Goal: Task Accomplishment & Management: Manage account settings

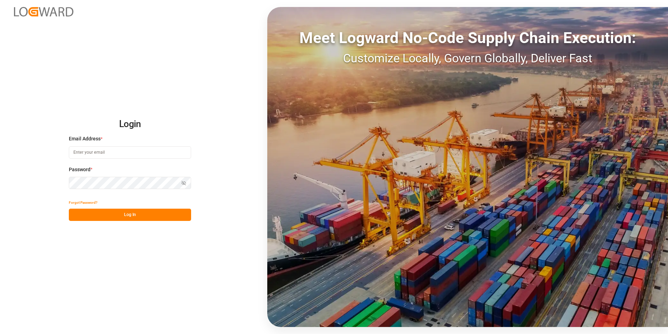
type input "jacques.denis@jamindustries.com"
click at [136, 48] on button "Log In" at bounding box center [130, 214] width 122 height 12
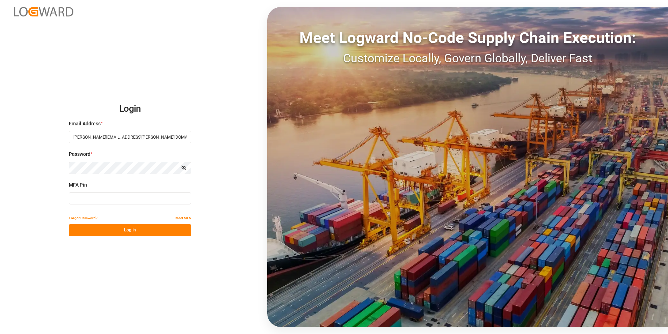
click at [120, 48] on input at bounding box center [130, 198] width 122 height 12
type input "251916"
click at [133, 48] on button "Log In" at bounding box center [130, 230] width 122 height 12
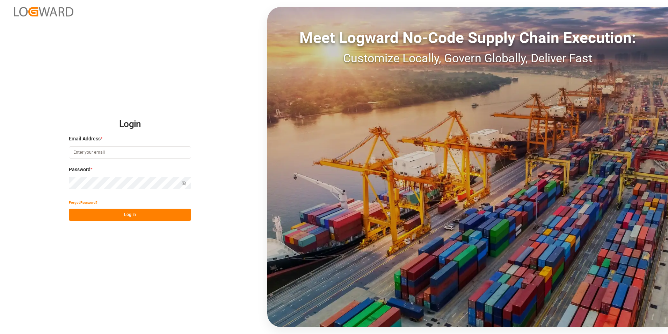
type input "[PERSON_NAME][EMAIL_ADDRESS][PERSON_NAME][DOMAIN_NAME]"
click at [132, 215] on button "Log In" at bounding box center [130, 214] width 122 height 12
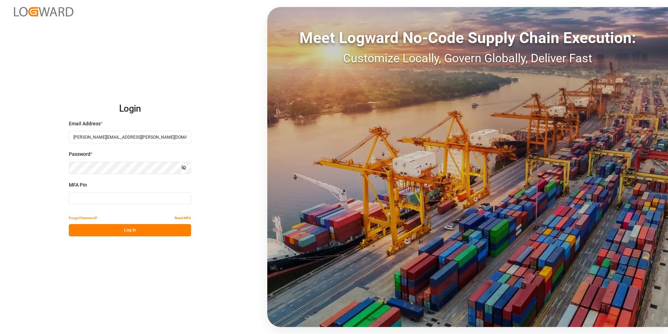
click at [98, 197] on input at bounding box center [130, 198] width 122 height 12
type input "770854"
click at [133, 225] on button "Log In" at bounding box center [130, 230] width 122 height 12
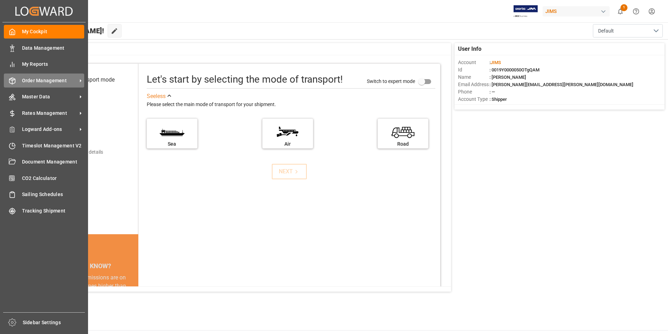
click at [46, 80] on span "Order Management" at bounding box center [49, 80] width 55 height 7
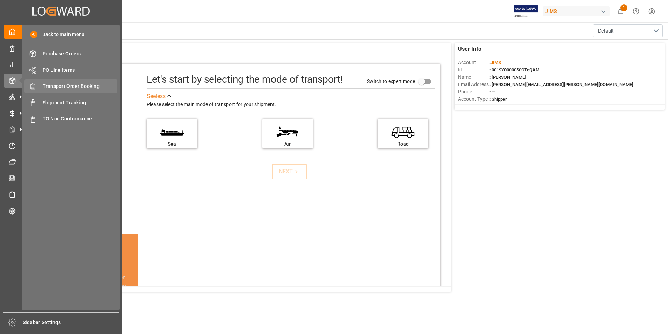
click at [82, 87] on span "Transport Order Booking" at bounding box center [80, 86] width 75 height 7
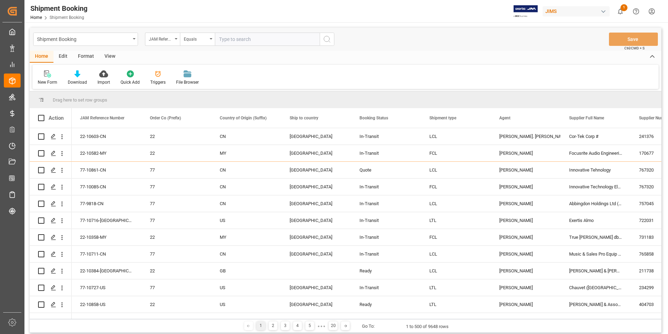
click at [262, 38] on input "text" at bounding box center [267, 39] width 105 height 13
paste input "22-9498-CN"
type input "22-9498-CN"
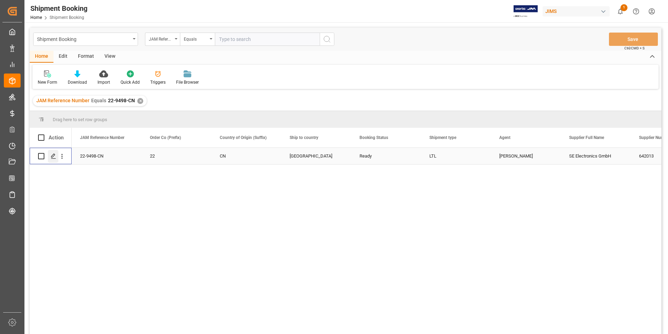
click at [53, 156] on icon "Press SPACE to select this row." at bounding box center [54, 156] width 6 height 6
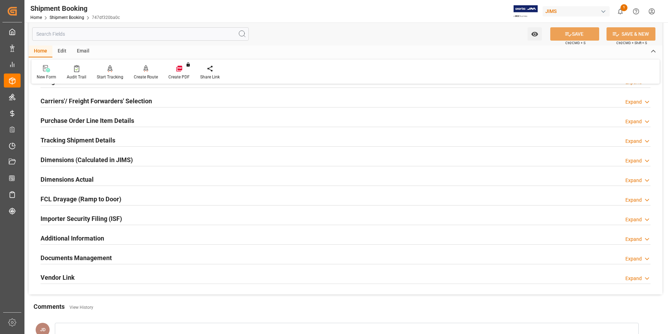
scroll to position [140, 0]
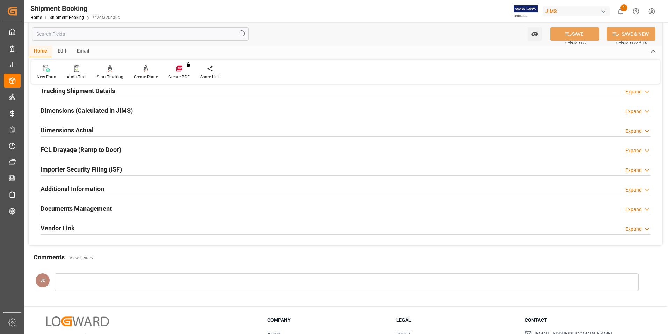
click at [78, 204] on h2 "Documents Management" at bounding box center [76, 207] width 71 height 9
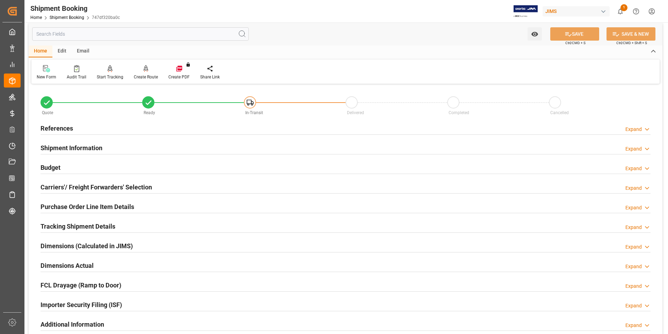
scroll to position [0, 0]
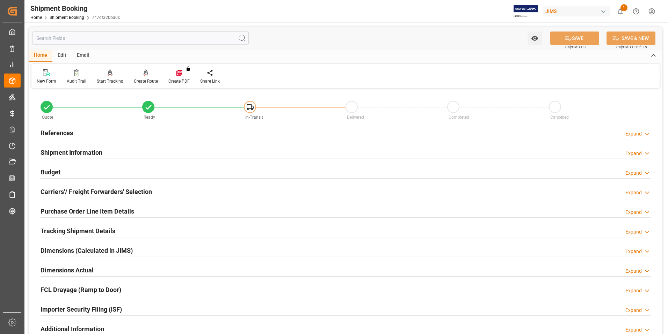
click at [83, 151] on h2 "Shipment Information" at bounding box center [72, 152] width 62 height 9
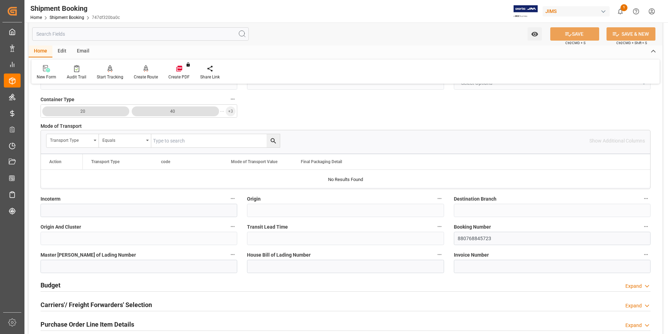
scroll to position [175, 0]
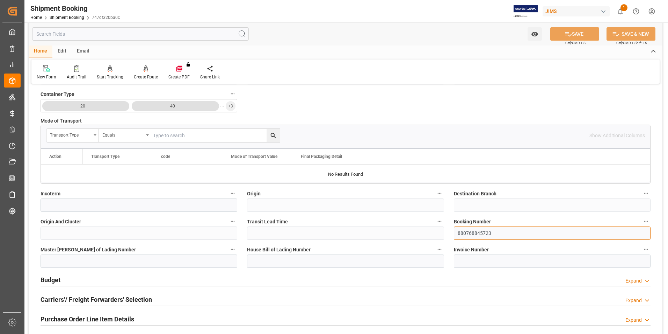
drag, startPoint x: 499, startPoint y: 234, endPoint x: 458, endPoint y: 233, distance: 40.9
click at [458, 233] on input "880768845723" at bounding box center [552, 232] width 197 height 13
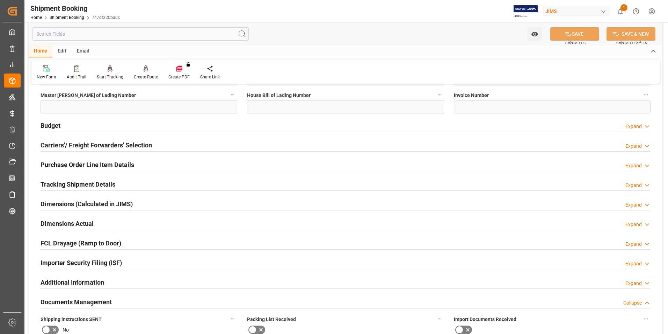
scroll to position [350, 0]
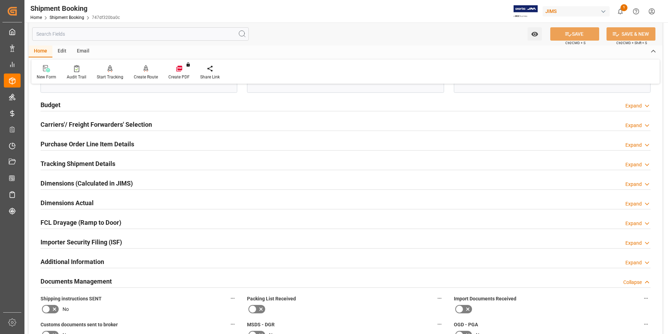
click at [78, 280] on h2 "Documents Management" at bounding box center [76, 280] width 71 height 9
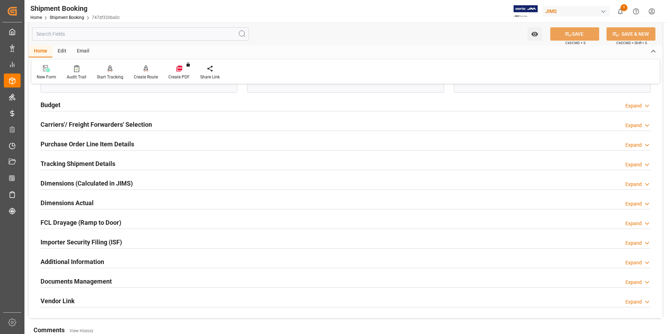
click at [73, 280] on h2 "Documents Management" at bounding box center [76, 280] width 71 height 9
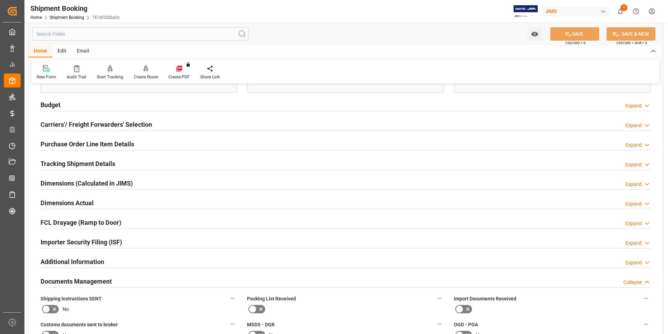
click at [64, 200] on h2 "Dimensions Actual" at bounding box center [67, 202] width 53 height 9
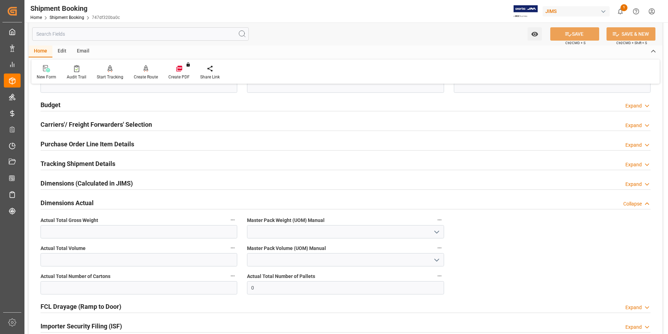
click at [66, 180] on h2 "Dimensions (Calculated in JIMS)" at bounding box center [87, 182] width 92 height 9
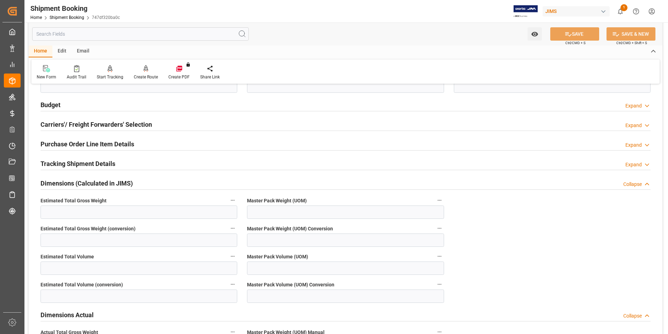
click at [61, 162] on h2 "Tracking Shipment Details" at bounding box center [78, 163] width 75 height 9
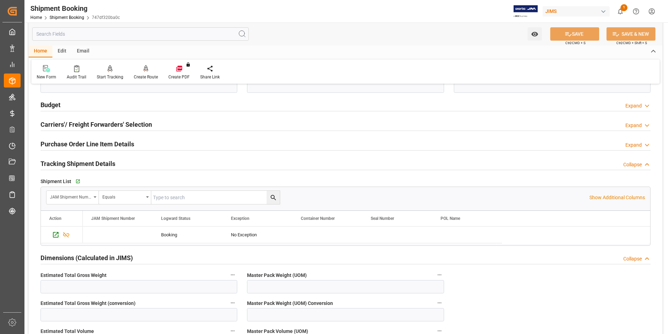
click at [65, 144] on h2 "Purchase Order Line Item Details" at bounding box center [88, 143] width 94 height 9
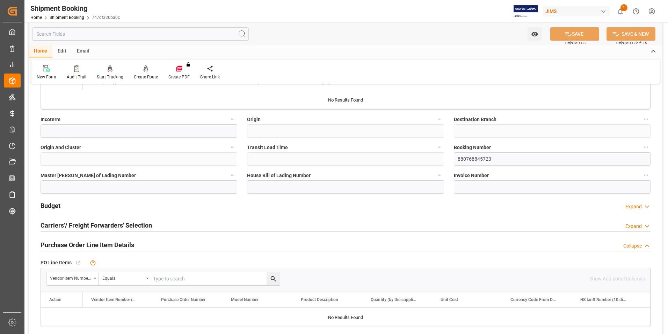
scroll to position [210, 0]
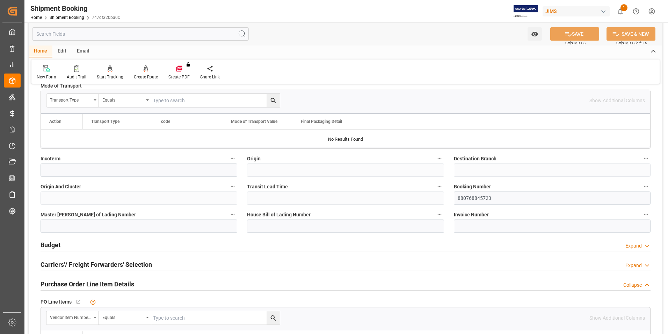
click at [54, 245] on h2 "Budget" at bounding box center [51, 244] width 20 height 9
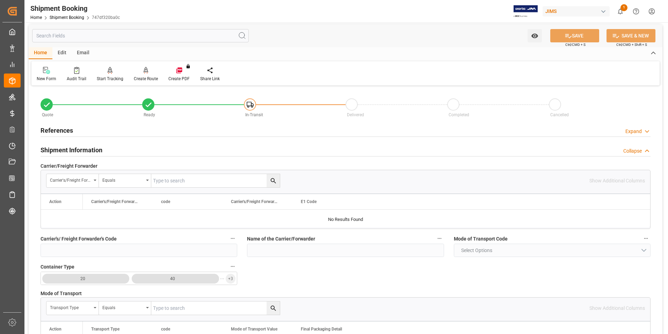
scroll to position [0, 0]
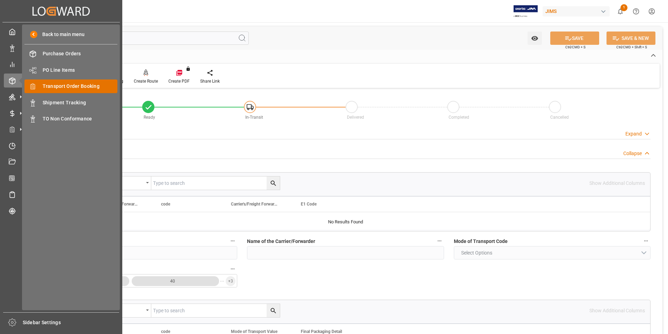
click at [85, 83] on span "Transport Order Booking" at bounding box center [80, 86] width 75 height 7
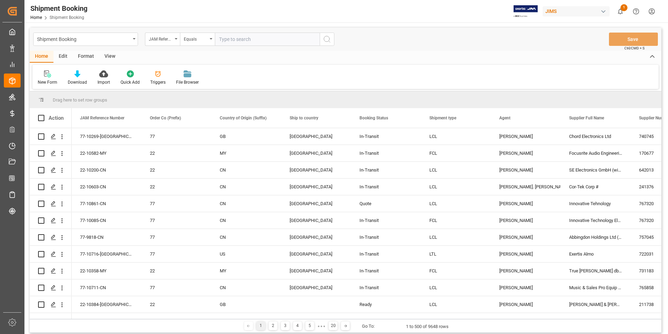
click at [231, 37] on input "text" at bounding box center [267, 39] width 105 height 13
paste input "22-10383-GB"
type input "22-10383-GB"
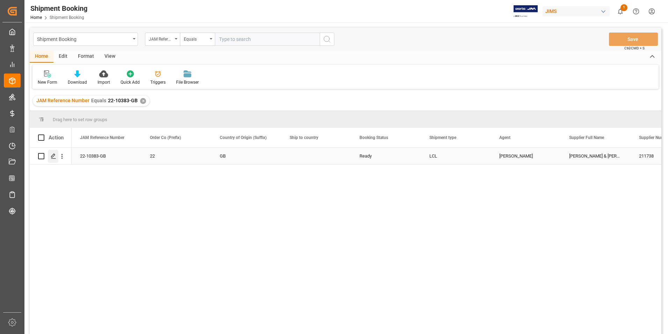
click at [53, 154] on icon "Press SPACE to select this row." at bounding box center [54, 156] width 6 height 6
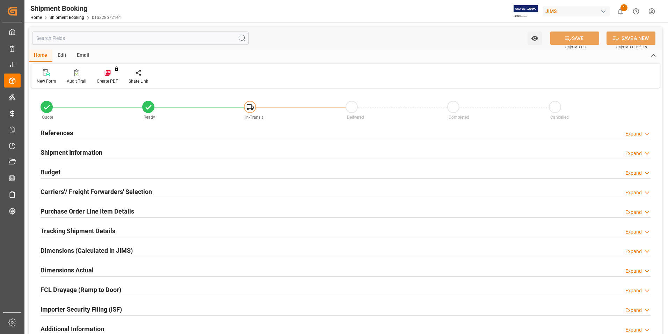
type input "0"
click at [70, 150] on h2 "Shipment Information" at bounding box center [72, 152] width 62 height 9
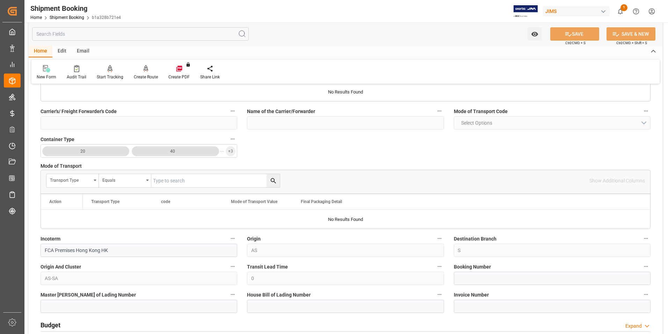
scroll to position [210, 0]
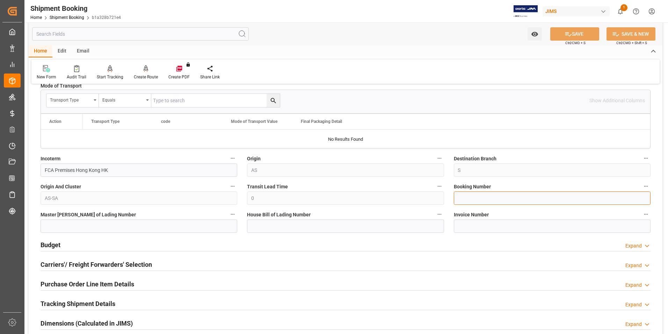
click at [486, 195] on input at bounding box center [552, 197] width 197 height 13
paste input "2714139875"
type input "2714139875"
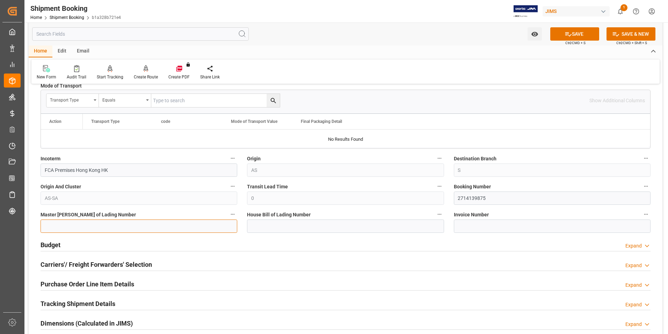
click at [141, 227] on input at bounding box center [139, 225] width 197 height 13
paste input "2714139875"
type input "2714139875"
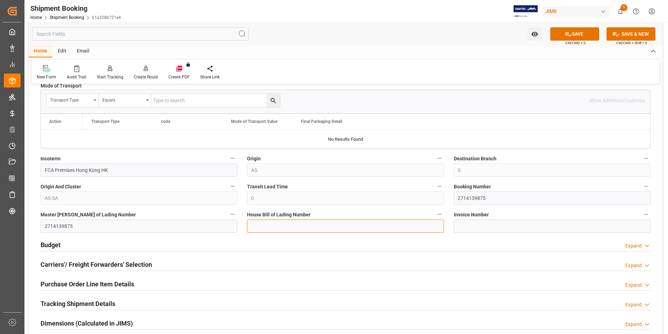
click at [279, 223] on input at bounding box center [345, 225] width 197 height 13
paste input "2714139875"
type input "2714139875"
click at [581, 35] on button "SAVE" at bounding box center [575, 33] width 49 height 13
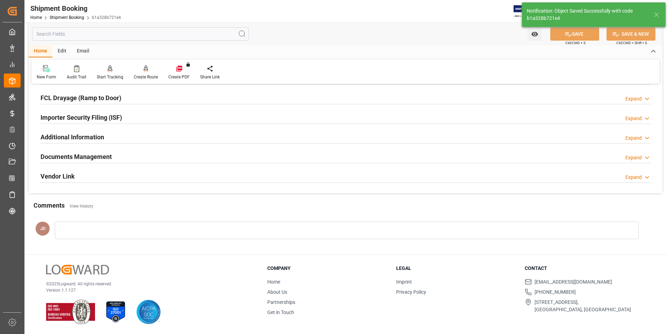
scroll to position [0, 0]
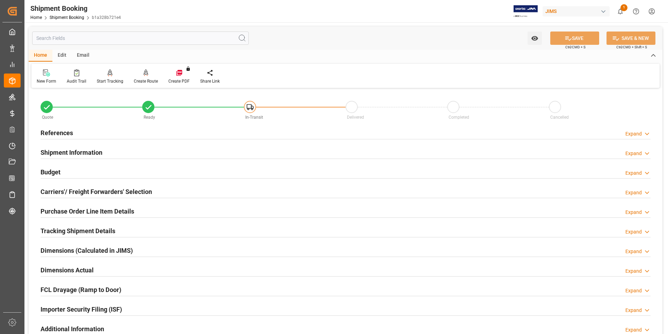
click at [51, 171] on h2 "Budget" at bounding box center [51, 171] width 20 height 9
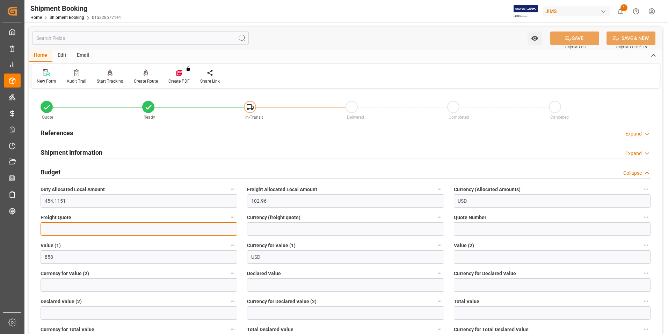
click at [81, 227] on input "text" at bounding box center [139, 228] width 197 height 13
type input "0"
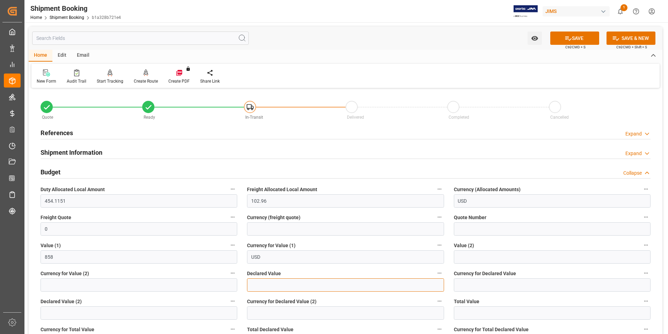
click at [278, 288] on input "text" at bounding box center [345, 284] width 197 height 13
click at [276, 286] on input "text" at bounding box center [345, 284] width 197 height 13
type input "858.00"
click at [475, 283] on input at bounding box center [552, 284] width 197 height 13
type input "usd"
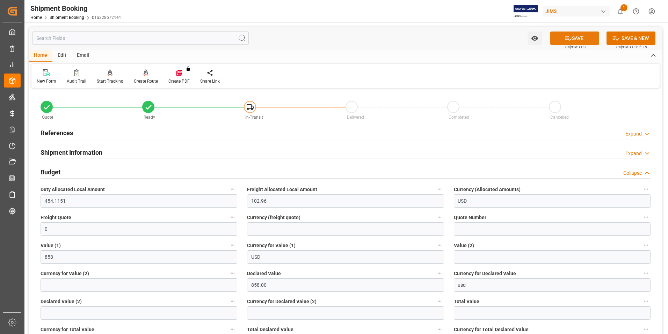
click at [577, 37] on button "SAVE" at bounding box center [575, 37] width 49 height 13
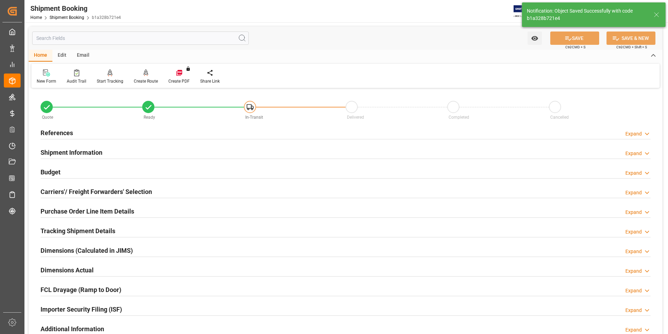
click at [84, 189] on h2 "Carriers'/ Freight Forwarders' Selection" at bounding box center [97, 191] width 112 height 9
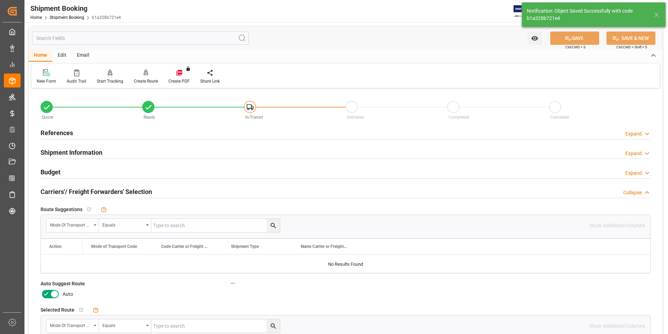
click at [48, 295] on icon at bounding box center [46, 293] width 8 height 8
click at [0, 0] on input "checkbox" at bounding box center [0, 0] width 0 height 0
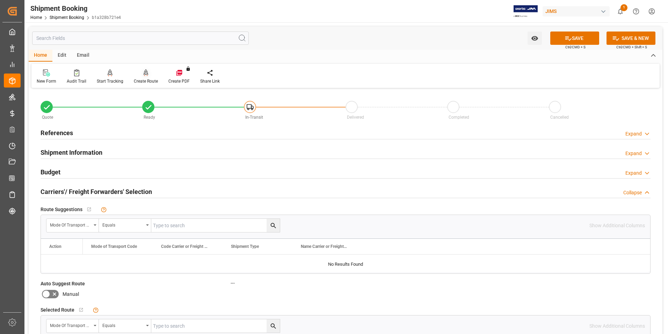
click at [147, 81] on div "Create Route" at bounding box center [146, 81] width 24 height 6
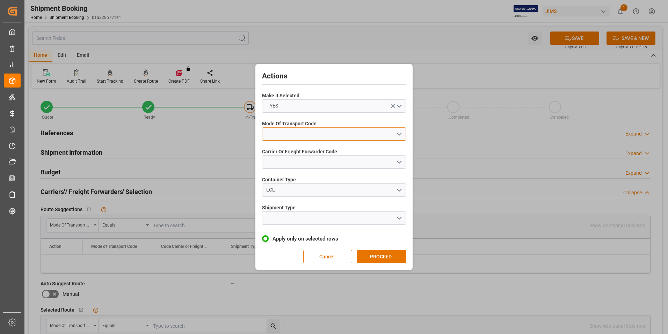
click at [287, 130] on button "open menu" at bounding box center [334, 133] width 144 height 13
click at [292, 150] on div "2- COURIER AIR" at bounding box center [334, 150] width 143 height 15
click at [289, 155] on button "open menu" at bounding box center [334, 161] width 144 height 13
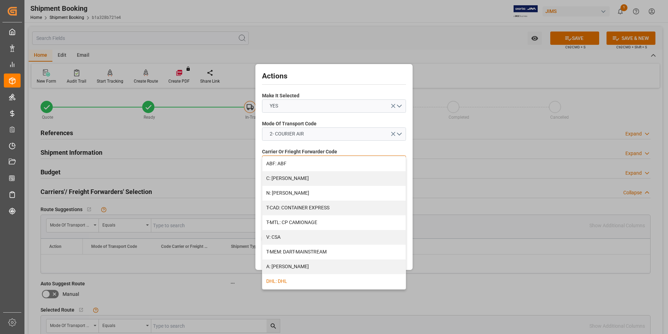
click at [309, 282] on div "DHL: DHL" at bounding box center [334, 281] width 143 height 15
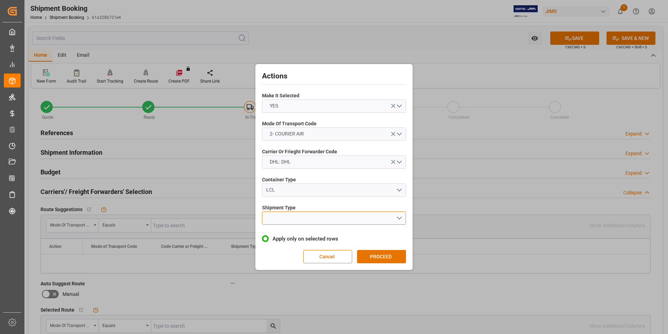
click at [310, 223] on button "open menu" at bounding box center [334, 217] width 144 height 13
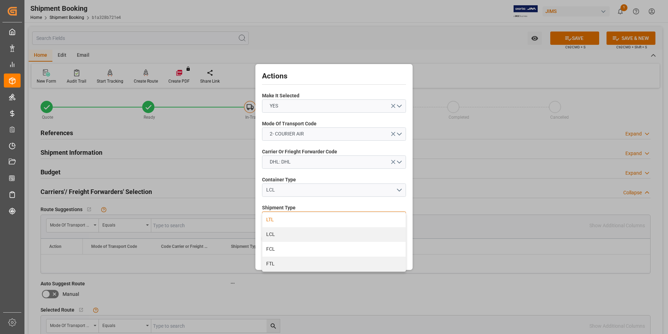
click at [292, 220] on div "LTL" at bounding box center [334, 219] width 143 height 15
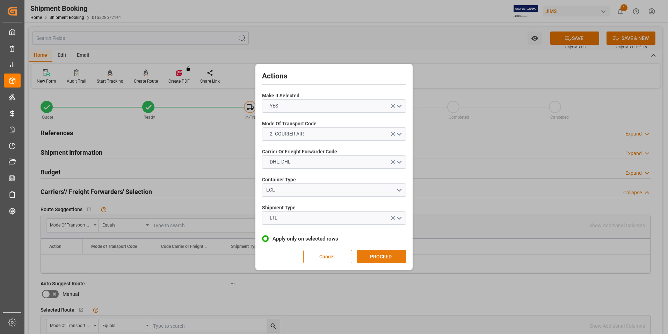
click at [375, 255] on button "PROCEED" at bounding box center [381, 256] width 49 height 13
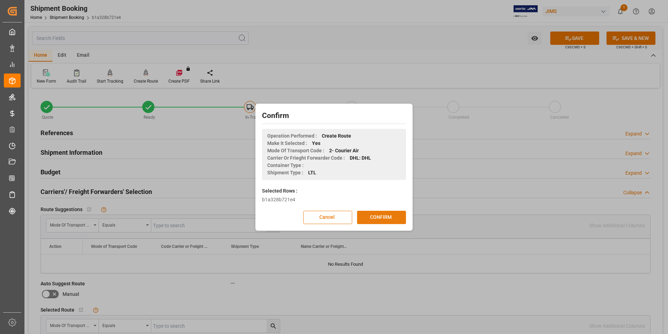
click at [384, 219] on button "CONFIRM" at bounding box center [381, 216] width 49 height 13
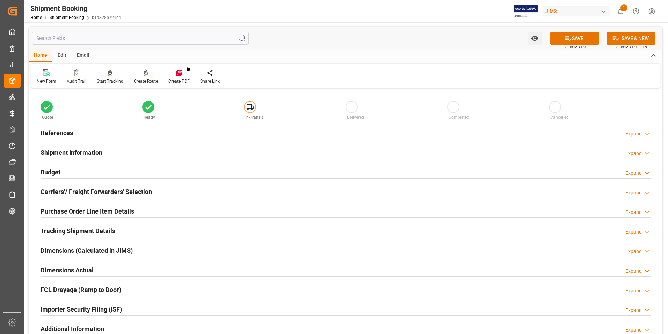
click at [57, 267] on h2 "Dimensions Actual" at bounding box center [67, 269] width 53 height 9
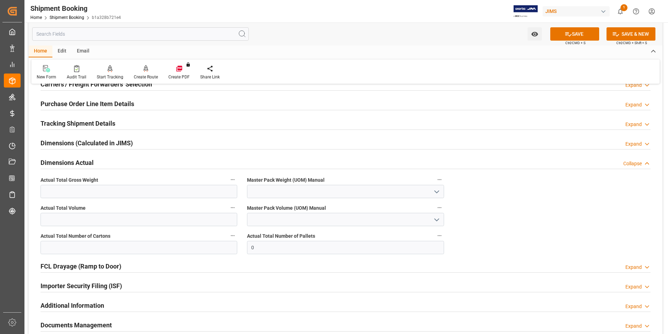
scroll to position [140, 0]
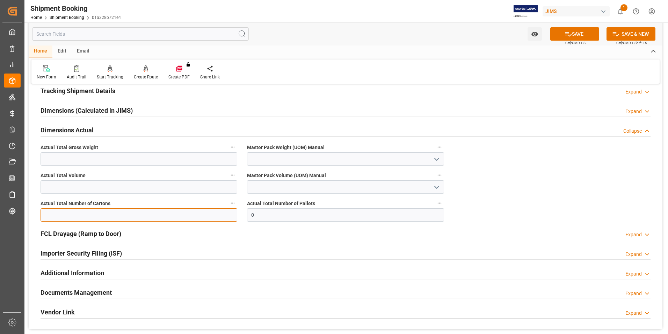
click at [66, 213] on input "text" at bounding box center [139, 214] width 197 height 13
type input "1"
click at [56, 159] on input "text" at bounding box center [139, 158] width 197 height 13
type input "9"
click at [278, 162] on input at bounding box center [345, 158] width 197 height 13
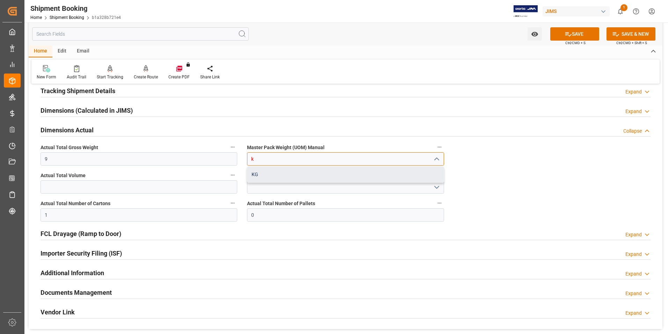
click at [280, 174] on div "KG" at bounding box center [346, 174] width 196 height 16
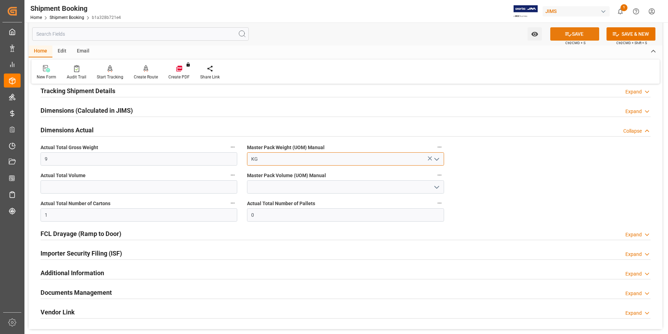
type input "KG"
click at [574, 34] on button "SAVE" at bounding box center [575, 33] width 49 height 13
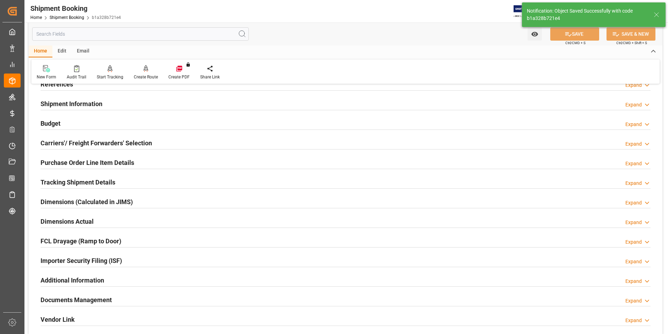
scroll to position [35, 0]
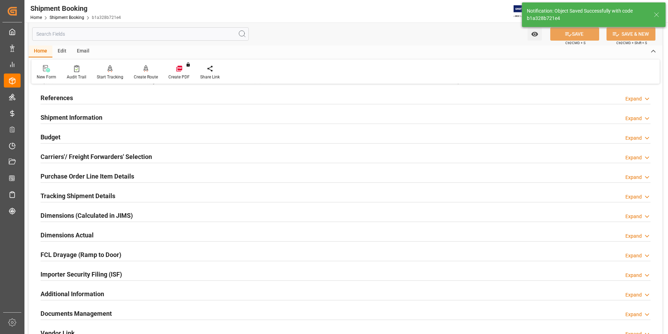
click at [65, 195] on h2 "Tracking Shipment Details" at bounding box center [78, 195] width 75 height 9
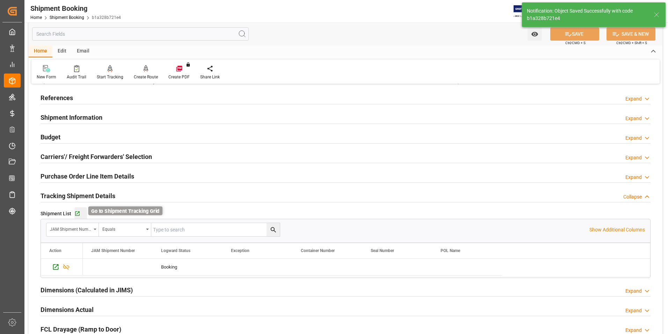
click at [78, 210] on icon "button" at bounding box center [77, 213] width 6 height 6
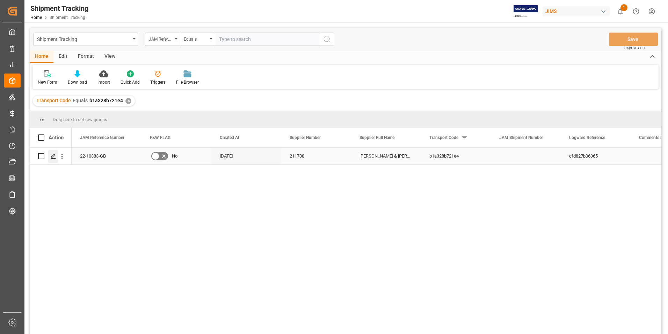
click at [52, 155] on icon "Press SPACE to select this row." at bounding box center [54, 156] width 6 height 6
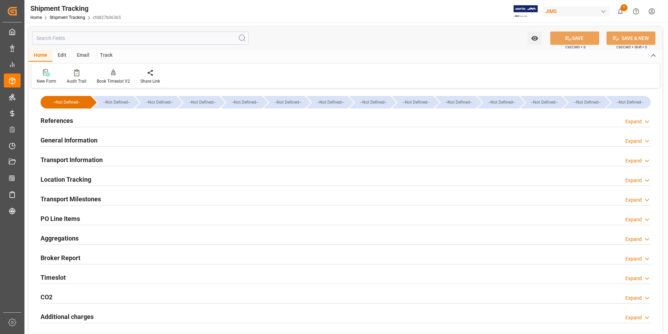
click at [58, 119] on h2 "References" at bounding box center [57, 120] width 33 height 9
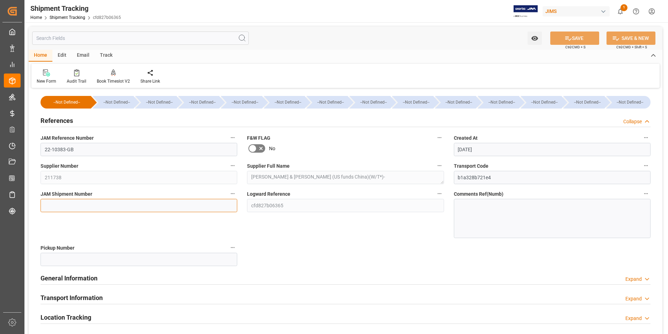
click at [96, 203] on input at bounding box center [139, 205] width 197 height 13
type input "72845"
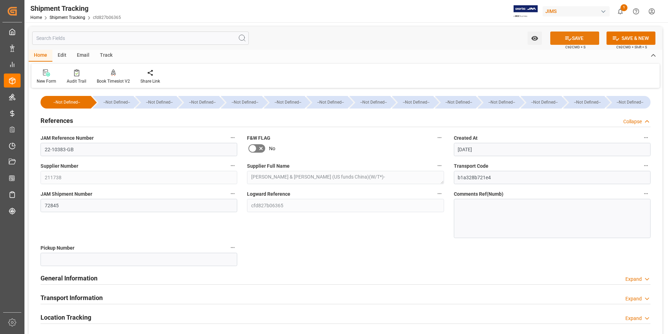
click at [577, 35] on button "SAVE" at bounding box center [575, 37] width 49 height 13
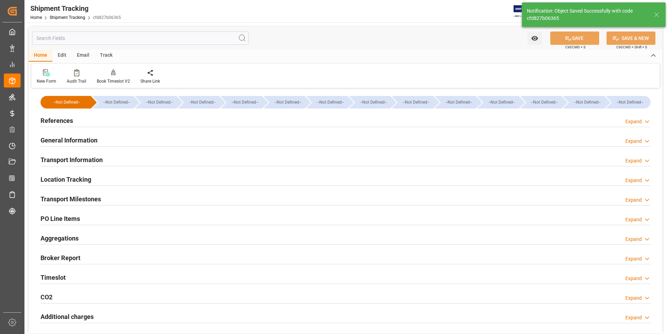
click at [64, 141] on h2 "General Information" at bounding box center [69, 139] width 57 height 9
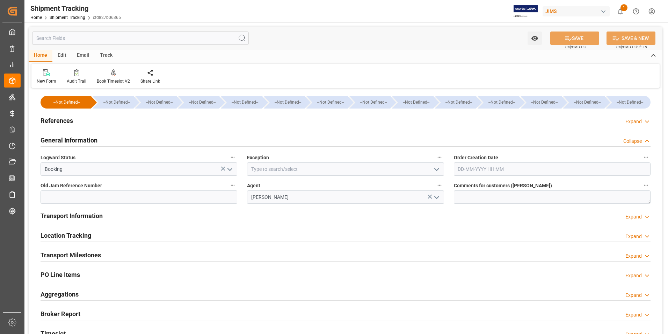
click at [71, 217] on h2 "Transport Information" at bounding box center [72, 215] width 62 height 9
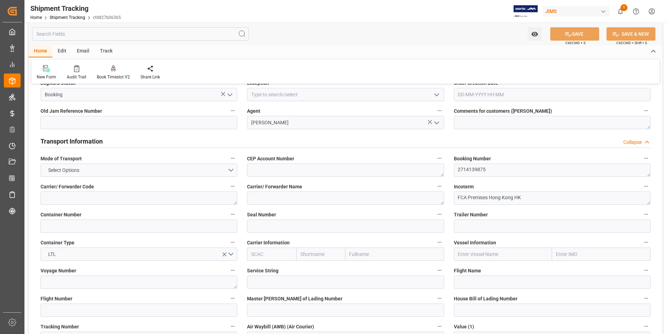
scroll to position [105, 0]
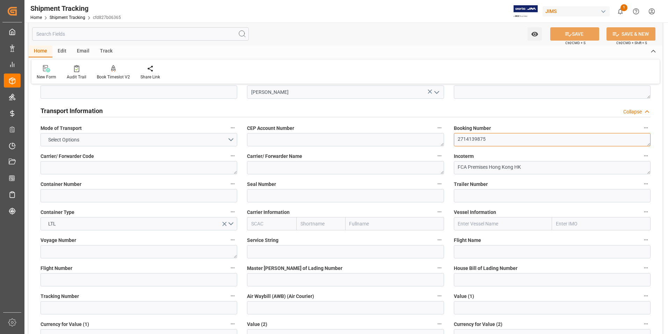
drag, startPoint x: 500, startPoint y: 139, endPoint x: 446, endPoint y: 138, distance: 53.5
click at [446, 138] on div "--Not Defined-- --Not Defined-- --Not Defined-- --Not Defined-- --Not Defined--…" at bounding box center [346, 288] width 634 height 607
click at [77, 281] on input at bounding box center [139, 279] width 197 height 13
click at [82, 306] on input at bounding box center [139, 307] width 197 height 13
paste input "2714139875"
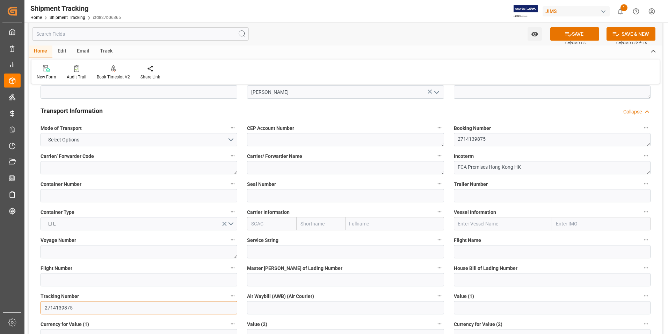
type input "2714139875"
click at [270, 305] on input at bounding box center [345, 307] width 197 height 13
paste input "2714139875"
type input "2714139875"
click at [579, 34] on button "SAVE" at bounding box center [575, 33] width 49 height 13
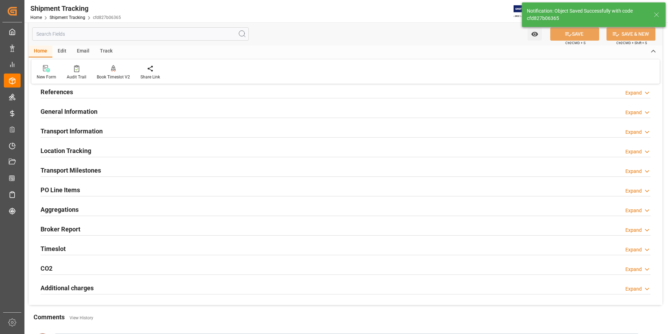
scroll to position [14, 0]
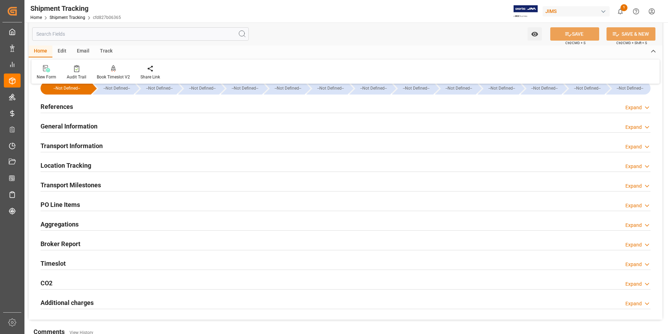
click at [75, 185] on h2 "Transport Milestones" at bounding box center [71, 184] width 60 height 9
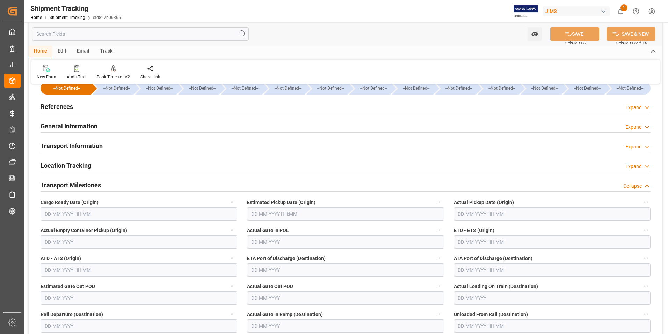
click at [473, 210] on input "text" at bounding box center [552, 213] width 197 height 13
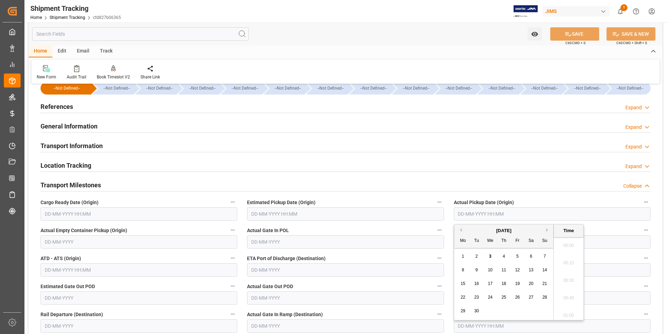
scroll to position [842, 0]
click at [458, 256] on div "1 2 3 4 5 6 7" at bounding box center [504, 256] width 95 height 14
click at [492, 255] on div "3" at bounding box center [490, 256] width 9 height 8
type input "03-09-2025 00:00"
click at [260, 244] on input "text" at bounding box center [345, 241] width 197 height 13
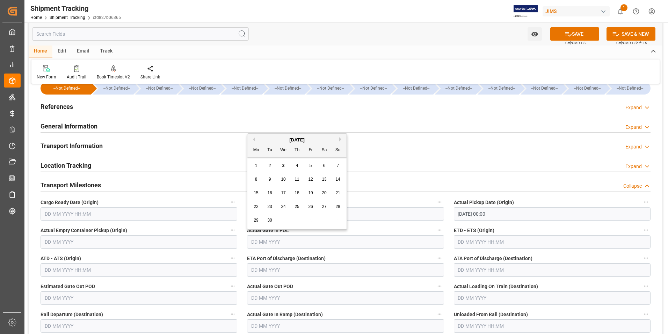
click at [284, 166] on span "3" at bounding box center [283, 165] width 2 height 5
type input "03-09-2025"
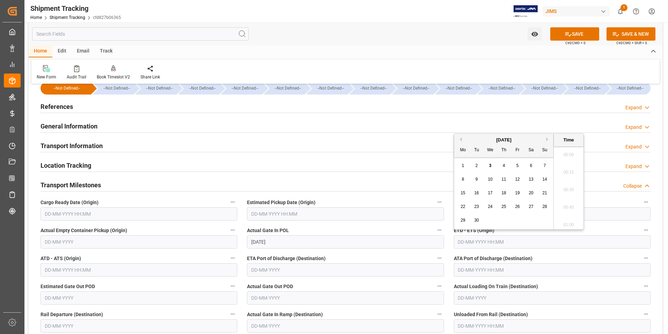
click at [477, 243] on input "text" at bounding box center [552, 241] width 197 height 13
click at [460, 169] on div "1" at bounding box center [463, 166] width 9 height 8
click at [492, 165] on span "3" at bounding box center [490, 165] width 2 height 5
type input "[DATE] 00:00"
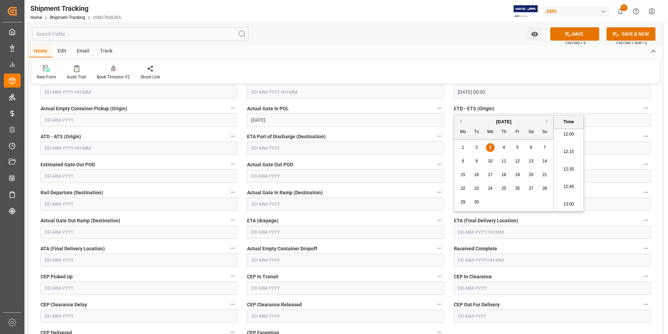
scroll to position [154, 0]
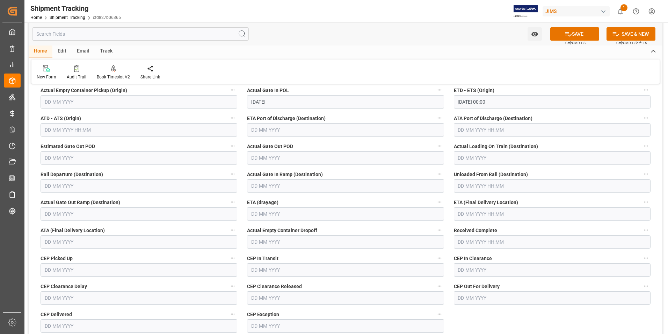
click at [398, 66] on div "New Form Audit Trail Book Timeslot V2 Book a Timeslot for the shipment Share Li…" at bounding box center [345, 71] width 629 height 24
click at [482, 215] on input "text" at bounding box center [552, 213] width 197 height 13
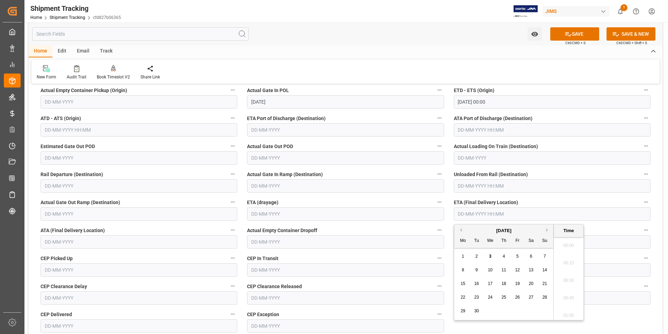
scroll to position [842, 0]
click at [458, 256] on div "1 2 3 4 5 6 7" at bounding box center [504, 256] width 95 height 14
click at [476, 268] on span "9" at bounding box center [477, 269] width 2 height 5
type input "09-09-2025 00:00"
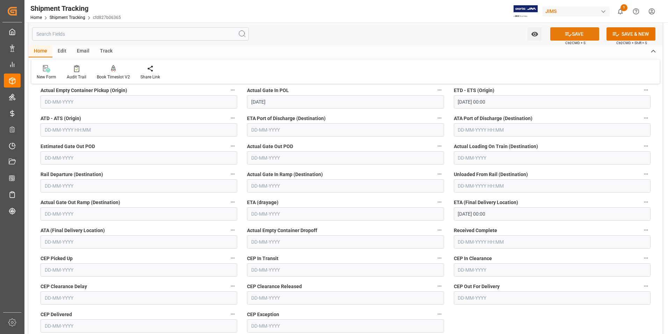
click at [586, 35] on button "SAVE" at bounding box center [575, 33] width 49 height 13
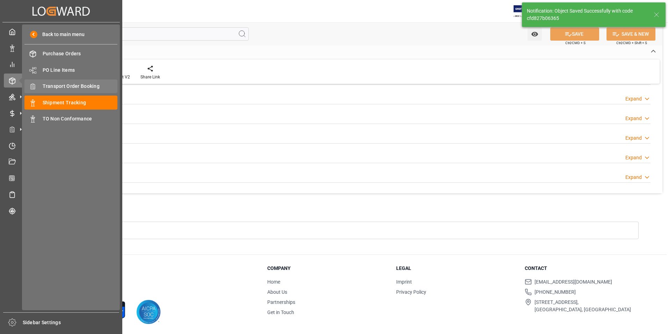
scroll to position [140, 0]
click at [63, 85] on span "Transport Order Booking" at bounding box center [80, 86] width 75 height 7
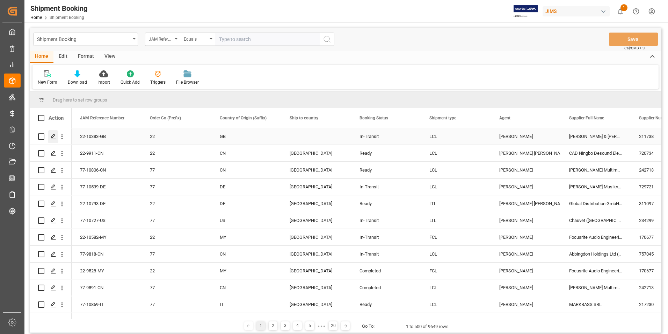
click at [53, 136] on icon "Press SPACE to select this row." at bounding box center [54, 137] width 6 height 6
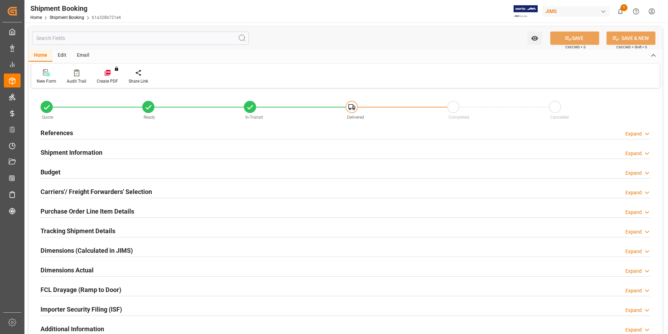
type input "6"
click at [77, 208] on h2 "Purchase Order Line Item Details" at bounding box center [88, 210] width 94 height 9
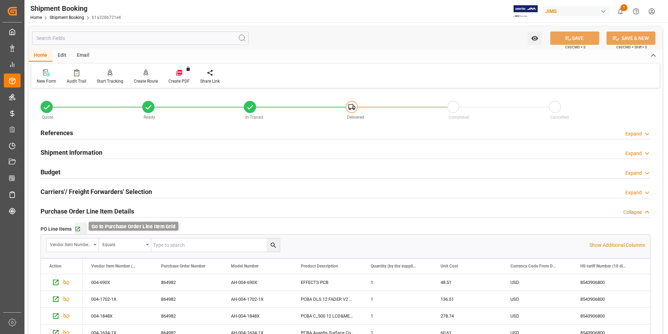
click at [76, 229] on icon "button" at bounding box center [78, 229] width 5 height 5
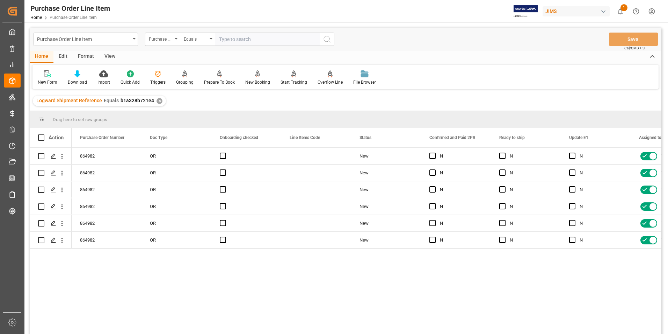
click at [106, 56] on div "View" at bounding box center [109, 57] width 21 height 12
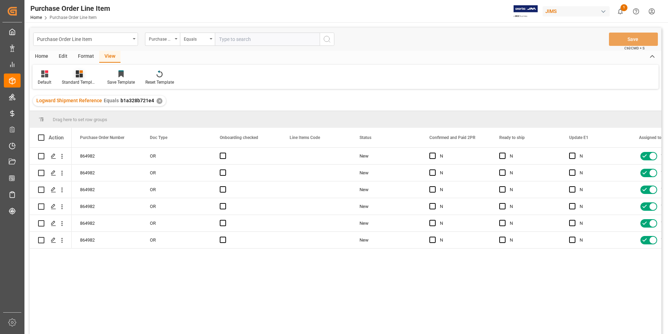
click at [79, 81] on div "Standard Templates" at bounding box center [79, 82] width 35 height 6
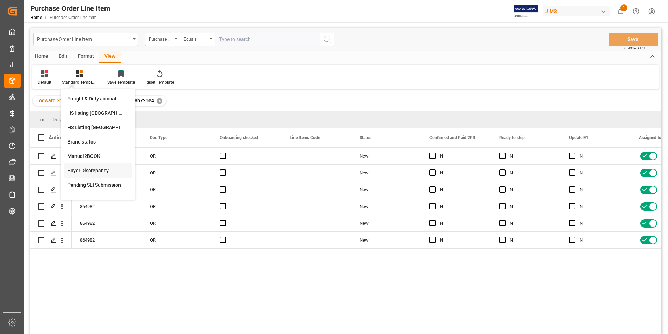
click at [99, 170] on div "Buyer Discrepancy" at bounding box center [97, 170] width 61 height 7
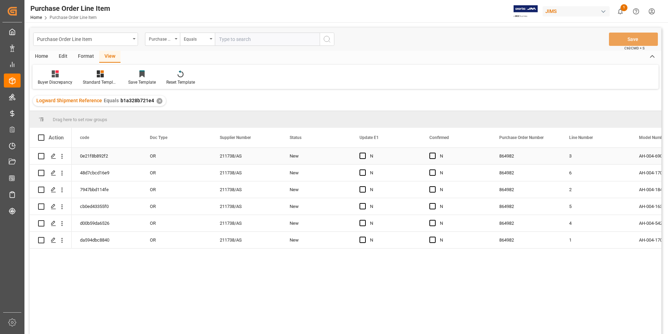
click at [273, 153] on div "211738/AS" at bounding box center [247, 156] width 70 height 16
click at [433, 157] on span "Press SPACE to select this row." at bounding box center [433, 155] width 6 height 6
click at [435, 152] on input "Press SPACE to select this row." at bounding box center [435, 152] width 0 height 0
drag, startPoint x: 489, startPoint y: 162, endPoint x: 482, endPoint y: 255, distance: 92.9
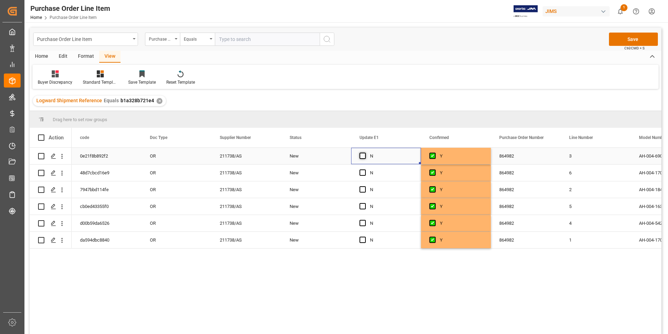
click at [362, 156] on span "Press SPACE to select this row." at bounding box center [363, 155] width 6 height 6
click at [365, 152] on input "Press SPACE to select this row." at bounding box center [365, 152] width 0 height 0
drag, startPoint x: 420, startPoint y: 162, endPoint x: 414, endPoint y: 235, distance: 73.7
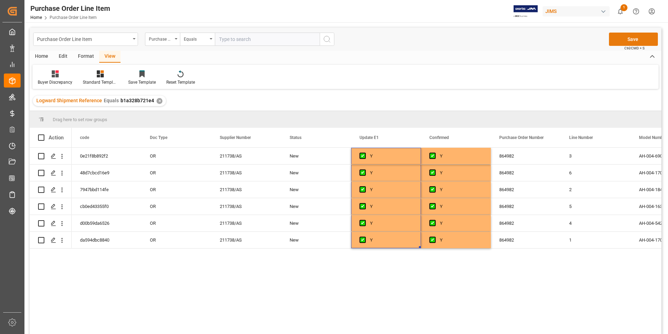
click at [618, 44] on button "Save" at bounding box center [633, 39] width 49 height 13
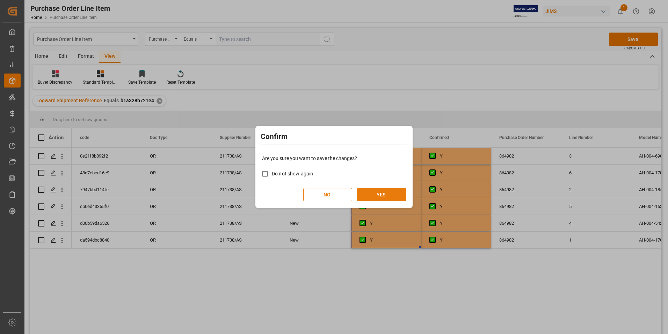
click at [399, 199] on button "YES" at bounding box center [381, 194] width 49 height 13
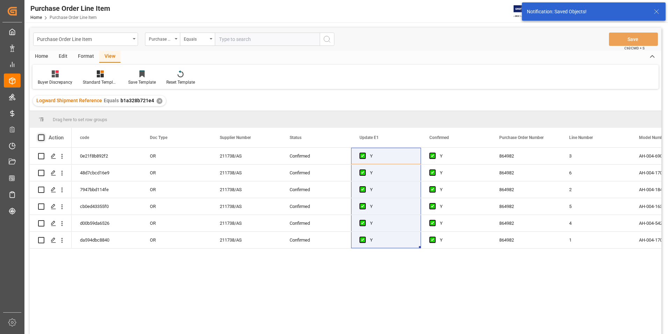
click at [42, 137] on span at bounding box center [41, 137] width 6 height 6
click at [43, 134] on input "checkbox" at bounding box center [43, 134] width 0 height 0
checkbox input "true"
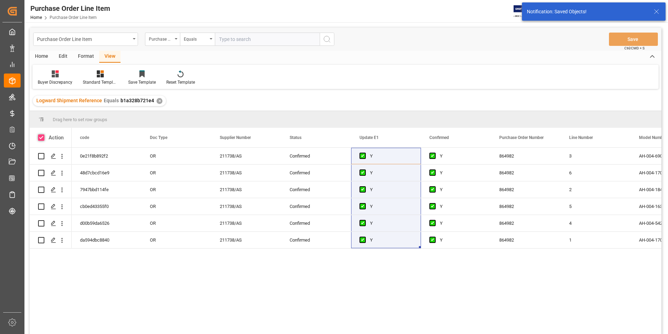
checkbox input "true"
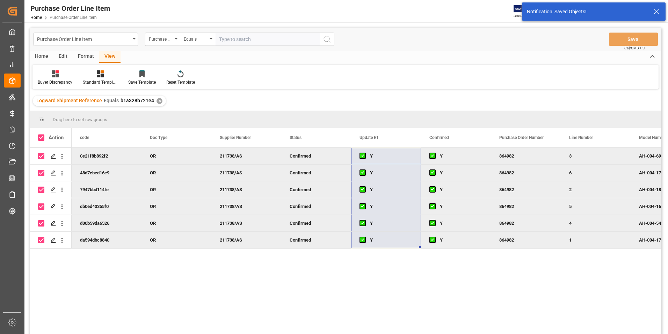
click at [41, 57] on div "Home" at bounding box center [42, 57] width 24 height 12
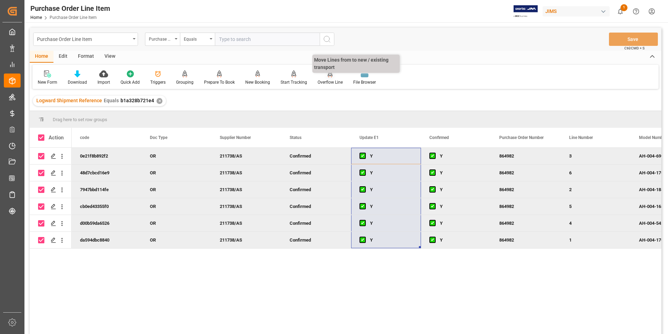
click at [330, 82] on div "Overflow Line" at bounding box center [330, 82] width 25 height 6
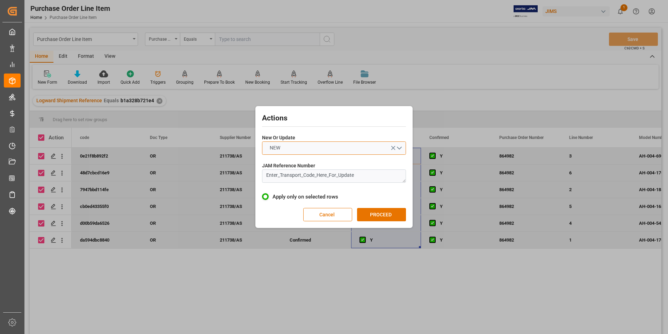
click at [310, 148] on button "NEW" at bounding box center [334, 147] width 144 height 13
click at [310, 163] on div "UPDATE" at bounding box center [334, 164] width 143 height 15
drag, startPoint x: 359, startPoint y: 179, endPoint x: 220, endPoint y: 176, distance: 138.8
click at [220, 176] on div "Actions New Or Update UPDATE JAM Reference Number Enter_Transport_Code_Here_For…" at bounding box center [334, 167] width 668 height 334
type textarea "22-10383-GB"
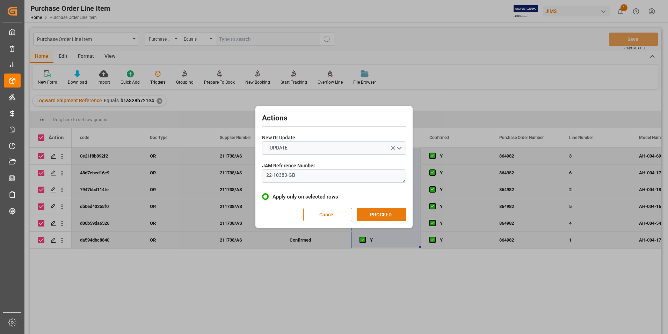
click at [400, 212] on button "PROCEED" at bounding box center [381, 214] width 49 height 13
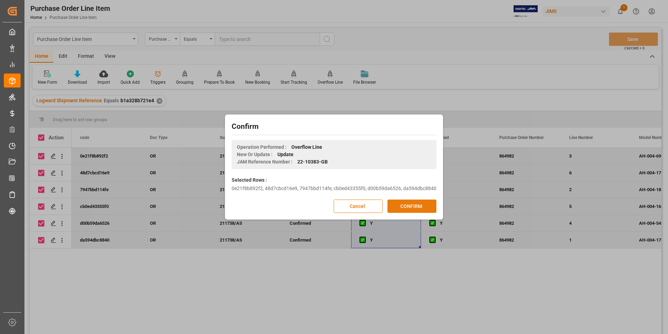
click at [407, 209] on button "CONFIRM" at bounding box center [412, 205] width 49 height 13
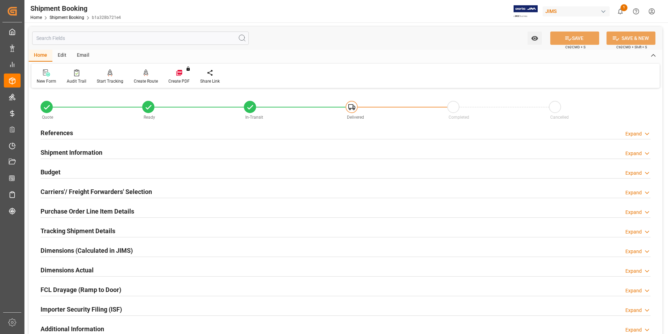
click at [86, 209] on h2 "Purchase Order Line Item Details" at bounding box center [88, 210] width 94 height 9
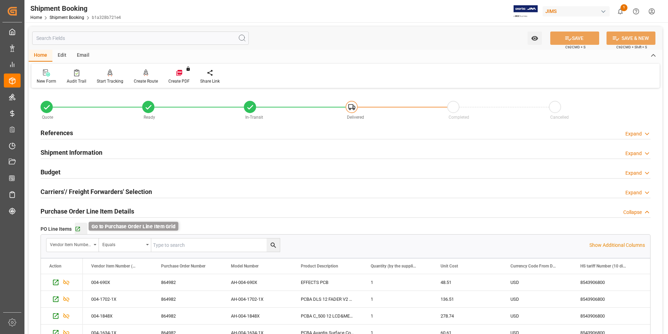
click at [78, 227] on icon "button" at bounding box center [78, 229] width 6 height 6
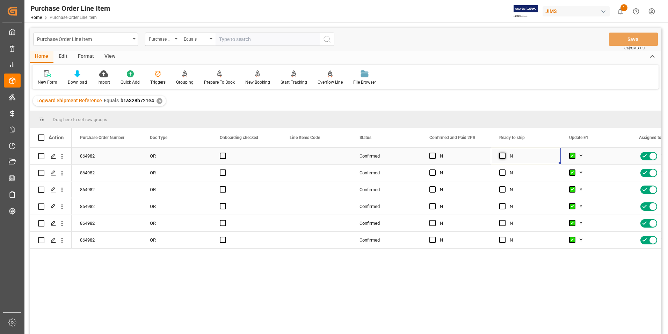
click at [502, 154] on span "Press SPACE to select this row." at bounding box center [503, 155] width 6 height 6
click at [505, 152] on input "Press SPACE to select this row." at bounding box center [505, 152] width 0 height 0
drag, startPoint x: 559, startPoint y: 163, endPoint x: 560, endPoint y: 243, distance: 80.1
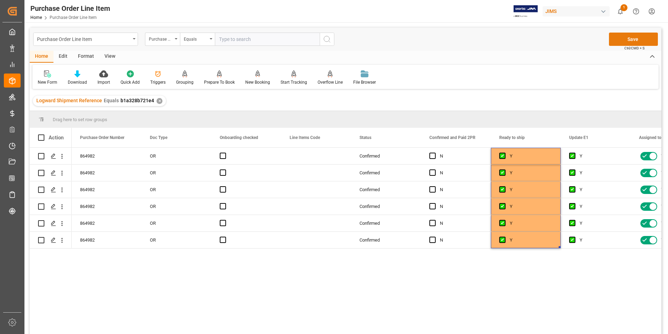
click at [621, 38] on button "Save" at bounding box center [633, 39] width 49 height 13
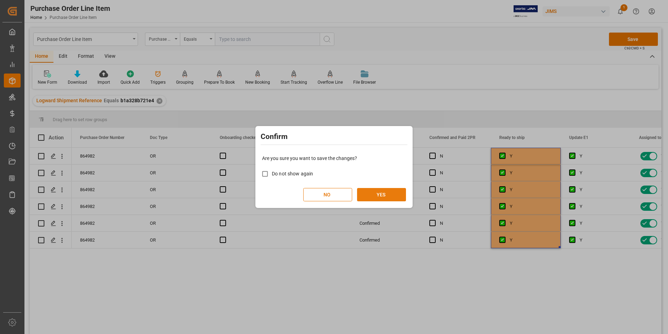
click at [383, 195] on button "YES" at bounding box center [381, 194] width 49 height 13
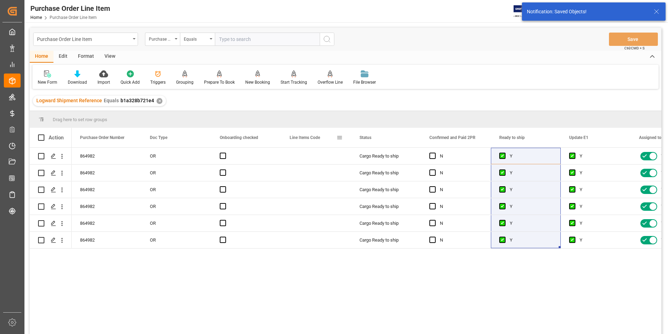
click at [305, 137] on span "Line Items Code" at bounding box center [305, 137] width 30 height 5
click at [341, 138] on span at bounding box center [340, 137] width 6 height 6
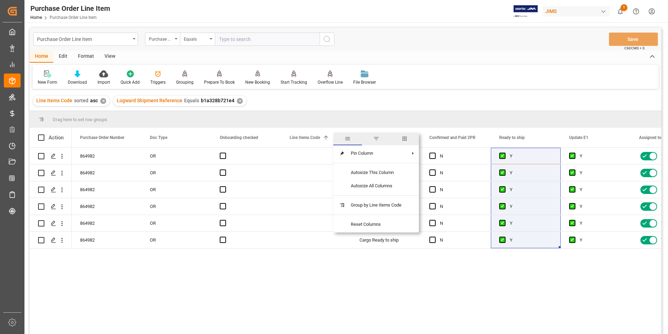
click at [404, 139] on span "columns" at bounding box center [405, 138] width 6 height 6
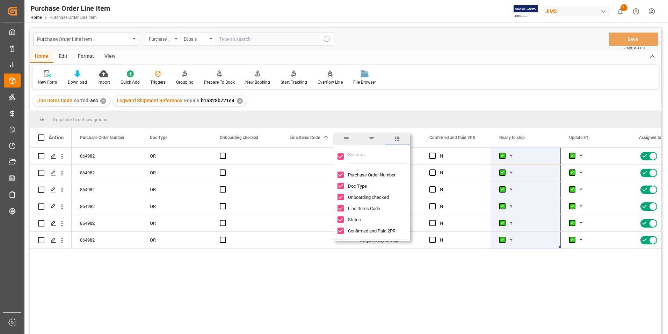
click at [342, 155] on input "Toggle Select All Columns" at bounding box center [341, 156] width 6 height 6
checkbox input "false"
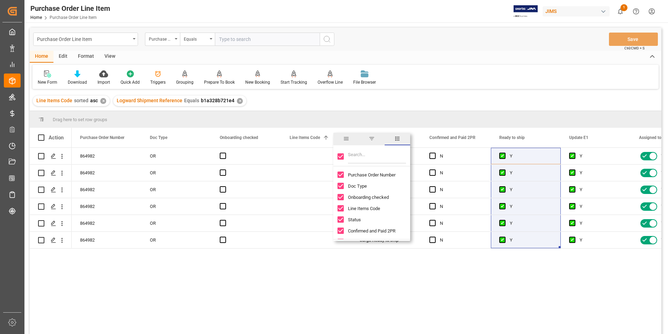
checkbox input "false"
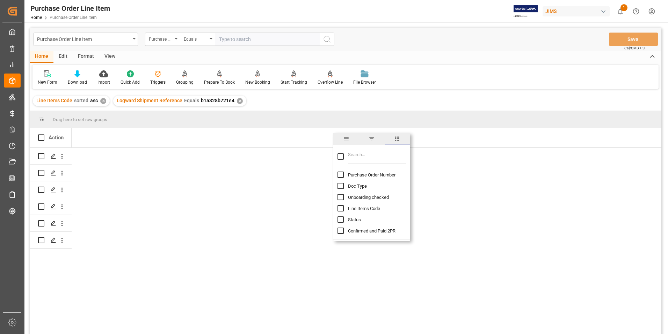
click at [341, 176] on input "Purchase Order Number column toggle visibility (hidden)" at bounding box center [341, 174] width 6 height 6
checkbox input "true"
checkbox input "false"
click at [365, 158] on input "Filter Columns Input" at bounding box center [377, 156] width 58 height 14
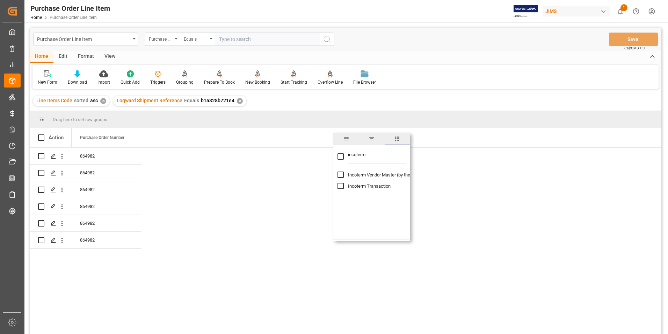
type input "incoterm"
checkbox input "true"
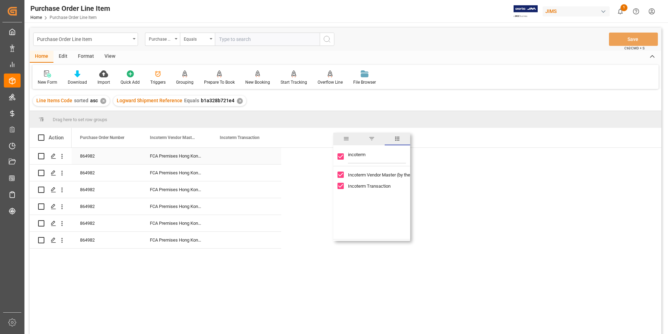
click at [233, 156] on div "Press SPACE to select this row." at bounding box center [247, 156] width 70 height 16
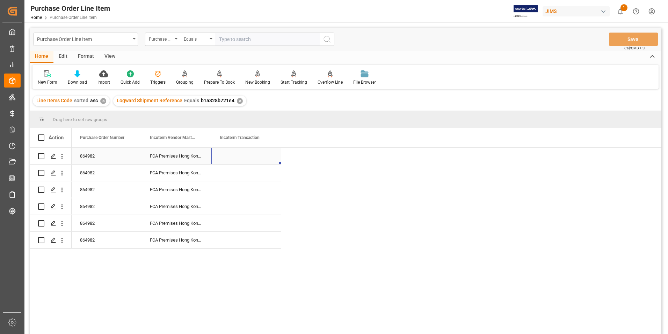
click at [233, 156] on div "Press SPACE to select this row." at bounding box center [247, 156] width 70 height 16
click at [234, 156] on input "Press SPACE to select this row." at bounding box center [246, 159] width 59 height 13
type input "DAP Southaven"
drag, startPoint x: 280, startPoint y: 164, endPoint x: 278, endPoint y: 239, distance: 75.6
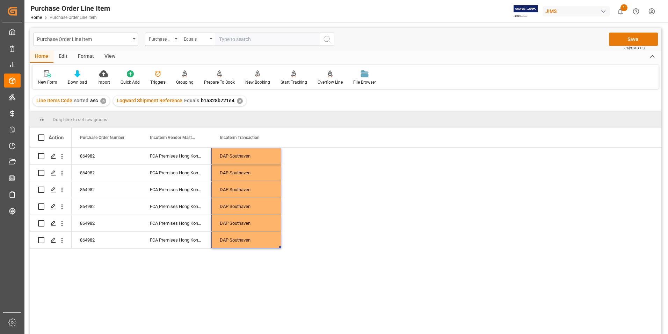
click at [625, 40] on button "Save" at bounding box center [633, 39] width 49 height 13
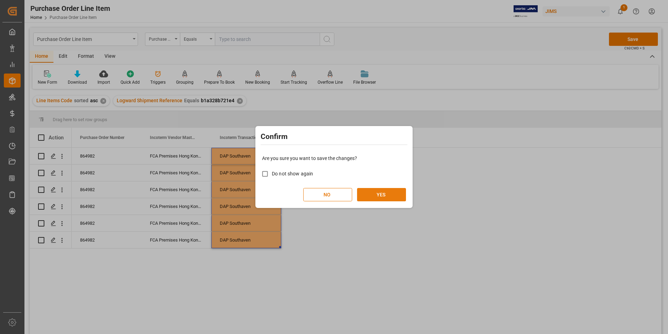
click at [370, 195] on button "YES" at bounding box center [381, 194] width 49 height 13
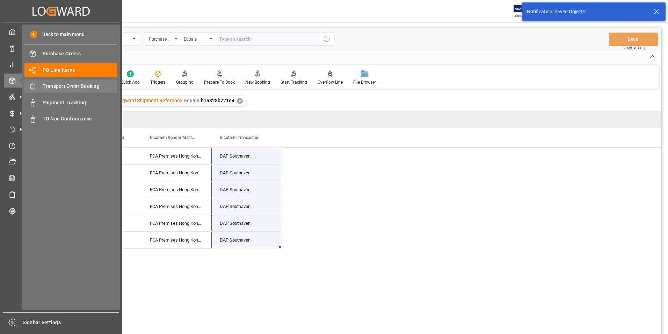
click at [78, 84] on span "Transport Order Booking" at bounding box center [80, 86] width 75 height 7
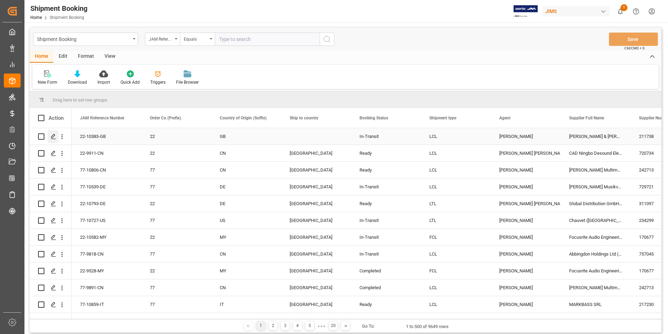
click at [53, 134] on icon "Press SPACE to select this row." at bounding box center [54, 137] width 6 height 6
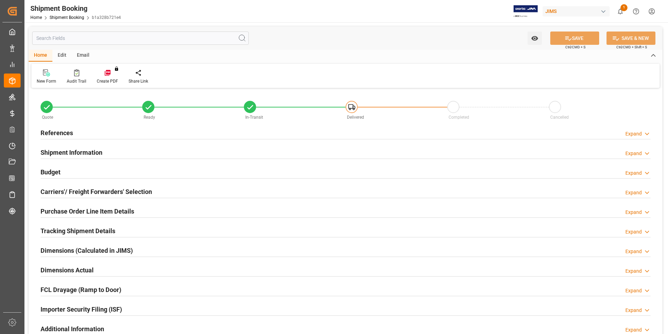
type input "6"
click at [73, 210] on h2 "Purchase Order Line Item Details" at bounding box center [88, 210] width 94 height 9
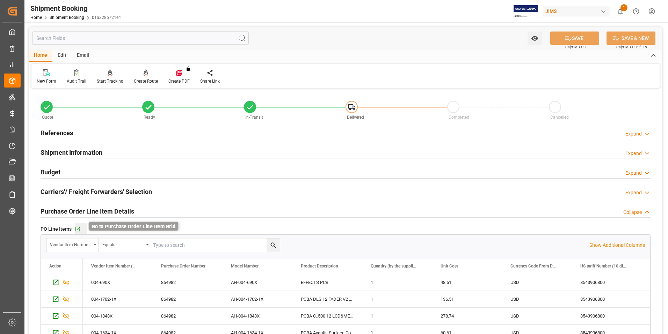
click at [79, 227] on icon "button" at bounding box center [78, 229] width 5 height 5
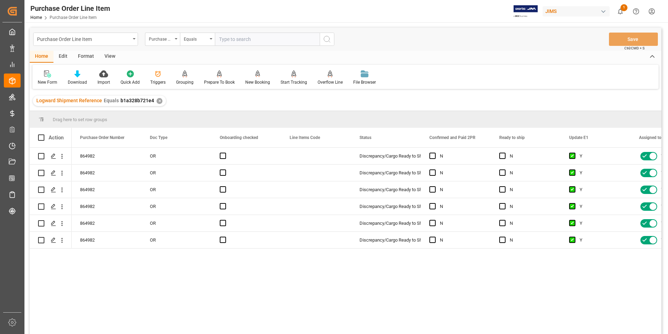
click at [111, 57] on div "View" at bounding box center [109, 57] width 21 height 12
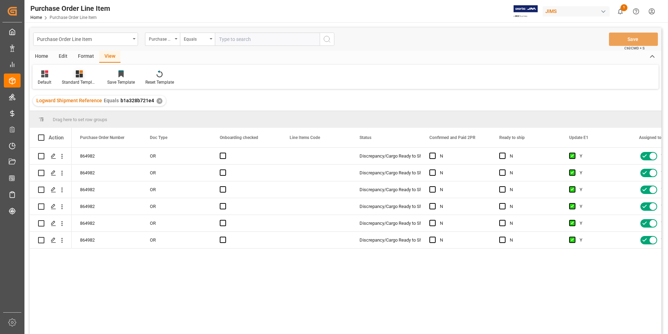
click at [86, 82] on div "Standard Templates" at bounding box center [79, 82] width 35 height 6
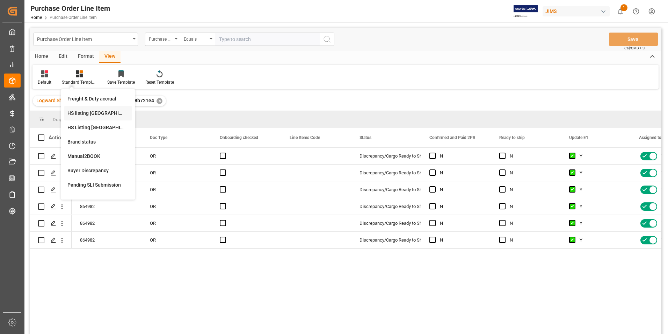
click at [96, 113] on div "HS listing [GEOGRAPHIC_DATA]" at bounding box center [97, 112] width 61 height 7
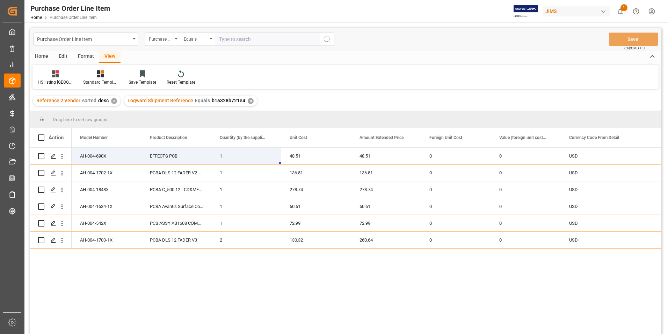
scroll to position [0, 336]
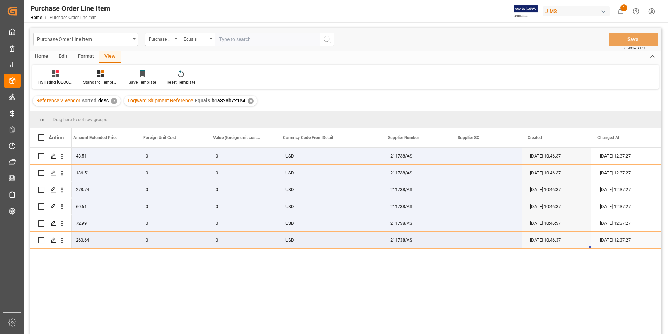
drag, startPoint x: 80, startPoint y: 154, endPoint x: 574, endPoint y: 242, distance: 501.2
click at [574, 242] on div "22-10383-GB 48.51 48.51 0 0 USD 211738/AS [DATE] 10:46:37 [DATE] 12:37:27 136.5…" at bounding box center [85, 198] width 1154 height 101
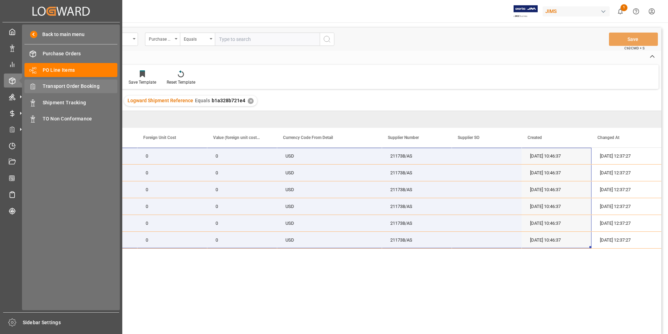
drag, startPoint x: 66, startPoint y: 85, endPoint x: 81, endPoint y: 82, distance: 15.4
click at [66, 85] on span "Transport Order Booking" at bounding box center [80, 86] width 75 height 7
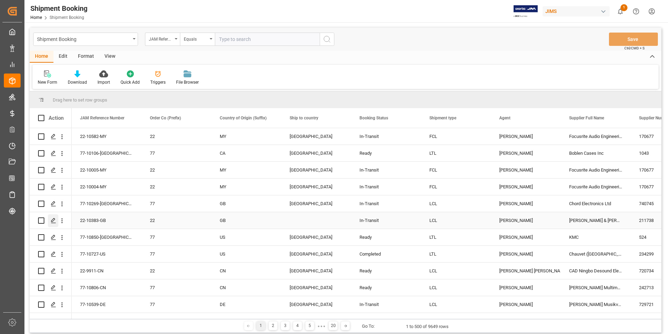
click at [54, 220] on icon "Press SPACE to select this row." at bounding box center [54, 220] width 6 height 6
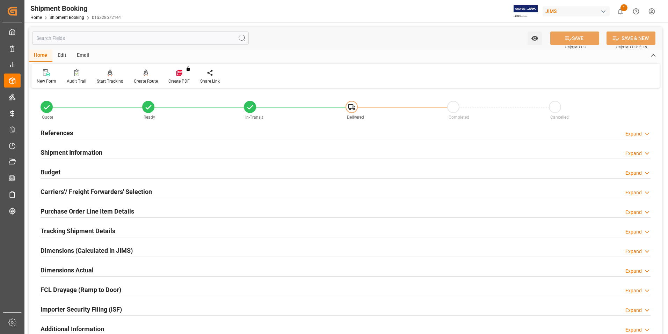
click at [53, 170] on h2 "Budget" at bounding box center [51, 171] width 20 height 9
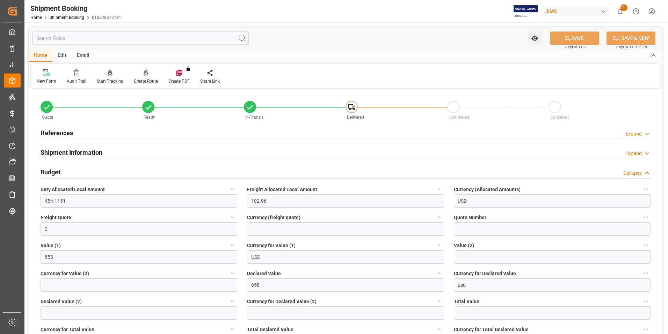
click at [53, 170] on h2 "Budget" at bounding box center [51, 171] width 20 height 9
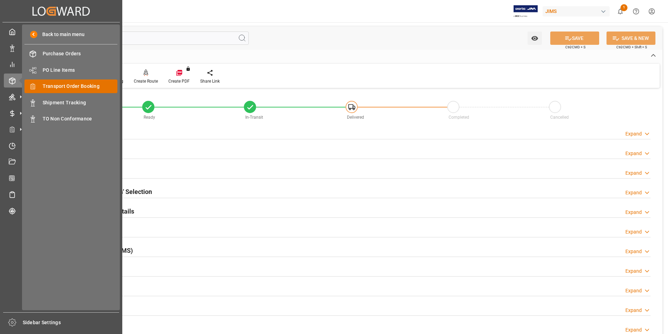
click at [76, 89] on span "Transport Order Booking" at bounding box center [80, 86] width 75 height 7
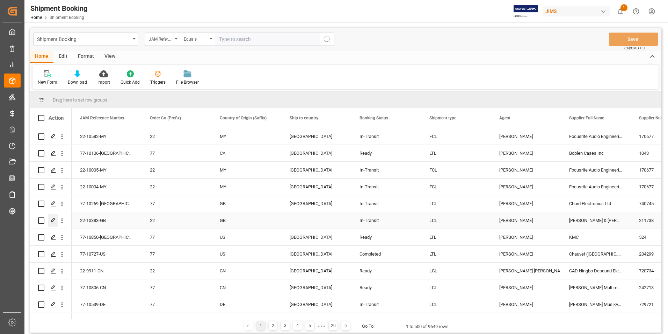
click at [55, 219] on icon "Press SPACE to select this row." at bounding box center [54, 220] width 6 height 6
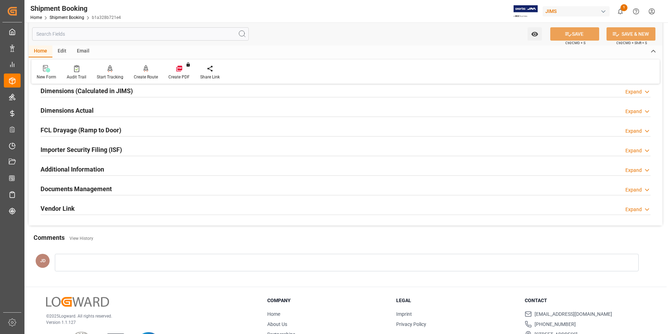
scroll to position [175, 0]
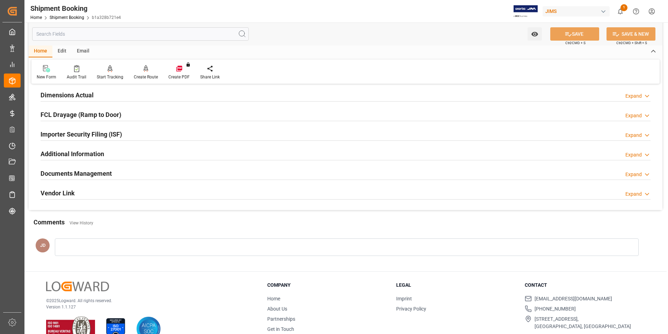
click at [84, 172] on h2 "Documents Management" at bounding box center [76, 173] width 71 height 9
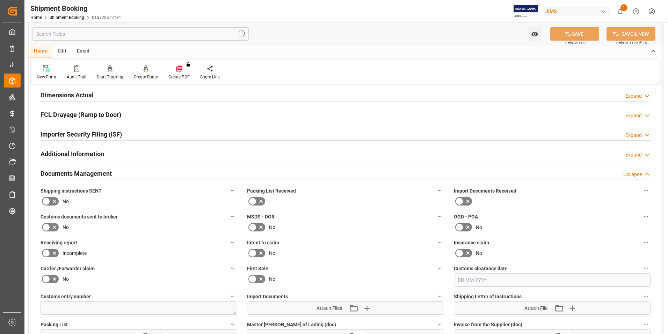
click at [464, 200] on icon at bounding box center [468, 201] width 8 height 8
click at [0, 0] on input "checkbox" at bounding box center [0, 0] width 0 height 0
click at [51, 226] on icon at bounding box center [54, 227] width 8 height 8
click at [0, 0] on input "checkbox" at bounding box center [0, 0] width 0 height 0
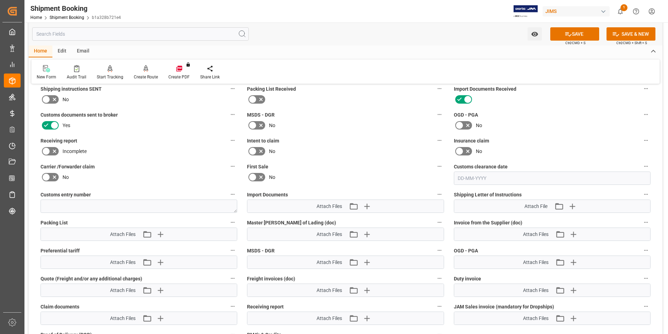
scroll to position [280, 0]
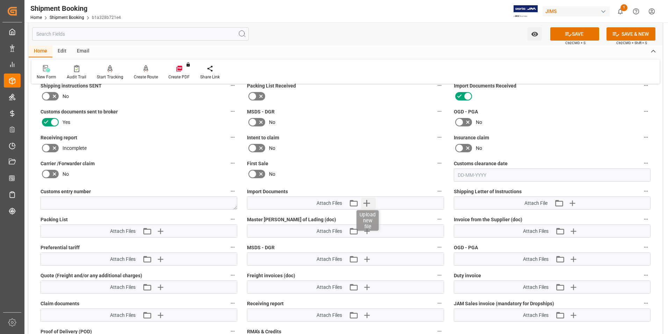
click at [366, 202] on icon "button" at bounding box center [367, 203] width 7 height 7
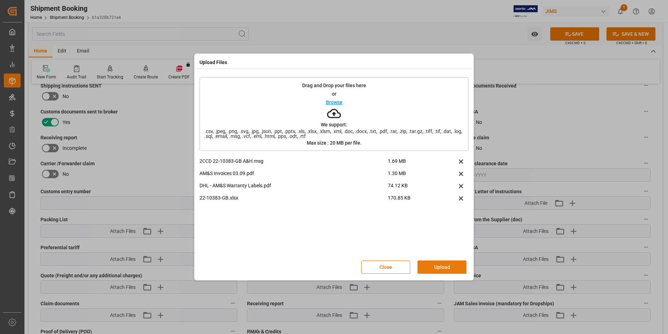
click at [447, 266] on button "Upload" at bounding box center [442, 266] width 49 height 13
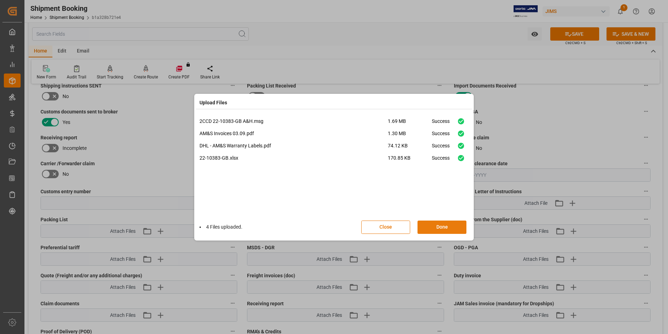
click at [444, 228] on button "Done" at bounding box center [442, 226] width 49 height 13
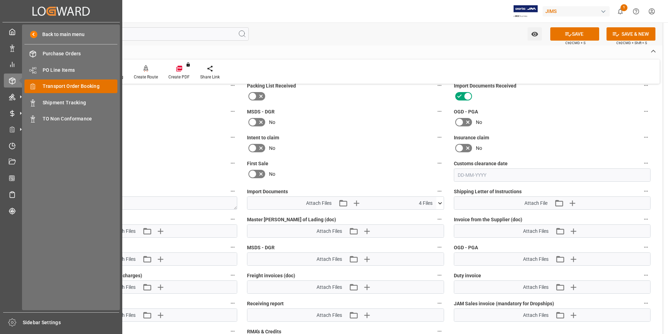
click at [64, 86] on span "Transport Order Booking" at bounding box center [80, 86] width 75 height 7
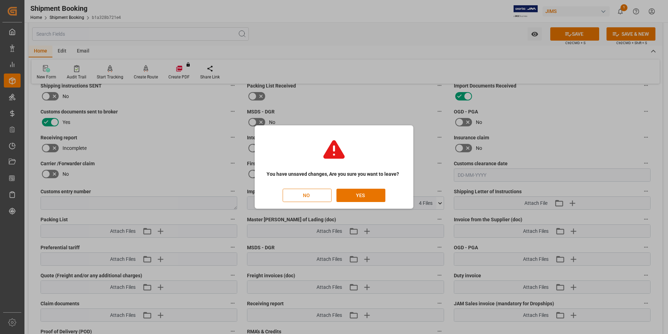
click at [299, 193] on button "NO" at bounding box center [307, 194] width 49 height 13
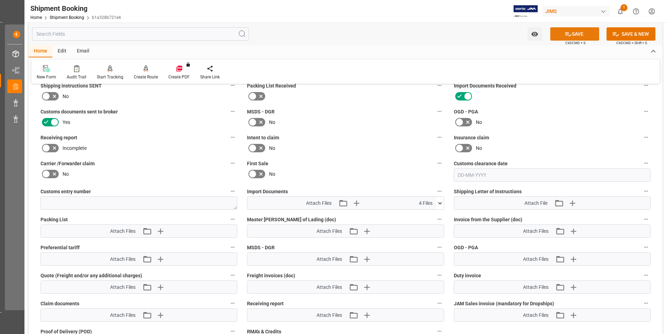
click at [571, 34] on button "SAVE" at bounding box center [575, 33] width 49 height 13
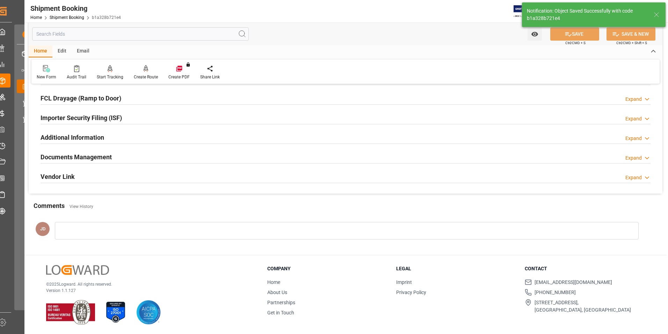
scroll to position [0, 0]
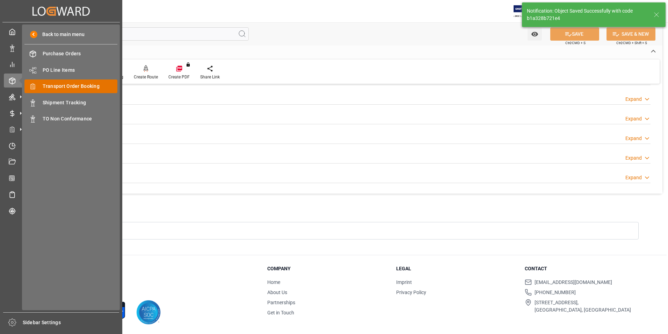
click at [84, 86] on span "Transport Order Booking" at bounding box center [80, 86] width 75 height 7
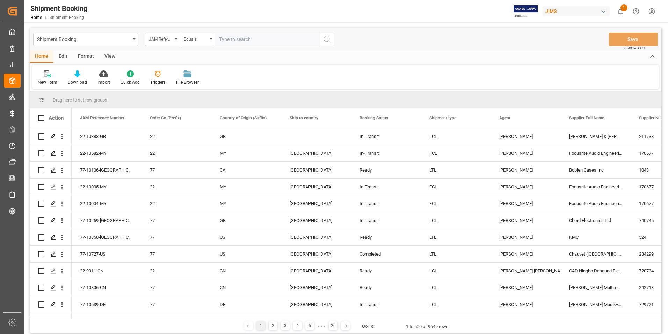
drag, startPoint x: 241, startPoint y: 38, endPoint x: 245, endPoint y: 38, distance: 4.6
click at [244, 38] on input "text" at bounding box center [267, 39] width 105 height 13
paste input "22-10384-[GEOGRAPHIC_DATA]"
type input "22-10384-[GEOGRAPHIC_DATA]"
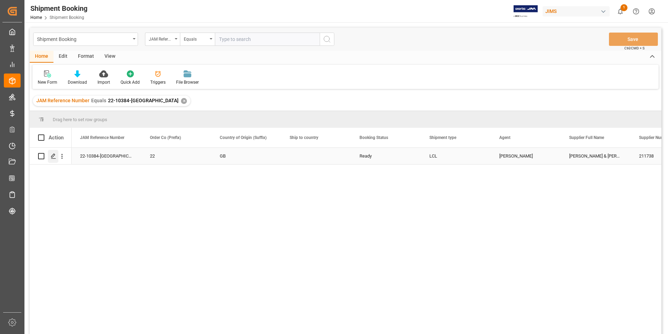
click at [52, 155] on icon "Press SPACE to select this row." at bounding box center [54, 156] width 6 height 6
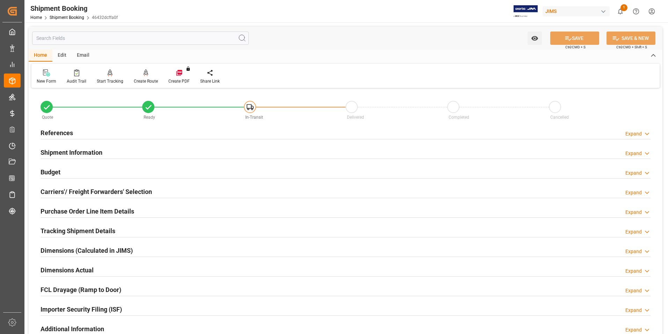
click at [71, 150] on h2 "Shipment Information" at bounding box center [72, 152] width 62 height 9
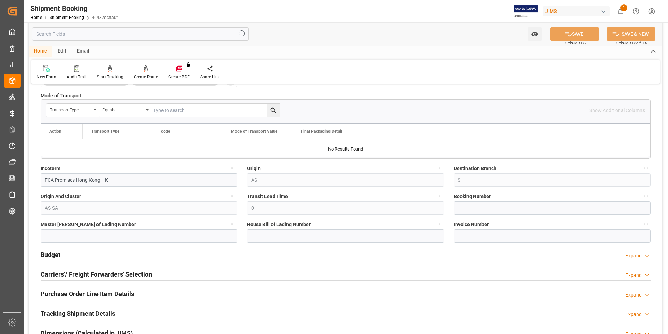
scroll to position [210, 0]
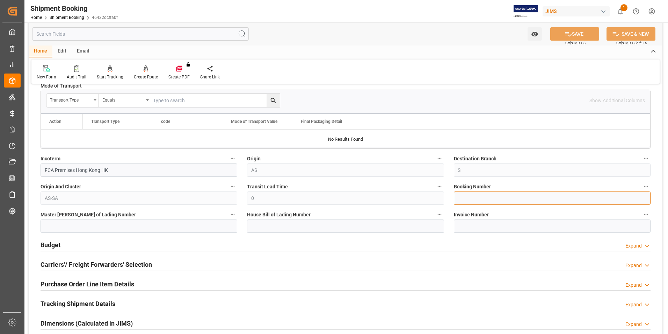
click at [476, 196] on input at bounding box center [552, 197] width 197 height 13
paste input "1ZR3934X0498545701"
type input "1ZR3934X0498545701"
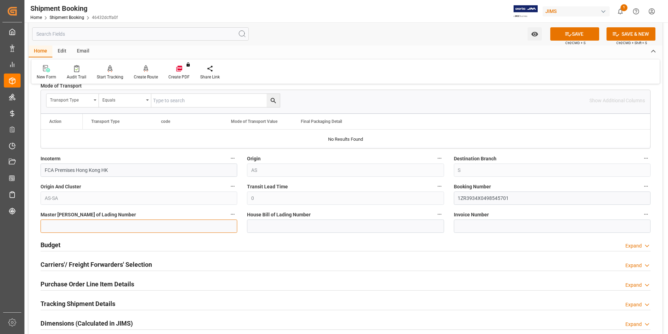
click at [158, 225] on input at bounding box center [139, 225] width 197 height 13
paste input "1ZR3934X0498545701"
type input "1ZR3934X0498545701"
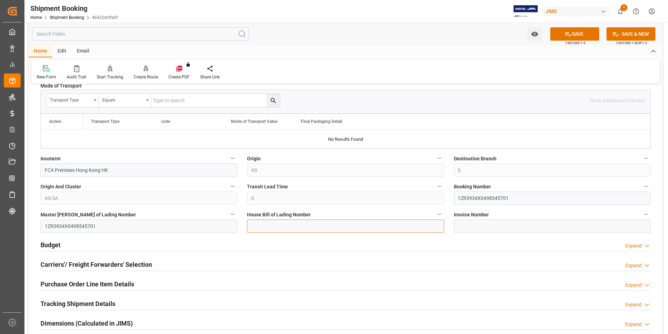
click at [286, 223] on input at bounding box center [345, 225] width 197 height 13
paste input "1ZR3934X0498545701"
type input "1ZR3934X0498545701"
click at [563, 37] on button "SAVE" at bounding box center [575, 33] width 49 height 13
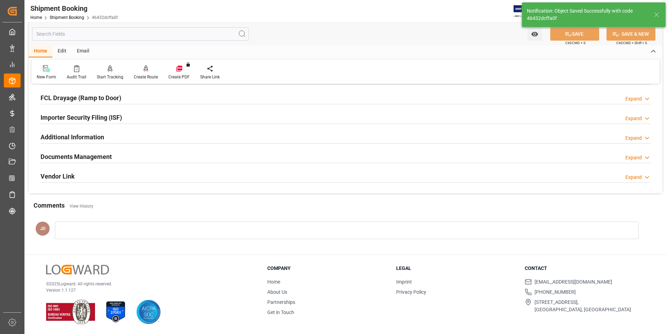
scroll to position [0, 0]
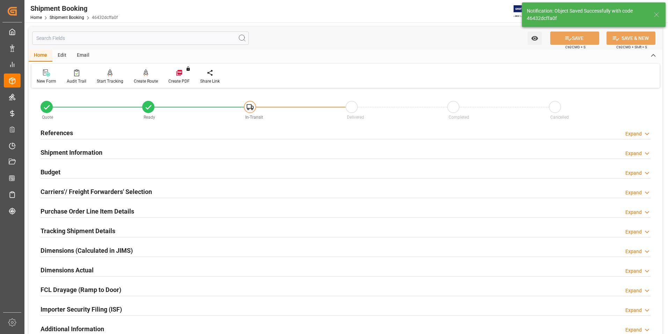
click at [50, 172] on h2 "Budget" at bounding box center [51, 171] width 20 height 9
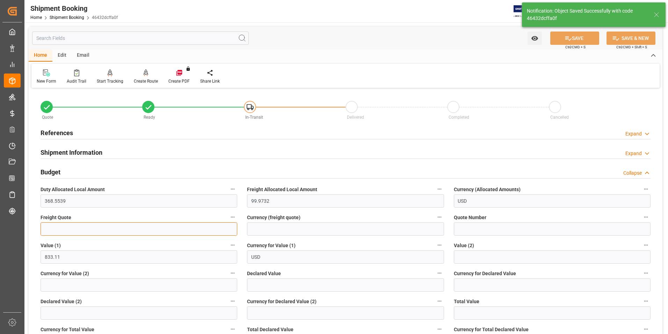
click at [71, 232] on input "text" at bounding box center [139, 228] width 197 height 13
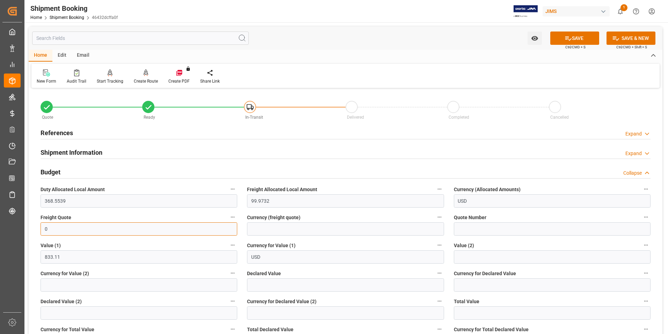
type input "0"
click at [271, 282] on input "text" at bounding box center [345, 284] width 197 height 13
type input "130.82"
click at [492, 276] on span "Currency for Declared Value" at bounding box center [485, 273] width 62 height 7
click at [642, 276] on button "Currency for Declared Value" at bounding box center [646, 272] width 9 height 9
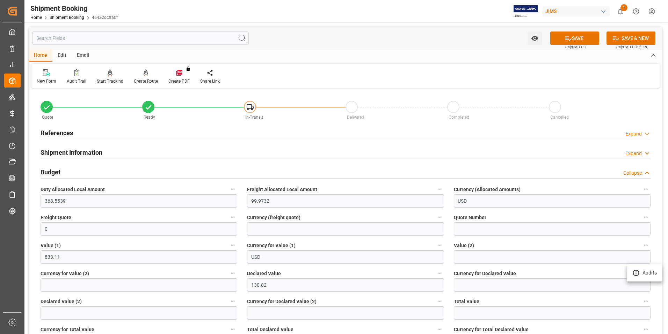
click at [484, 284] on div at bounding box center [334, 167] width 668 height 334
click at [484, 285] on input at bounding box center [552, 284] width 197 height 13
type input "usd"
click at [578, 41] on button "SAVE" at bounding box center [575, 37] width 49 height 13
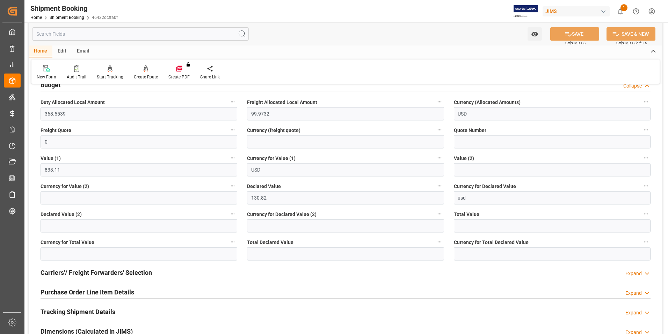
scroll to position [105, 0]
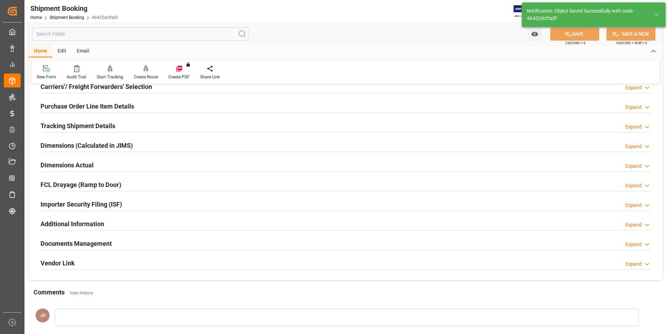
click at [66, 251] on div "Documents Management Expand" at bounding box center [346, 244] width 620 height 20
click at [78, 86] on h2 "Carriers'/ Freight Forwarders' Selection" at bounding box center [97, 86] width 112 height 9
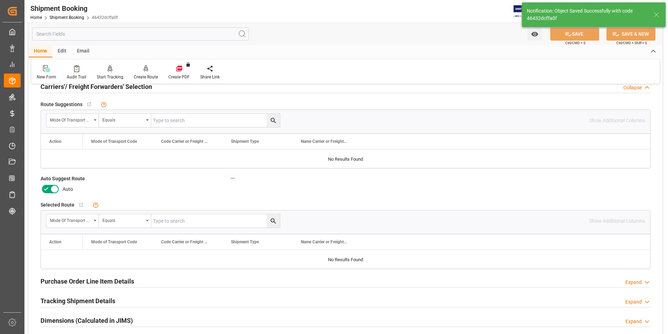
click at [42, 188] on label at bounding box center [51, 188] width 20 height 11
click at [0, 0] on input "checkbox" at bounding box center [0, 0] width 0 height 0
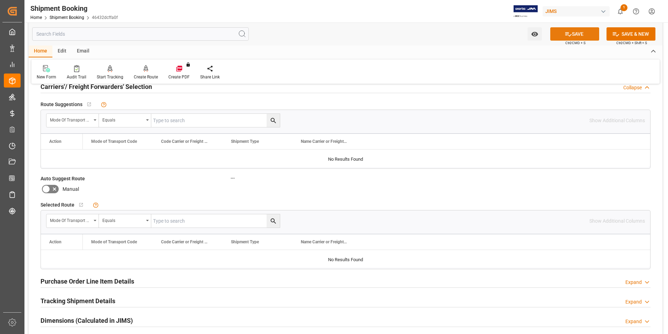
click at [575, 36] on button "SAVE" at bounding box center [575, 33] width 49 height 13
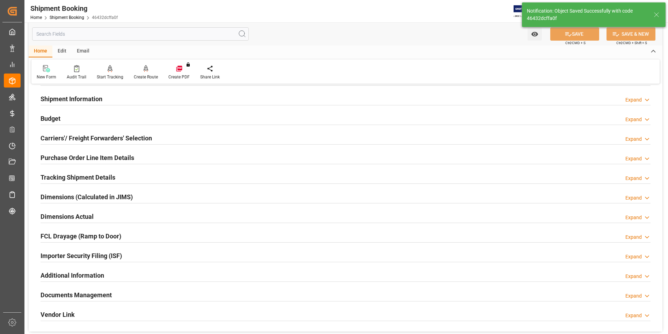
scroll to position [0, 0]
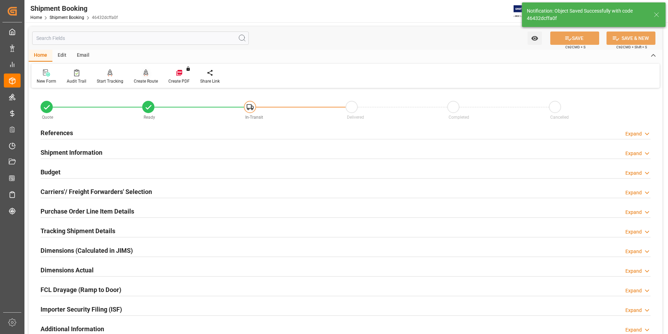
click at [144, 80] on div "Create Route" at bounding box center [146, 81] width 24 height 6
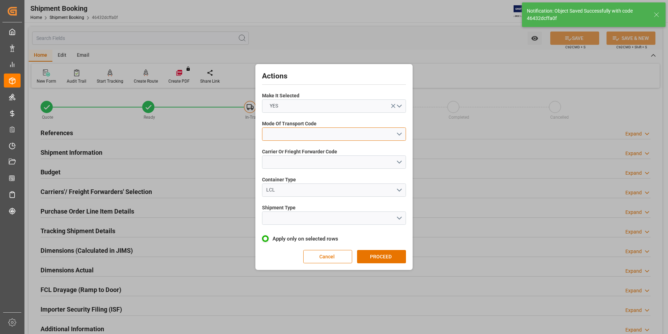
click at [294, 129] on button "open menu" at bounding box center [334, 133] width 144 height 13
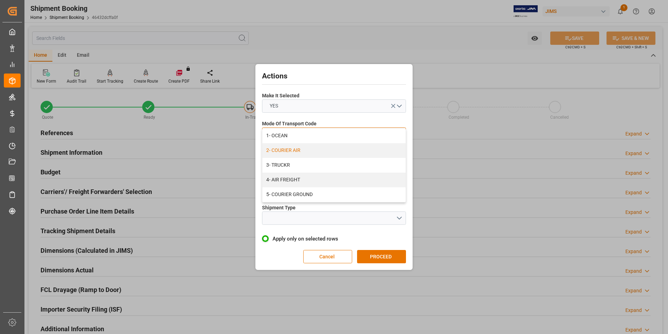
click at [297, 149] on div "2- COURIER AIR" at bounding box center [334, 150] width 143 height 15
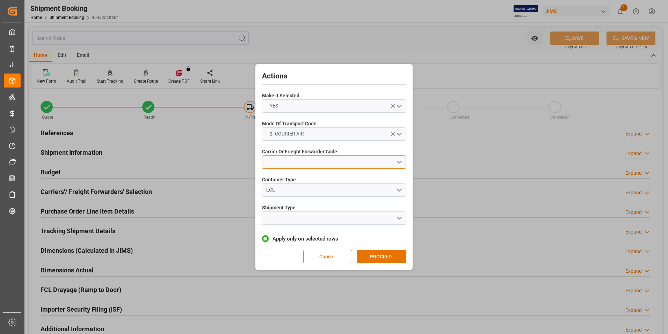
click at [298, 161] on button "open menu" at bounding box center [334, 161] width 144 height 13
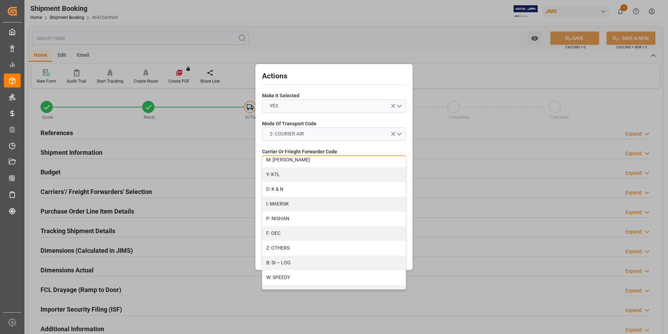
scroll to position [374, 0]
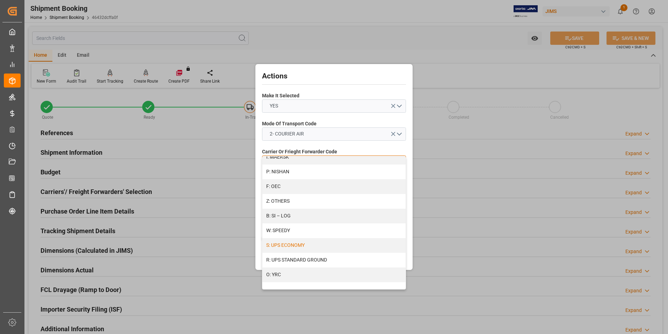
click at [287, 244] on div "S: UPS ECONOMY" at bounding box center [334, 245] width 143 height 15
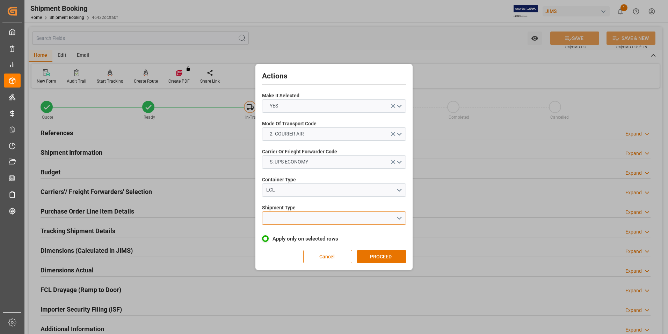
click at [307, 218] on button "open menu" at bounding box center [334, 217] width 144 height 13
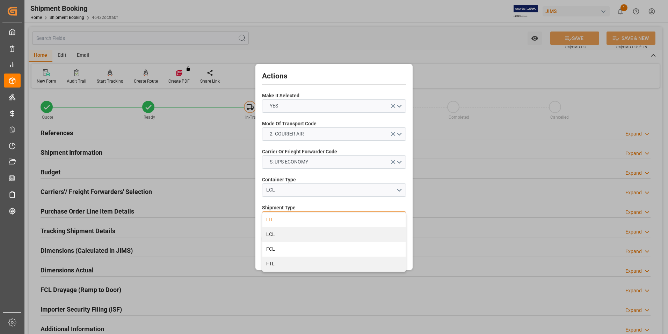
click at [302, 221] on div "LTL" at bounding box center [334, 219] width 143 height 15
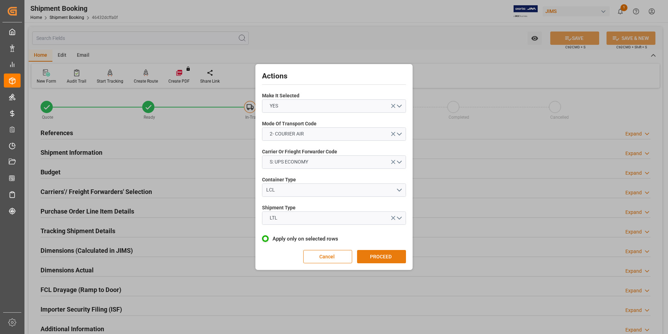
click at [379, 257] on button "PROCEED" at bounding box center [381, 256] width 49 height 13
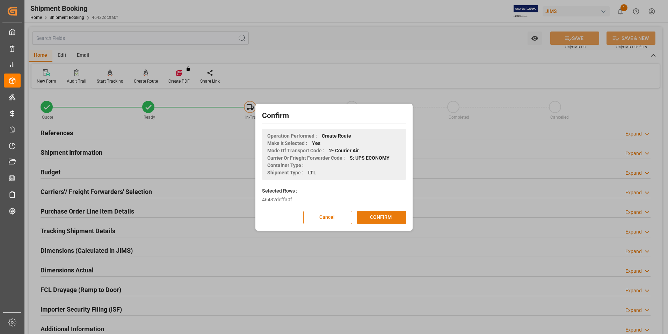
click at [380, 216] on button "CONFIRM" at bounding box center [381, 216] width 49 height 13
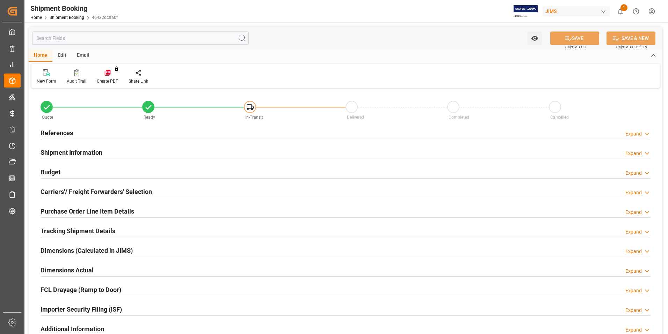
type input "0"
click at [59, 268] on h2 "Dimensions Actual" at bounding box center [67, 269] width 53 height 9
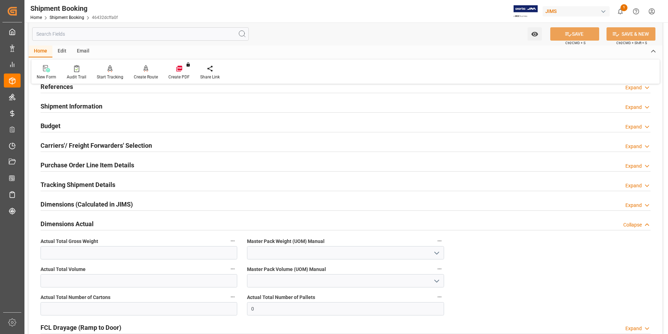
scroll to position [105, 0]
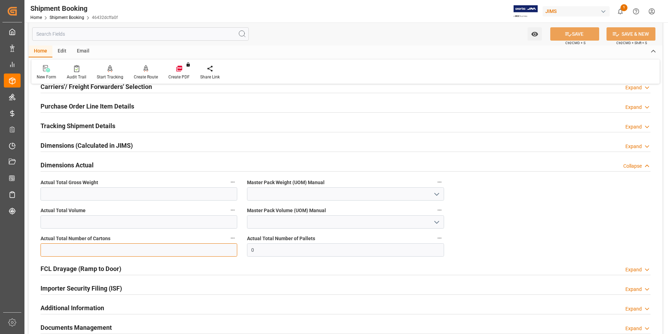
click at [130, 250] on input "text" at bounding box center [139, 249] width 197 height 13
type input "1"
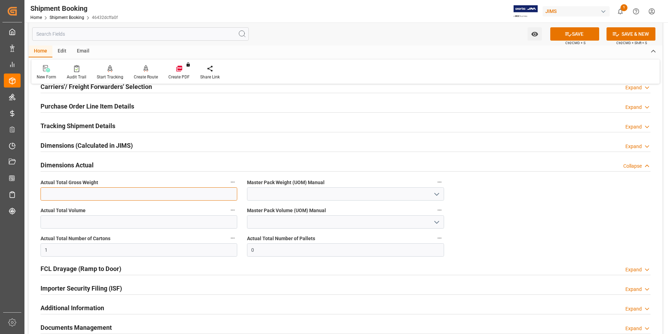
click at [47, 194] on input "text" at bounding box center [139, 193] width 197 height 13
type input "2"
click at [252, 192] on input at bounding box center [345, 193] width 197 height 13
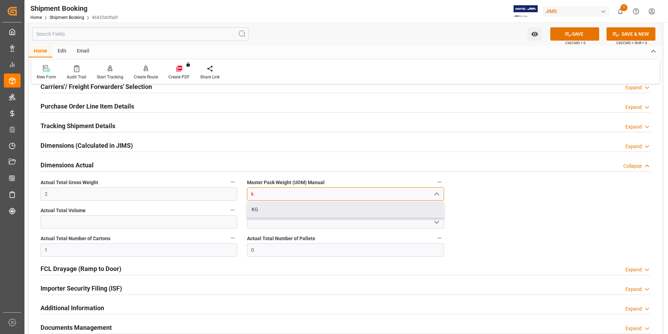
click at [259, 206] on div "KG" at bounding box center [346, 209] width 196 height 16
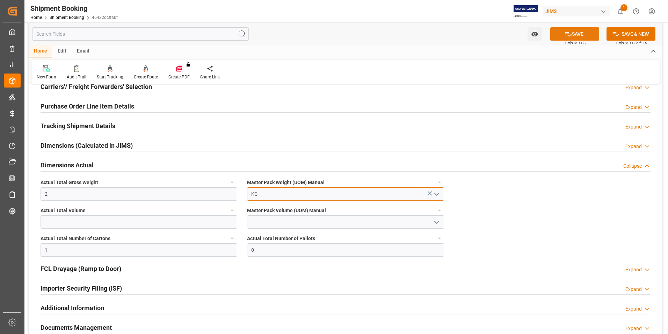
type input "KG"
click at [570, 34] on icon at bounding box center [569, 34] width 6 height 4
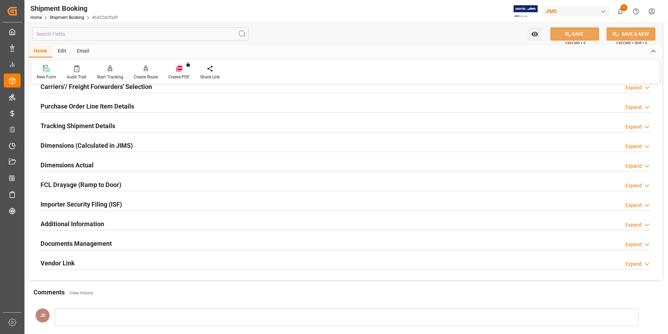
click at [62, 125] on h2 "Tracking Shipment Details" at bounding box center [78, 125] width 75 height 9
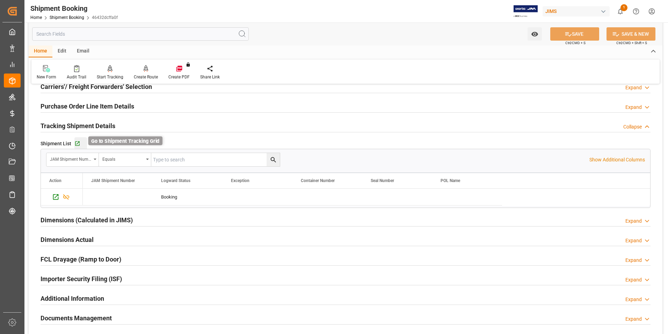
click at [77, 143] on icon "button" at bounding box center [77, 143] width 5 height 5
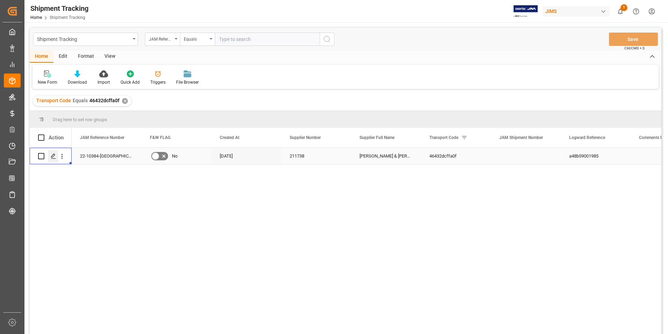
click at [53, 156] on icon "Press SPACE to select this row." at bounding box center [54, 156] width 6 height 6
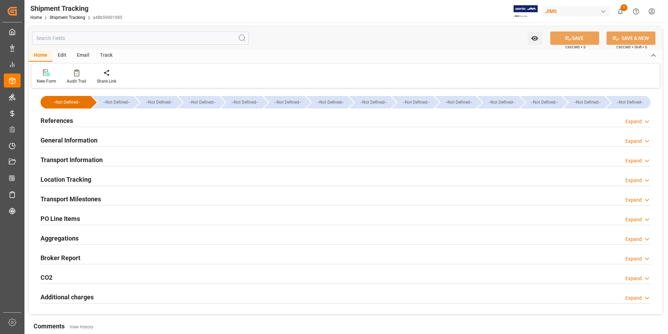
type input "[DATE]"
click at [57, 122] on h2 "References" at bounding box center [57, 120] width 33 height 9
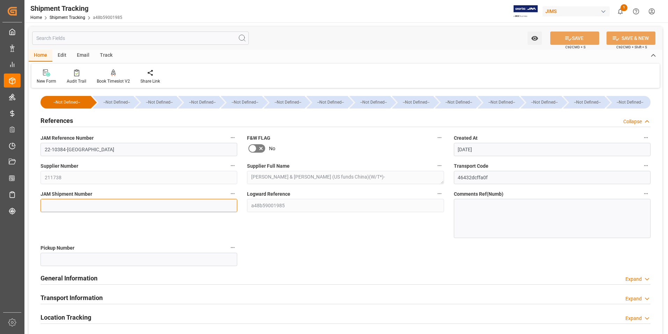
click at [83, 202] on input at bounding box center [139, 205] width 197 height 13
type input "72846"
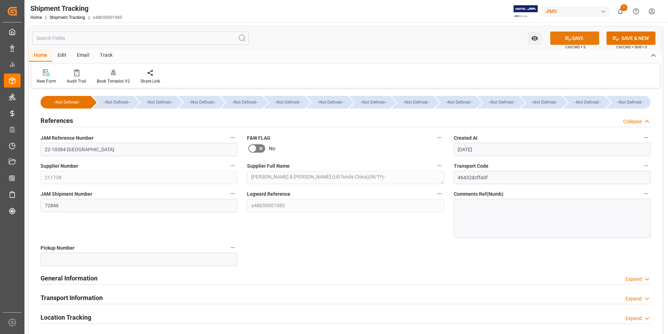
click at [578, 35] on button "SAVE" at bounding box center [575, 37] width 49 height 13
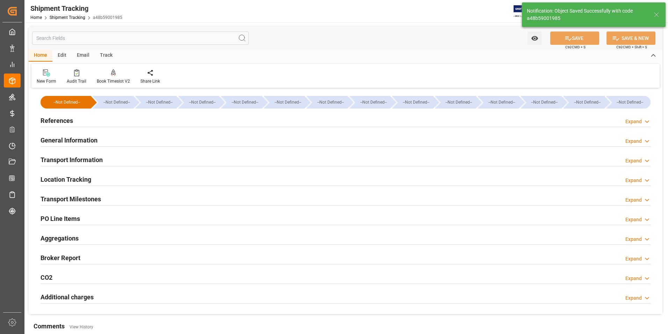
click at [78, 159] on h2 "Transport Information" at bounding box center [72, 159] width 62 height 9
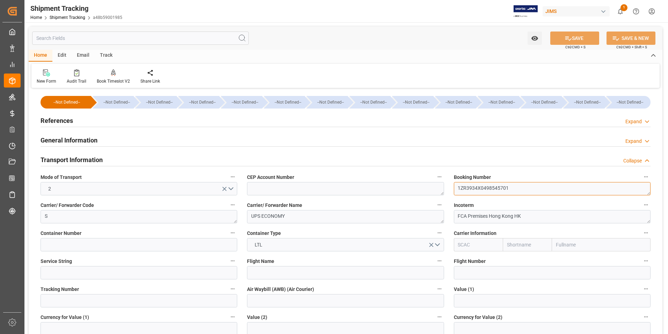
drag, startPoint x: 523, startPoint y: 190, endPoint x: 368, endPoint y: 197, distance: 155.0
click at [368, 197] on div "--Not Defined-- --Not Defined-- --Not Defined-- --Not Defined-- --Not Defined--…" at bounding box center [346, 327] width 634 height 475
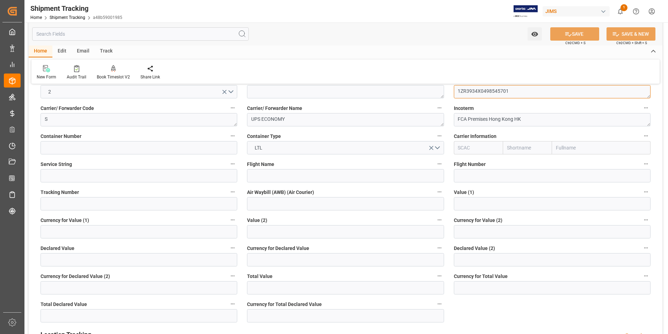
scroll to position [105, 0]
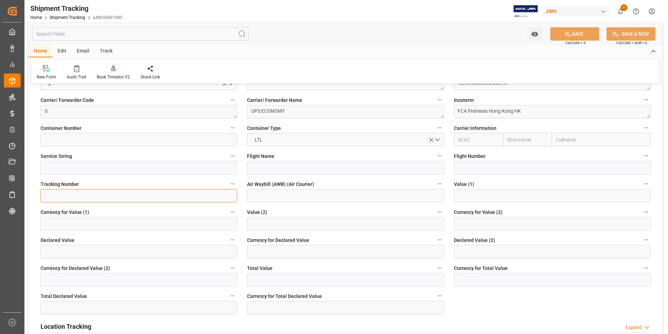
click at [103, 191] on input at bounding box center [139, 195] width 197 height 13
paste input "1ZR3934X0498545701"
type input "1ZR3934X0498545701"
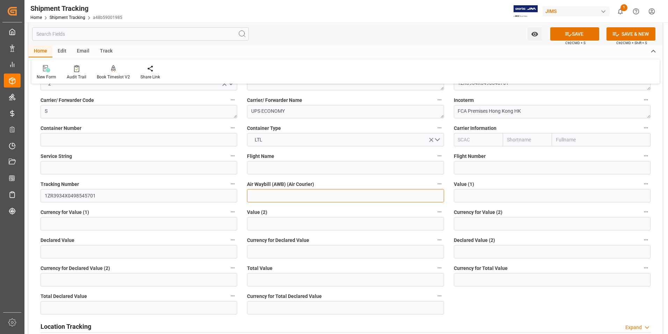
click at [269, 198] on input at bounding box center [345, 195] width 197 height 13
paste input "1ZR3934X0498545701"
type input "1ZR3934X0498545701"
click at [583, 38] on button "SAVE" at bounding box center [575, 33] width 49 height 13
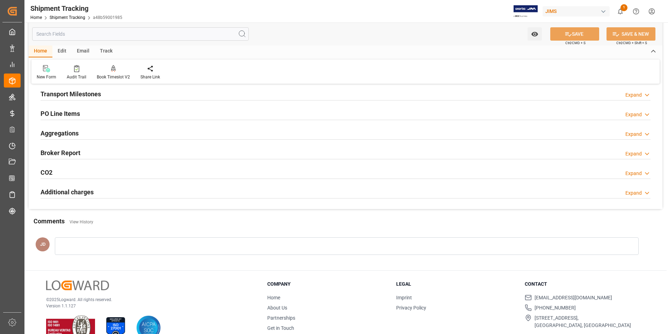
click at [90, 94] on h2 "Transport Milestones" at bounding box center [71, 93] width 60 height 9
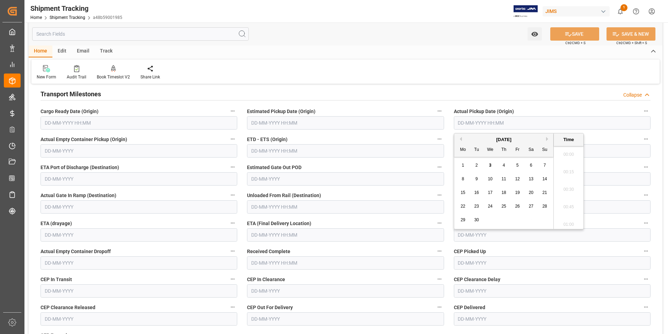
click at [491, 126] on input "text" at bounding box center [552, 122] width 197 height 13
click at [457, 169] on div "1 2 3 4 5 6 7" at bounding box center [504, 165] width 95 height 14
click at [490, 163] on span "3" at bounding box center [490, 165] width 2 height 5
type input "[DATE] 00:00"
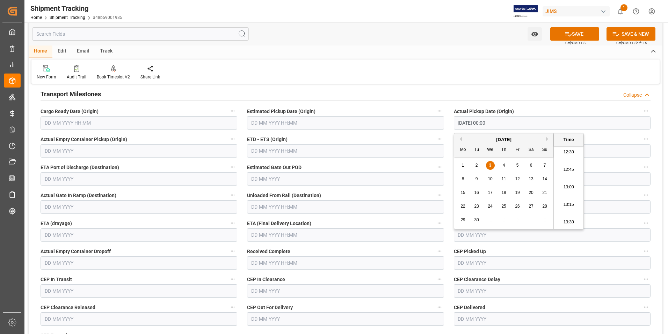
click at [273, 154] on input "text" at bounding box center [345, 150] width 197 height 13
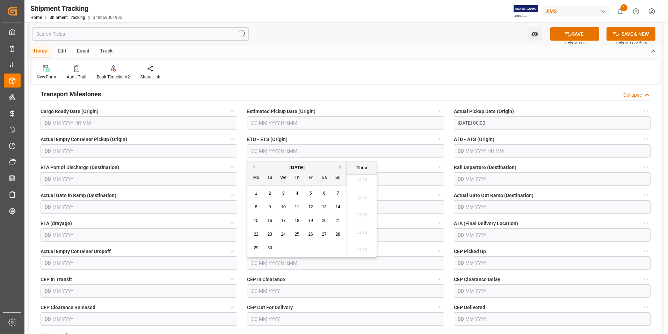
click at [252, 197] on div "1" at bounding box center [256, 193] width 9 height 8
click at [287, 192] on div "3" at bounding box center [283, 193] width 9 height 8
type input "03-09-2025 00:00"
click at [483, 148] on input "text" at bounding box center [552, 150] width 197 height 13
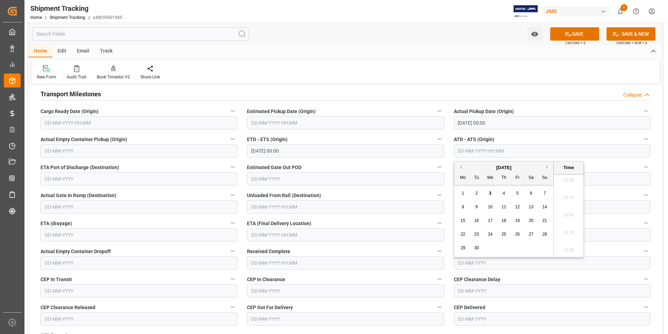
click at [457, 200] on div "8 9 10 11 12 13 14" at bounding box center [504, 207] width 95 height 14
click at [491, 193] on span "3" at bounding box center [490, 193] width 2 height 5
type input "03-09-2025 00:00"
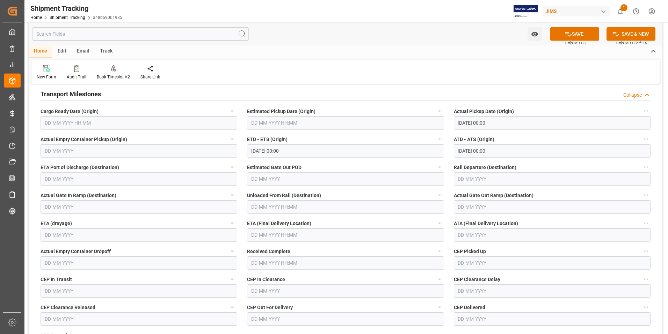
click at [370, 70] on div "New Form Audit Trail Book Timeslot V2 Book a Timeslot for the shipment Share Li…" at bounding box center [345, 71] width 629 height 24
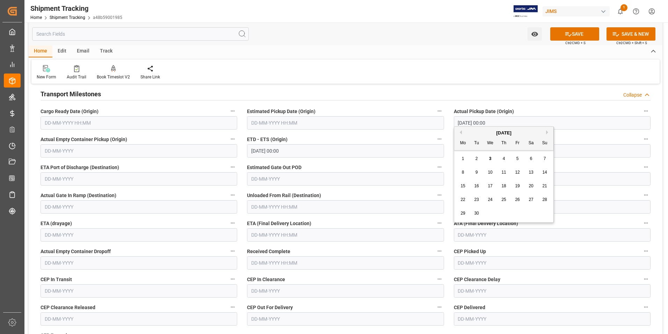
click at [489, 232] on input "text" at bounding box center [552, 234] width 197 height 13
click at [476, 171] on span "9" at bounding box center [477, 172] width 2 height 5
type input "09-09-2025"
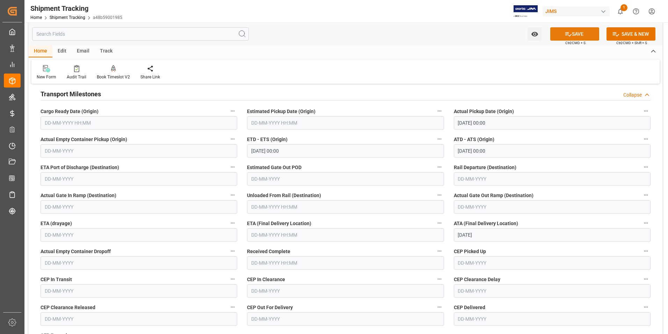
click at [577, 36] on button "SAVE" at bounding box center [575, 33] width 49 height 13
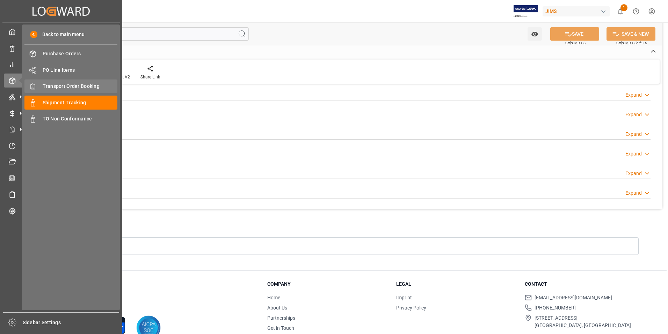
click at [78, 84] on span "Transport Order Booking" at bounding box center [80, 86] width 75 height 7
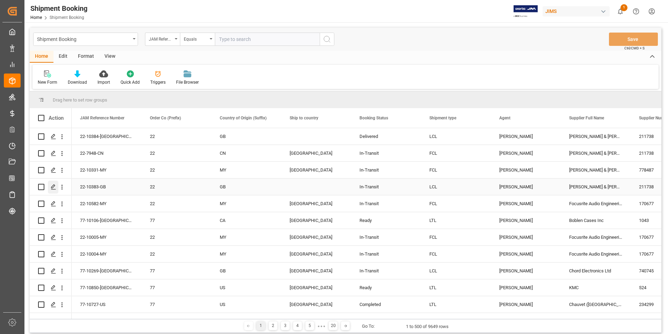
click at [53, 186] on icon "Press SPACE to select this row." at bounding box center [54, 187] width 6 height 6
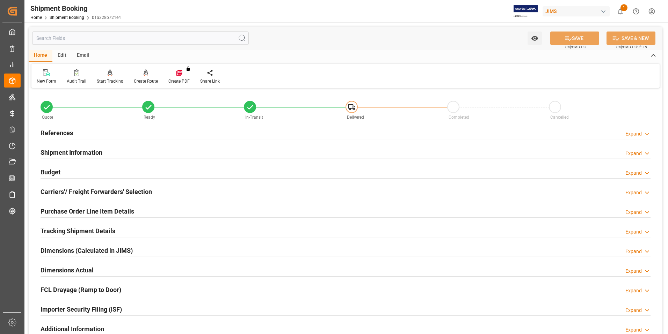
click at [83, 152] on h2 "Shipment Information" at bounding box center [72, 152] width 62 height 9
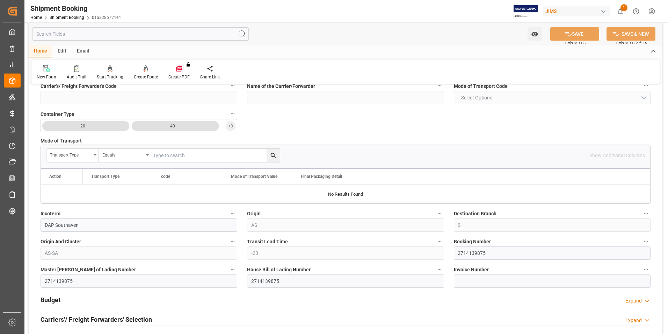
scroll to position [175, 0]
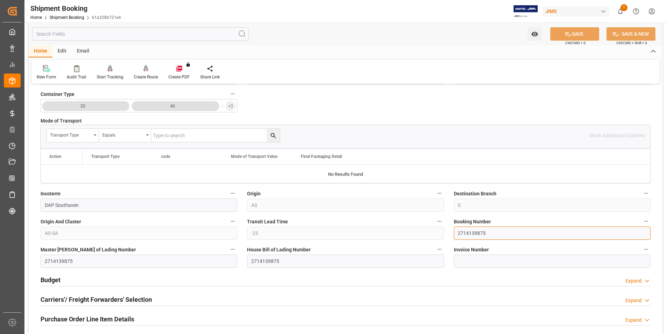
click at [441, 234] on div "Quote Ready In-Transit Delivered Completed Cancelled References Expand JAM Refe…" at bounding box center [346, 203] width 634 height 577
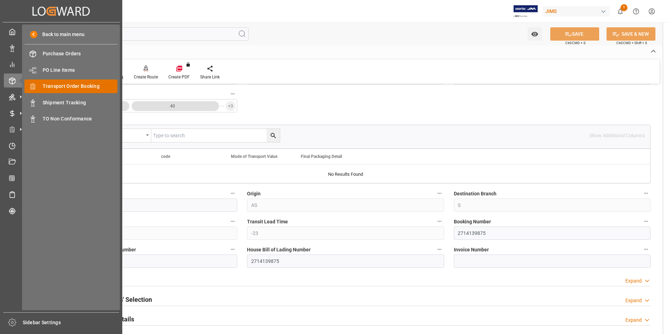
click at [77, 82] on div "Transport Order Booking Transport Order Booking" at bounding box center [70, 86] width 93 height 14
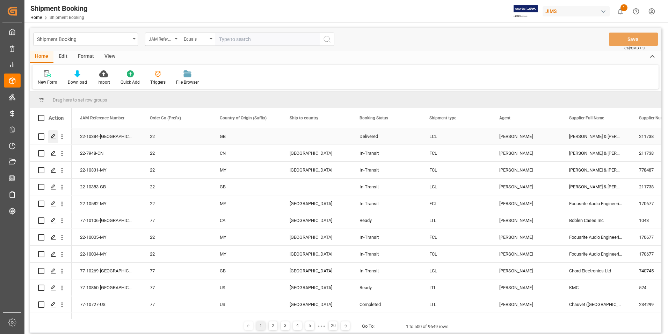
click at [53, 134] on icon "Press SPACE to select this row." at bounding box center [54, 137] width 6 height 6
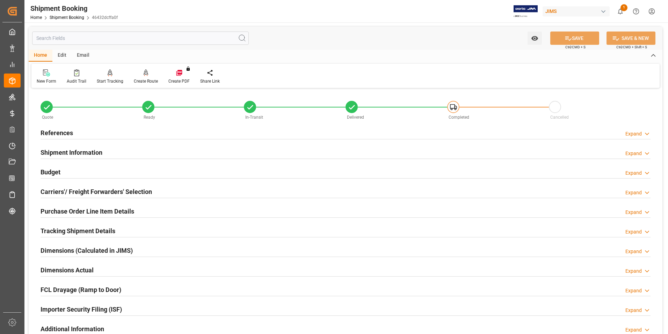
click at [52, 171] on h2 "Budget" at bounding box center [51, 171] width 20 height 9
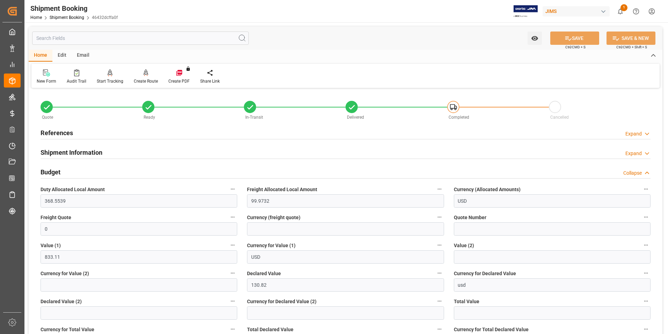
click at [52, 171] on h2 "Budget" at bounding box center [51, 171] width 20 height 9
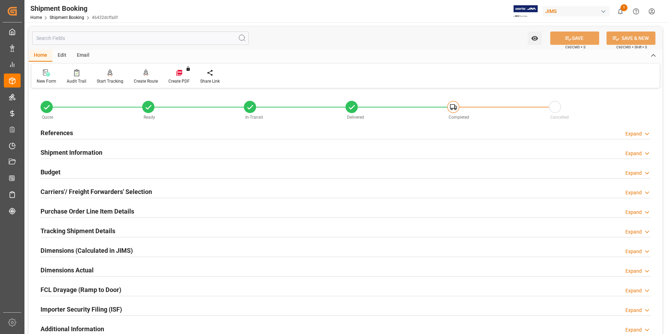
click at [53, 172] on h2 "Budget" at bounding box center [51, 171] width 20 height 9
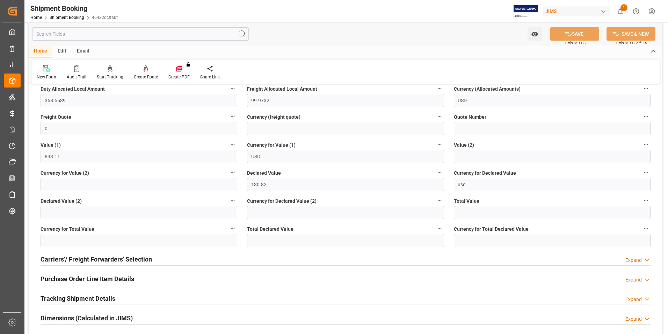
scroll to position [175, 0]
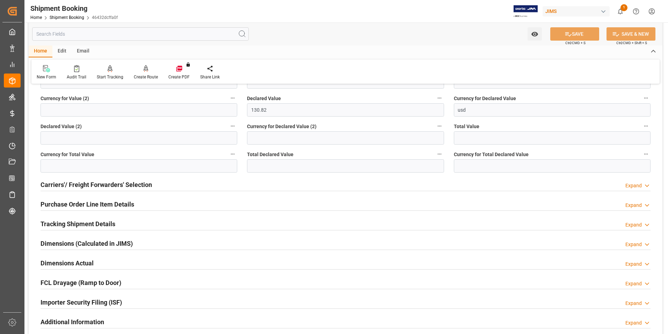
click at [71, 205] on h2 "Purchase Order Line Item Details" at bounding box center [88, 203] width 94 height 9
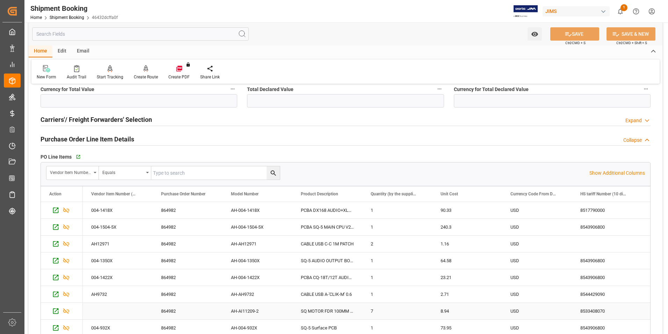
scroll to position [210, 0]
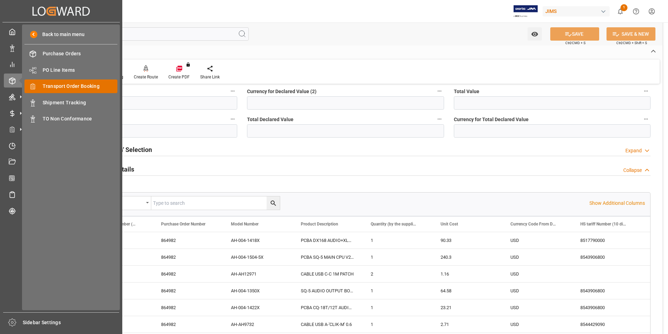
click at [63, 88] on span "Transport Order Booking" at bounding box center [80, 86] width 75 height 7
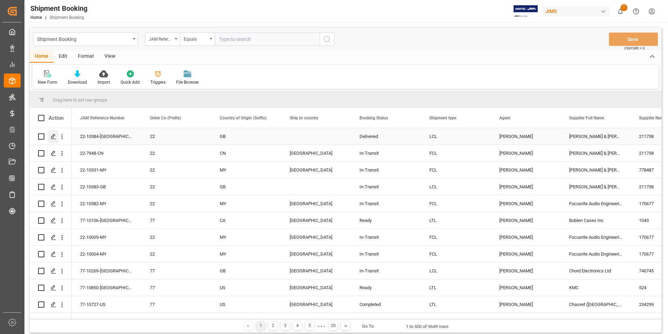
click at [53, 136] on icon "Press SPACE to select this row." at bounding box center [54, 137] width 6 height 6
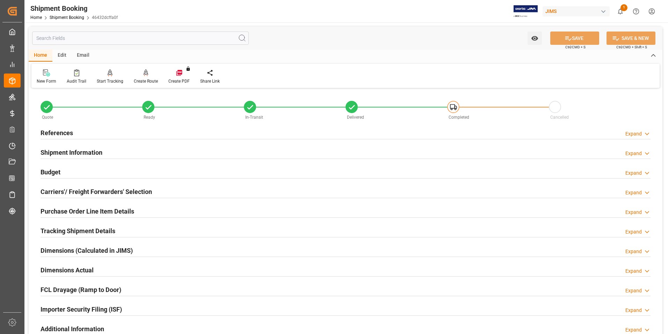
click at [62, 171] on div "Budget Expand" at bounding box center [346, 171] width 610 height 13
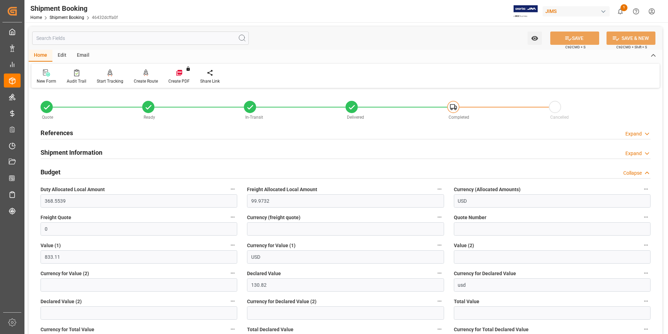
click at [62, 171] on div "Budget Collapse" at bounding box center [346, 171] width 610 height 13
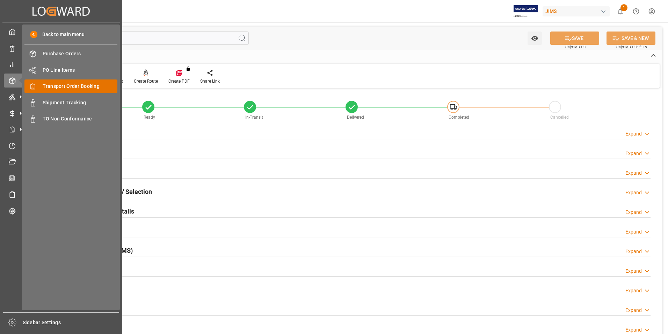
click at [87, 87] on span "Transport Order Booking" at bounding box center [80, 86] width 75 height 7
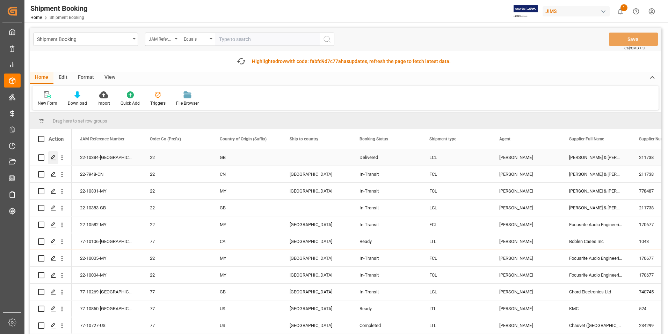
click at [52, 156] on icon "Press SPACE to select this row." at bounding box center [54, 158] width 6 height 6
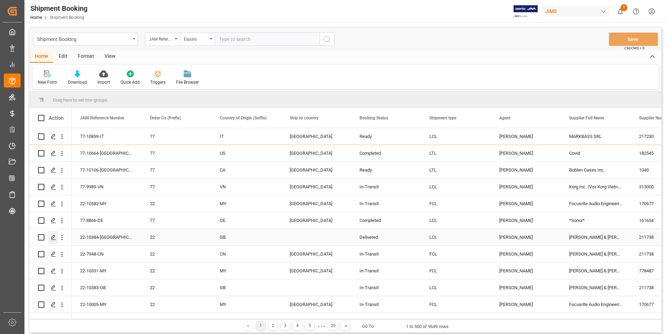
click at [53, 236] on icon "Press SPACE to select this row." at bounding box center [54, 237] width 6 height 6
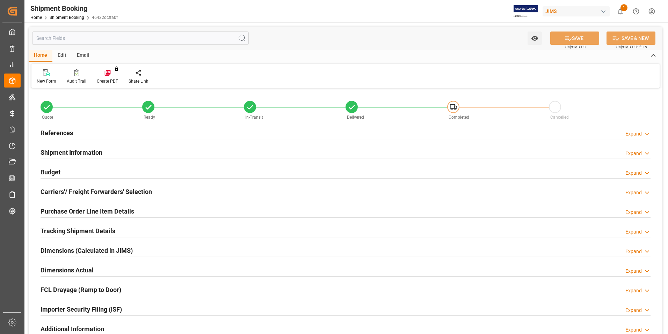
type input "11"
click at [69, 210] on h2 "Purchase Order Line Item Details" at bounding box center [88, 210] width 94 height 9
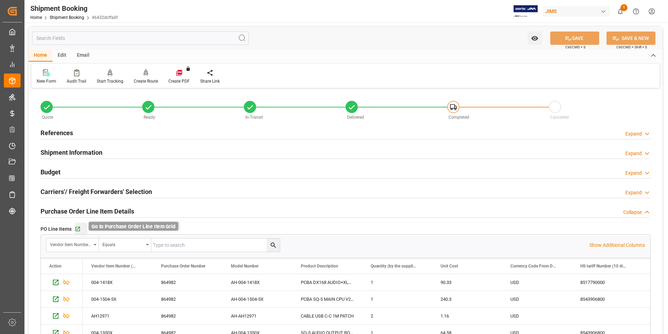
click at [77, 228] on icon "button" at bounding box center [78, 229] width 6 height 6
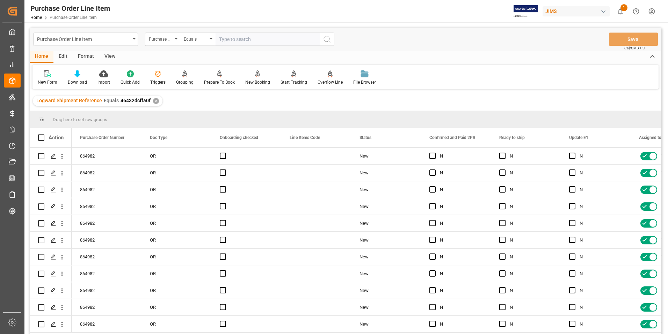
click at [109, 55] on div "View" at bounding box center [109, 57] width 21 height 12
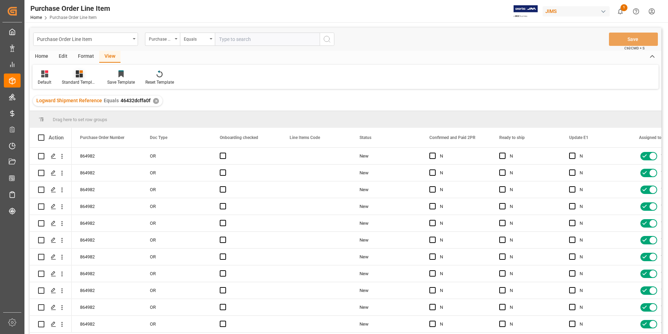
click at [76, 80] on div "Standard Templates" at bounding box center [79, 82] width 35 height 6
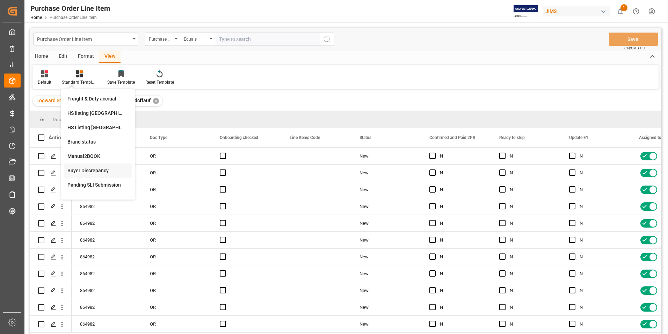
click at [98, 171] on div "Buyer Discrepancy" at bounding box center [97, 170] width 61 height 7
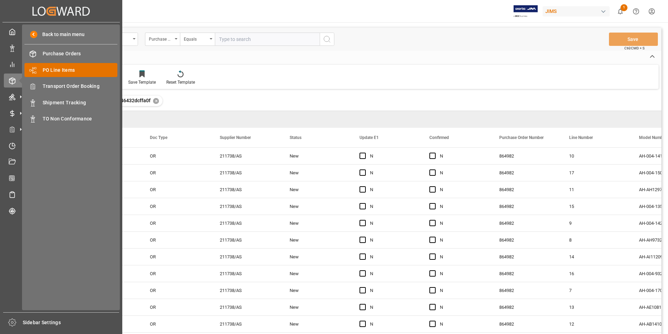
click at [65, 69] on span "PO Line Items" at bounding box center [80, 69] width 75 height 7
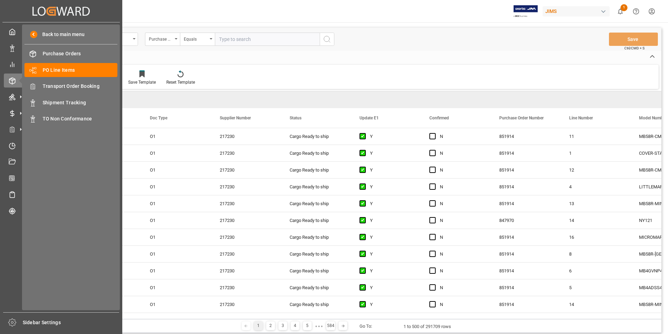
click at [261, 77] on div "Buyer Discrepancy Standard Templates Save Template Reset Template" at bounding box center [346, 77] width 627 height 24
click at [70, 85] on span "Transport Order Booking" at bounding box center [80, 86] width 75 height 7
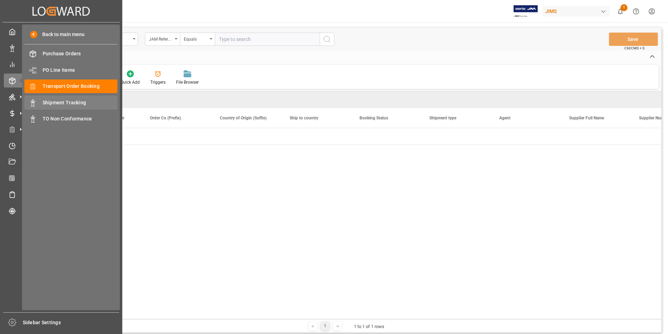
click at [73, 100] on span "Shipment Tracking" at bounding box center [80, 102] width 75 height 7
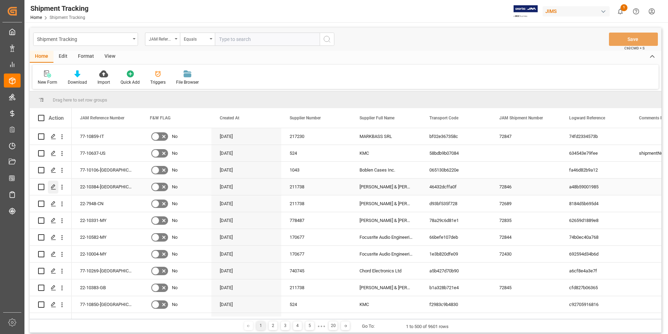
click at [56, 186] on icon "Press SPACE to select this row." at bounding box center [54, 187] width 6 height 6
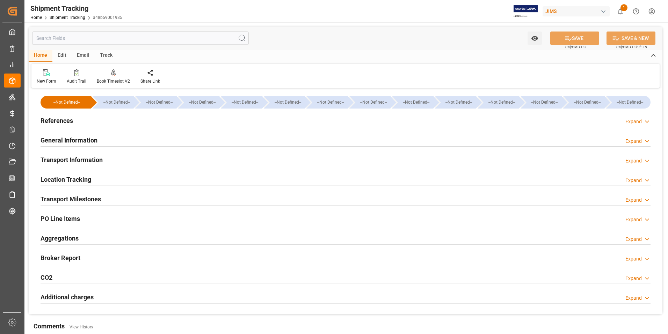
click at [65, 217] on h2 "PO Line Items" at bounding box center [61, 218] width 40 height 9
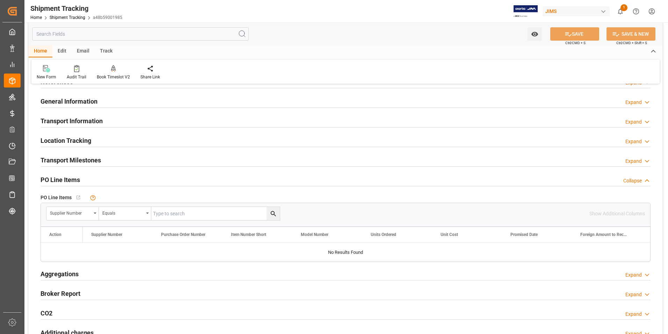
scroll to position [35, 0]
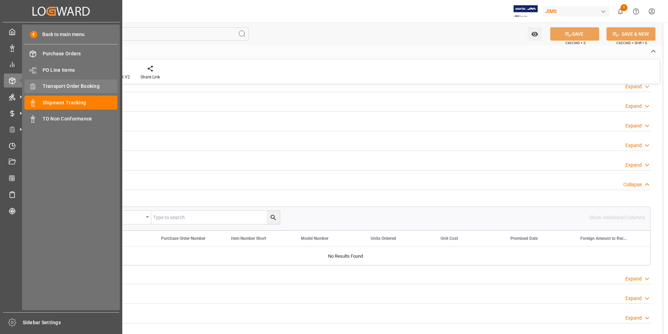
click at [77, 86] on span "Transport Order Booking" at bounding box center [80, 86] width 75 height 7
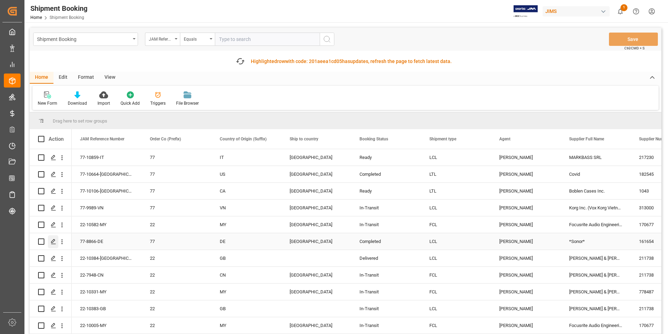
click at [55, 236] on div "Press SPACE to select this row." at bounding box center [53, 241] width 10 height 13
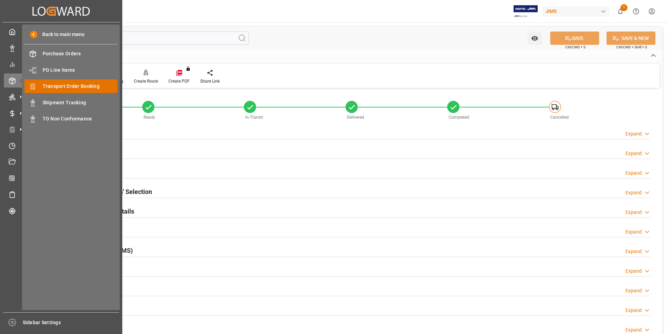
click at [73, 87] on span "Transport Order Booking" at bounding box center [80, 86] width 75 height 7
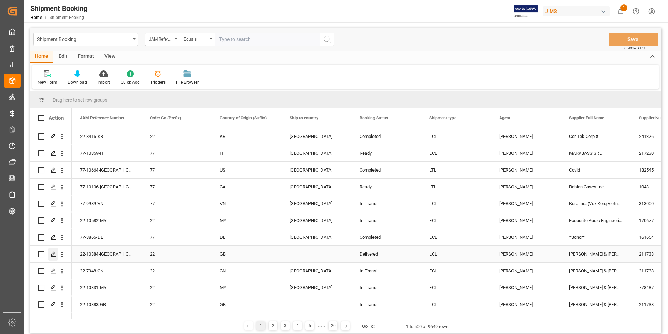
click at [53, 254] on polygon "Press SPACE to select this row." at bounding box center [52, 253] width 3 height 3
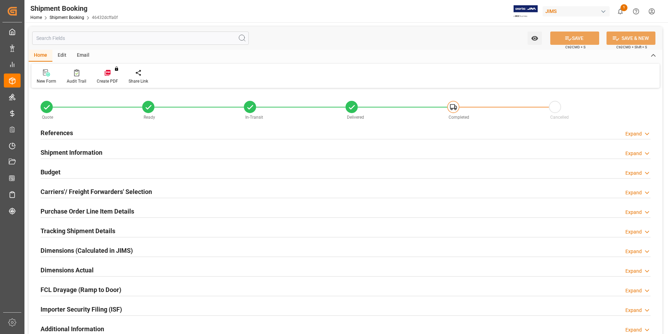
type input "11"
click at [52, 171] on h2 "Budget" at bounding box center [51, 171] width 20 height 9
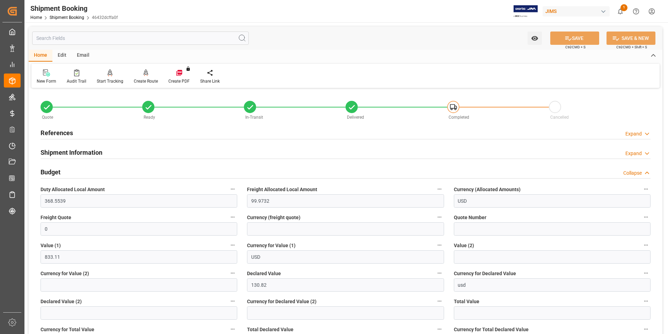
click at [52, 168] on h2 "Budget" at bounding box center [51, 171] width 20 height 9
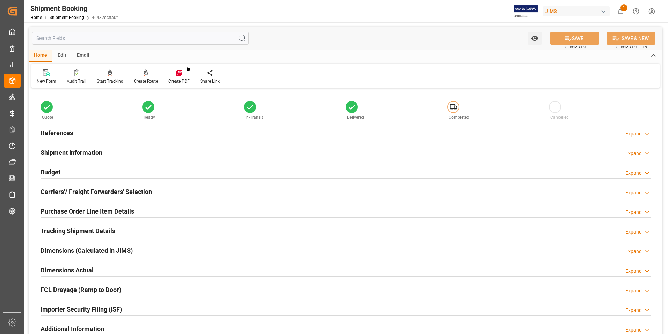
click at [71, 208] on h2 "Purchase Order Line Item Details" at bounding box center [88, 210] width 94 height 9
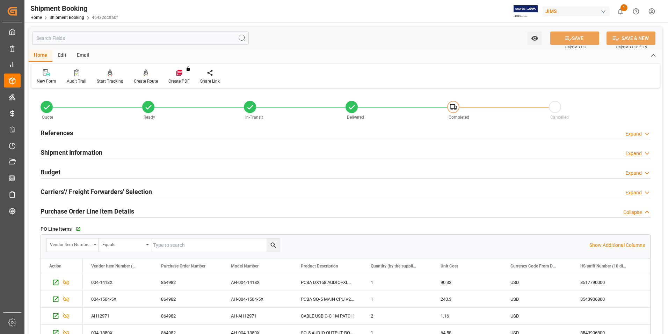
click at [87, 245] on div "Vendor Item Number (By The Supplier)" at bounding box center [70, 243] width 41 height 8
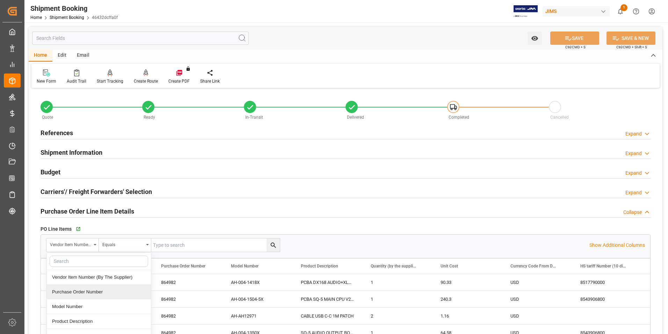
click at [77, 292] on div "Purchase Order Number" at bounding box center [99, 291] width 104 height 15
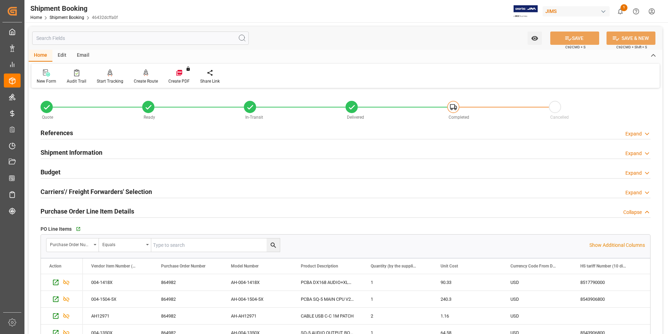
click at [0, 0] on input "text" at bounding box center [0, 0] width 0 height 0
type input "864982"
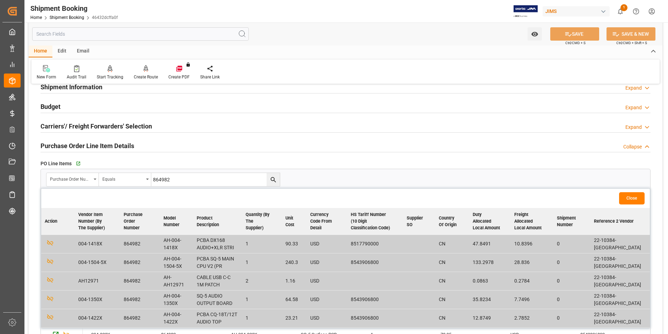
scroll to position [140, 0]
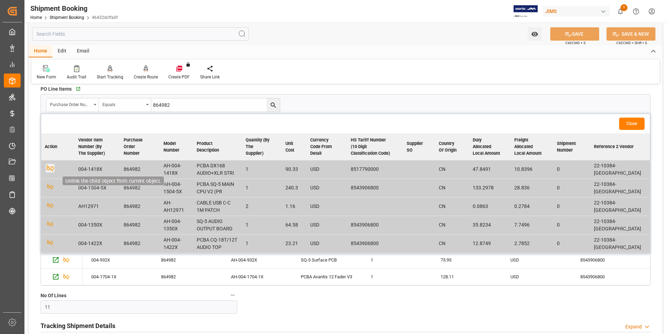
click at [52, 167] on icon "button" at bounding box center [50, 168] width 9 height 9
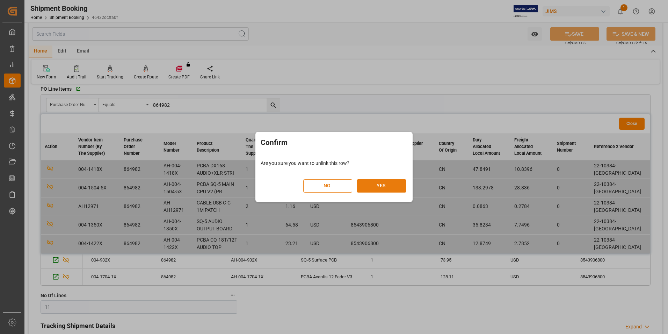
click at [380, 188] on button "YES" at bounding box center [381, 185] width 49 height 13
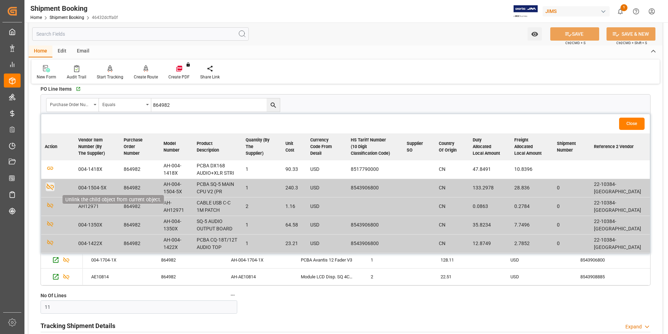
click at [50, 186] on icon "button" at bounding box center [50, 187] width 7 height 7
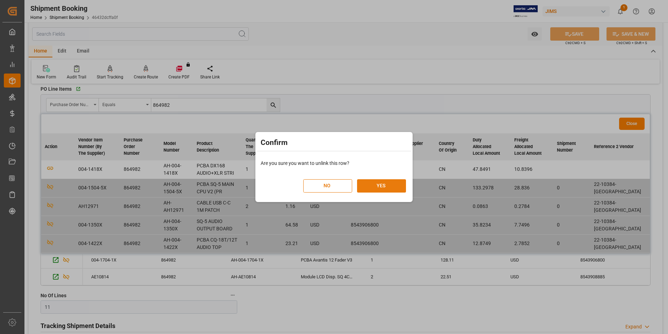
click at [378, 185] on button "YES" at bounding box center [381, 185] width 49 height 13
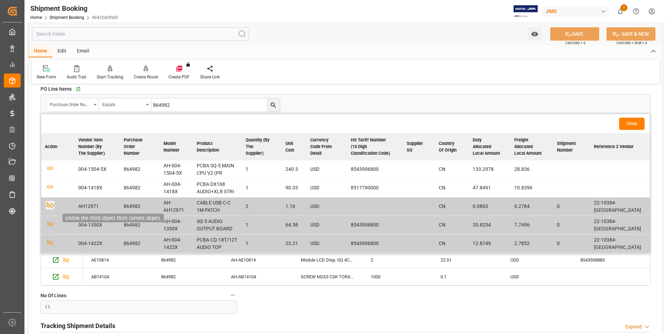
click at [48, 206] on icon "button" at bounding box center [50, 205] width 7 height 7
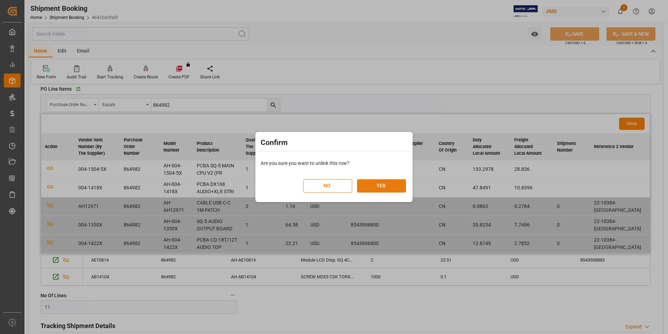
click at [378, 187] on button "YES" at bounding box center [381, 185] width 49 height 13
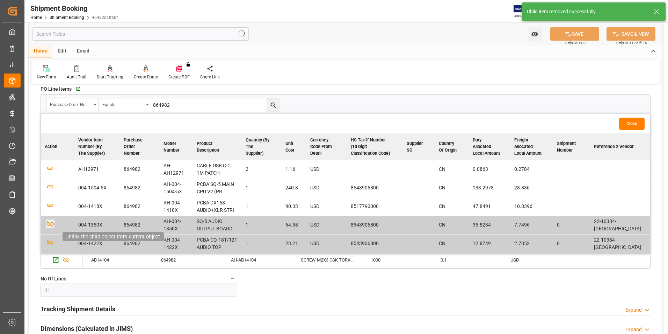
click at [50, 224] on icon "button" at bounding box center [50, 223] width 9 height 9
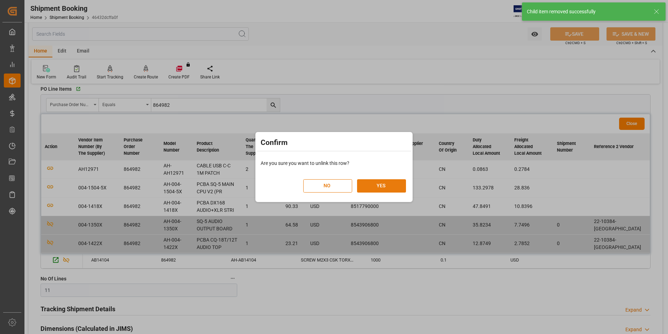
click at [378, 186] on button "YES" at bounding box center [381, 185] width 49 height 13
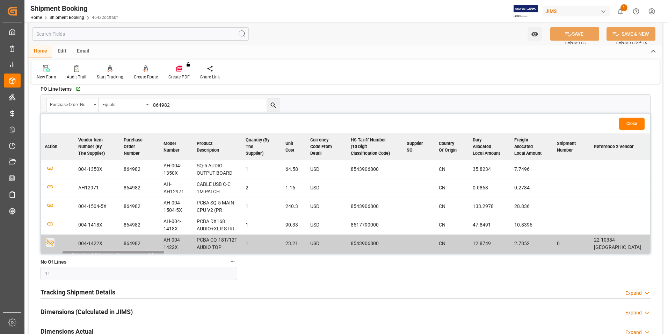
click at [50, 244] on icon "button" at bounding box center [50, 242] width 9 height 9
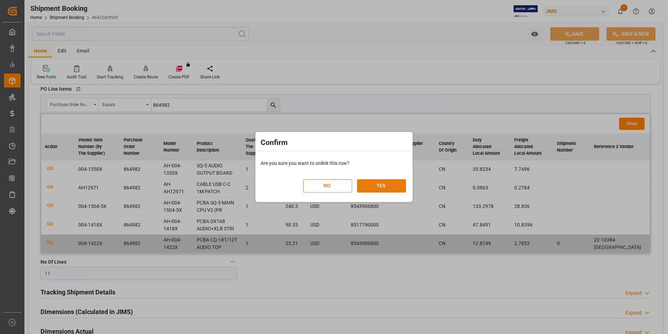
click at [383, 188] on button "YES" at bounding box center [381, 185] width 49 height 13
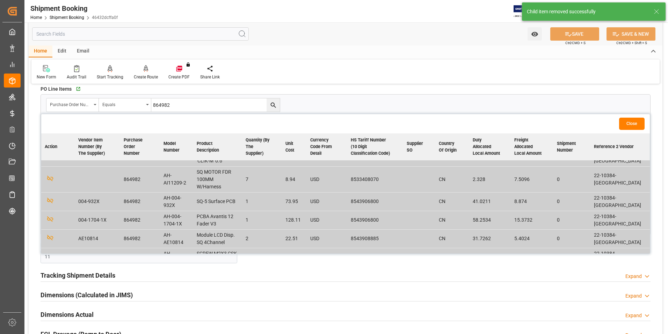
scroll to position [70, 0]
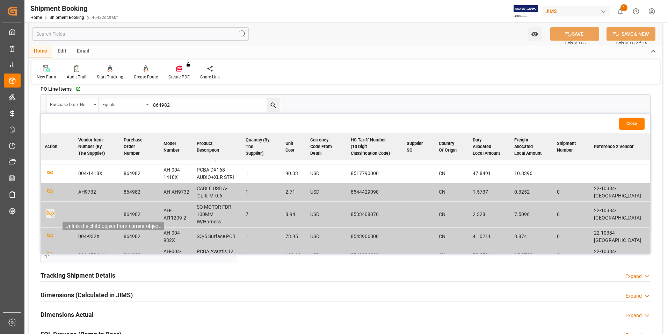
click at [50, 209] on icon "button" at bounding box center [50, 213] width 9 height 9
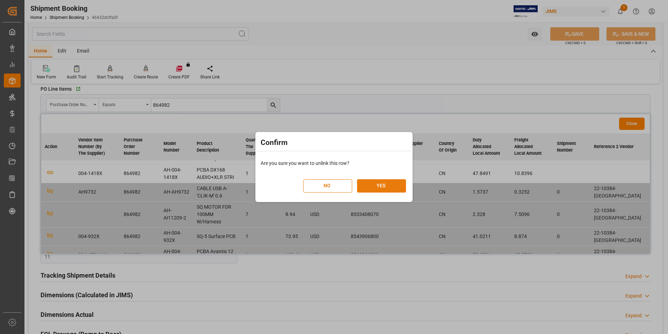
click at [386, 187] on button "YES" at bounding box center [381, 185] width 49 height 13
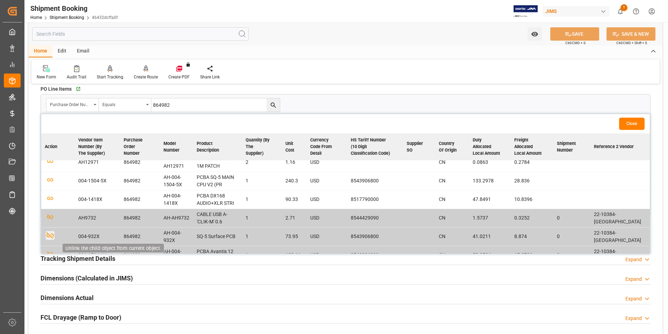
click at [51, 232] on icon "button" at bounding box center [50, 235] width 7 height 7
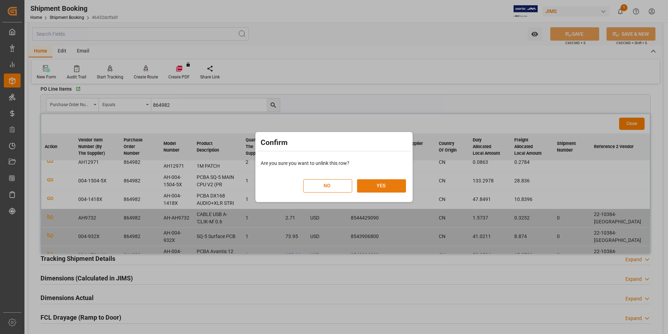
click at [368, 186] on button "YES" at bounding box center [381, 185] width 49 height 13
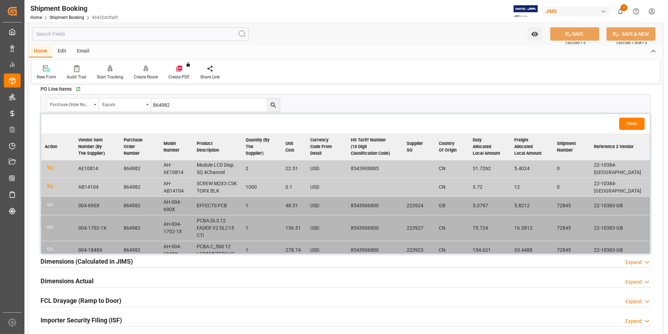
scroll to position [140, 0]
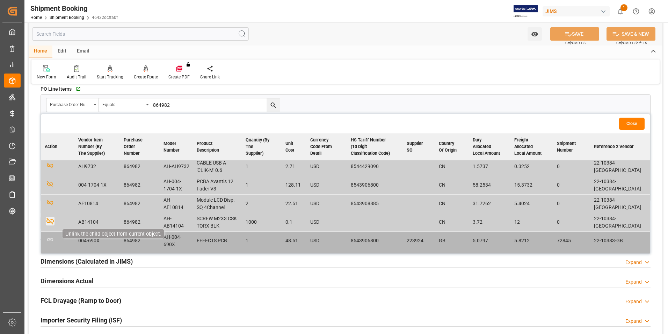
click at [53, 218] on icon "button" at bounding box center [50, 221] width 7 height 7
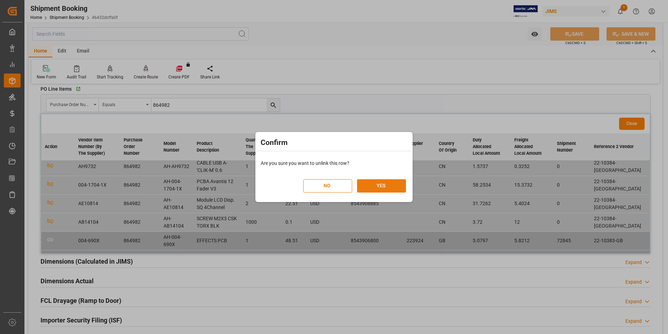
click at [393, 182] on button "YES" at bounding box center [381, 185] width 49 height 13
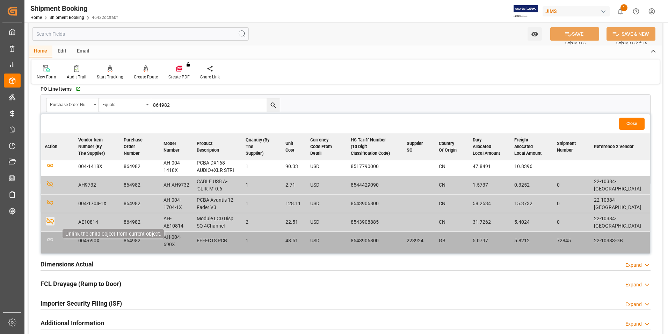
click at [49, 218] on icon "button" at bounding box center [50, 221] width 7 height 7
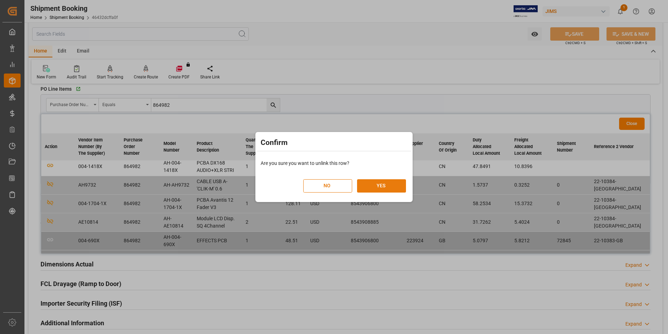
click at [377, 186] on button "YES" at bounding box center [381, 185] width 49 height 13
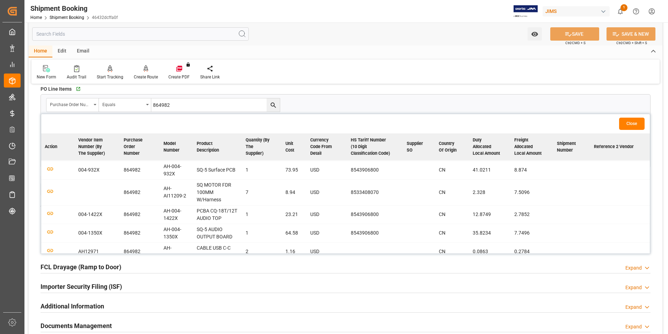
scroll to position [0, 0]
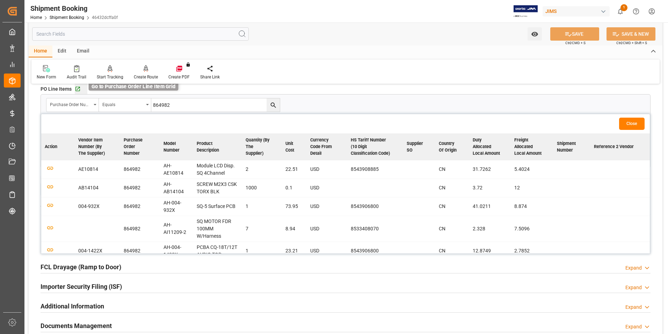
click at [78, 87] on icon "button" at bounding box center [78, 89] width 6 height 6
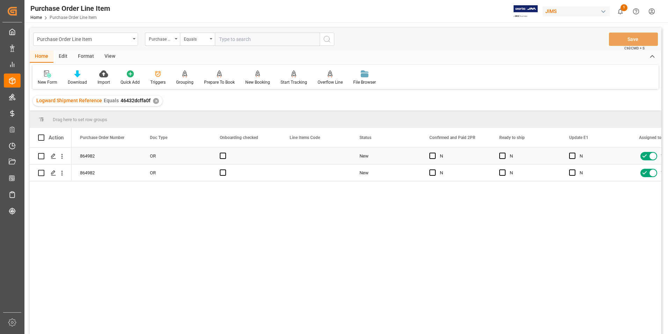
click at [392, 157] on div "New" at bounding box center [386, 156] width 53 height 16
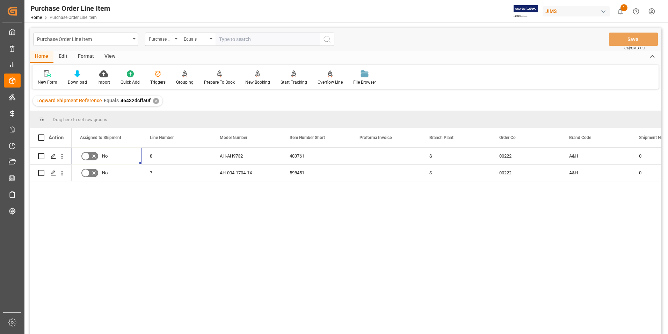
scroll to position [0, 420]
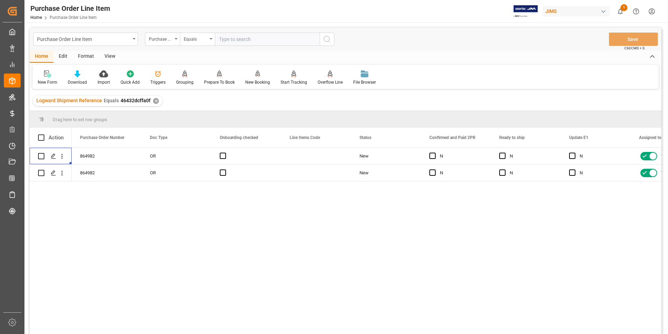
click at [111, 54] on div "View" at bounding box center [109, 57] width 21 height 12
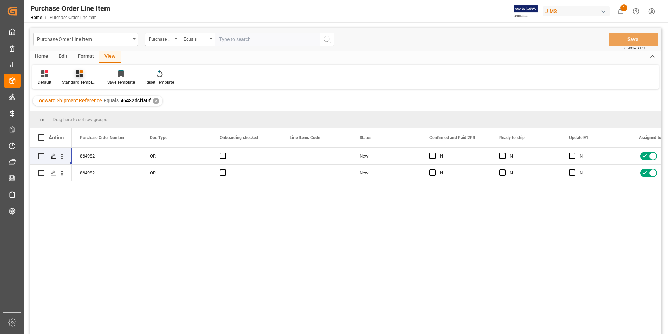
click at [74, 80] on div "Standard Templates" at bounding box center [79, 82] width 35 height 6
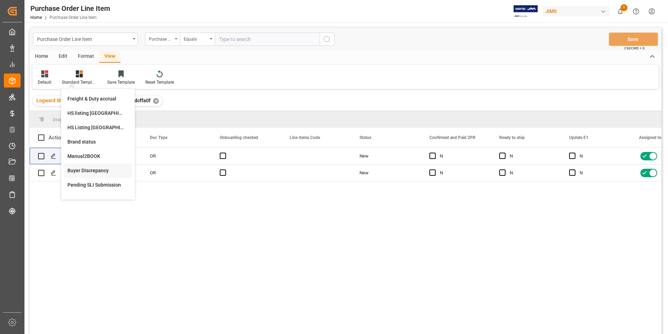
click at [104, 168] on div "Buyer Discrepancy" at bounding box center [97, 170] width 61 height 7
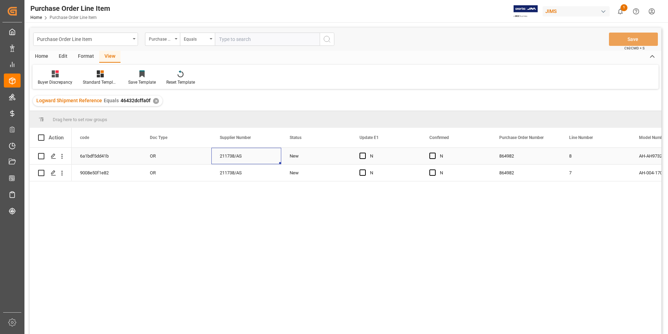
click at [257, 156] on div "211738/AS" at bounding box center [247, 156] width 70 height 16
click at [434, 157] on span "Press SPACE to select this row." at bounding box center [433, 155] width 6 height 6
click at [435, 152] on input "Press SPACE to select this row." at bounding box center [435, 152] width 0 height 0
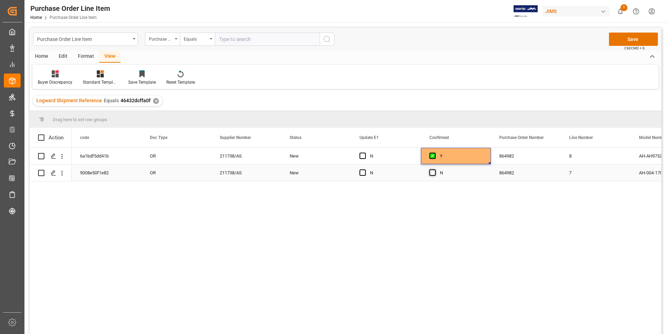
click at [435, 172] on span "Press SPACE to select this row." at bounding box center [433, 172] width 6 height 6
click at [435, 169] on input "Press SPACE to select this row." at bounding box center [435, 169] width 0 height 0
click at [363, 155] on span "Press SPACE to select this row." at bounding box center [363, 155] width 6 height 6
click at [365, 152] on input "Press SPACE to select this row." at bounding box center [365, 152] width 0 height 0
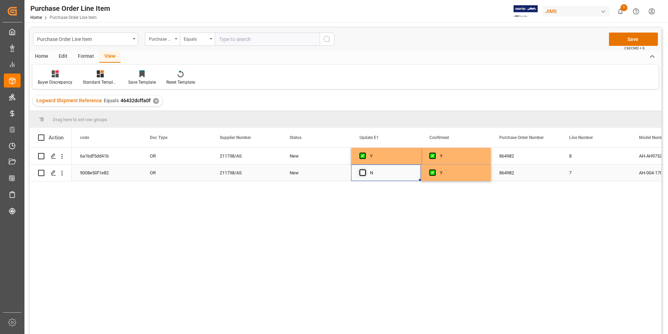
click at [361, 173] on span "Press SPACE to select this row." at bounding box center [363, 172] width 6 height 6
click at [365, 169] on input "Press SPACE to select this row." at bounding box center [365, 169] width 0 height 0
click at [626, 39] on button "Save" at bounding box center [633, 39] width 49 height 13
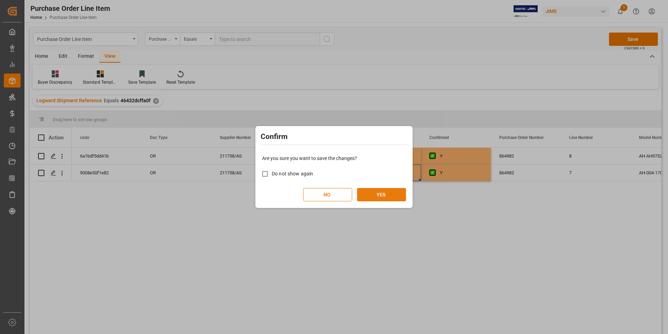
click at [386, 195] on button "YES" at bounding box center [381, 194] width 49 height 13
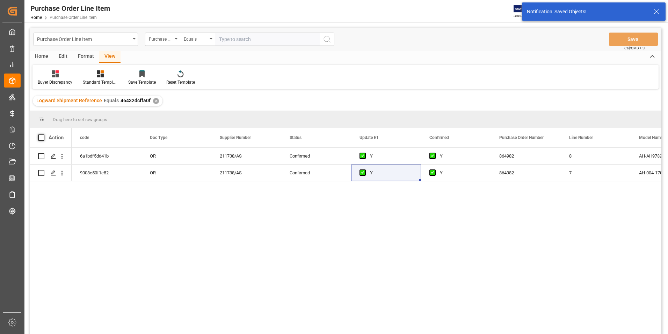
click at [41, 139] on span at bounding box center [41, 137] width 6 height 6
click at [43, 134] on input "checkbox" at bounding box center [43, 134] width 0 height 0
checkbox input "true"
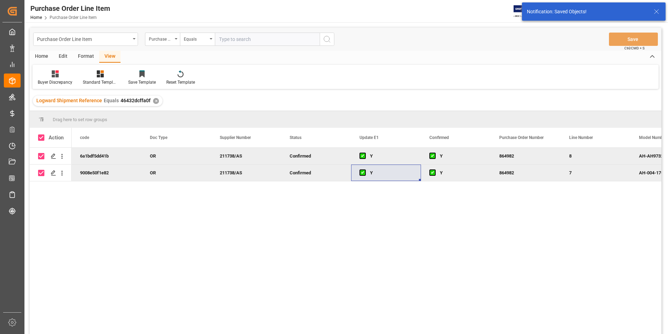
click at [41, 56] on div "Home" at bounding box center [42, 57] width 24 height 12
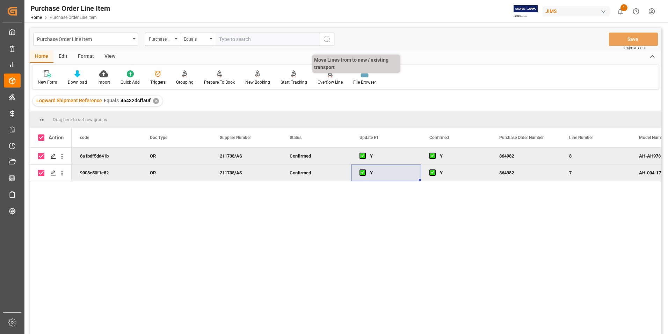
click at [326, 81] on div "Overflow Line" at bounding box center [330, 82] width 25 height 6
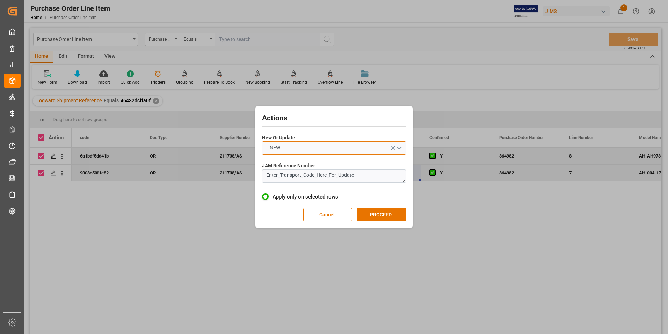
click at [323, 146] on button "NEW" at bounding box center [334, 147] width 144 height 13
click at [322, 163] on div "UPDATE" at bounding box center [334, 164] width 143 height 15
drag, startPoint x: 365, startPoint y: 176, endPoint x: 216, endPoint y: 179, distance: 148.3
click at [216, 179] on div "Actions New Or Update UPDATE JAM Reference Number Enter_Transport_Code_Here_For…" at bounding box center [334, 167] width 668 height 334
type textarea "22-10384-[GEOGRAPHIC_DATA]"
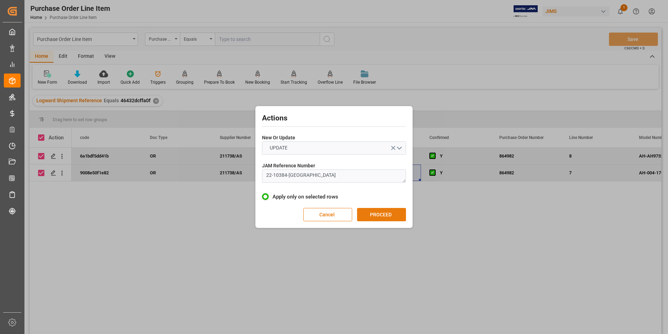
click at [380, 214] on button "PROCEED" at bounding box center [381, 214] width 49 height 13
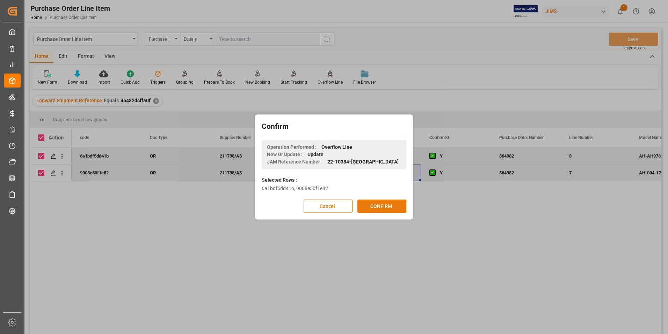
click at [382, 206] on button "CONFIRM" at bounding box center [382, 205] width 49 height 13
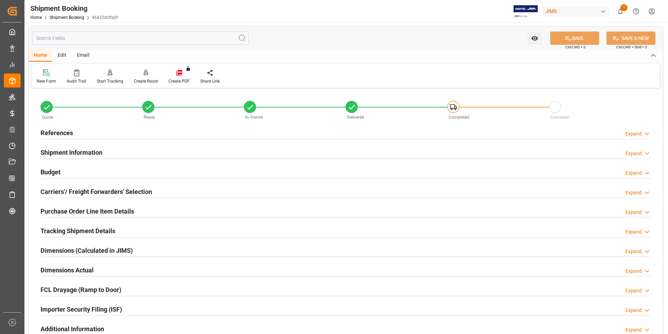
click at [71, 210] on h2 "Purchase Order Line Item Details" at bounding box center [88, 210] width 94 height 9
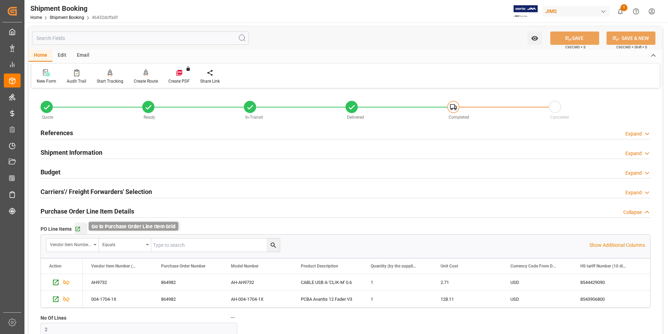
click at [76, 227] on icon "button" at bounding box center [78, 229] width 5 height 5
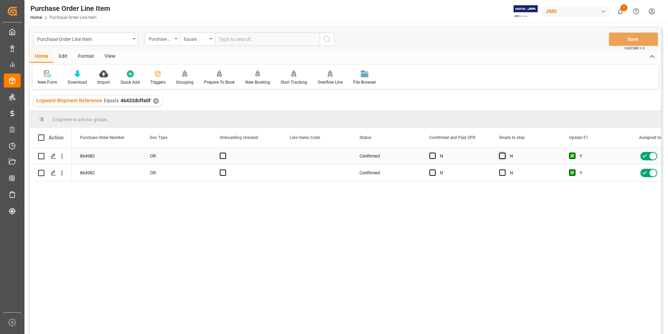
click at [503, 154] on span "Press SPACE to select this row." at bounding box center [503, 155] width 6 height 6
click at [505, 152] on input "Press SPACE to select this row." at bounding box center [505, 152] width 0 height 0
click at [501, 172] on span "Press SPACE to select this row." at bounding box center [503, 172] width 6 height 6
click at [505, 169] on input "Press SPACE to select this row." at bounding box center [505, 169] width 0 height 0
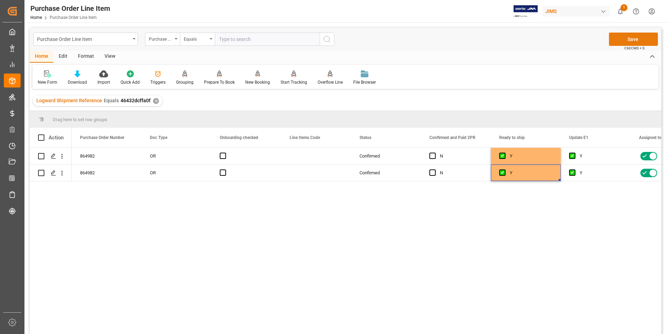
click at [629, 40] on button "Save" at bounding box center [633, 39] width 49 height 13
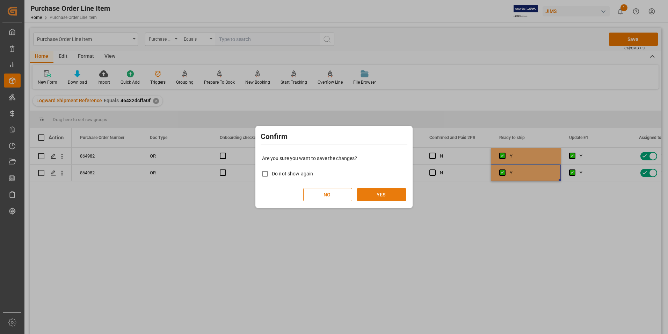
click at [387, 198] on button "YES" at bounding box center [381, 194] width 49 height 13
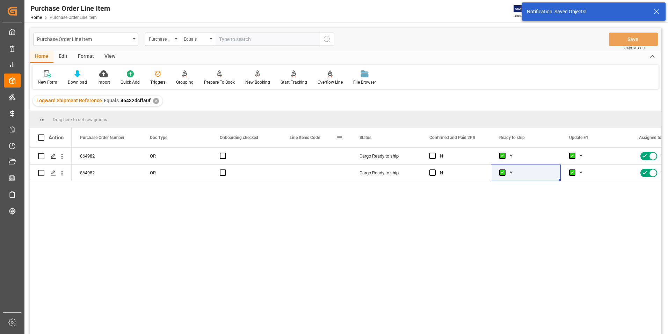
click at [339, 137] on span at bounding box center [340, 137] width 6 height 6
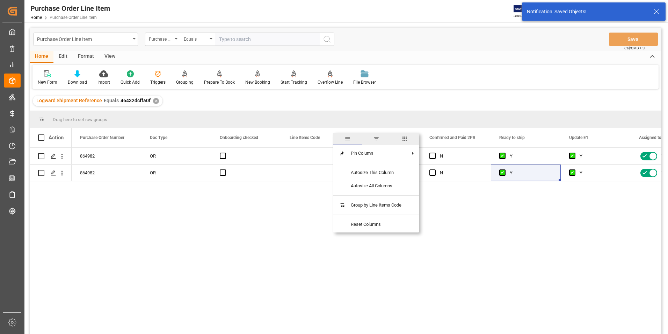
click at [406, 137] on span "columns" at bounding box center [405, 138] width 6 height 6
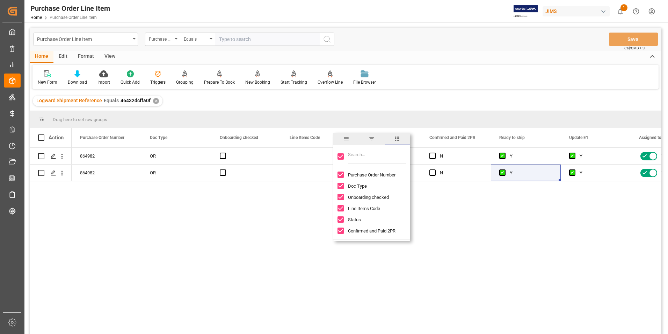
click at [339, 156] on input "Toggle Select All Columns" at bounding box center [341, 156] width 6 height 6
checkbox input "false"
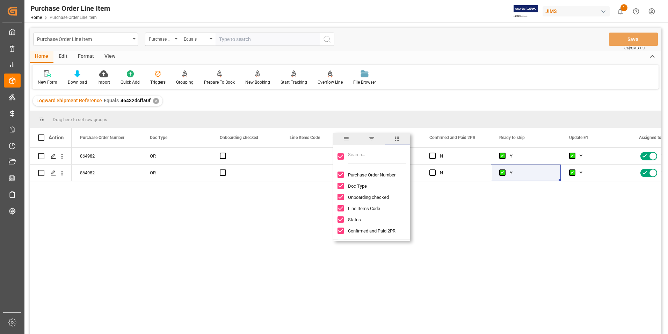
checkbox input "false"
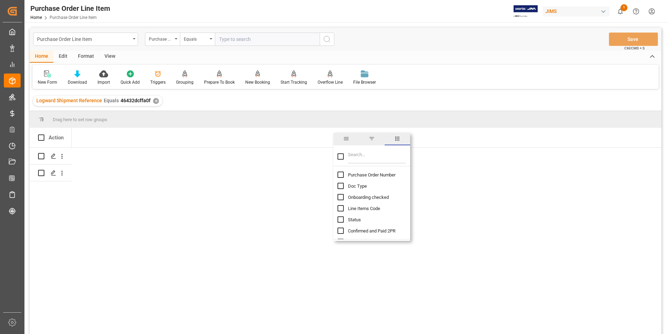
click at [341, 173] on input "Purchase Order Number column toggle visibility (hidden)" at bounding box center [341, 174] width 6 height 6
checkbox input "true"
checkbox input "false"
click at [372, 157] on input "Filter Columns Input" at bounding box center [377, 156] width 58 height 14
type input "incoterm"
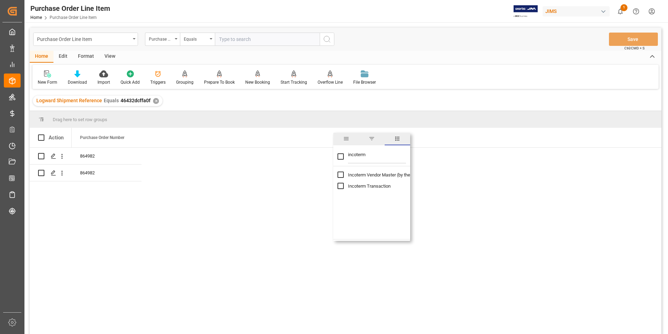
checkbox input "true"
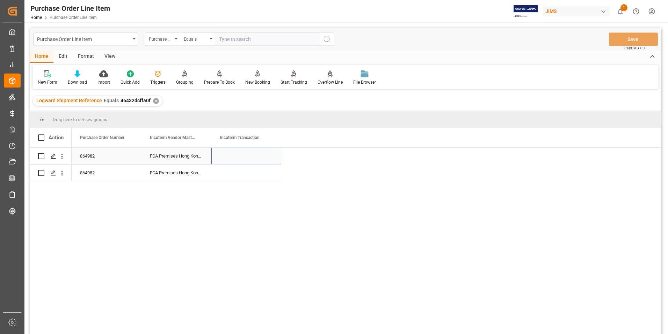
click at [239, 155] on div "Press SPACE to select this row." at bounding box center [247, 156] width 70 height 16
click at [239, 156] on div "Press SPACE to select this row." at bounding box center [247, 156] width 70 height 16
click at [239, 156] on input "Press SPACE to select this row." at bounding box center [246, 159] width 59 height 13
type input "DAP Southaven"
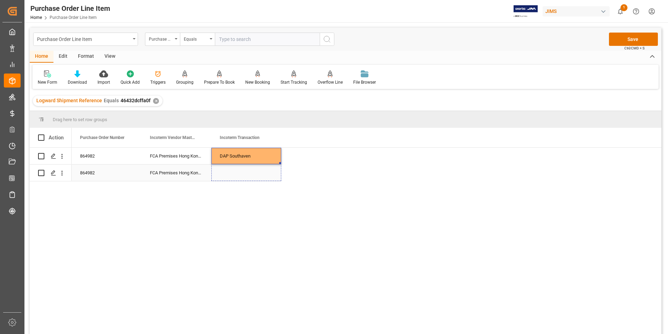
drag, startPoint x: 280, startPoint y: 163, endPoint x: 281, endPoint y: 171, distance: 8.5
click at [623, 35] on button "Save" at bounding box center [633, 39] width 49 height 13
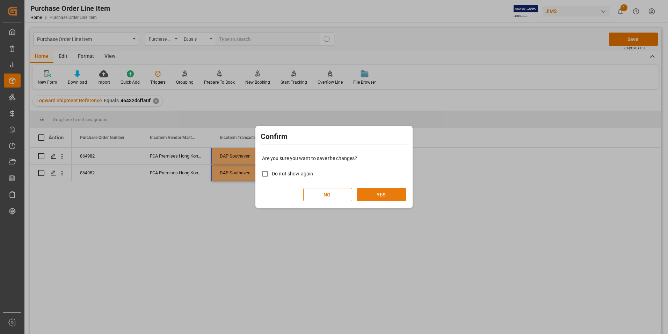
click at [378, 193] on button "YES" at bounding box center [381, 194] width 49 height 13
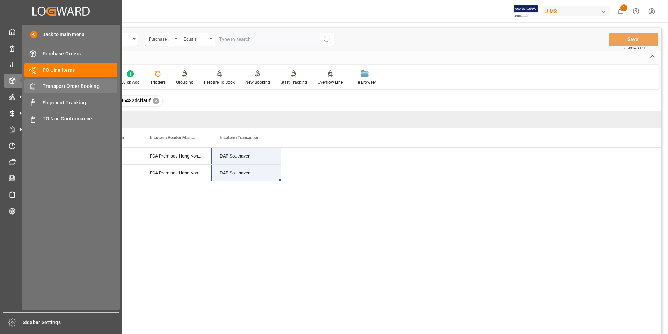
click at [83, 85] on span "Transport Order Booking" at bounding box center [80, 86] width 75 height 7
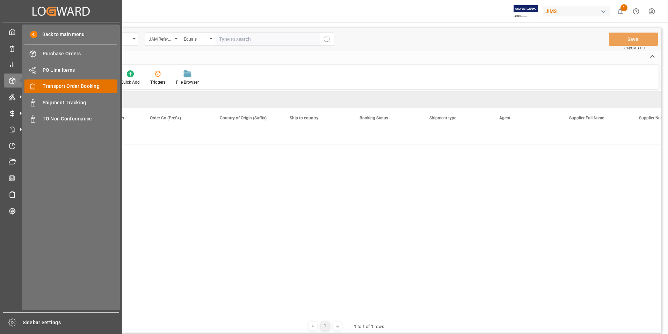
click at [86, 87] on span "Transport Order Booking" at bounding box center [80, 86] width 75 height 7
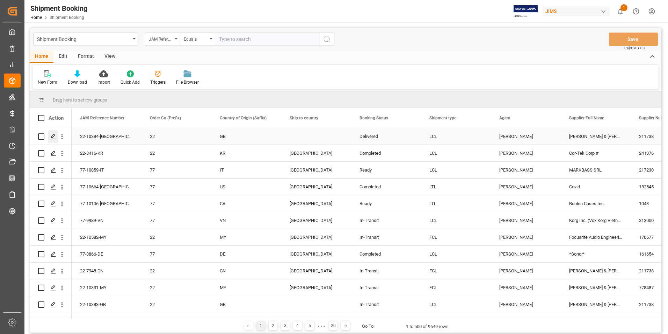
click at [55, 136] on icon "Press SPACE to select this row." at bounding box center [54, 137] width 6 height 6
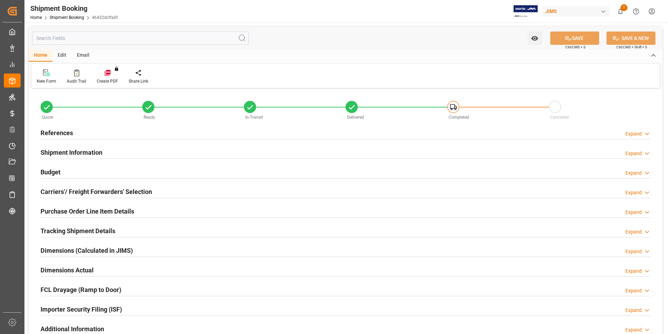
type input "2"
click at [87, 211] on h2 "Purchase Order Line Item Details" at bounding box center [88, 210] width 94 height 9
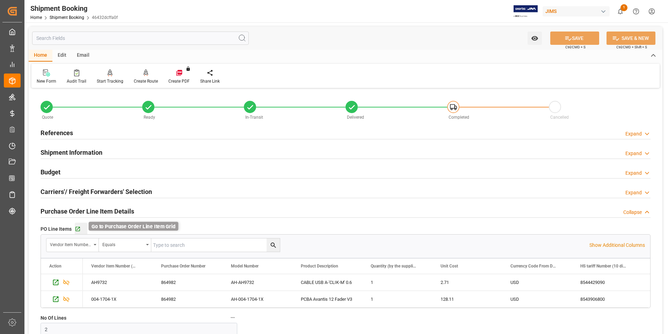
click at [79, 228] on icon "button" at bounding box center [78, 229] width 6 height 6
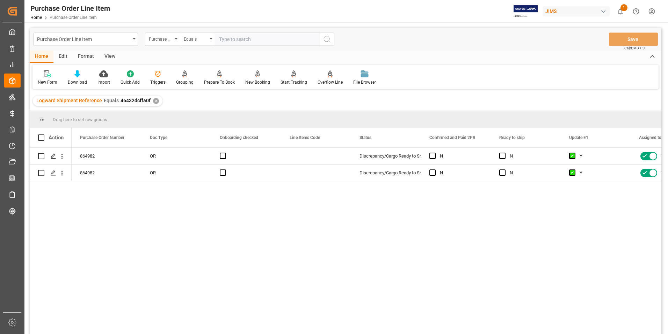
click at [109, 54] on div "View" at bounding box center [109, 57] width 21 height 12
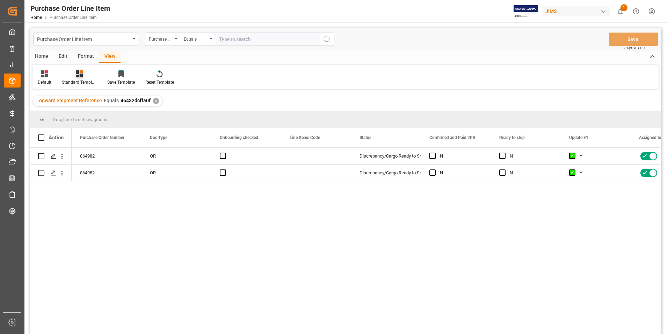
click at [79, 79] on div "Standard Templates" at bounding box center [79, 77] width 45 height 15
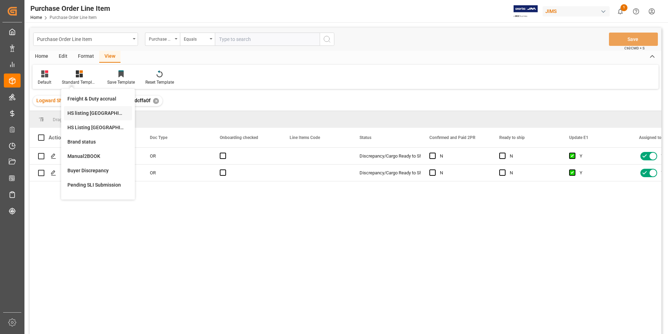
click at [94, 113] on div "HS listing [GEOGRAPHIC_DATA]" at bounding box center [97, 112] width 61 height 7
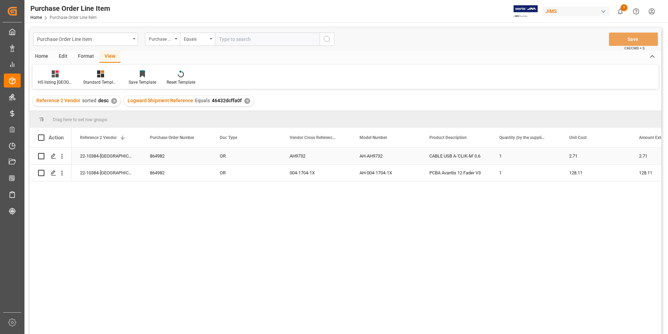
click at [87, 153] on div "22-10384-[GEOGRAPHIC_DATA]" at bounding box center [107, 156] width 70 height 16
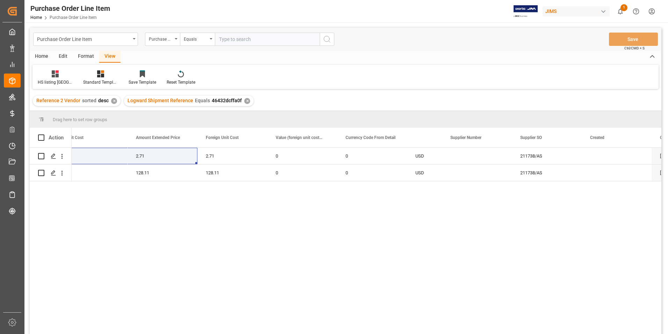
scroll to position [0, 564]
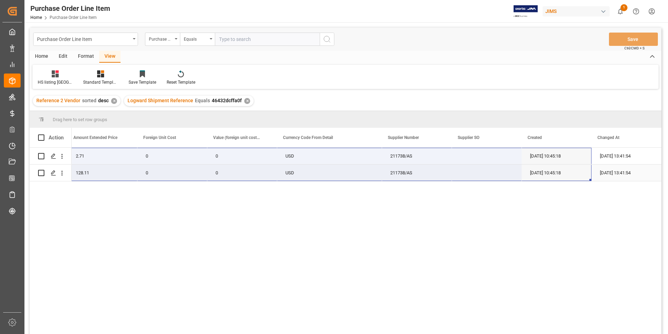
drag, startPoint x: 90, startPoint y: 152, endPoint x: 573, endPoint y: 166, distance: 483.4
click at [573, 166] on div "22-10384-GB 2.71 2.71 0 0 USD 211738/AS [DATE] 10:45:18 [DATE] 13:41:54 128.11 …" at bounding box center [85, 165] width 1154 height 34
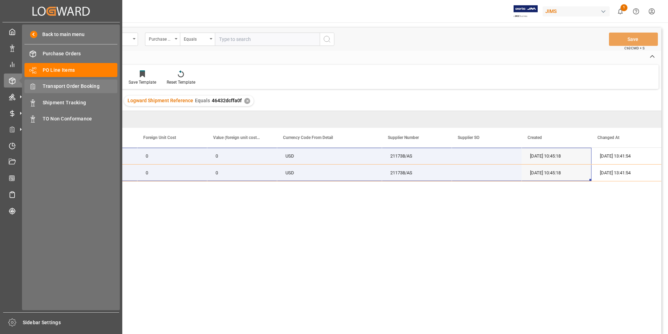
click at [87, 86] on span "Transport Order Booking" at bounding box center [80, 86] width 75 height 7
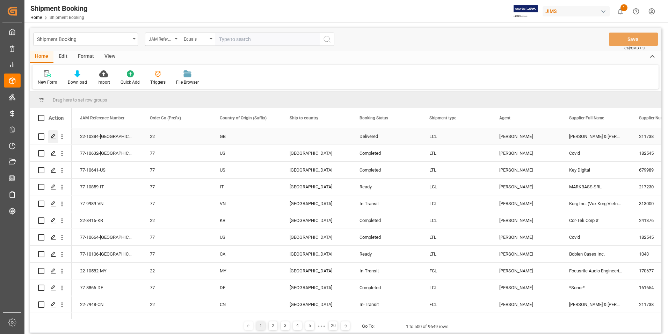
click at [55, 136] on icon "Press SPACE to select this row." at bounding box center [54, 137] width 6 height 6
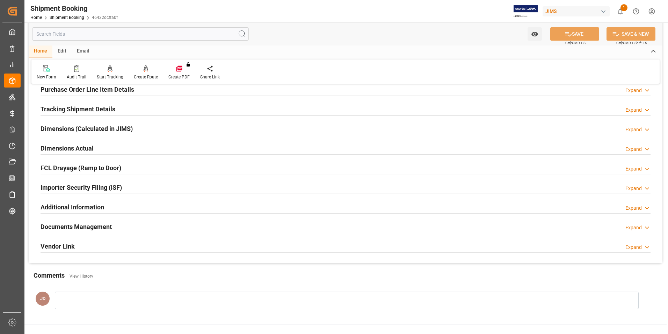
scroll to position [140, 0]
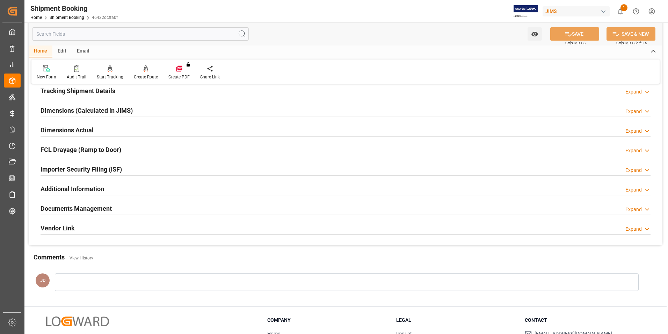
click at [75, 207] on h2 "Documents Management" at bounding box center [76, 207] width 71 height 9
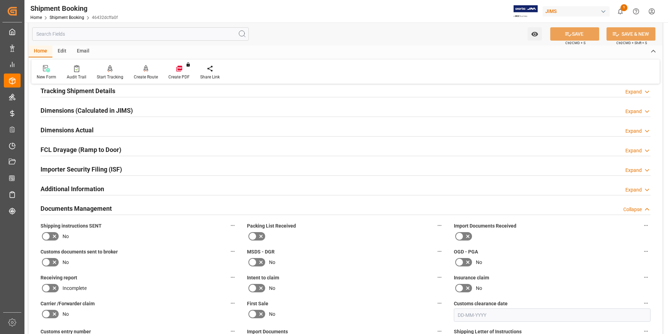
click at [462, 236] on icon at bounding box center [460, 236] width 8 height 8
click at [0, 0] on input "checkbox" at bounding box center [0, 0] width 0 height 0
click at [47, 259] on icon at bounding box center [46, 262] width 8 height 8
click at [0, 0] on input "checkbox" at bounding box center [0, 0] width 0 height 0
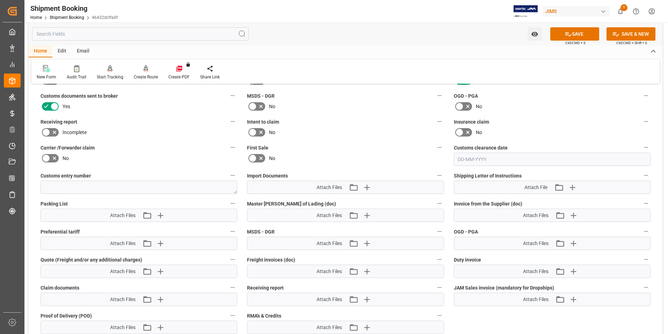
scroll to position [315, 0]
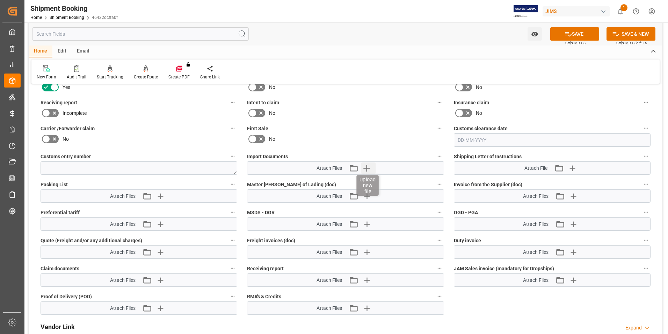
click at [368, 170] on icon "button" at bounding box center [366, 167] width 11 height 11
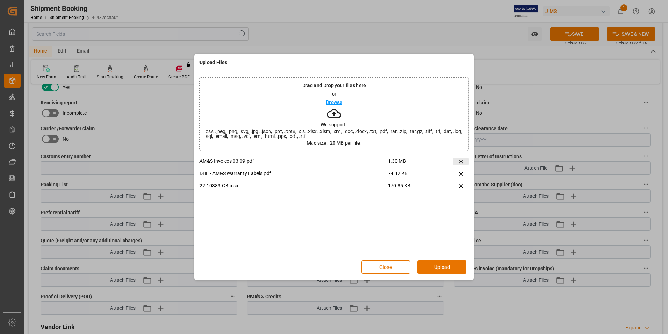
click at [462, 162] on icon at bounding box center [461, 161] width 4 height 4
click at [460, 173] on icon at bounding box center [461, 173] width 4 height 4
click at [459, 160] on icon at bounding box center [461, 161] width 7 height 7
click at [451, 267] on button "Upload" at bounding box center [442, 266] width 49 height 13
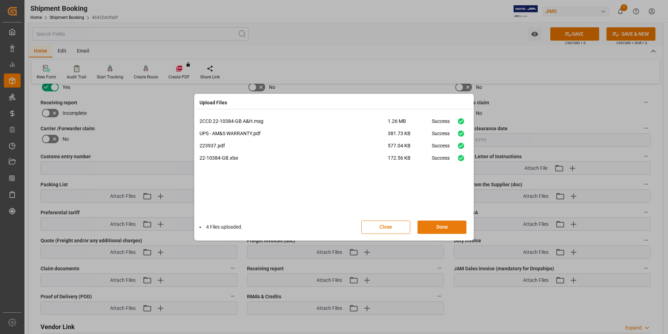
click at [440, 223] on button "Done" at bounding box center [442, 226] width 49 height 13
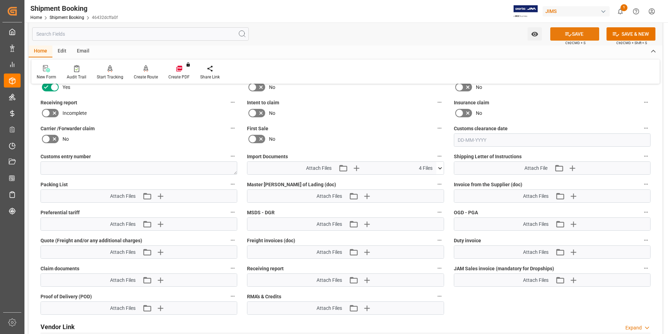
click at [584, 34] on button "SAVE" at bounding box center [575, 33] width 49 height 13
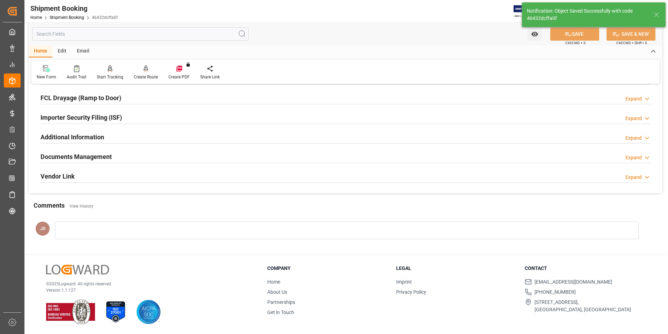
scroll to position [191, 0]
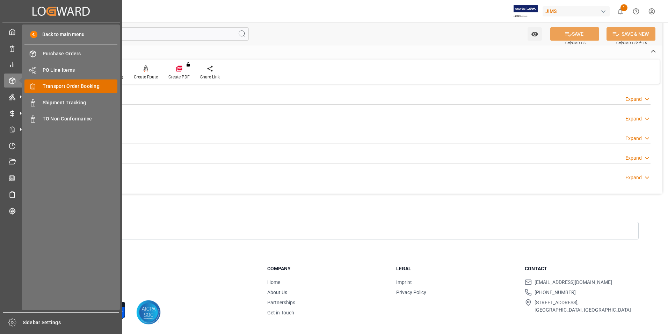
click at [98, 88] on span "Transport Order Booking" at bounding box center [80, 86] width 75 height 7
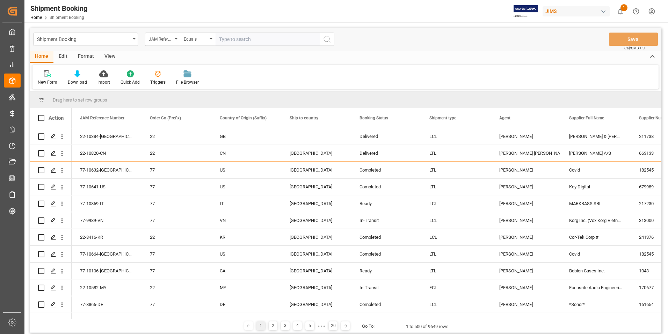
click at [247, 38] on input "text" at bounding box center [267, 39] width 105 height 13
paste input "77-10795-US"
type input "77-10795-US"
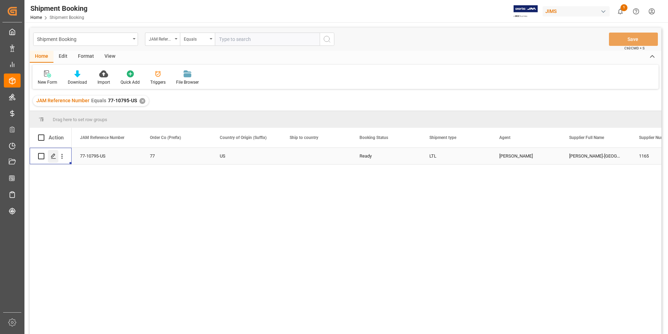
click at [56, 153] on icon "Press SPACE to select this row." at bounding box center [54, 156] width 6 height 6
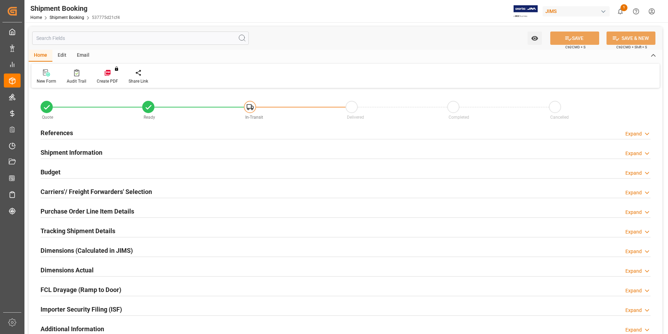
type input "28"
click at [64, 149] on h2 "Shipment Information" at bounding box center [72, 152] width 62 height 9
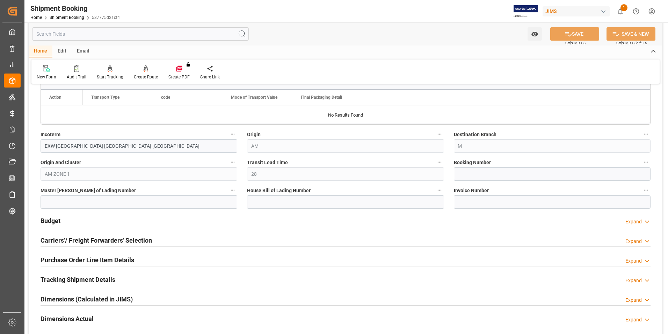
scroll to position [245, 0]
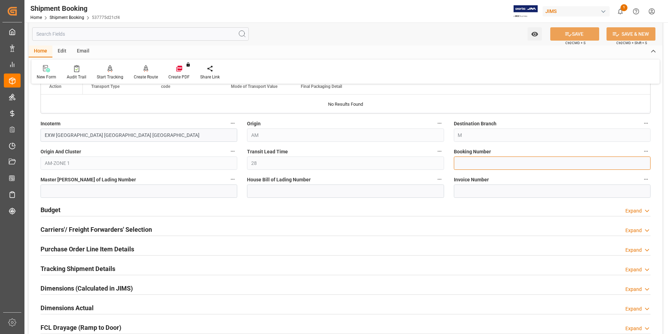
click at [475, 165] on input at bounding box center [552, 162] width 197 height 13
paste input "1ZWE05346874332032"
type input "1ZWE05346874332032"
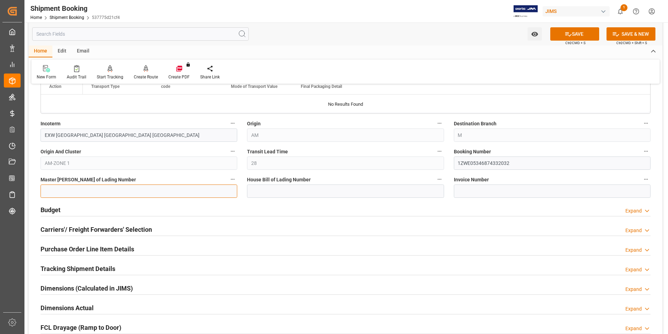
click at [105, 192] on input at bounding box center [139, 190] width 197 height 13
paste input "1ZWE05346874332032"
type input "1ZWE05346874332032"
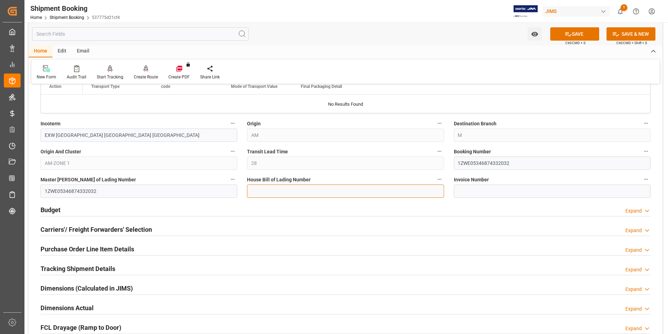
click at [273, 190] on input at bounding box center [345, 190] width 197 height 13
paste input "1ZWE05346874332032"
type input "1ZWE05346874332032"
click at [592, 32] on button "SAVE" at bounding box center [575, 33] width 49 height 13
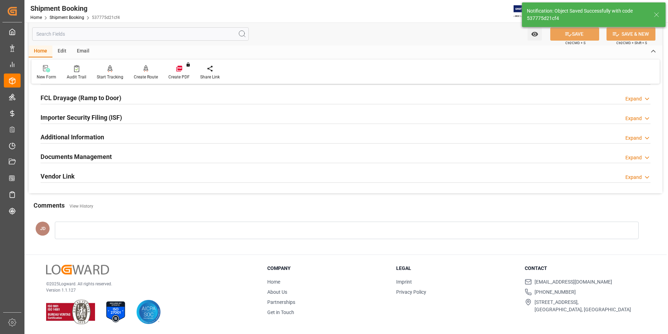
type input "24.5704"
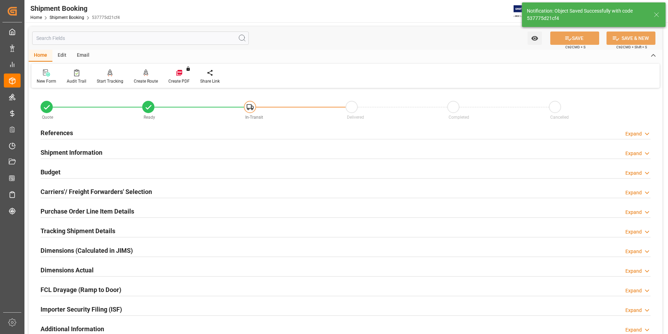
click at [56, 171] on h2 "Budget" at bounding box center [51, 171] width 20 height 9
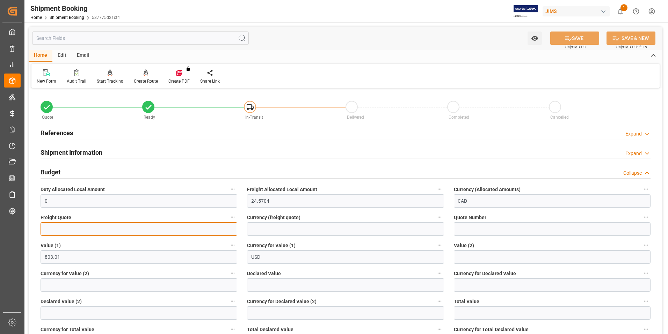
click at [71, 226] on input "text" at bounding box center [139, 228] width 197 height 13
type input "15"
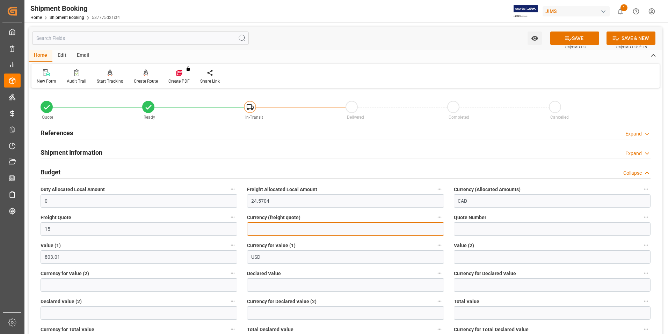
click at [298, 231] on input at bounding box center [345, 228] width 197 height 13
type input "cad"
click at [579, 32] on button "SAVE" at bounding box center [575, 37] width 49 height 13
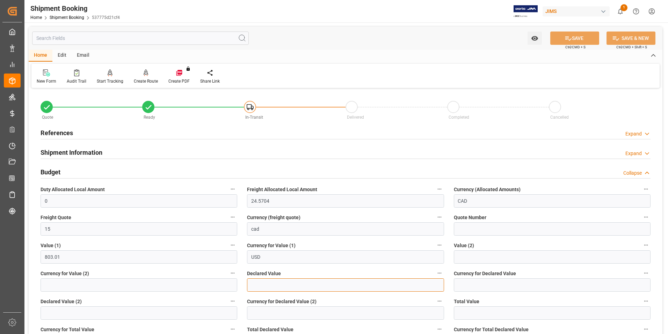
click at [270, 286] on input "text" at bounding box center [345, 284] width 197 height 13
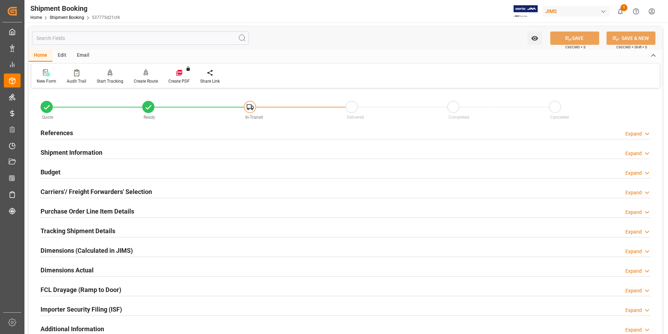
click at [49, 170] on h2 "Budget" at bounding box center [51, 171] width 20 height 9
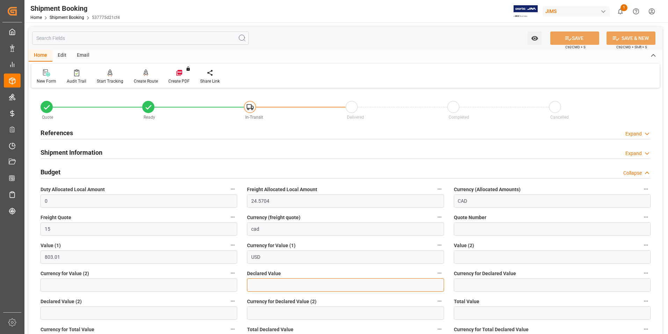
click at [282, 286] on input "text" at bounding box center [345, 284] width 197 height 13
type input "803.04"
click at [470, 284] on input at bounding box center [552, 284] width 197 height 13
type input "USD"
click at [565, 36] on icon at bounding box center [568, 38] width 7 height 7
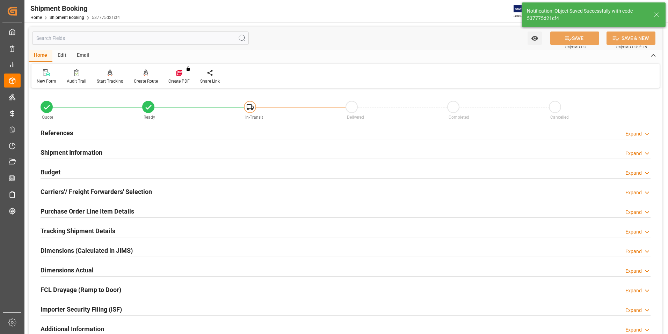
click at [76, 191] on h2 "Carriers'/ Freight Forwarders' Selection" at bounding box center [97, 191] width 112 height 9
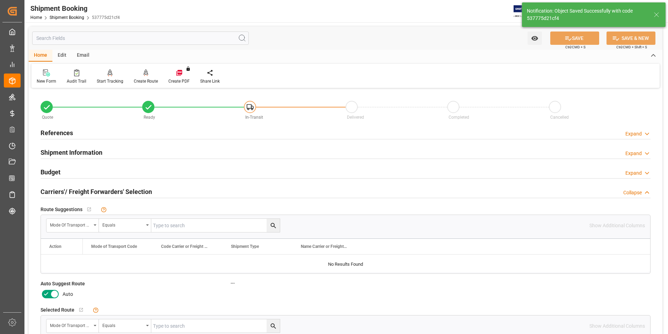
click at [50, 293] on icon at bounding box center [46, 293] width 8 height 8
click at [0, 0] on input "checkbox" at bounding box center [0, 0] width 0 height 0
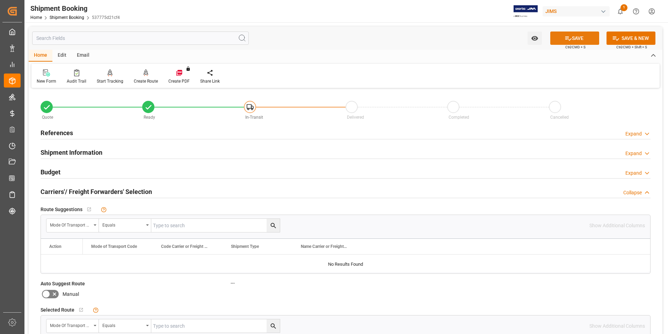
click at [574, 41] on button "SAVE" at bounding box center [575, 37] width 49 height 13
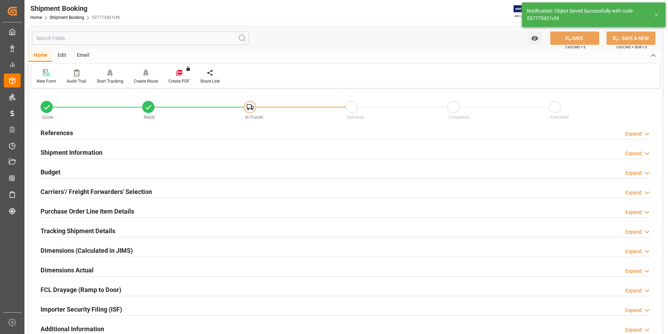
click at [135, 80] on div "Create Route" at bounding box center [146, 81] width 24 height 6
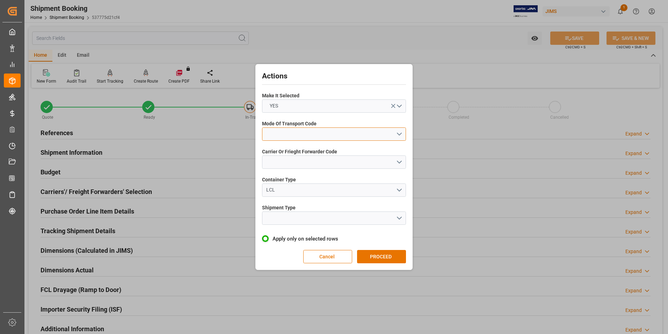
click at [308, 137] on button "open menu" at bounding box center [334, 133] width 144 height 13
click at [317, 193] on div "5- COURIER GROUND" at bounding box center [334, 194] width 143 height 15
click at [317, 161] on button "open menu" at bounding box center [334, 161] width 144 height 13
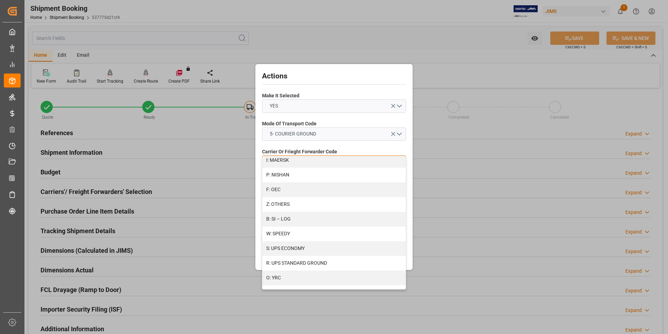
scroll to position [374, 0]
click at [324, 257] on div "R: UPS STANDARD GROUND" at bounding box center [334, 259] width 143 height 15
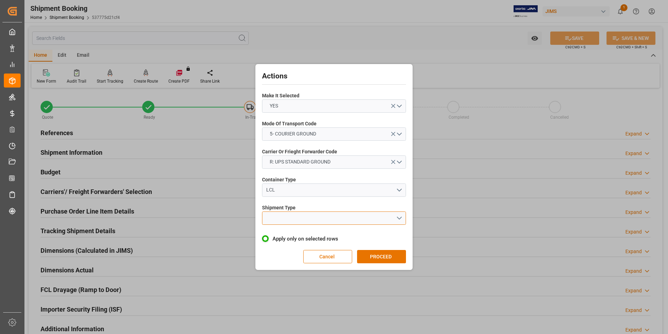
click at [297, 218] on button "open menu" at bounding box center [334, 217] width 144 height 13
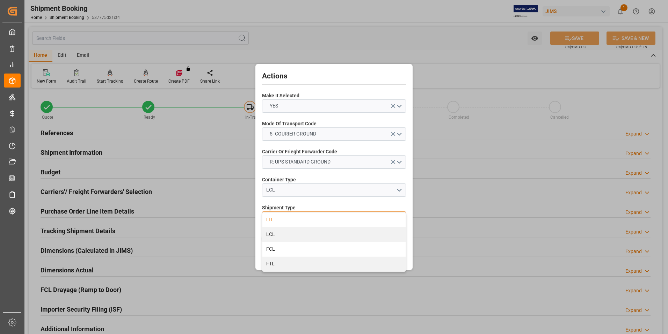
click at [296, 219] on div "LTL" at bounding box center [334, 219] width 143 height 15
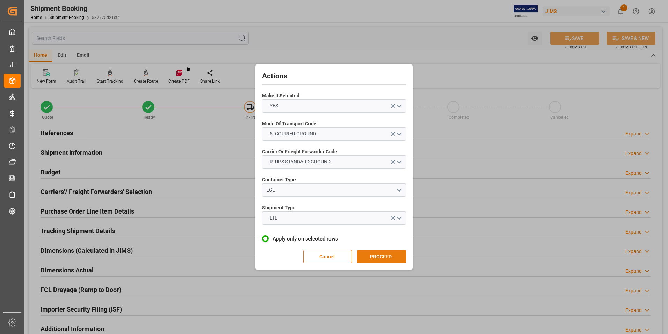
click at [380, 255] on button "PROCEED" at bounding box center [381, 256] width 49 height 13
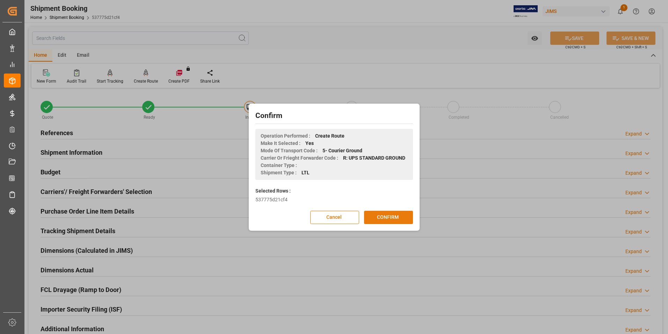
click at [386, 218] on button "CONFIRM" at bounding box center [388, 216] width 49 height 13
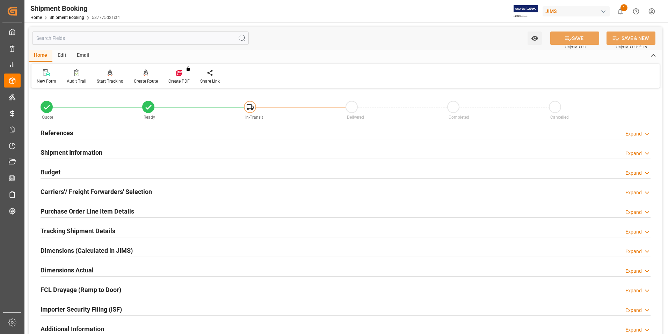
click at [76, 269] on h2 "Dimensions Actual" at bounding box center [67, 269] width 53 height 9
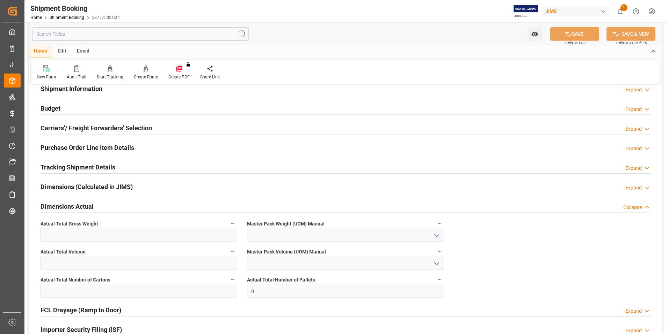
scroll to position [70, 0]
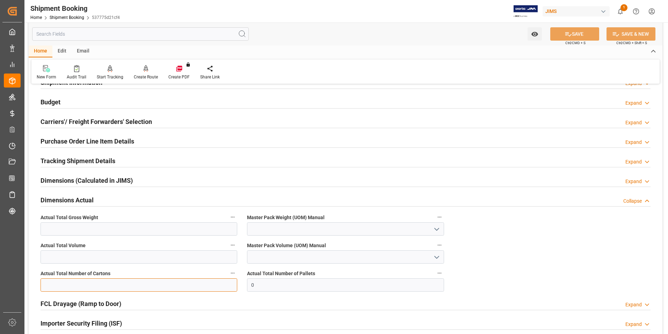
click at [80, 285] on input "text" at bounding box center [139, 284] width 197 height 13
type input "1"
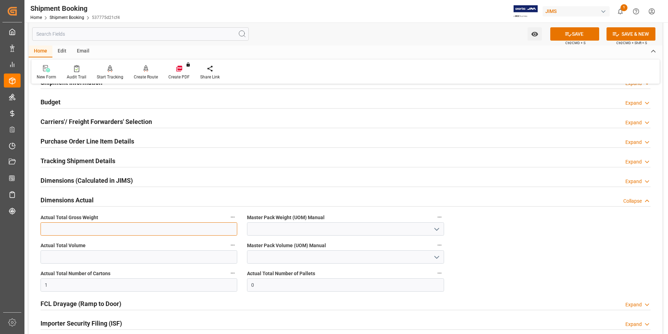
click at [48, 228] on input "text" at bounding box center [139, 228] width 197 height 13
type input "15.5"
click at [279, 228] on input at bounding box center [345, 228] width 197 height 13
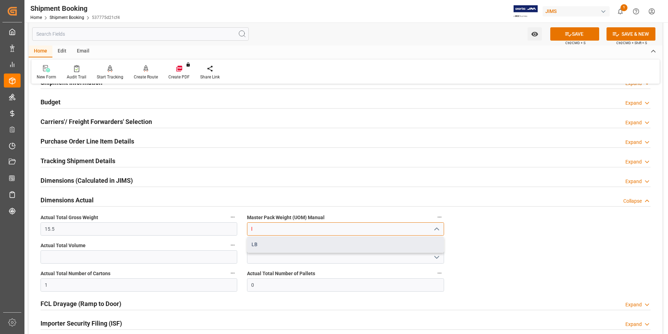
click at [333, 249] on div "LB" at bounding box center [346, 244] width 196 height 16
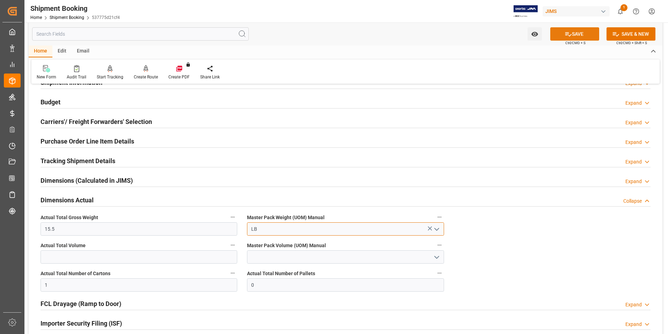
type input "LB"
click at [576, 38] on button "SAVE" at bounding box center [575, 33] width 49 height 13
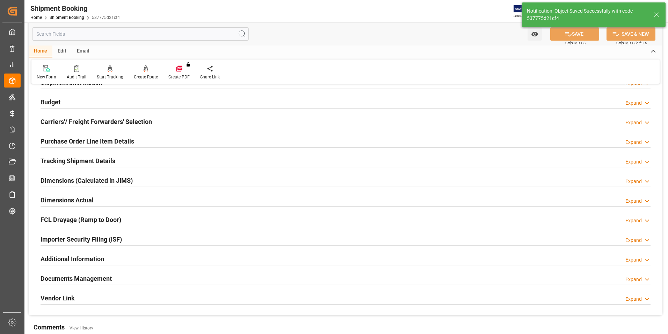
click at [60, 159] on h2 "Tracking Shipment Details" at bounding box center [78, 160] width 75 height 9
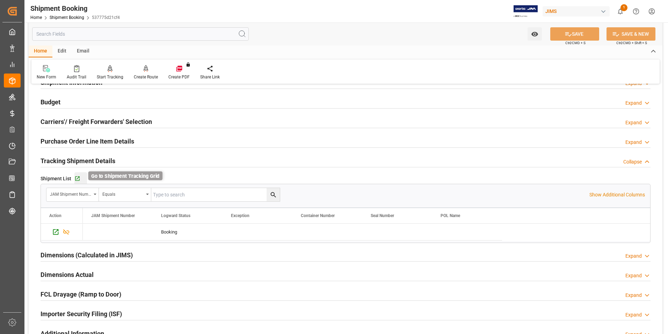
click at [78, 178] on icon "button" at bounding box center [77, 179] width 6 height 6
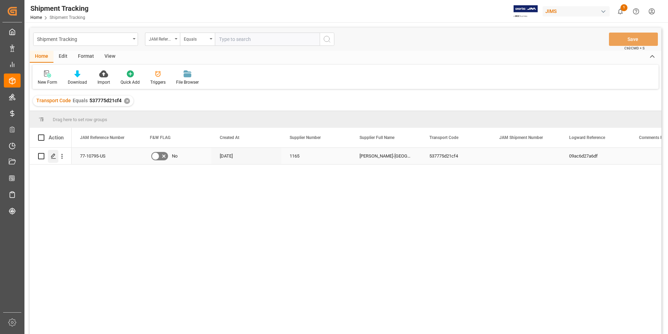
click at [52, 153] on div "Press SPACE to select this row." at bounding box center [53, 156] width 10 height 13
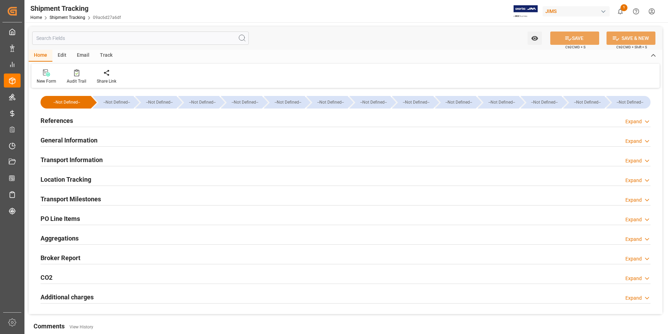
type input "[DATE]"
click at [63, 118] on h2 "References" at bounding box center [57, 120] width 33 height 9
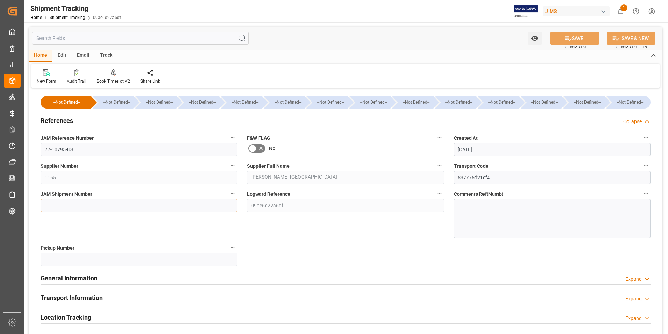
click at [77, 199] on input at bounding box center [139, 205] width 197 height 13
type input "72853"
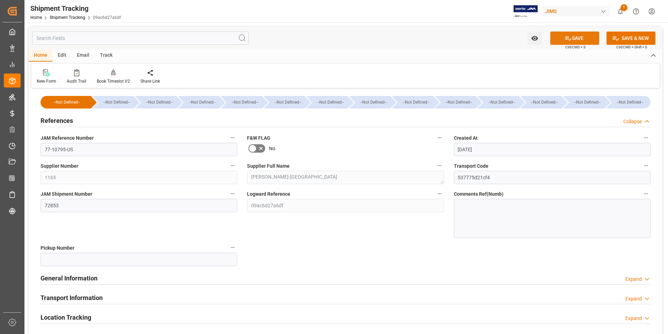
click at [565, 38] on icon at bounding box center [568, 38] width 7 height 7
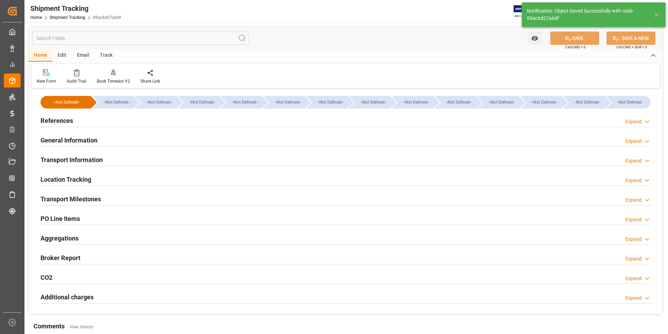
click at [73, 159] on h2 "Transport Information" at bounding box center [72, 159] width 62 height 9
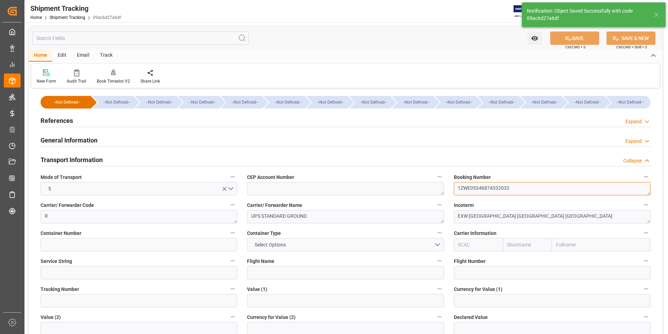
drag, startPoint x: 513, startPoint y: 189, endPoint x: 416, endPoint y: 189, distance: 97.2
click at [416, 189] on div "--Not Defined-- --Not Defined-- --Not Defined-- --Not Defined-- --Not Defined--…" at bounding box center [346, 327] width 634 height 475
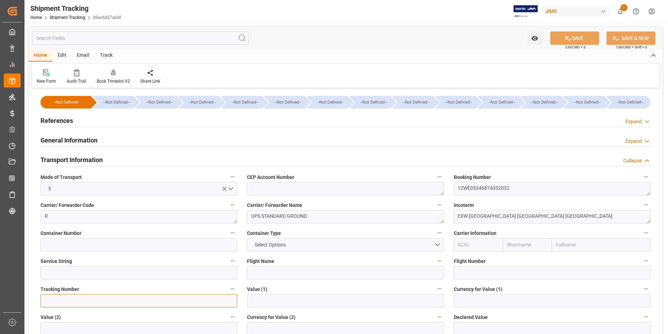
click at [141, 302] on input at bounding box center [139, 300] width 197 height 13
paste input "1ZWE05346874332032"
type input "1ZWE05346874332032"
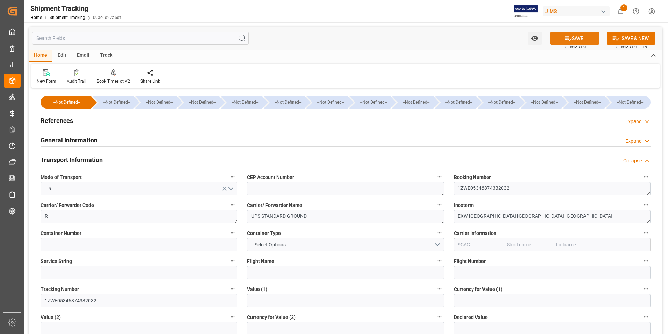
click at [570, 33] on button "SAVE" at bounding box center [575, 37] width 49 height 13
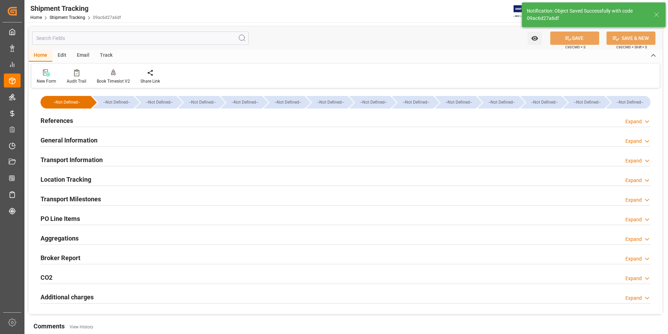
click at [65, 199] on h2 "Transport Milestones" at bounding box center [71, 198] width 60 height 9
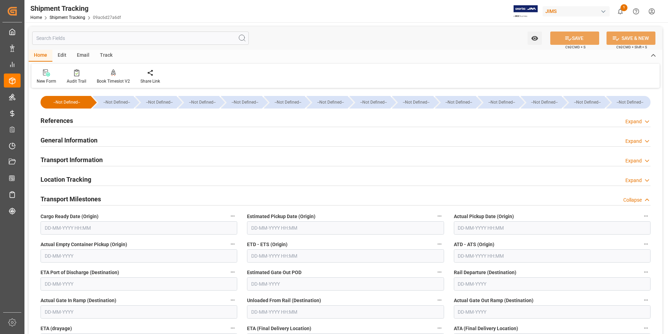
click at [486, 229] on input "text" at bounding box center [552, 227] width 197 height 13
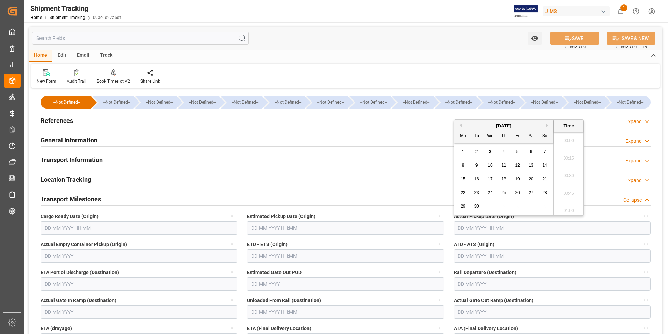
scroll to position [964, 0]
click at [478, 151] on span "2" at bounding box center [477, 151] width 2 height 5
type input "02-09-2025 00:00"
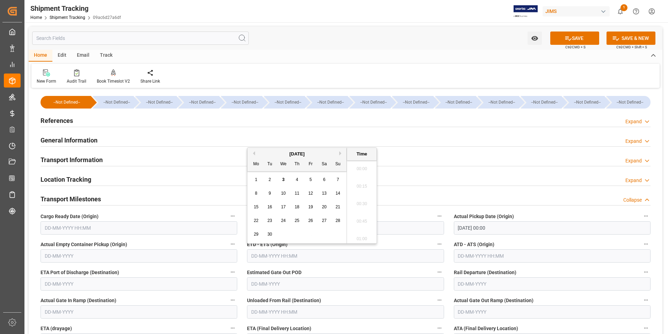
click at [304, 257] on input "text" at bounding box center [345, 255] width 197 height 13
click at [250, 179] on div "1 2 3 4 5 6 7" at bounding box center [297, 180] width 95 height 14
click at [271, 181] on span "2" at bounding box center [270, 179] width 2 height 5
type input "02-09-2025 00:00"
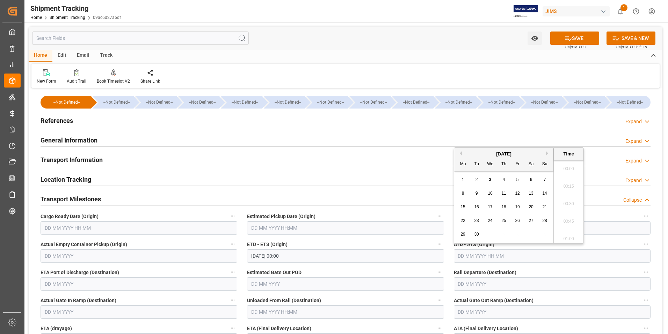
click at [484, 253] on input "text" at bounding box center [552, 255] width 197 height 13
click at [458, 186] on div "1 2 3 4 5 6 7" at bounding box center [504, 180] width 95 height 14
click at [480, 181] on div "2" at bounding box center [477, 180] width 9 height 8
type input "02-09-2025 00:00"
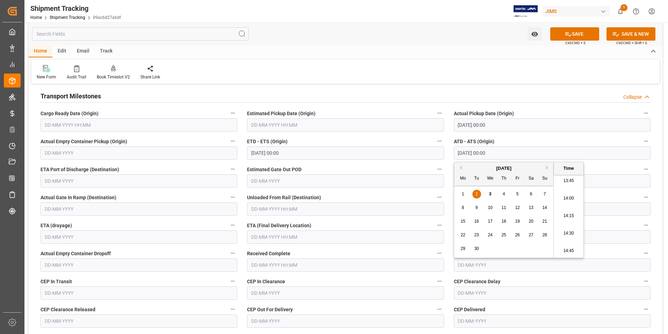
scroll to position [105, 0]
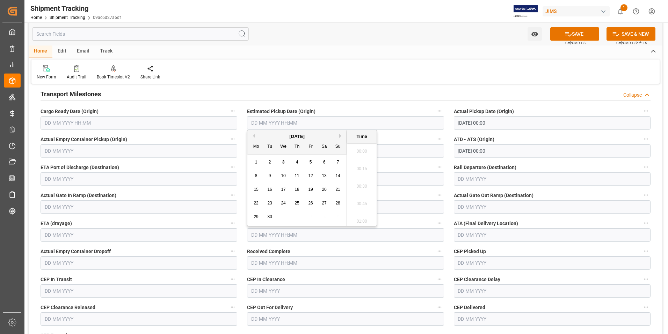
click at [276, 234] on input "text" at bounding box center [345, 234] width 197 height 13
click at [270, 172] on span "9" at bounding box center [270, 172] width 2 height 5
type input "09-09-2025 00:00"
click at [580, 33] on button "SAVE" at bounding box center [575, 33] width 49 height 13
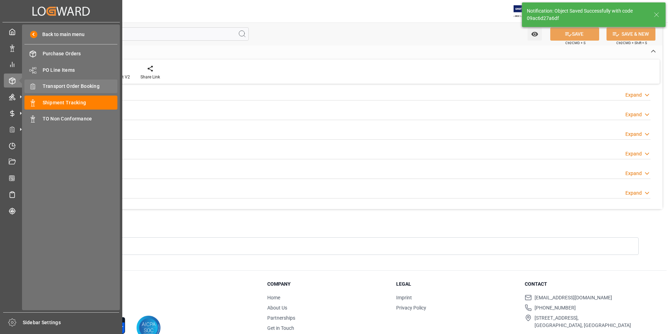
click at [70, 86] on span "Transport Order Booking" at bounding box center [80, 86] width 75 height 7
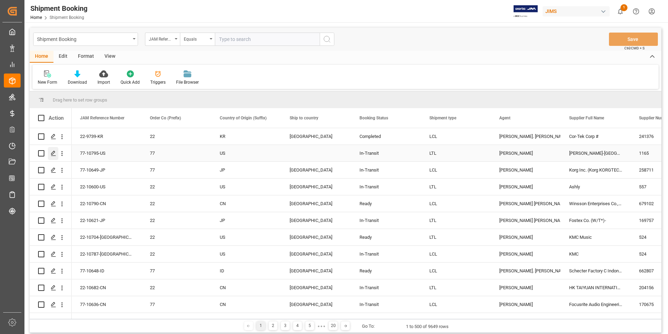
click at [53, 151] on icon "Press SPACE to select this row." at bounding box center [54, 153] width 6 height 6
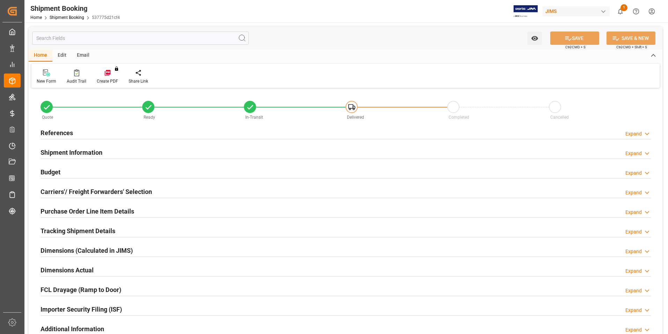
type input "2"
click at [64, 209] on h2 "Purchase Order Line Item Details" at bounding box center [88, 210] width 94 height 9
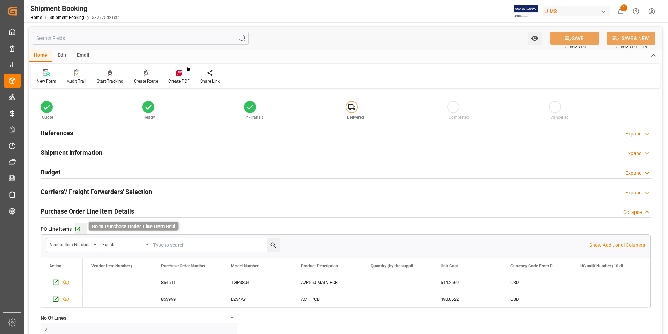
click at [79, 228] on icon "button" at bounding box center [78, 229] width 6 height 6
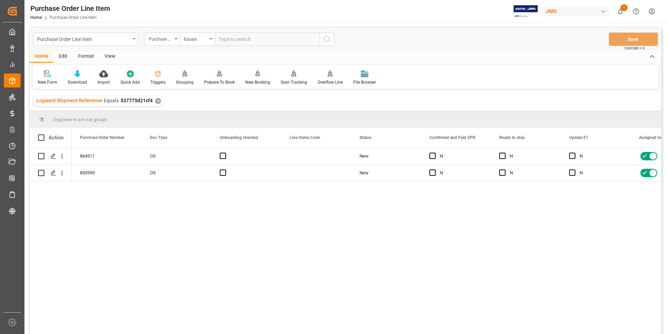
click at [109, 53] on div "View" at bounding box center [109, 57] width 21 height 12
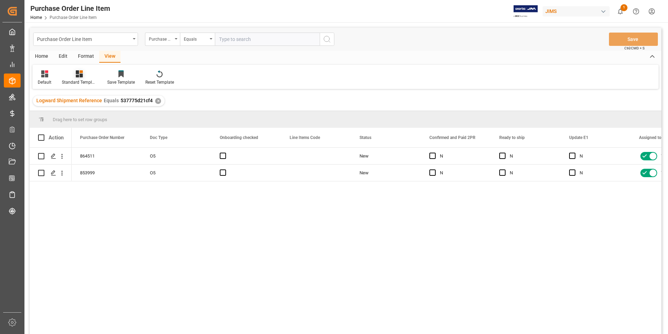
click at [84, 83] on div "Standard Templates" at bounding box center [79, 82] width 35 height 6
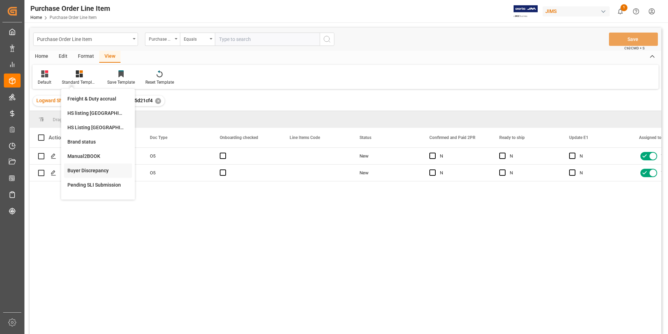
click at [101, 173] on div "Buyer Discrepancy" at bounding box center [97, 170] width 61 height 7
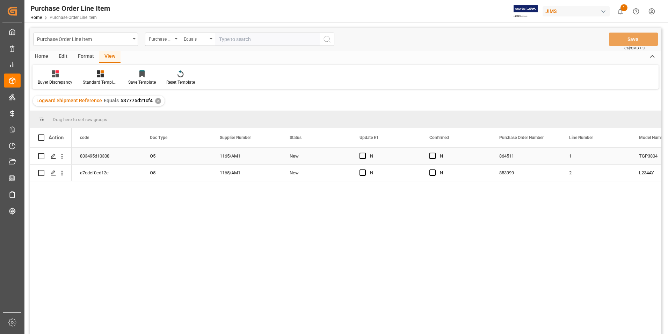
click at [317, 158] on div "New" at bounding box center [316, 156] width 53 height 16
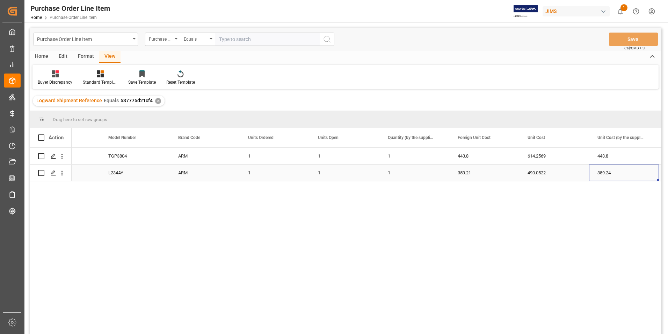
click at [614, 171] on div "359.24" at bounding box center [624, 172] width 70 height 16
click at [614, 171] on input "359.24" at bounding box center [624, 168] width 59 height 13
click at [615, 169] on input "359.24" at bounding box center [624, 168] width 59 height 13
type input "359.21"
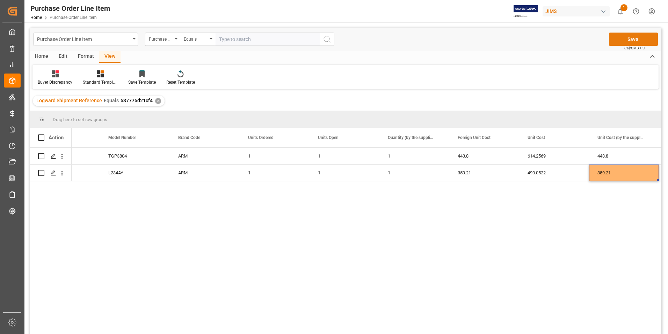
click at [627, 39] on button "Save" at bounding box center [633, 39] width 49 height 13
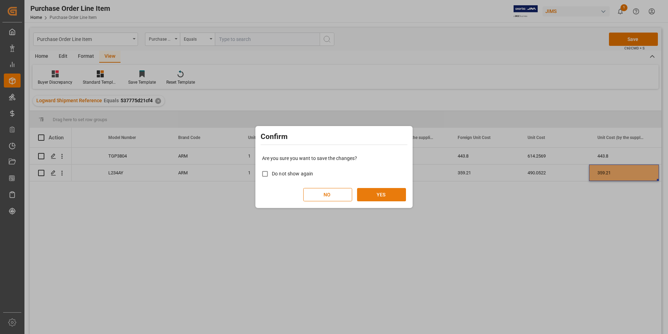
click at [369, 194] on button "YES" at bounding box center [381, 194] width 49 height 13
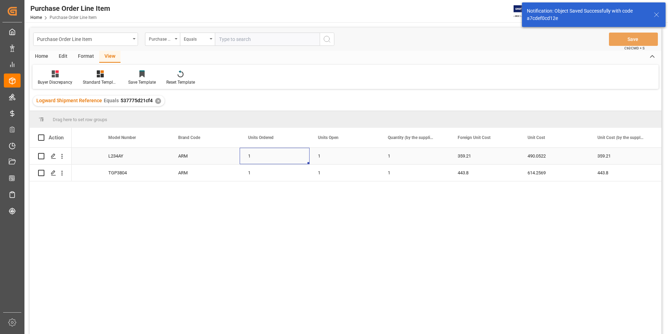
click at [304, 157] on div "1" at bounding box center [275, 156] width 70 height 16
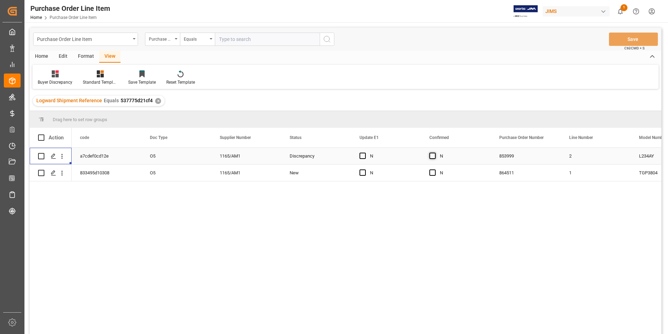
click at [435, 155] on span "Press SPACE to select this row." at bounding box center [433, 155] width 6 height 6
click at [435, 152] on input "Press SPACE to select this row." at bounding box center [435, 152] width 0 height 0
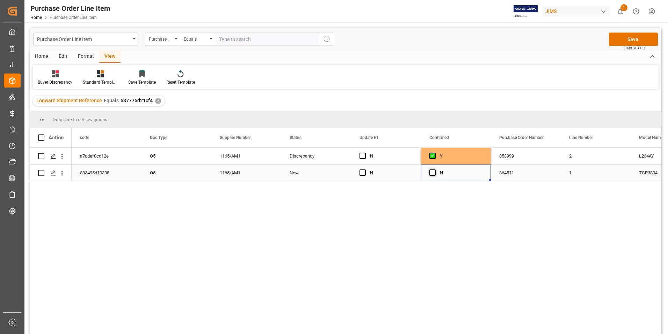
click at [435, 172] on span "Press SPACE to select this row." at bounding box center [433, 172] width 6 height 6
click at [435, 169] on input "Press SPACE to select this row." at bounding box center [435, 169] width 0 height 0
click at [365, 154] on span "Press SPACE to select this row." at bounding box center [363, 155] width 6 height 6
click at [365, 152] on input "Press SPACE to select this row." at bounding box center [365, 152] width 0 height 0
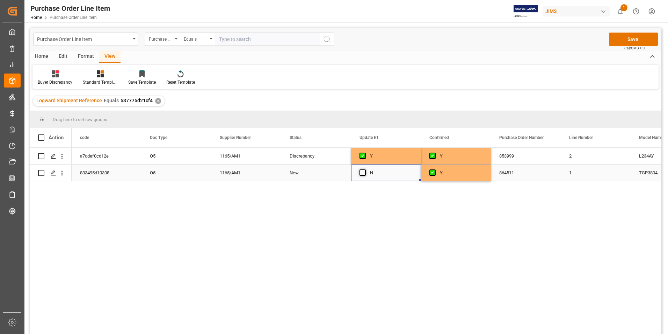
click at [364, 172] on span "Press SPACE to select this row." at bounding box center [363, 172] width 6 height 6
click at [365, 169] on input "Press SPACE to select this row." at bounding box center [365, 169] width 0 height 0
click at [613, 39] on button "Save" at bounding box center [633, 39] width 49 height 13
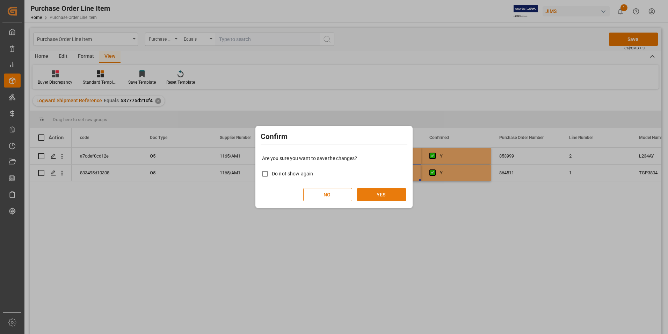
click at [399, 192] on button "YES" at bounding box center [381, 194] width 49 height 13
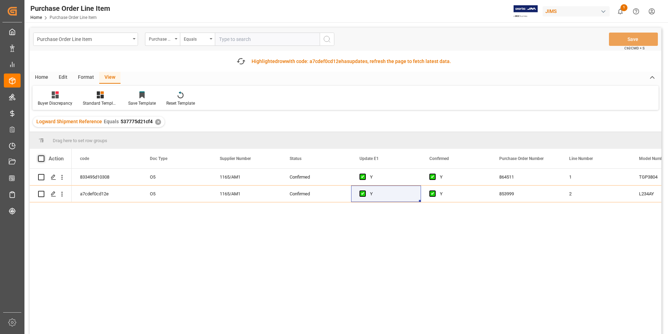
click at [42, 159] on span at bounding box center [41, 158] width 6 height 6
click at [43, 155] on input "checkbox" at bounding box center [43, 155] width 0 height 0
checkbox input "true"
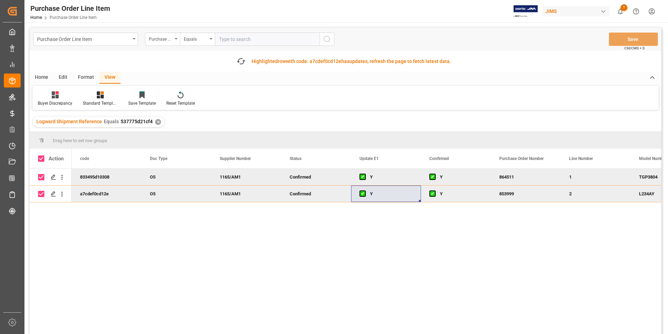
click at [44, 74] on div "Home" at bounding box center [42, 78] width 24 height 12
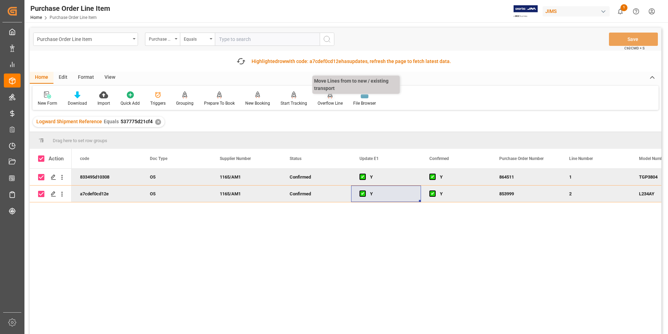
click at [327, 100] on div "Overflow Line" at bounding box center [330, 103] width 25 height 6
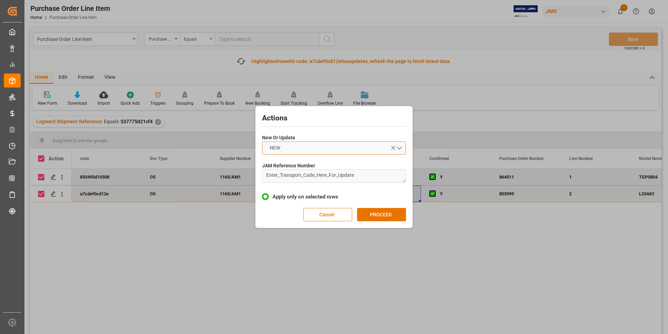
click at [319, 150] on button "NEW" at bounding box center [334, 147] width 144 height 13
click at [312, 168] on div "UPDATE" at bounding box center [334, 164] width 143 height 15
drag, startPoint x: 372, startPoint y: 180, endPoint x: 238, endPoint y: 192, distance: 134.4
click at [238, 192] on div "Actions New Or Update UPDATE JAM Reference Number Enter_Transport_Code_Here_For…" at bounding box center [334, 167] width 668 height 334
type textarea "77-10795-US"
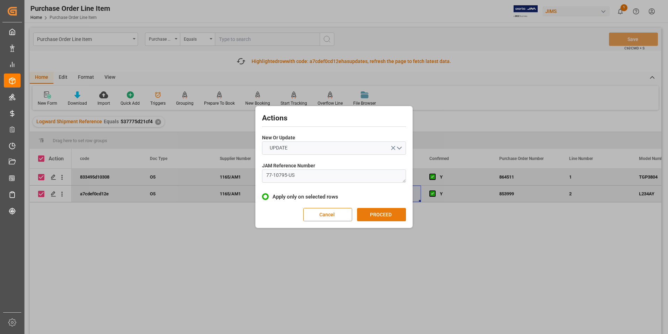
click at [375, 218] on button "PROCEED" at bounding box center [381, 214] width 49 height 13
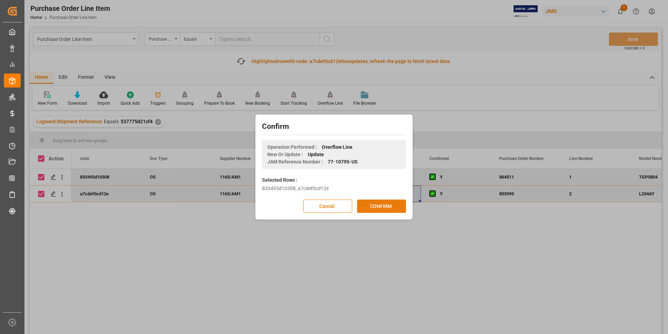
click at [378, 206] on button "CONFIRM" at bounding box center [381, 205] width 49 height 13
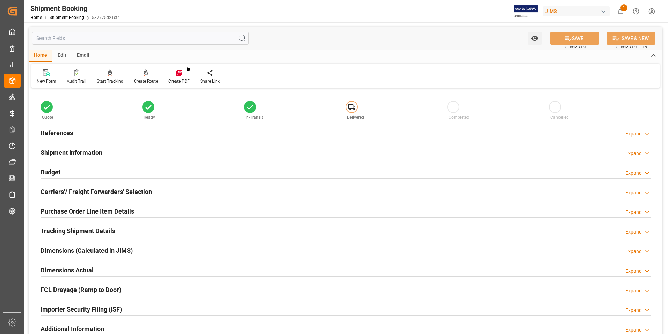
click at [72, 209] on h2 "Purchase Order Line Item Details" at bounding box center [88, 210] width 94 height 9
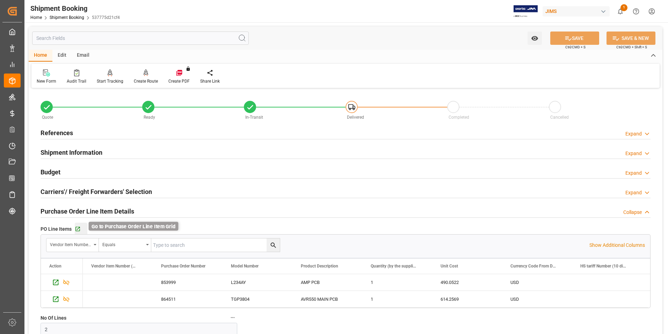
click at [77, 229] on icon "button" at bounding box center [78, 229] width 6 height 6
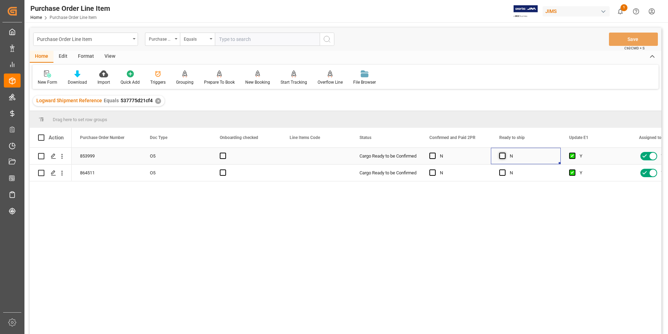
click at [502, 156] on span "Press SPACE to select this row." at bounding box center [503, 155] width 6 height 6
click at [505, 152] on input "Press SPACE to select this row." at bounding box center [505, 152] width 0 height 0
click at [504, 171] on span "Press SPACE to select this row." at bounding box center [503, 172] width 6 height 6
click at [505, 169] on input "Press SPACE to select this row." at bounding box center [505, 169] width 0 height 0
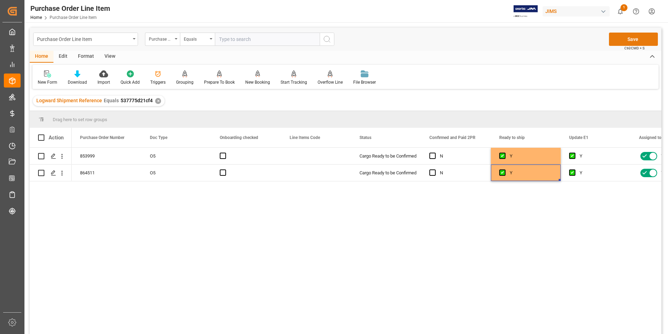
click at [630, 42] on button "Save" at bounding box center [633, 39] width 49 height 13
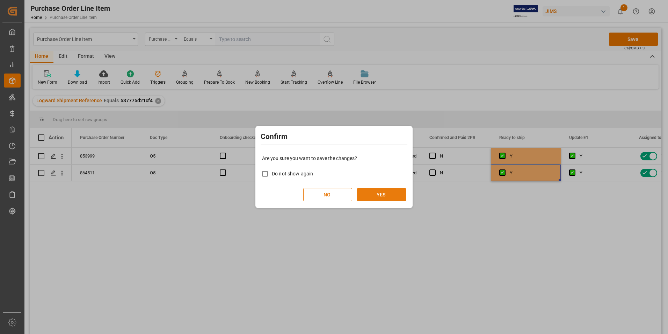
click at [388, 193] on button "YES" at bounding box center [381, 194] width 49 height 13
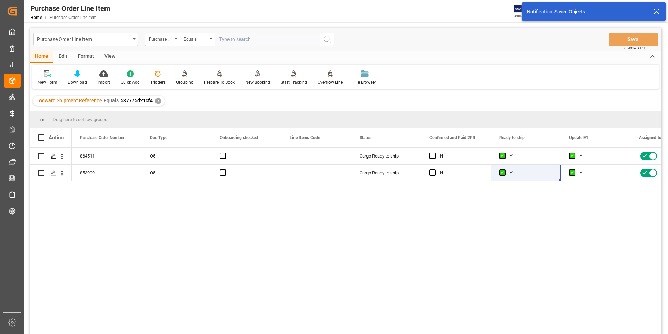
click at [105, 55] on div "View" at bounding box center [109, 57] width 21 height 12
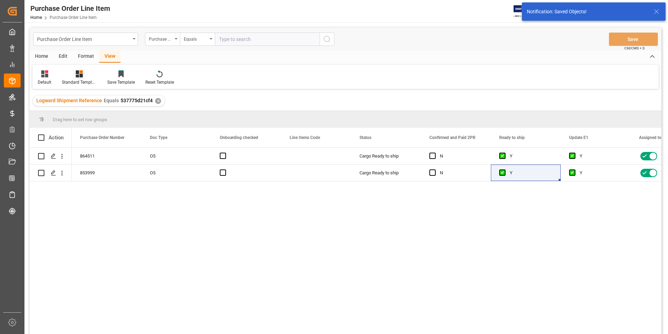
click at [86, 79] on div "Standard Templates" at bounding box center [79, 82] width 35 height 6
click at [95, 128] on div "HS Listing [GEOGRAPHIC_DATA]" at bounding box center [97, 127] width 61 height 7
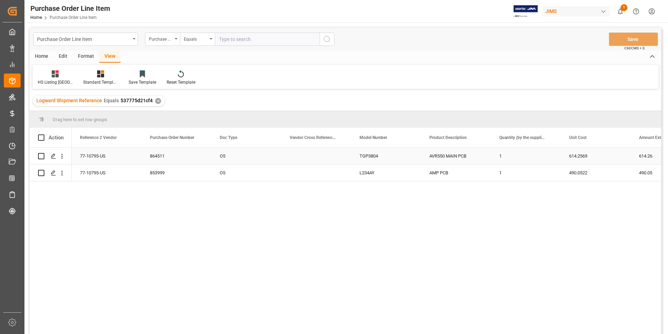
click at [96, 154] on div "77-10795-US" at bounding box center [107, 156] width 70 height 16
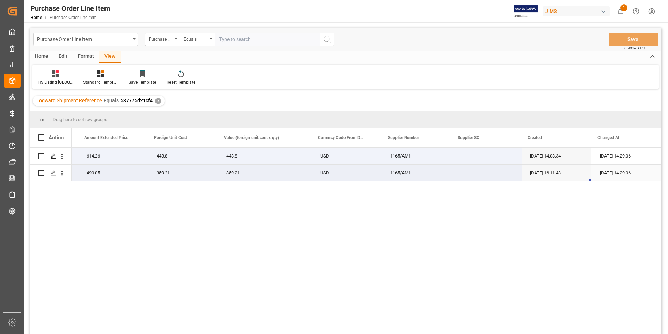
drag, startPoint x: 89, startPoint y: 152, endPoint x: 579, endPoint y: 170, distance: 490.5
click at [579, 170] on div "77-10795-US 1 614.2569 614.26 443.8 443.8 USD 1165/AM1 [DATE] 14:08:34 [DATE] 1…" at bounding box center [90, 165] width 1143 height 34
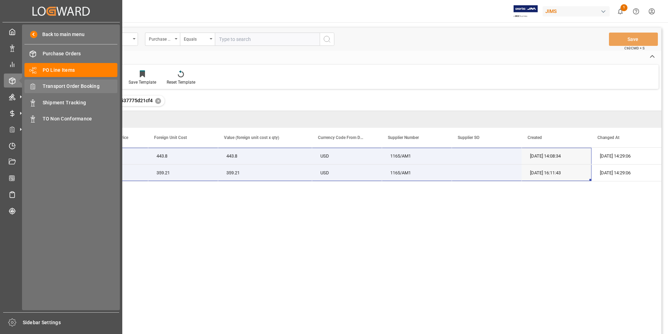
click at [86, 86] on span "Transport Order Booking" at bounding box center [80, 86] width 75 height 7
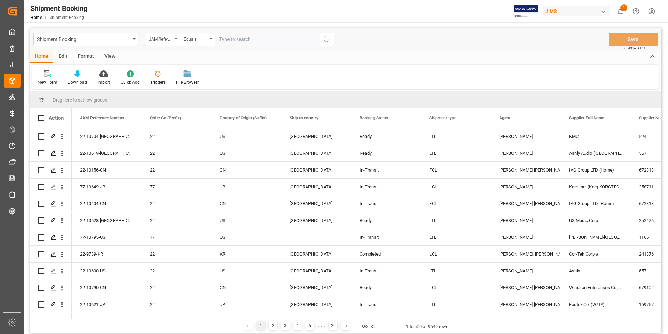
click at [238, 43] on input "text" at bounding box center [267, 39] width 105 height 13
type input "22-10384-[GEOGRAPHIC_DATA]"
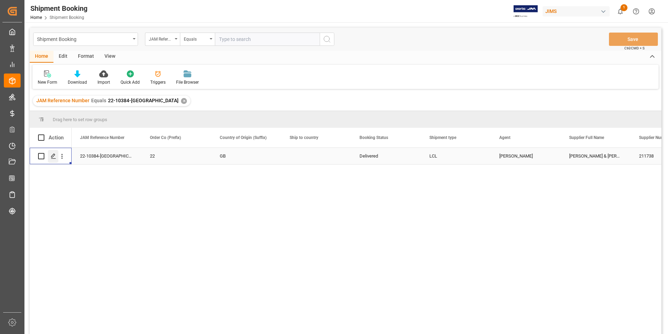
click at [55, 155] on polygon "Press SPACE to select this row." at bounding box center [52, 155] width 3 height 3
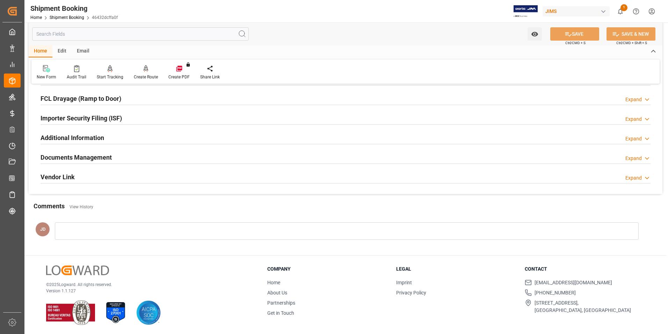
scroll to position [191, 0]
click at [100, 153] on h2 "Documents Management" at bounding box center [76, 156] width 71 height 9
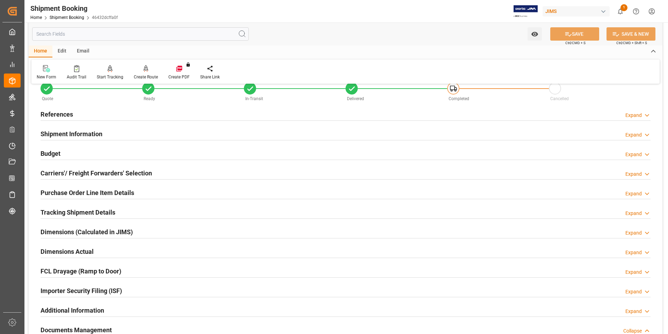
scroll to position [16, 0]
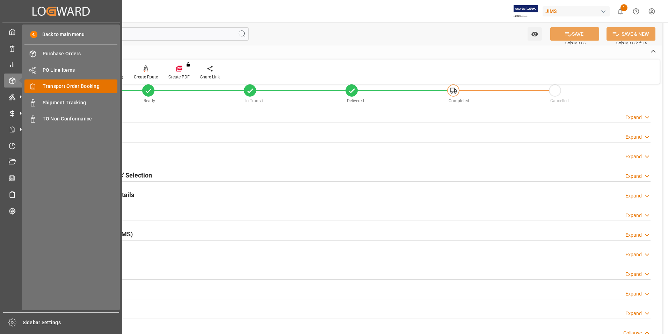
click at [94, 86] on span "Transport Order Booking" at bounding box center [80, 86] width 75 height 7
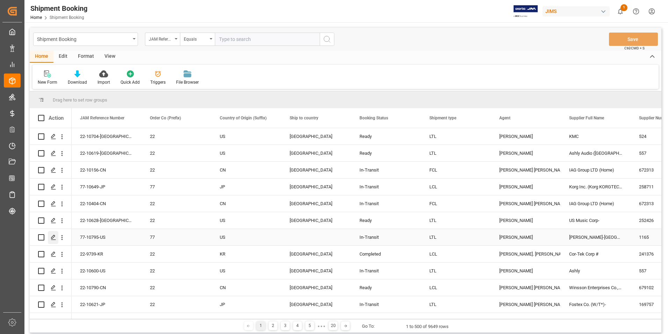
click at [52, 236] on icon "Press SPACE to select this row." at bounding box center [54, 237] width 6 height 6
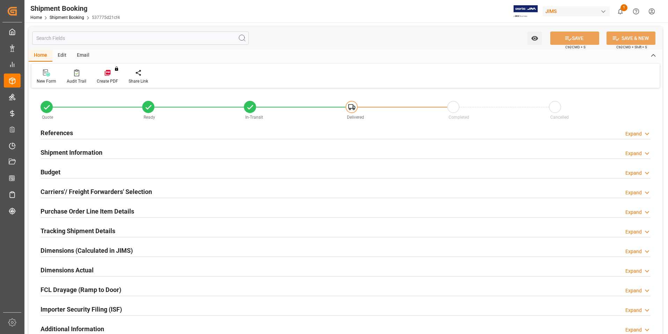
type input "2"
click at [69, 212] on h2 "Purchase Order Line Item Details" at bounding box center [88, 210] width 94 height 9
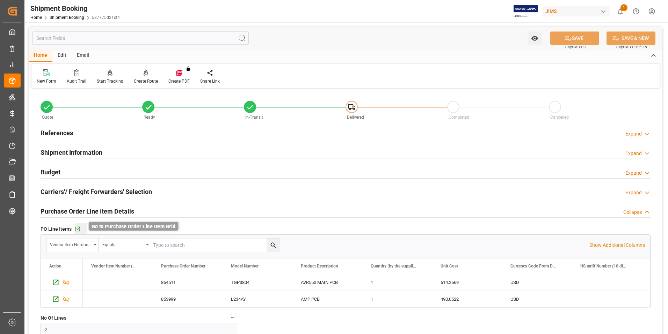
click at [79, 228] on icon "button" at bounding box center [78, 229] width 6 height 6
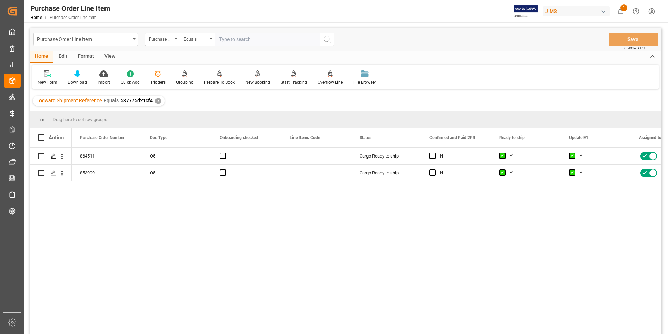
click at [110, 57] on div "View" at bounding box center [109, 57] width 21 height 12
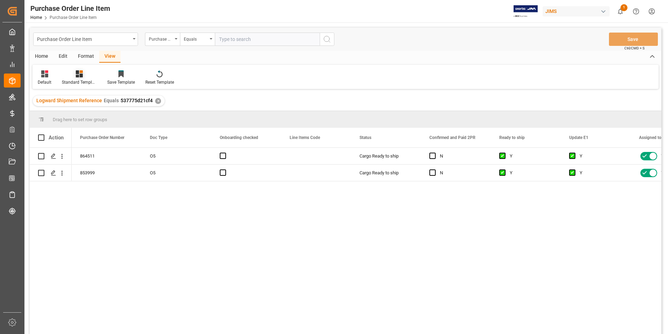
click at [77, 80] on div "Standard Templates" at bounding box center [79, 82] width 35 height 6
click at [85, 127] on div "HS Listing [GEOGRAPHIC_DATA]" at bounding box center [97, 127] width 61 height 7
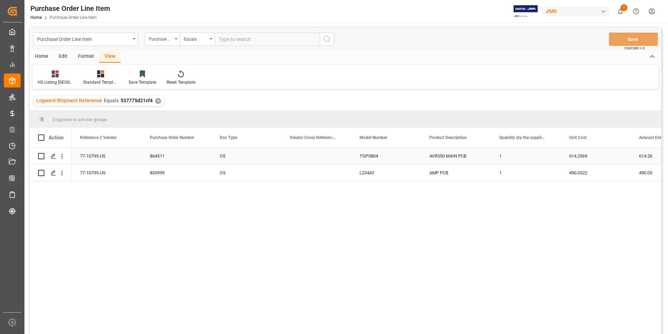
click at [86, 157] on div "77-10795-US" at bounding box center [107, 156] width 70 height 16
click at [151, 239] on div "864511 O5 77-10795-US TGP3804 AVR550 MAIN PCB 1 614.2569 614.26 443.8 853999 O5…" at bounding box center [367, 243] width 590 height 191
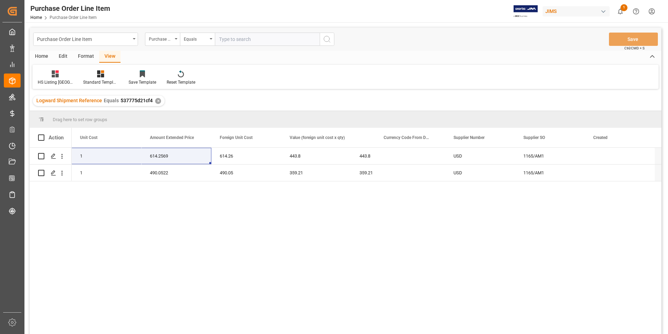
scroll to position [0, 553]
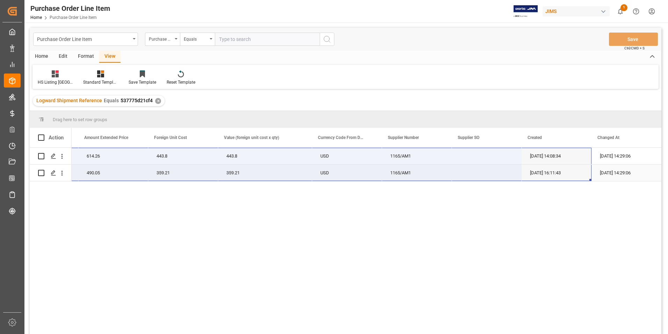
drag, startPoint x: 95, startPoint y: 152, endPoint x: 563, endPoint y: 173, distance: 468.3
click at [563, 173] on div "77-10795-US 1 614.2569 614.26 443.8 443.8 USD 1165/AM1 [DATE] 14:08:34 [DATE] 1…" at bounding box center [90, 165] width 1143 height 34
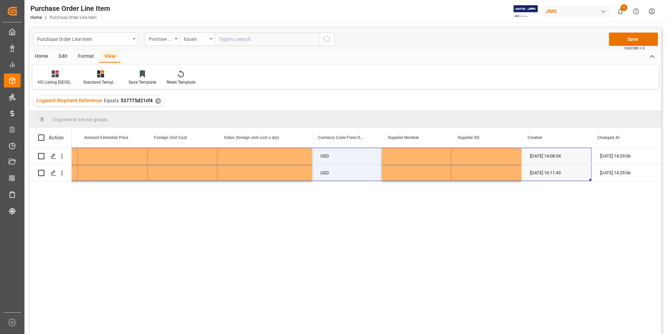
click at [307, 232] on div "USD [DATE] 14:08:34 [DATE] 14:29:06 USD [DATE] 16:11:43 [DATE] 14:29:06" at bounding box center [367, 243] width 590 height 191
click at [81, 56] on div "Format" at bounding box center [86, 57] width 27 height 12
click at [107, 57] on div "View" at bounding box center [109, 57] width 21 height 12
click at [98, 75] on icon at bounding box center [100, 73] width 7 height 7
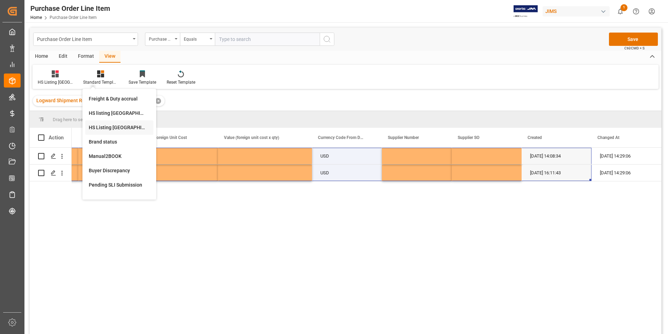
click at [107, 128] on div "HS Listing [GEOGRAPHIC_DATA]" at bounding box center [119, 127] width 61 height 7
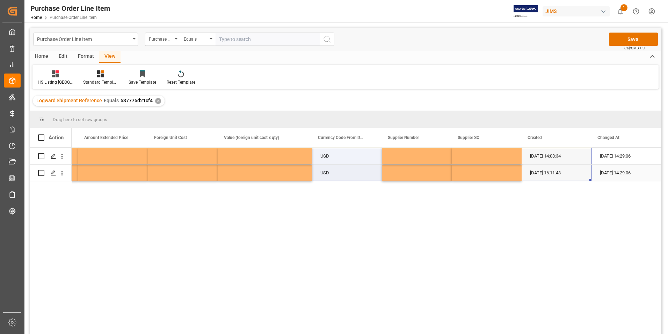
click at [124, 171] on div "Press SPACE to select this row." at bounding box center [113, 172] width 70 height 16
click at [191, 161] on div "Press SPACE to select this row." at bounding box center [183, 156] width 70 height 16
click at [159, 202] on div "USD [DATE] 14:08:34 [DATE] 14:29:06 USD [DATE] 16:11:43 [DATE] 14:29:06" at bounding box center [367, 243] width 590 height 191
click at [258, 162] on div "Press SPACE to select this row." at bounding box center [265, 156] width 94 height 16
click at [344, 156] on div "USD" at bounding box center [347, 156] width 70 height 16
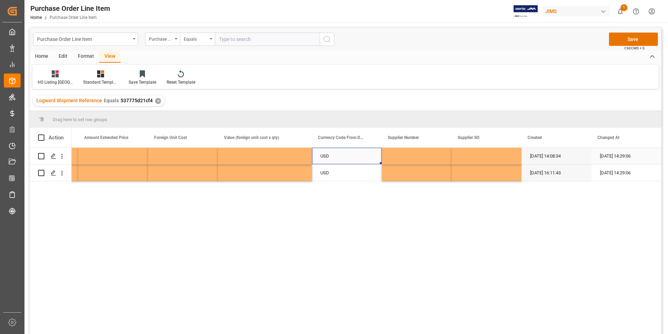
click at [344, 156] on div "USD" at bounding box center [347, 156] width 70 height 16
drag, startPoint x: 344, startPoint y: 156, endPoint x: 378, endPoint y: 149, distance: 35.4
click at [353, 155] on div "USD" at bounding box center [347, 156] width 70 height 16
click at [550, 160] on div "[DATE] 14:08:34" at bounding box center [557, 156] width 70 height 16
click at [79, 52] on div "Format" at bounding box center [86, 57] width 27 height 12
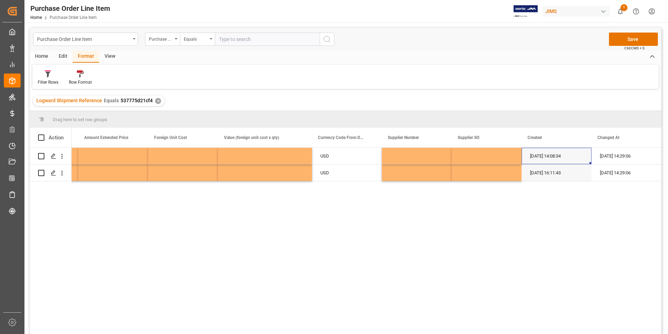
click at [47, 52] on div "Home" at bounding box center [42, 57] width 24 height 12
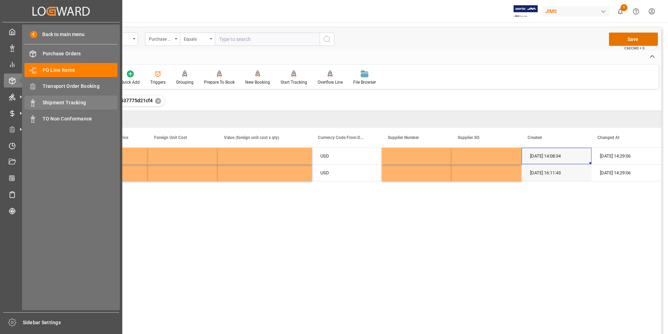
click at [60, 102] on span "Shipment Tracking" at bounding box center [80, 102] width 75 height 7
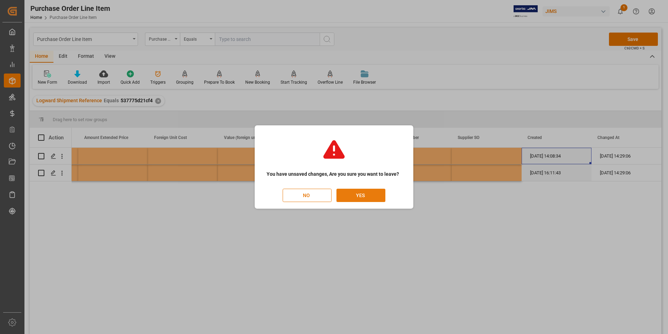
click at [364, 193] on button "YES" at bounding box center [361, 194] width 49 height 13
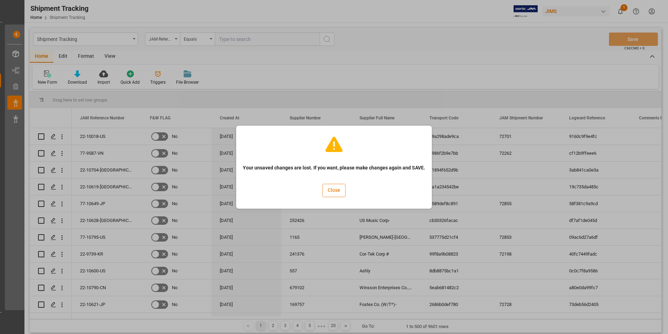
click at [339, 187] on button "Close" at bounding box center [334, 190] width 23 height 13
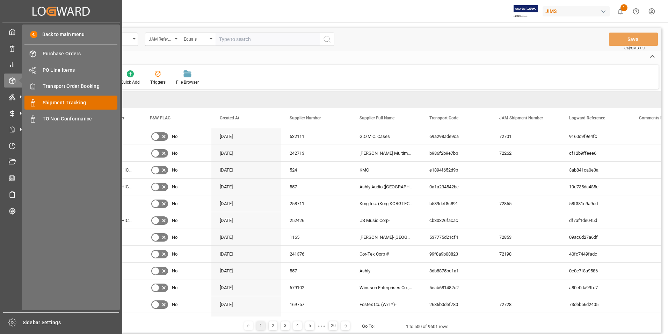
click at [73, 102] on span "Shipment Tracking" at bounding box center [80, 102] width 75 height 7
click at [86, 86] on span "Transport Order Booking" at bounding box center [80, 86] width 75 height 7
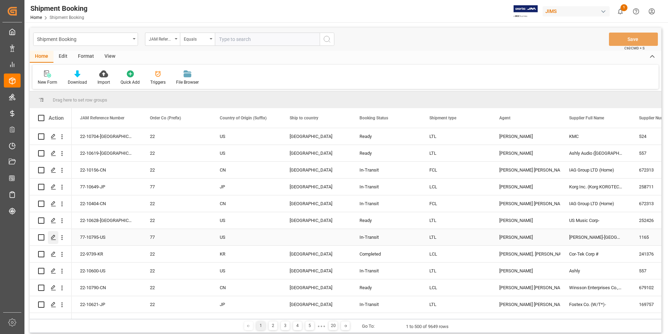
click at [55, 236] on icon "Press SPACE to select this row." at bounding box center [54, 237] width 6 height 6
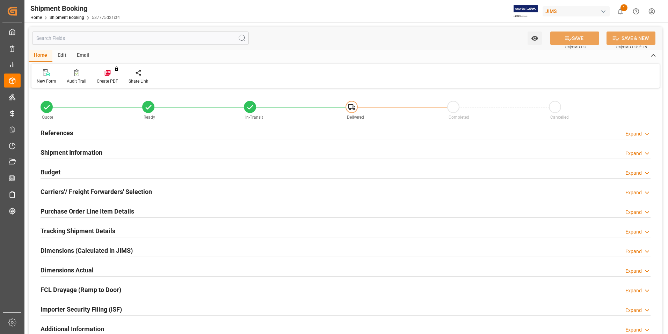
type input "2"
click at [70, 211] on h2 "Purchase Order Line Item Details" at bounding box center [88, 210] width 94 height 9
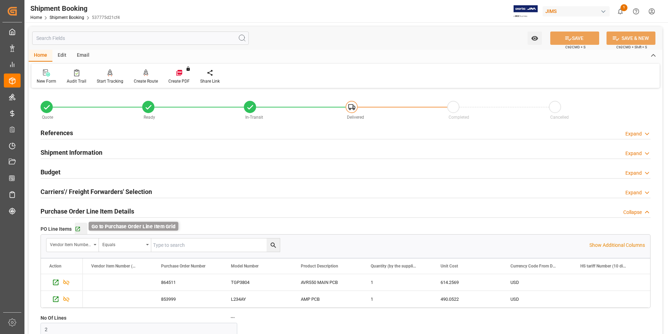
click at [77, 228] on icon "button" at bounding box center [78, 229] width 6 height 6
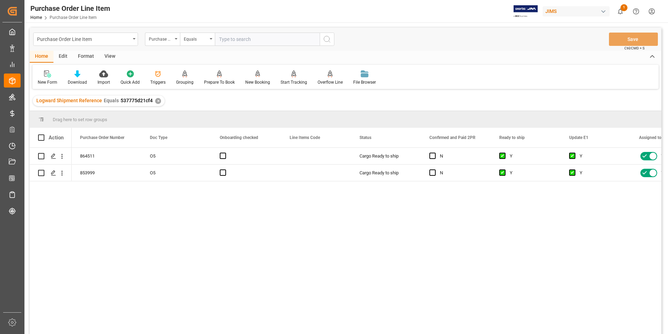
click at [111, 51] on div "View" at bounding box center [109, 57] width 21 height 12
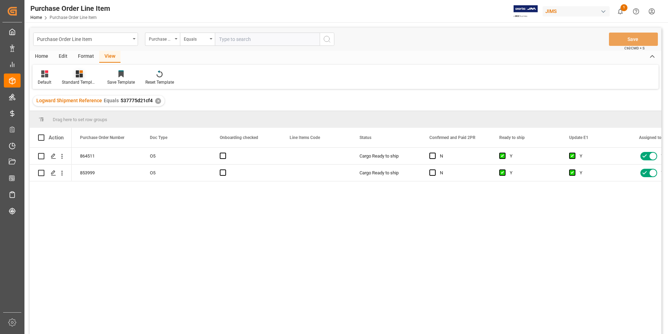
click at [86, 80] on div "Standard Templates" at bounding box center [79, 82] width 35 height 6
click at [88, 124] on div "HS Listing [GEOGRAPHIC_DATA]" at bounding box center [97, 127] width 61 height 7
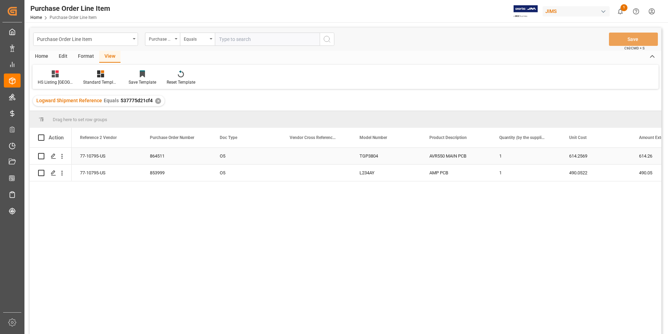
click at [97, 155] on div "77-10795-US" at bounding box center [107, 156] width 70 height 16
click at [107, 152] on div "77-10795-US" at bounding box center [107, 156] width 70 height 16
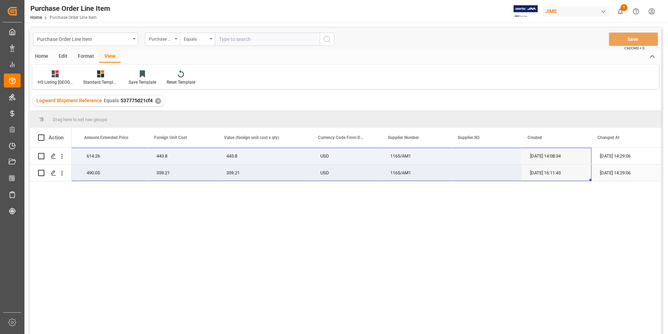
drag, startPoint x: 125, startPoint y: 152, endPoint x: 580, endPoint y: 176, distance: 456.2
click at [580, 176] on div "77-10795-US 1 614.2569 614.26 443.8 443.8 USD 1165/AM1 [DATE] 14:08:34 [DATE] 1…" at bounding box center [90, 165] width 1143 height 34
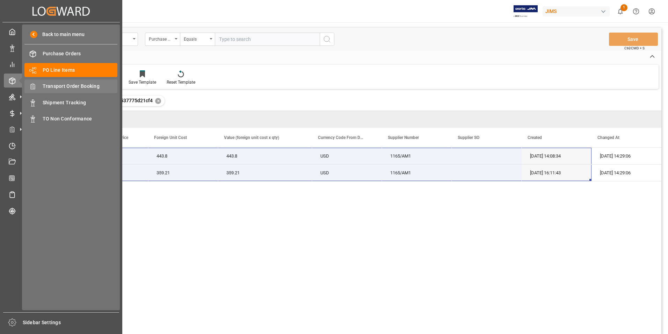
click at [74, 85] on span "Transport Order Booking" at bounding box center [80, 86] width 75 height 7
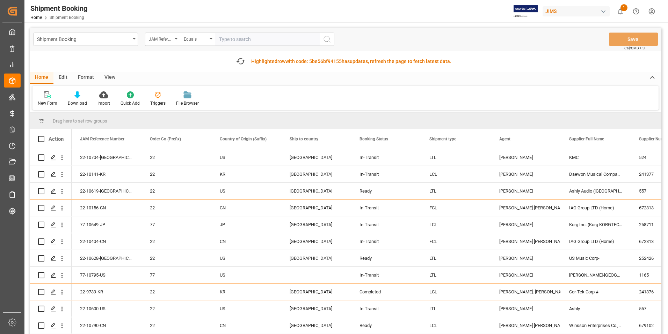
click at [245, 36] on input "text" at bounding box center [267, 39] width 105 height 13
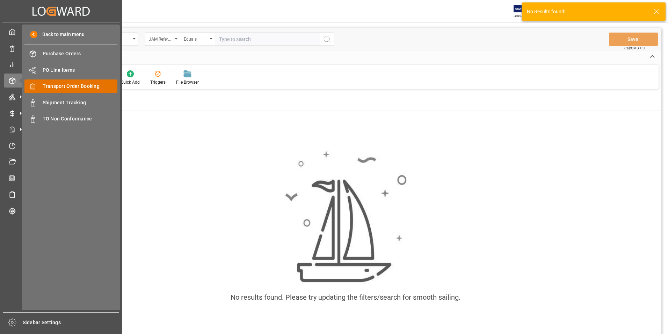
click at [74, 86] on span "Transport Order Booking" at bounding box center [80, 86] width 75 height 7
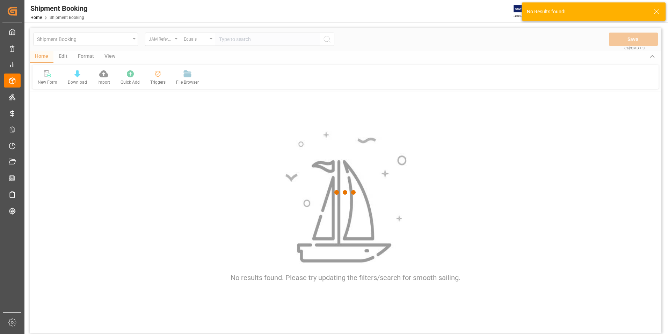
click at [235, 42] on div at bounding box center [346, 192] width 632 height 329
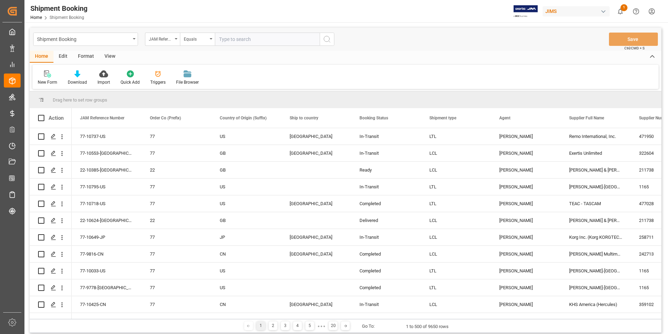
click at [235, 42] on input "text" at bounding box center [267, 39] width 105 height 13
paste input "22-9498-CN"
type input "22-9498-CN"
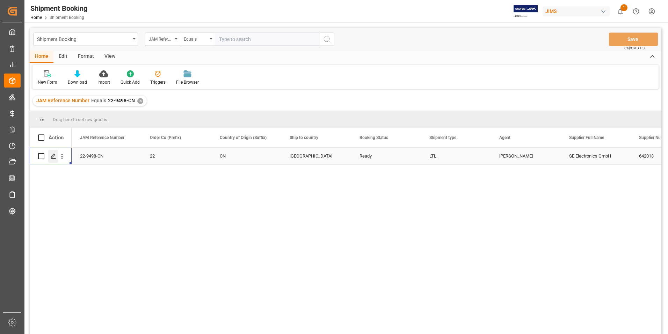
click at [53, 155] on icon "Press SPACE to select this row." at bounding box center [54, 156] width 6 height 6
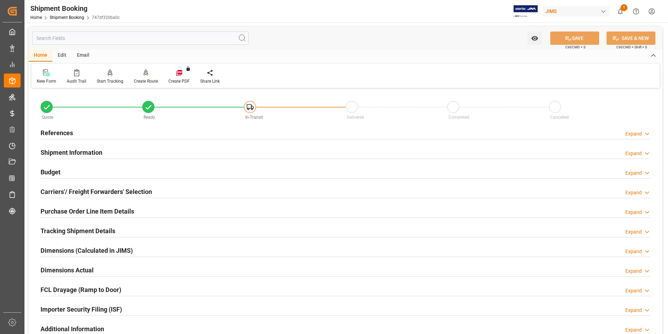
click at [78, 150] on h2 "Shipment Information" at bounding box center [72, 152] width 62 height 9
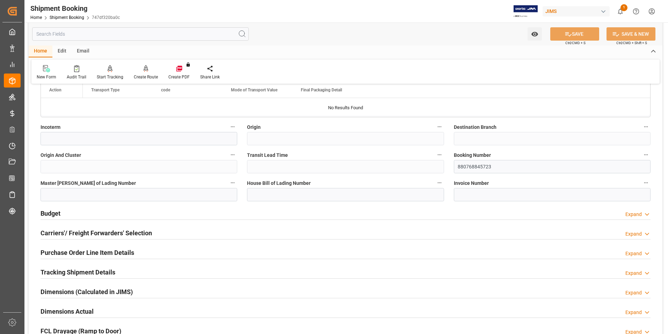
scroll to position [280, 0]
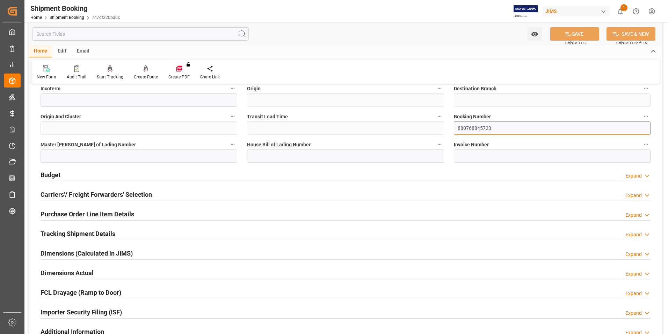
click at [407, 130] on div "Quote Ready In-Transit Delivered Completed Cancelled References Expand JAM Refe…" at bounding box center [346, 98] width 634 height 577
click at [501, 129] on input "880768845723" at bounding box center [552, 127] width 197 height 13
drag, startPoint x: 501, startPoint y: 129, endPoint x: 448, endPoint y: 131, distance: 53.2
click at [448, 131] on div "Quote Ready In-Transit Delivered Completed Cancelled References Expand JAM Refe…" at bounding box center [346, 98] width 634 height 577
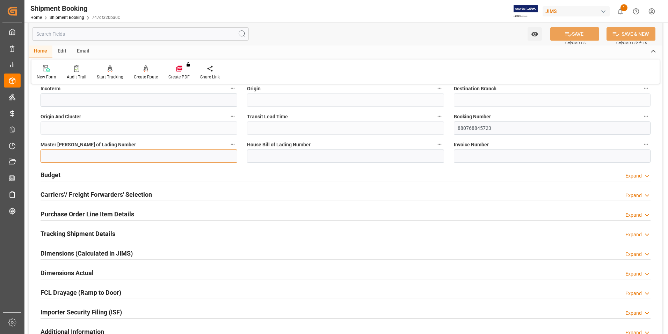
click at [89, 157] on input at bounding box center [139, 155] width 197 height 13
paste input "880768845723"
type input "880768845723"
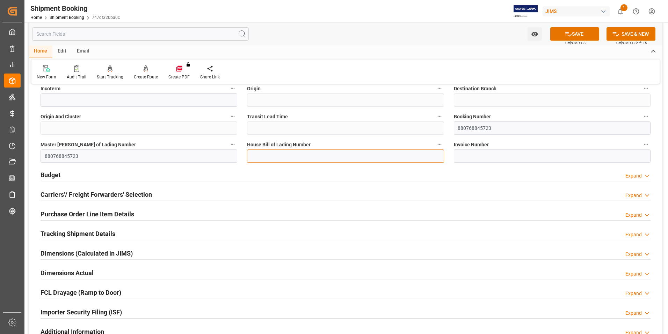
click at [277, 156] on input at bounding box center [345, 155] width 197 height 13
click at [278, 156] on input at bounding box center [345, 155] width 197 height 13
paste input "880768845723"
type input "880768845723"
click at [582, 34] on button "SAVE" at bounding box center [575, 33] width 49 height 13
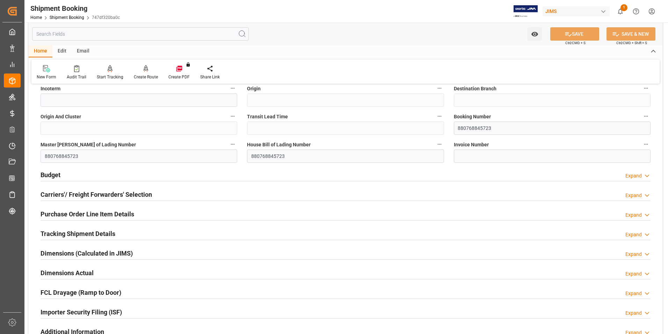
click at [51, 175] on h2 "Budget" at bounding box center [51, 174] width 20 height 9
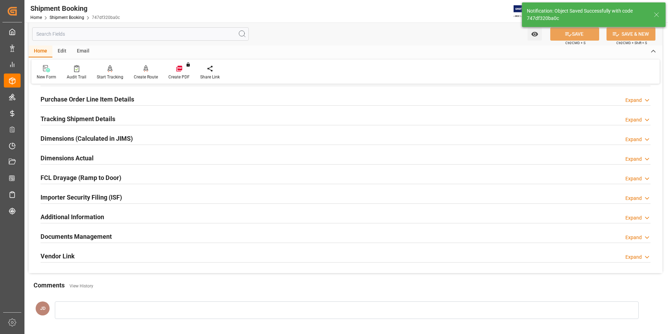
scroll to position [0, 0]
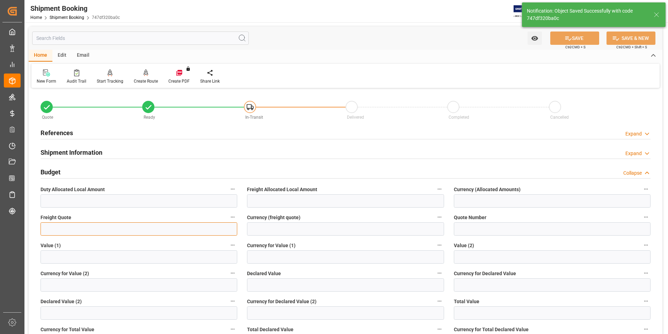
click at [59, 228] on input "text" at bounding box center [139, 228] width 197 height 13
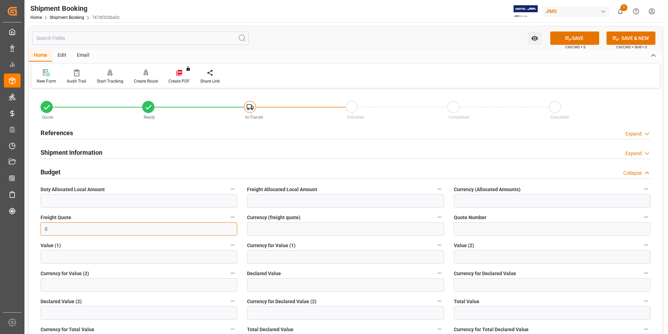
type input "0"
drag, startPoint x: 265, startPoint y: 287, endPoint x: 83, endPoint y: 296, distance: 183.1
click at [265, 287] on input "text" at bounding box center [345, 284] width 197 height 13
click at [281, 285] on input "text" at bounding box center [345, 284] width 197 height 13
type input "485.40"
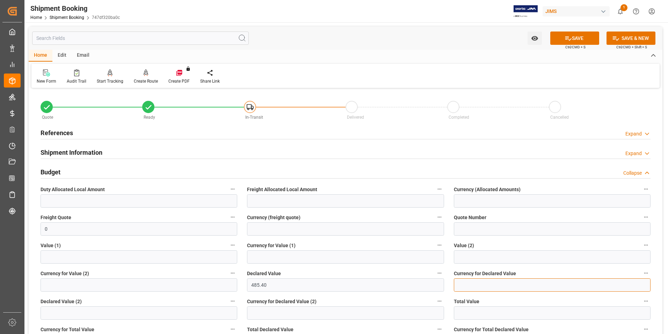
click at [470, 285] on input at bounding box center [552, 284] width 197 height 13
type input "usd"
click at [585, 40] on button "SAVE" at bounding box center [575, 37] width 49 height 13
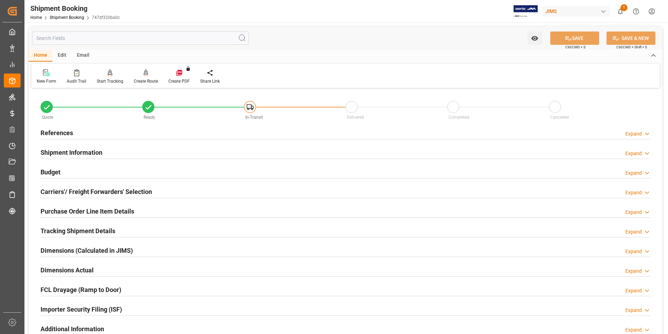
click at [80, 271] on h2 "Dimensions Actual" at bounding box center [67, 269] width 53 height 9
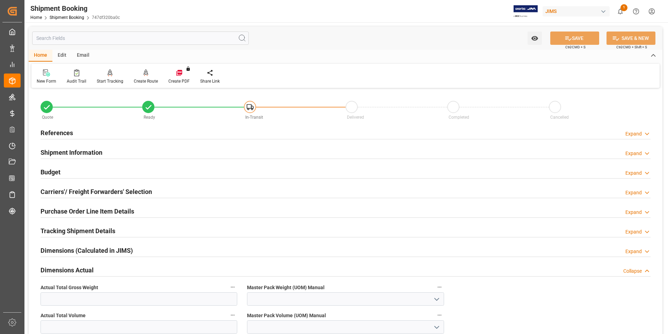
click at [71, 188] on h2 "Carriers'/ Freight Forwarders' Selection" at bounding box center [97, 191] width 112 height 9
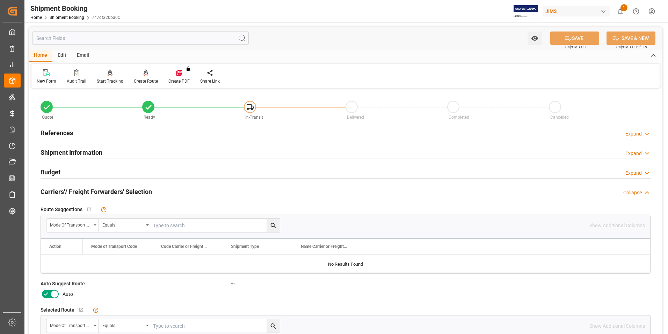
click at [48, 290] on icon at bounding box center [46, 293] width 8 height 8
click at [0, 0] on input "checkbox" at bounding box center [0, 0] width 0 height 0
click at [581, 34] on button "SAVE" at bounding box center [575, 37] width 49 height 13
click at [145, 81] on div "Create Route" at bounding box center [146, 81] width 24 height 6
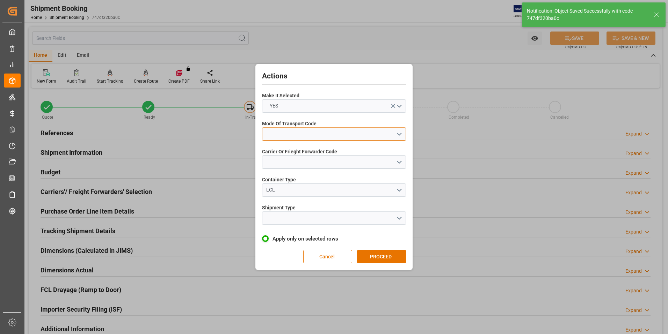
click at [296, 134] on button "open menu" at bounding box center [334, 133] width 144 height 13
click at [298, 149] on div "2- COURIER AIR" at bounding box center [334, 150] width 143 height 15
click at [302, 160] on button "open menu" at bounding box center [334, 161] width 144 height 13
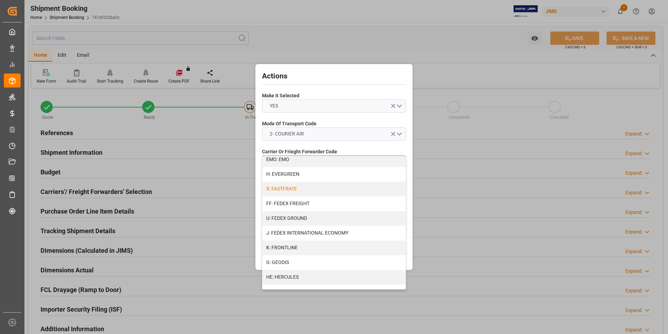
scroll to position [175, 0]
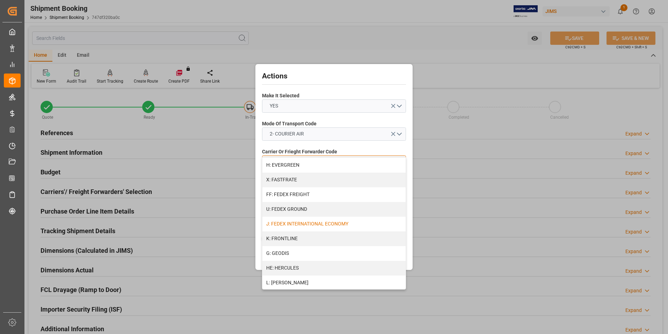
click at [302, 222] on div "J: FEDEX INTERNATIONAL ECONOMY" at bounding box center [334, 223] width 143 height 15
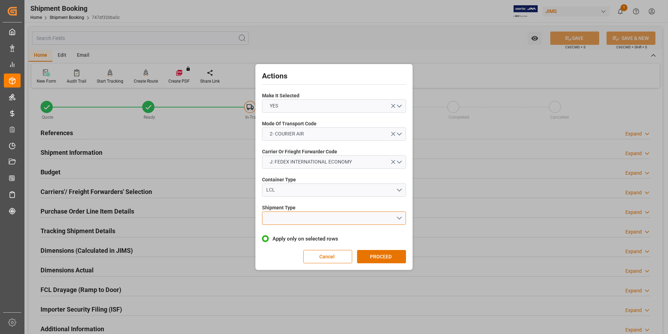
click at [298, 219] on button "open menu" at bounding box center [334, 217] width 144 height 13
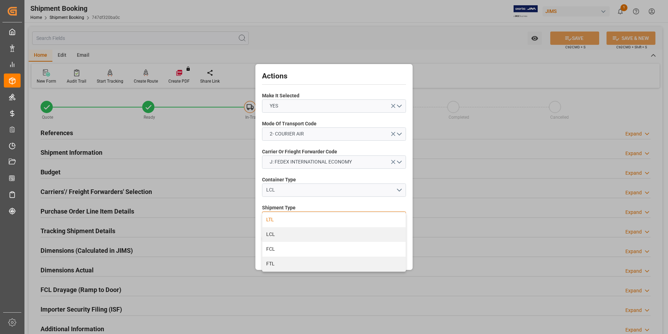
click at [298, 219] on div "LTL" at bounding box center [334, 219] width 143 height 15
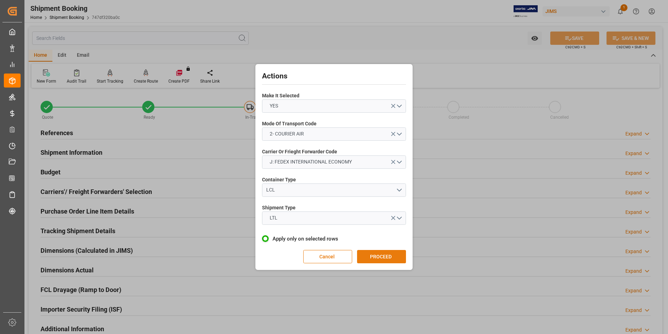
click at [389, 254] on button "PROCEED" at bounding box center [381, 256] width 49 height 13
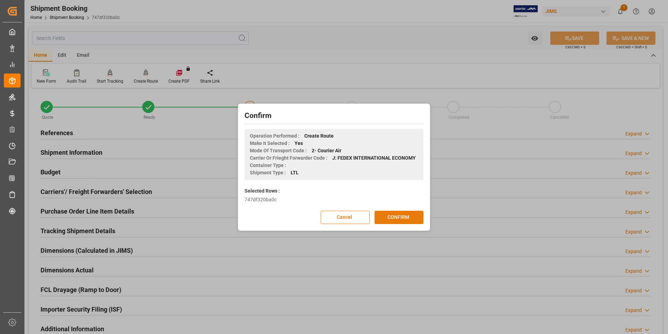
click at [390, 214] on button "CONFIRM" at bounding box center [399, 216] width 49 height 13
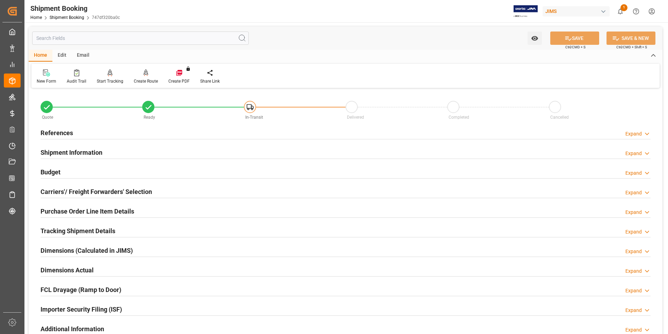
click at [64, 270] on h2 "Dimensions Actual" at bounding box center [67, 269] width 53 height 9
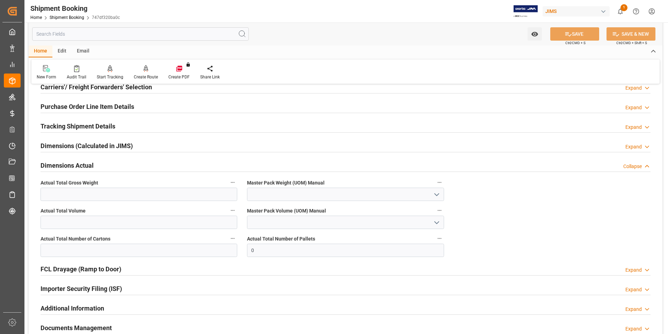
scroll to position [105, 0]
drag, startPoint x: 83, startPoint y: 246, endPoint x: 80, endPoint y: 250, distance: 4.6
click at [83, 246] on input "text" at bounding box center [139, 249] width 197 height 13
type input "1"
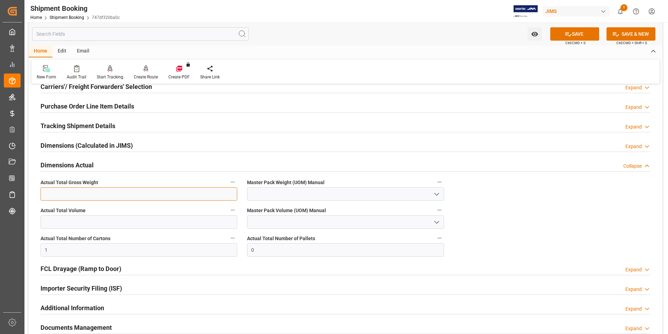
click at [52, 196] on input "text" at bounding box center [139, 193] width 197 height 13
type input "5.2"
click at [264, 192] on input at bounding box center [345, 193] width 197 height 13
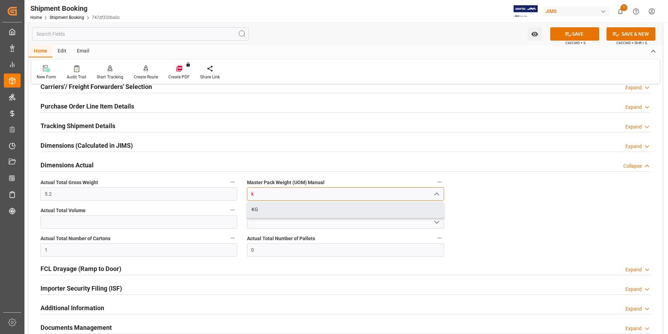
drag, startPoint x: 288, startPoint y: 207, endPoint x: 328, endPoint y: 189, distance: 44.3
click at [288, 206] on div "KG" at bounding box center [346, 209] width 196 height 16
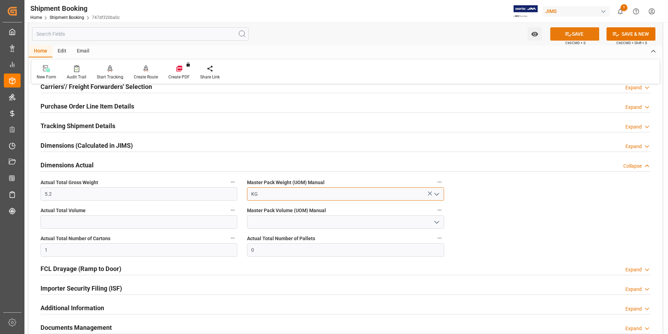
type input "KG"
click at [565, 37] on icon at bounding box center [568, 33] width 7 height 7
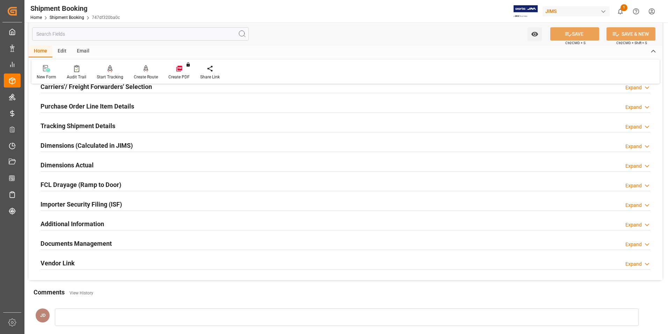
click at [67, 122] on h2 "Tracking Shipment Details" at bounding box center [78, 125] width 75 height 9
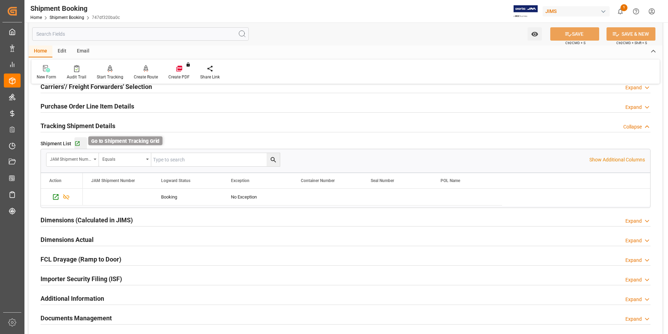
click at [77, 141] on icon "button" at bounding box center [77, 144] width 6 height 6
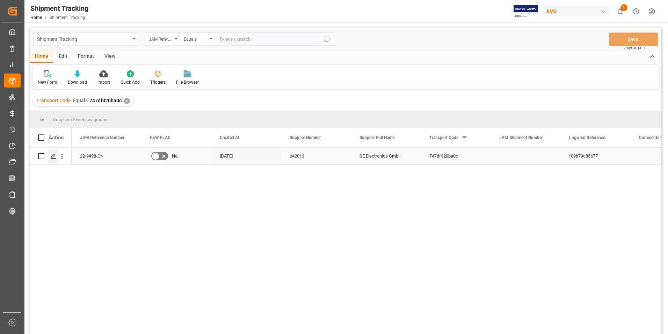
click at [52, 155] on icon "Press SPACE to select this row." at bounding box center [54, 156] width 6 height 6
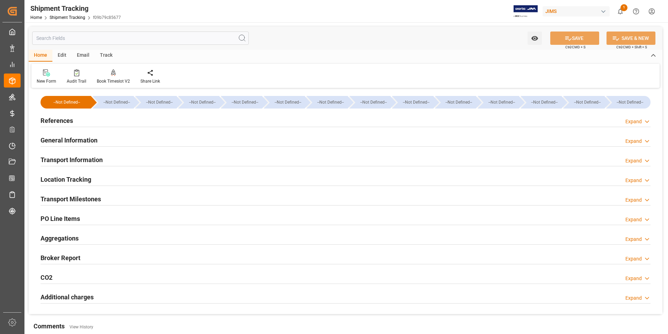
click at [62, 118] on h2 "References" at bounding box center [57, 120] width 33 height 9
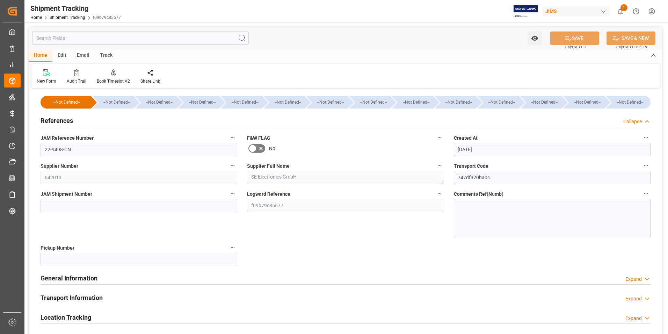
click at [93, 278] on h2 "General Information" at bounding box center [69, 277] width 57 height 9
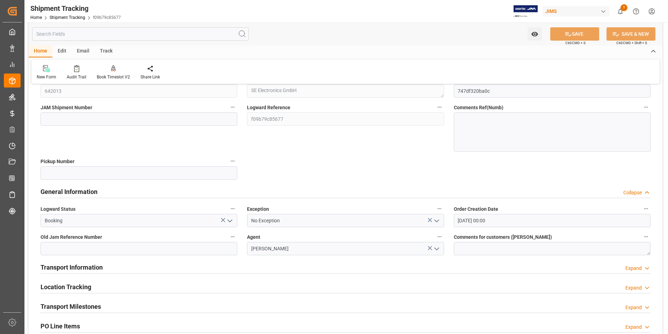
scroll to position [105, 0]
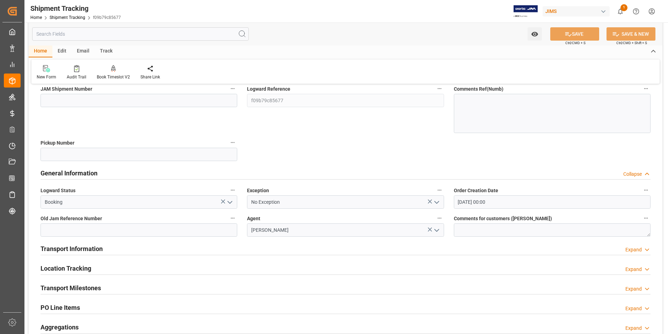
click at [231, 202] on polyline "open menu" at bounding box center [230, 202] width 4 height 2
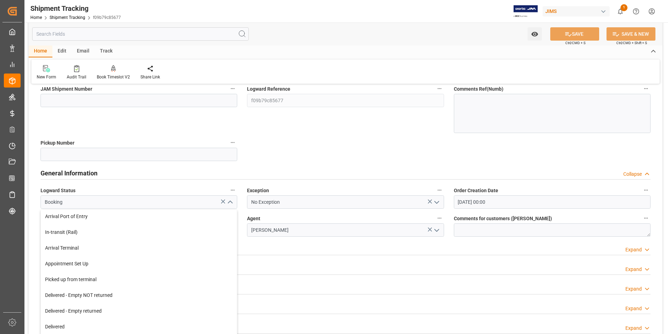
scroll to position [70, 0]
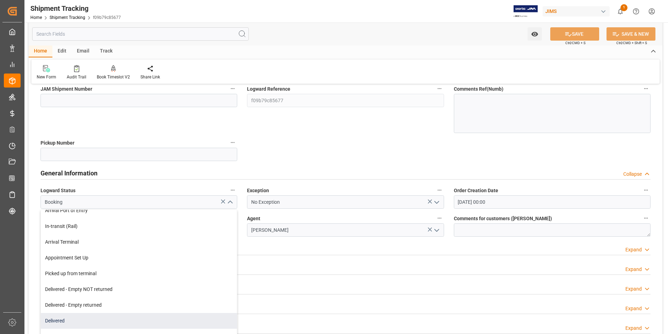
click at [92, 320] on div "Delivered" at bounding box center [139, 321] width 196 height 16
type input "Delivered"
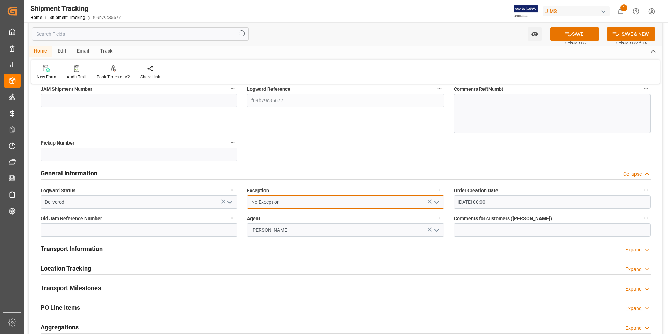
click at [333, 205] on input "No Exception" at bounding box center [345, 201] width 197 height 13
click at [574, 34] on button "SAVE" at bounding box center [575, 33] width 49 height 13
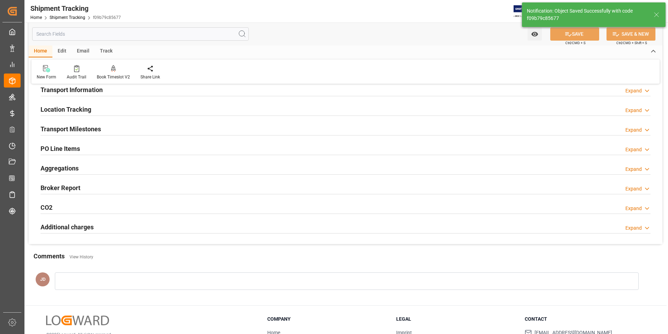
click at [88, 90] on h2 "Transport Information" at bounding box center [72, 89] width 62 height 9
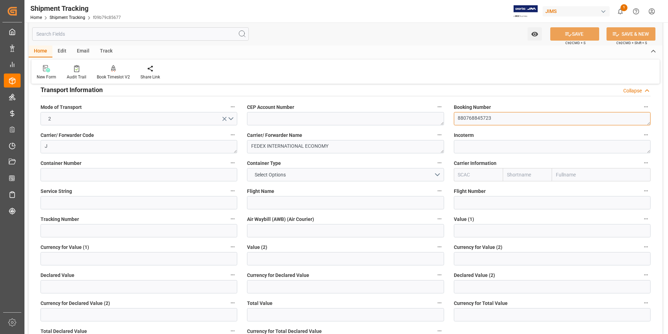
drag, startPoint x: 505, startPoint y: 119, endPoint x: 429, endPoint y: 119, distance: 75.5
click at [429, 119] on div "--Not Defined-- --Not Defined-- --Not Defined-- --Not Defined-- --Not Defined--…" at bounding box center [346, 257] width 634 height 475
click at [98, 233] on input at bounding box center [139, 230] width 197 height 13
paste input "880768845723"
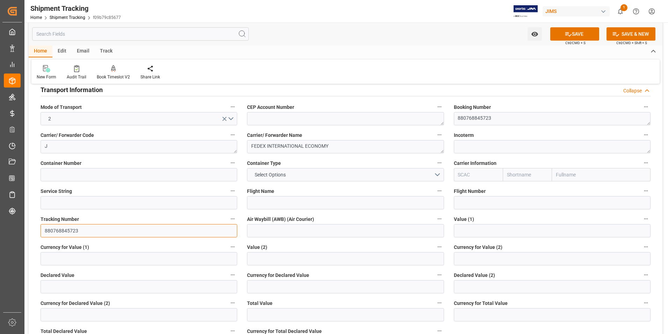
type input "880768845723"
click at [280, 236] on input at bounding box center [345, 230] width 197 height 13
paste input "880768845723"
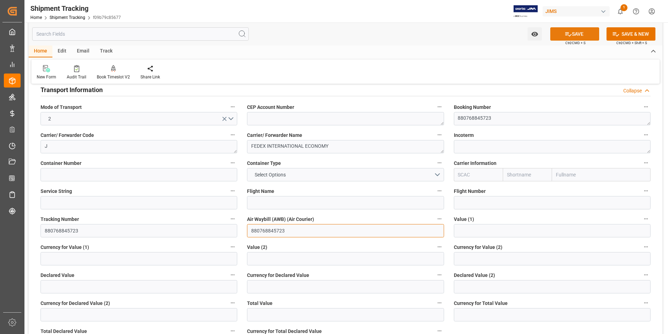
type input "880768845723"
click at [589, 33] on button "SAVE" at bounding box center [575, 33] width 49 height 13
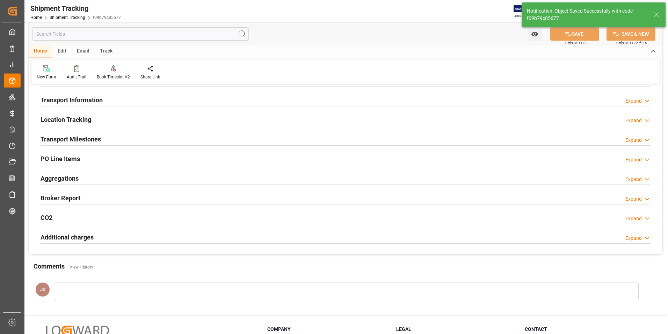
scroll to position [51, 0]
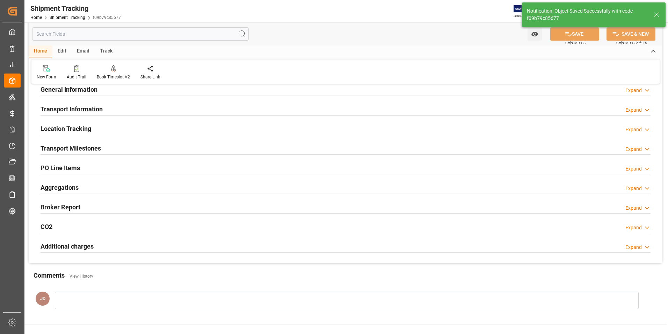
click at [90, 147] on h2 "Transport Milestones" at bounding box center [71, 147] width 60 height 9
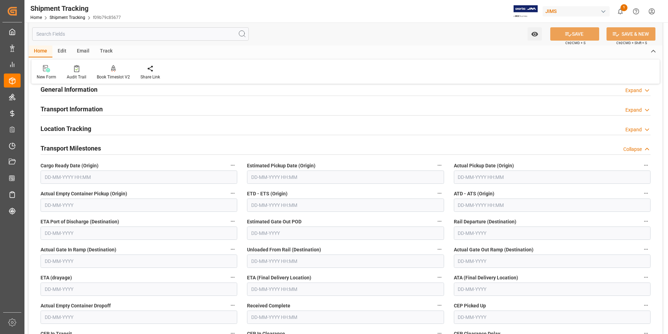
click at [483, 175] on input "text" at bounding box center [552, 176] width 197 height 13
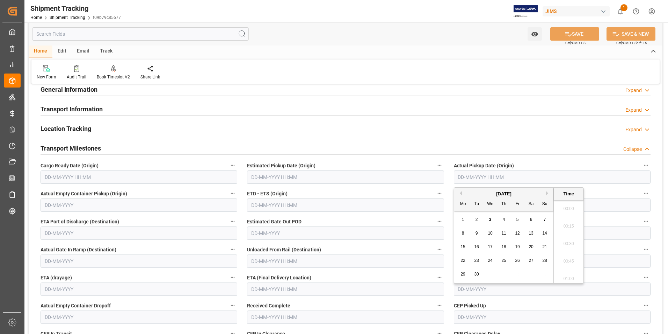
scroll to position [1034, 0]
click at [460, 192] on button "Previous Month" at bounding box center [460, 193] width 4 height 4
click at [460, 191] on button "Previous Month" at bounding box center [460, 193] width 4 height 4
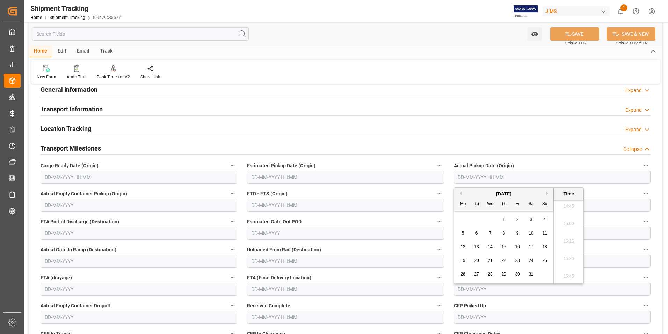
click at [460, 191] on button "Previous Month" at bounding box center [460, 193] width 4 height 4
click at [505, 258] on span "24" at bounding box center [504, 260] width 5 height 5
type input "24-04-2025 00:00"
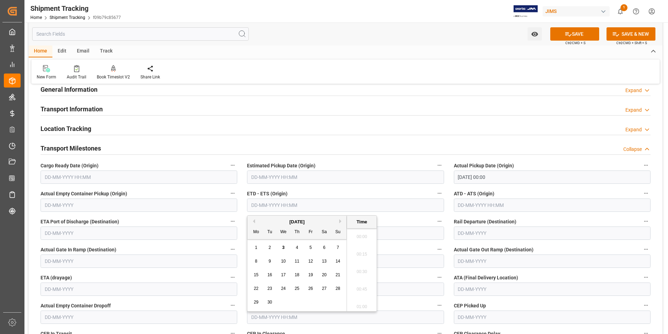
click at [279, 207] on input "text" at bounding box center [345, 204] width 197 height 13
click at [253, 220] on button "Previous Month" at bounding box center [253, 221] width 4 height 4
click at [255, 220] on button "Previous Month" at bounding box center [253, 221] width 4 height 4
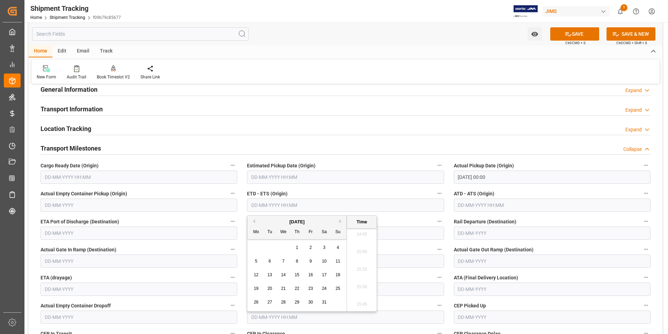
click at [255, 220] on button "Previous Month" at bounding box center [253, 221] width 4 height 4
click at [299, 288] on span "24" at bounding box center [297, 288] width 5 height 5
type input "24-04-2025 00:00"
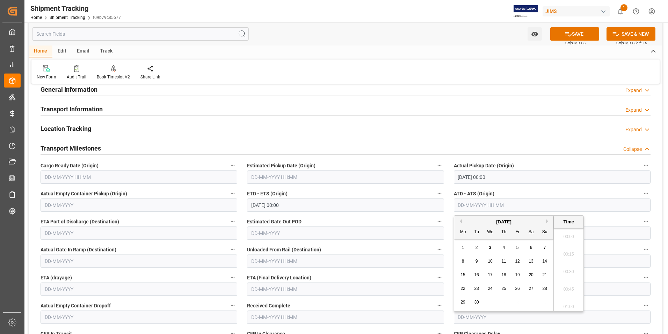
click at [466, 202] on input "text" at bounding box center [552, 204] width 197 height 13
click at [462, 220] on button "Previous Month" at bounding box center [460, 221] width 4 height 4
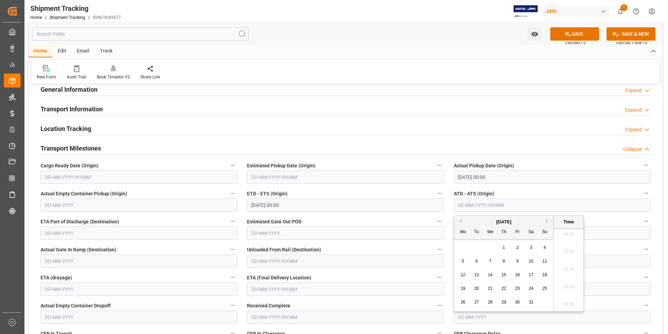
click at [462, 220] on button "Previous Month" at bounding box center [460, 221] width 4 height 4
click at [506, 287] on span "24" at bounding box center [504, 288] width 5 height 5
type input "24-04-2025 00:00"
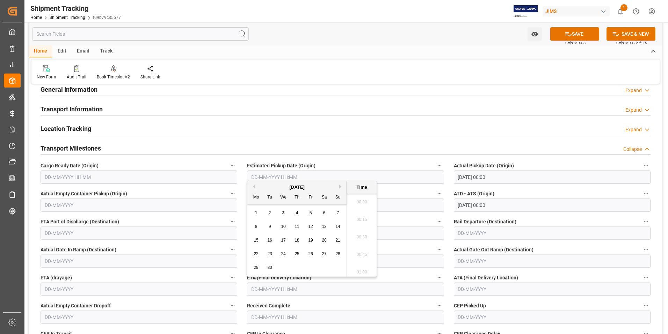
click at [272, 287] on input "text" at bounding box center [345, 288] width 197 height 13
click at [254, 185] on button "Previous Month" at bounding box center [253, 186] width 4 height 4
click at [255, 186] on button "Previous Month" at bounding box center [253, 186] width 4 height 4
click at [255, 186] on div "Previous Month Next Month June 2025 Mo Tu We Th Fr Sa Su 26 27 28 29 30 31 1 2 …" at bounding box center [312, 235] width 130 height 110
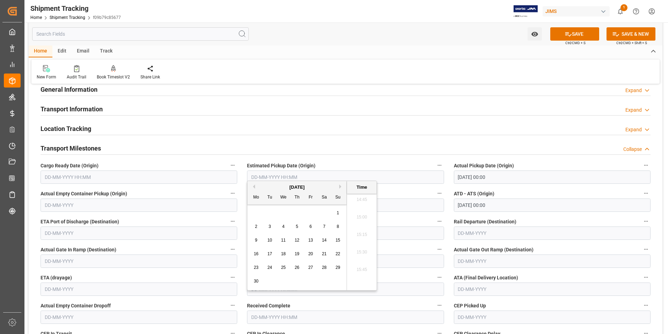
click at [255, 186] on div "June 2025" at bounding box center [297, 187] width 99 height 7
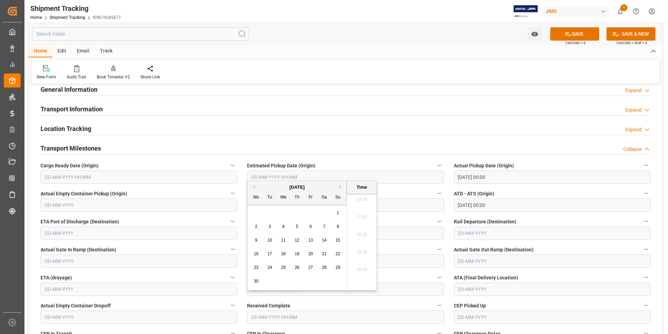
click at [255, 187] on button "Previous Month" at bounding box center [253, 186] width 4 height 4
click at [256, 266] on span "28" at bounding box center [256, 267] width 5 height 5
type input "28-04-2025 00:00"
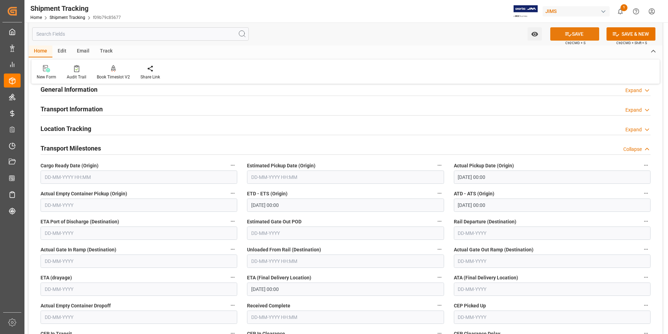
drag, startPoint x: 570, startPoint y: 33, endPoint x: 565, endPoint y: 38, distance: 7.2
click at [571, 33] on icon at bounding box center [568, 33] width 7 height 7
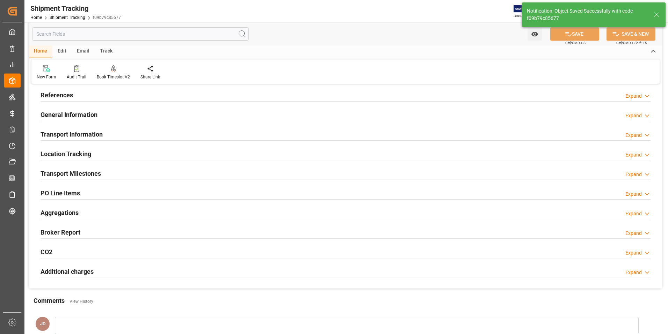
scroll to position [16, 0]
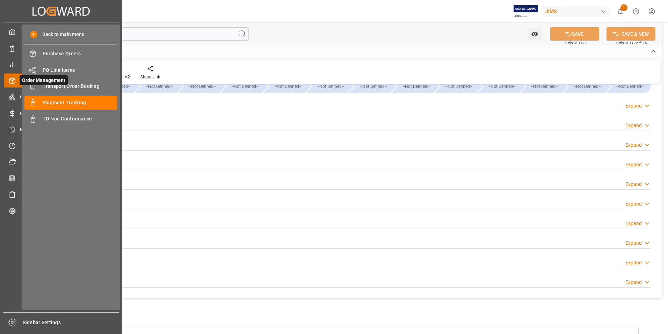
click at [67, 83] on span "Order Management" at bounding box center [44, 80] width 48 height 10
click at [79, 84] on span "Transport Order Booking" at bounding box center [80, 86] width 75 height 7
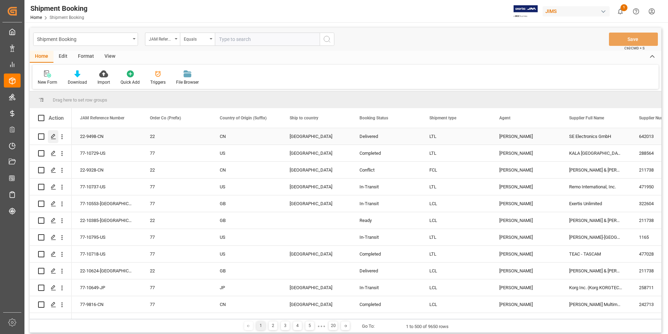
click at [54, 134] on polygon "Press SPACE to select this row." at bounding box center [52, 135] width 3 height 3
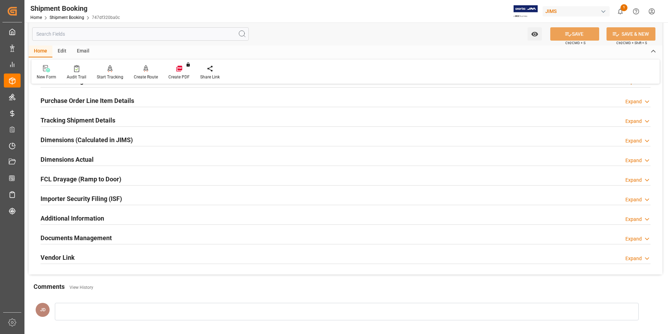
scroll to position [140, 0]
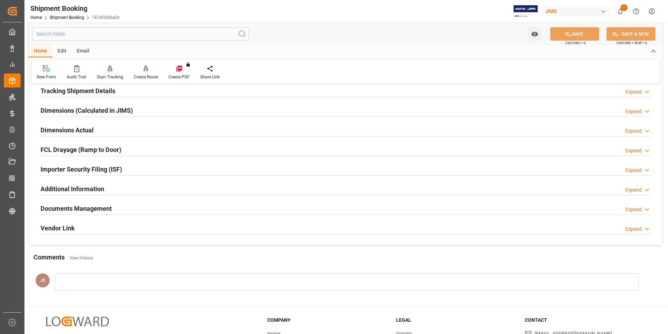
click at [82, 207] on h2 "Documents Management" at bounding box center [76, 207] width 71 height 9
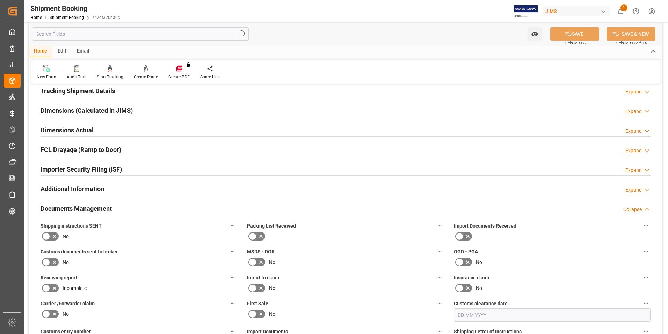
click at [468, 237] on icon at bounding box center [468, 236] width 8 height 8
click at [0, 0] on input "checkbox" at bounding box center [0, 0] width 0 height 0
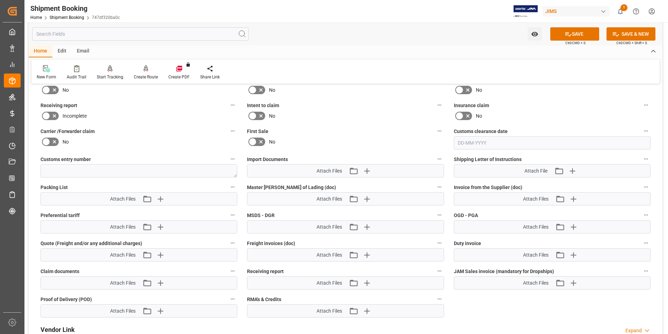
scroll to position [315, 0]
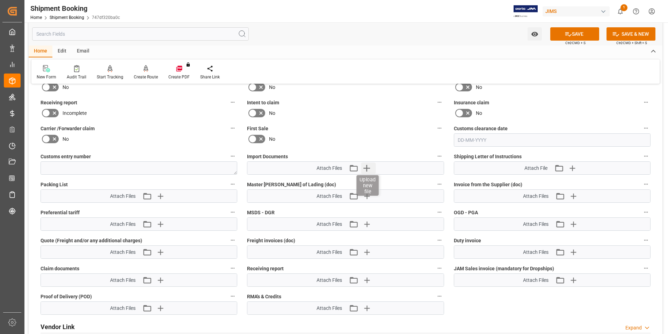
click at [368, 168] on icon "button" at bounding box center [366, 167] width 11 height 11
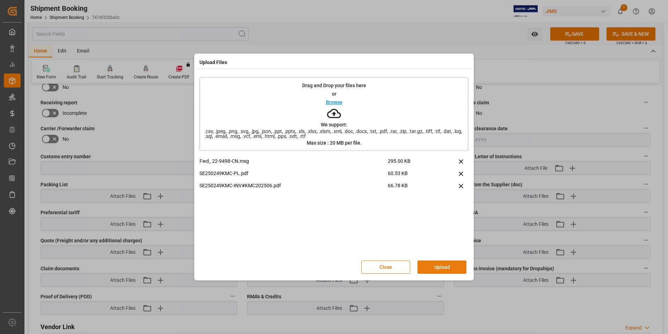
click at [446, 265] on button "Upload" at bounding box center [442, 266] width 49 height 13
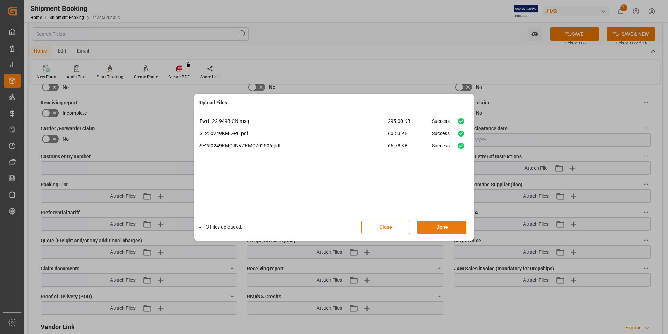
click at [429, 229] on button "Done" at bounding box center [442, 226] width 49 height 13
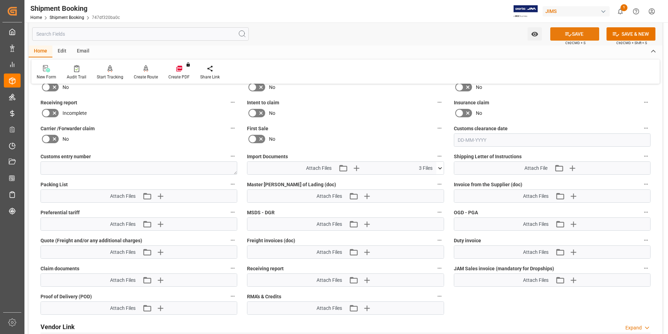
click at [570, 35] on icon at bounding box center [569, 34] width 6 height 4
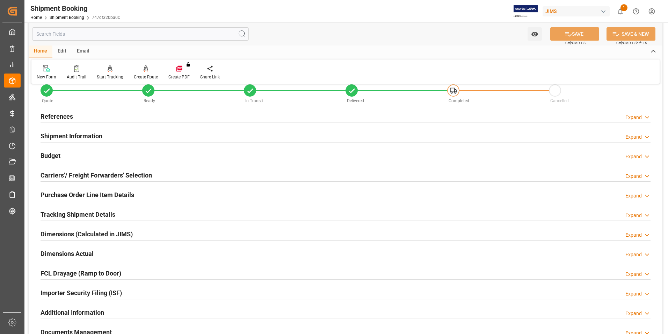
scroll to position [0, 0]
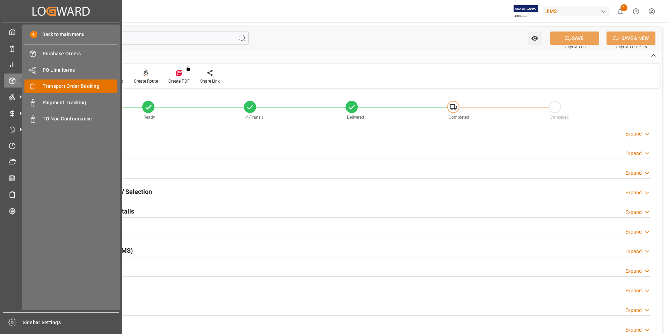
click at [71, 82] on div "Transport Order Booking Transport Order Booking" at bounding box center [70, 86] width 93 height 14
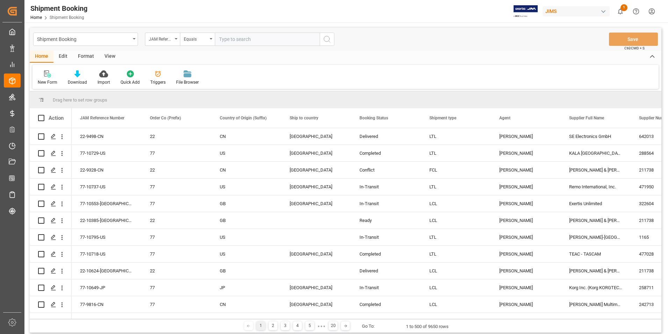
click at [240, 40] on input "text" at bounding box center [267, 39] width 105 height 13
paste input "77-10816-[GEOGRAPHIC_DATA]"
type input "77-10816-[GEOGRAPHIC_DATA]"
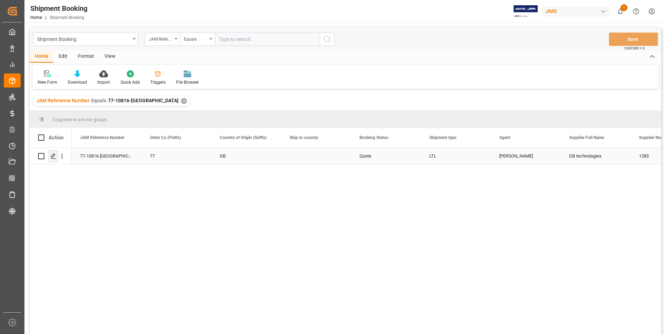
click at [52, 153] on icon "Press SPACE to select this row." at bounding box center [54, 156] width 6 height 6
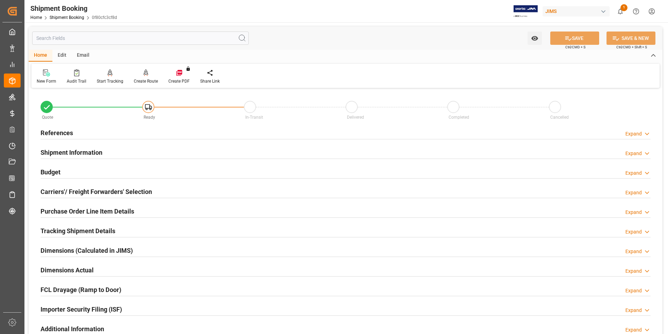
click at [76, 150] on h2 "Shipment Information" at bounding box center [72, 152] width 62 height 9
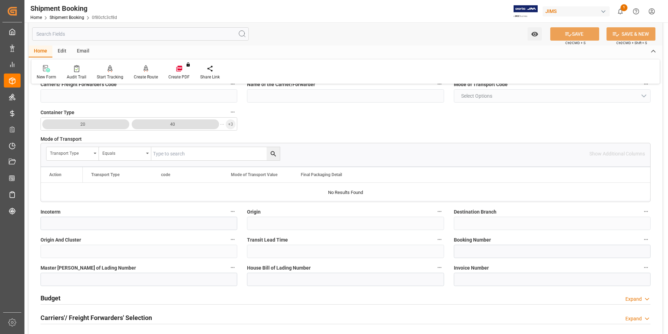
scroll to position [175, 0]
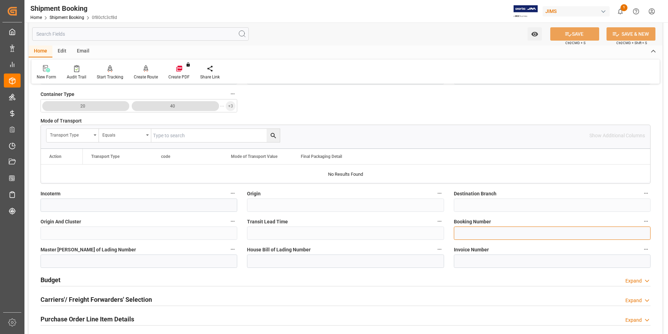
click at [485, 231] on input at bounding box center [552, 232] width 197 height 13
paste input "9351572462"
type input "9351572462"
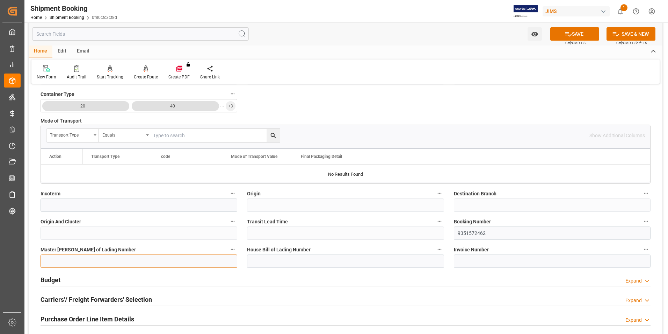
click at [123, 260] on input at bounding box center [139, 260] width 197 height 13
paste input "9351572462"
type input "9351572462"
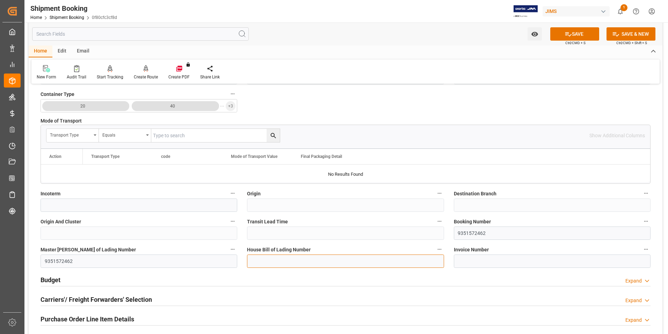
click at [266, 260] on input at bounding box center [345, 260] width 197 height 13
paste input "9351572462"
type input "9351572462"
click at [584, 33] on button "SAVE" at bounding box center [575, 33] width 49 height 13
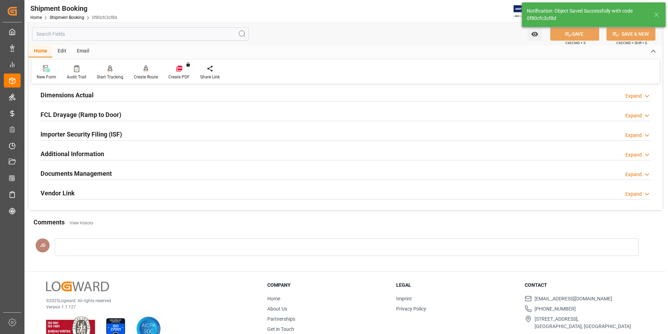
scroll to position [0, 0]
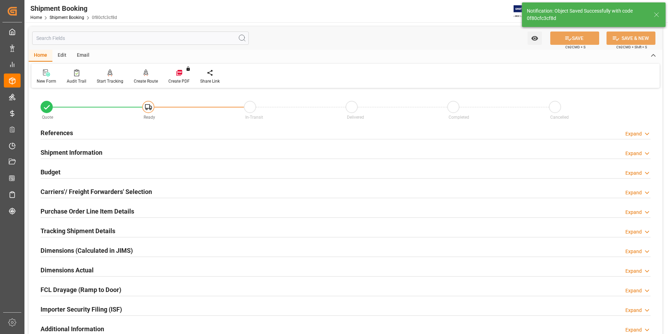
click at [47, 171] on h2 "Budget" at bounding box center [51, 171] width 20 height 9
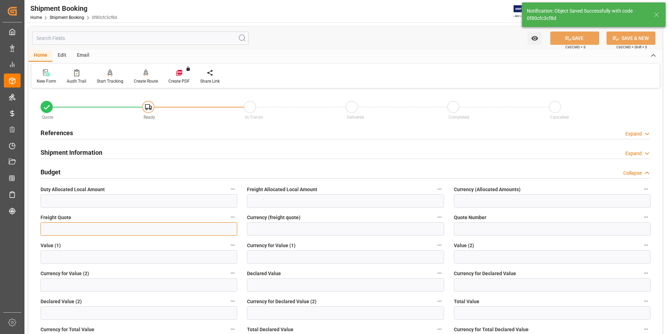
click at [63, 232] on input "text" at bounding box center [139, 228] width 197 height 13
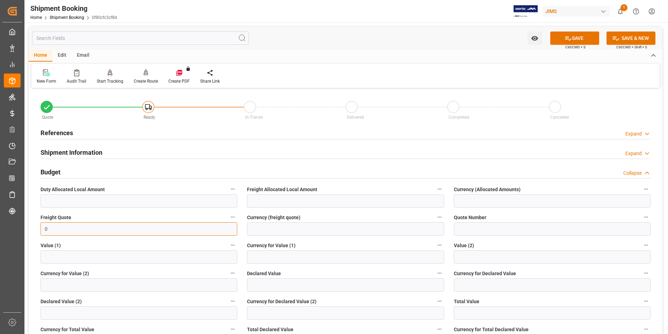
type input "0"
click at [280, 287] on input "text" at bounding box center [345, 284] width 197 height 13
click at [261, 285] on input "text" at bounding box center [345, 284] width 197 height 13
type input "6.16"
click at [471, 287] on input at bounding box center [552, 284] width 197 height 13
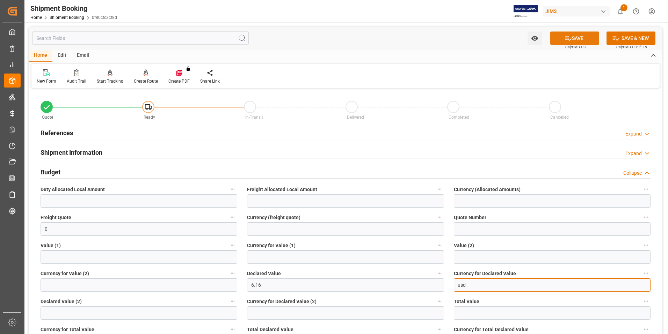
type input "usd"
click at [577, 40] on button "SAVE" at bounding box center [575, 37] width 49 height 13
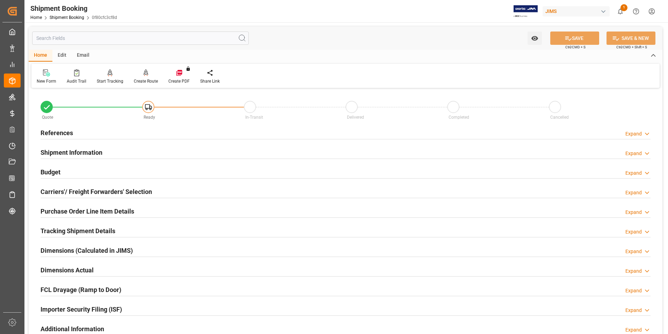
click at [80, 191] on h2 "Carriers'/ Freight Forwarders' Selection" at bounding box center [97, 191] width 112 height 9
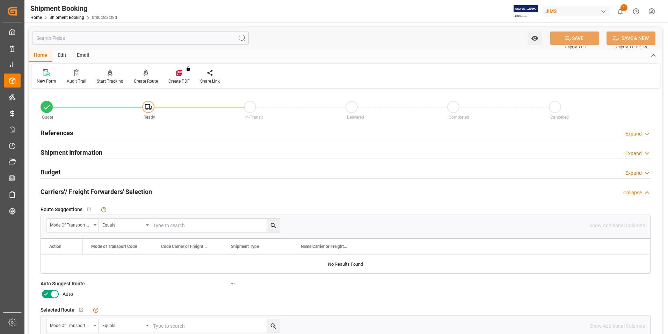
click at [48, 291] on icon at bounding box center [46, 293] width 8 height 8
click at [0, 0] on input "checkbox" at bounding box center [0, 0] width 0 height 0
click at [565, 42] on button "SAVE" at bounding box center [575, 37] width 49 height 13
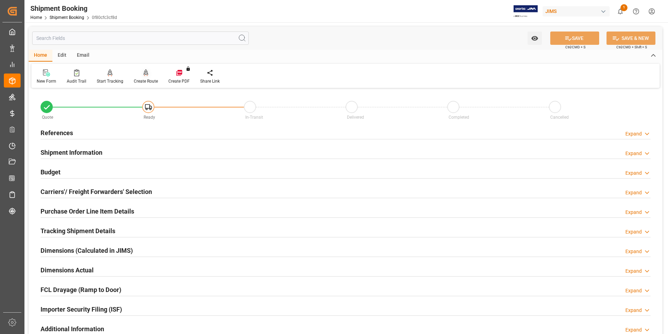
click at [143, 81] on div "Create Route" at bounding box center [146, 81] width 24 height 6
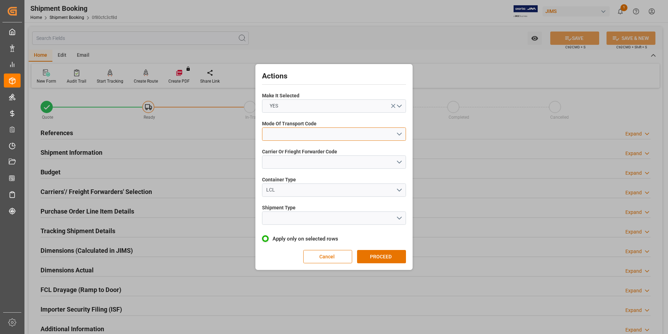
click at [291, 131] on button "open menu" at bounding box center [334, 133] width 144 height 13
click at [296, 152] on div "2- COURIER AIR" at bounding box center [334, 150] width 143 height 15
click at [294, 164] on button "open menu" at bounding box center [334, 161] width 144 height 13
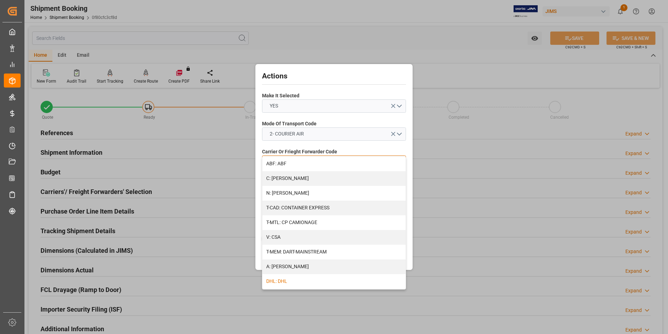
click at [312, 279] on div "DHL: DHL" at bounding box center [334, 281] width 143 height 15
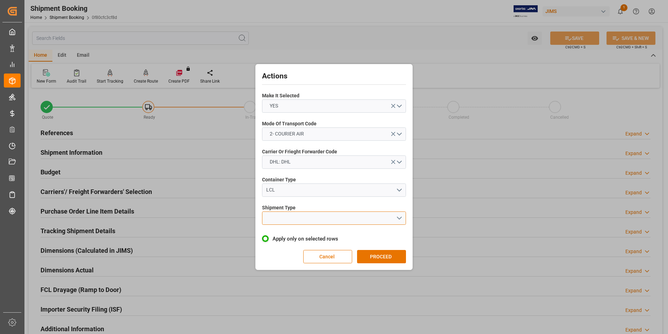
click at [305, 219] on button "open menu" at bounding box center [334, 217] width 144 height 13
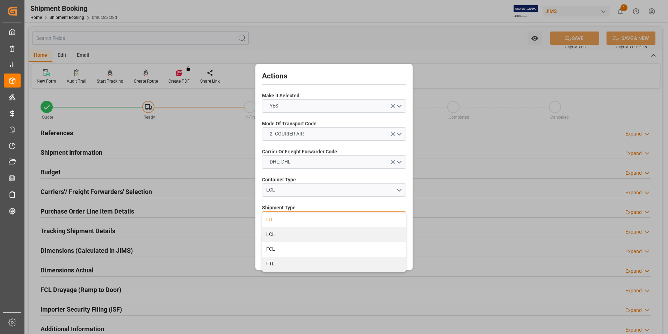
click at [291, 219] on div "LTL" at bounding box center [334, 219] width 143 height 15
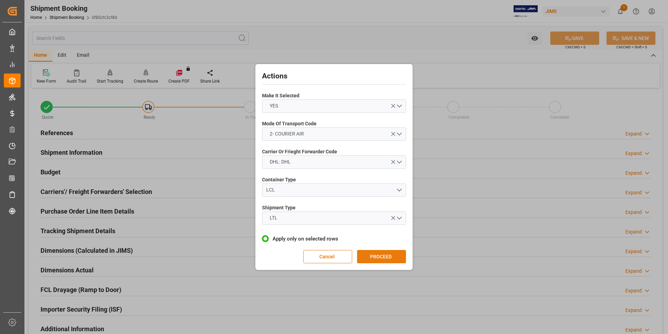
click at [389, 256] on button "PROCEED" at bounding box center [381, 256] width 49 height 13
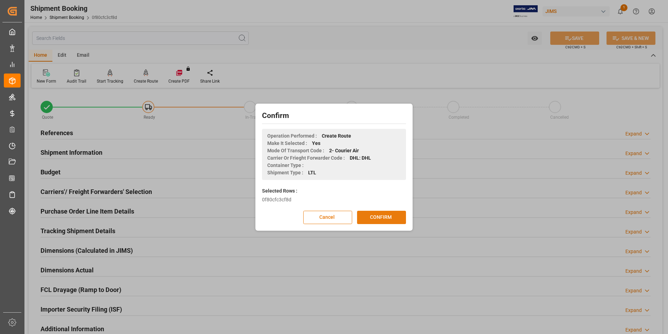
click at [397, 221] on button "CONFIRM" at bounding box center [381, 216] width 49 height 13
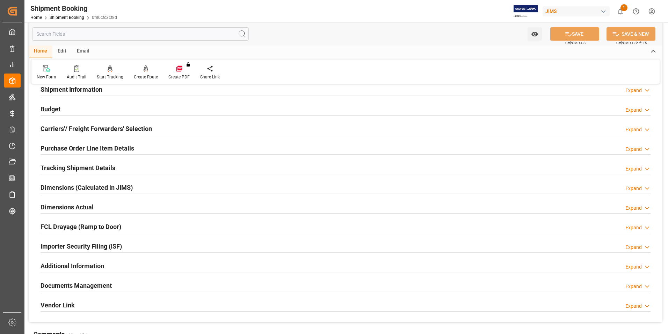
scroll to position [70, 0]
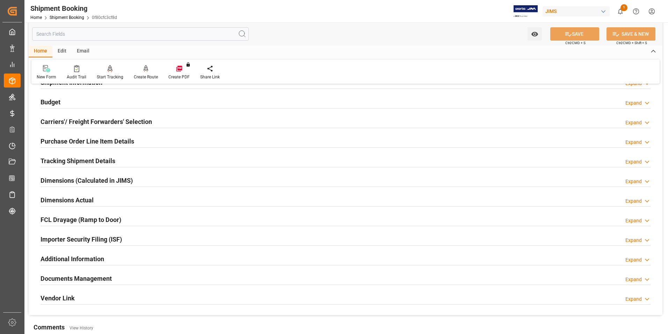
click at [67, 198] on h2 "Dimensions Actual" at bounding box center [67, 199] width 53 height 9
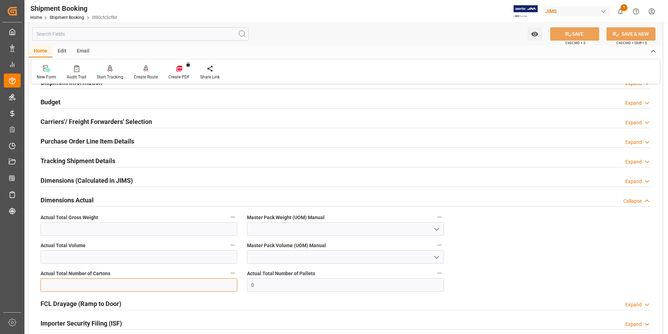
click at [86, 284] on input "text" at bounding box center [139, 284] width 197 height 13
type input "1"
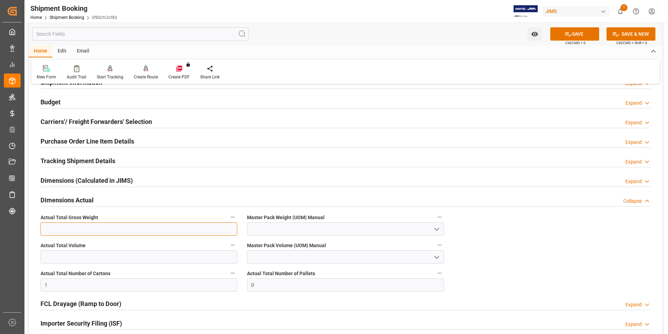
click at [50, 228] on input "text" at bounding box center [139, 228] width 197 height 13
type input "NaN"
click at [83, 227] on input "text" at bounding box center [139, 228] width 197 height 13
type input "0.5"
click at [264, 228] on input at bounding box center [345, 228] width 197 height 13
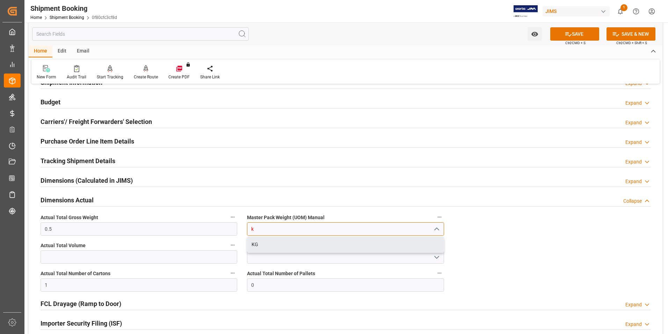
drag, startPoint x: 276, startPoint y: 242, endPoint x: 280, endPoint y: 238, distance: 6.2
click at [276, 242] on div "KG" at bounding box center [346, 244] width 196 height 16
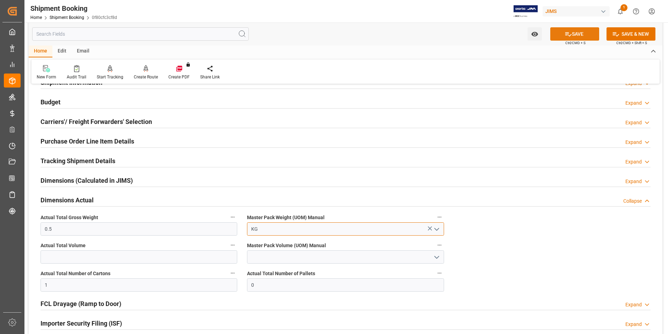
type input "KG"
click at [573, 34] on button "SAVE" at bounding box center [575, 33] width 49 height 13
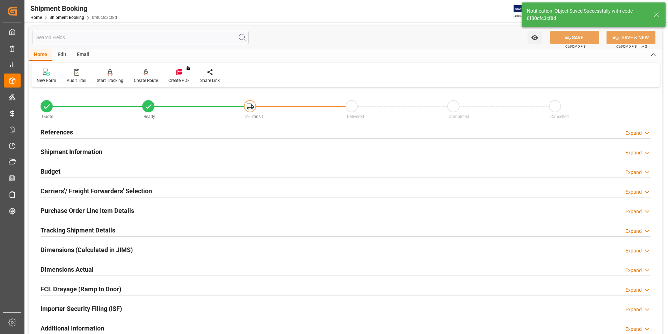
scroll to position [0, 0]
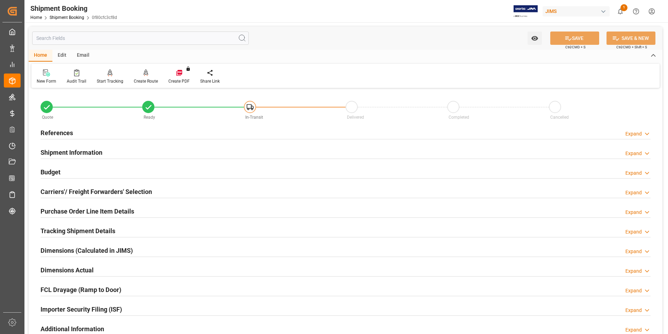
click at [72, 209] on h2 "Purchase Order Line Item Details" at bounding box center [88, 210] width 94 height 9
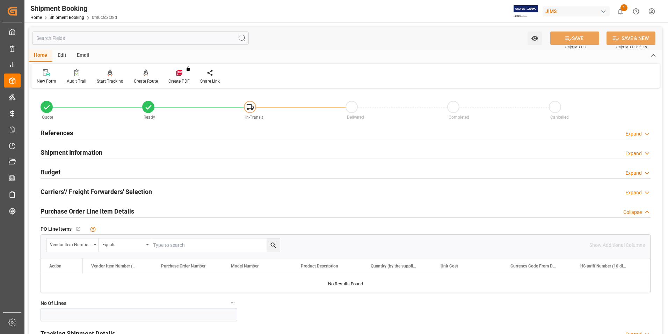
click at [69, 211] on h2 "Purchase Order Line Item Details" at bounding box center [88, 210] width 94 height 9
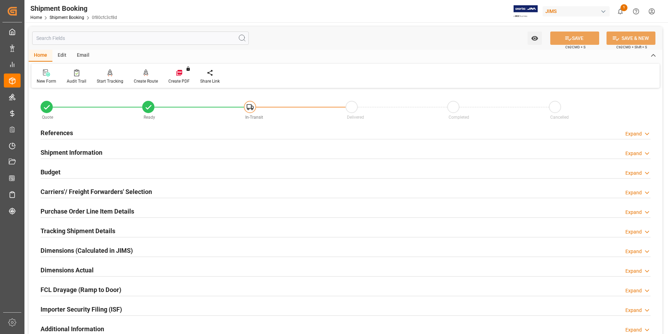
click at [69, 229] on h2 "Tracking Shipment Details" at bounding box center [78, 230] width 75 height 9
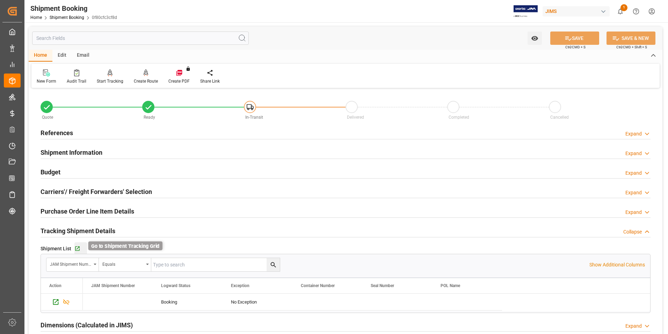
click at [76, 245] on icon "button" at bounding box center [77, 248] width 6 height 6
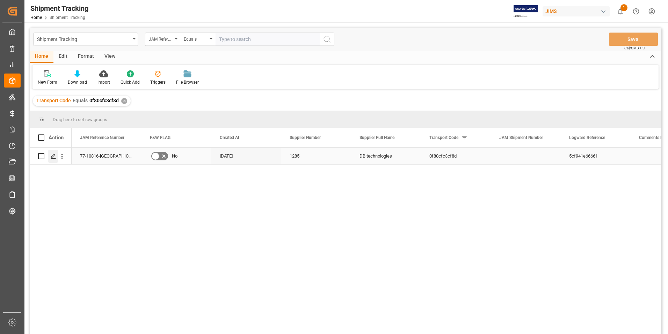
click at [51, 156] on icon "Press SPACE to select this row." at bounding box center [54, 156] width 6 height 6
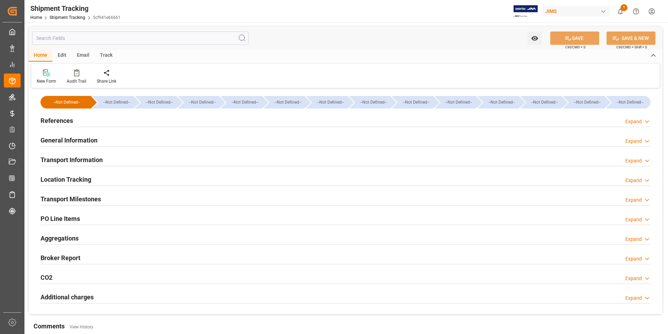
type input "[DATE]"
click at [62, 120] on h2 "References" at bounding box center [57, 120] width 33 height 9
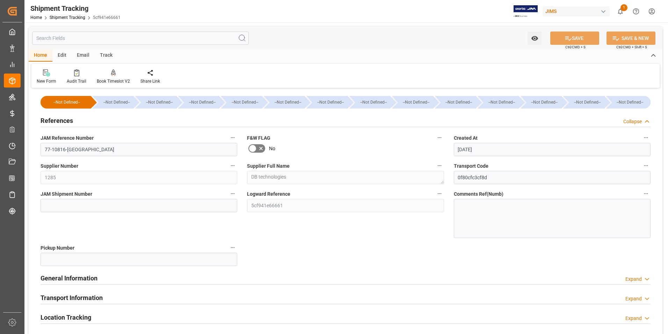
click at [80, 277] on h2 "General Information" at bounding box center [69, 277] width 57 height 9
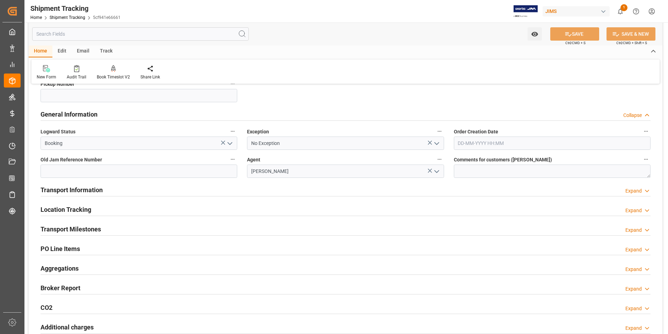
scroll to position [175, 0]
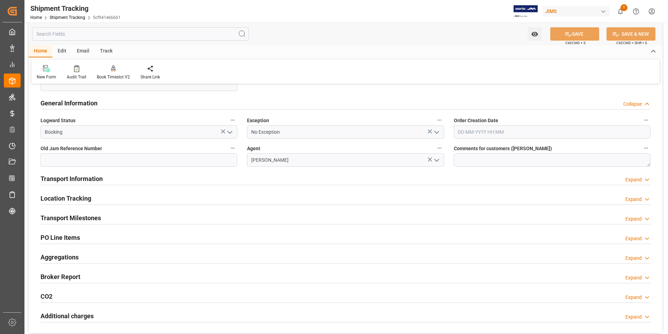
click at [231, 130] on icon "open menu" at bounding box center [230, 132] width 8 height 8
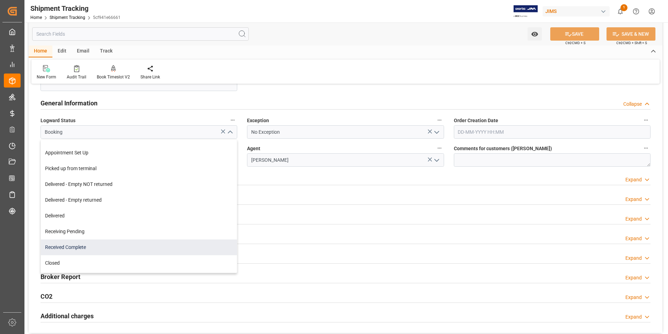
scroll to position [119, 0]
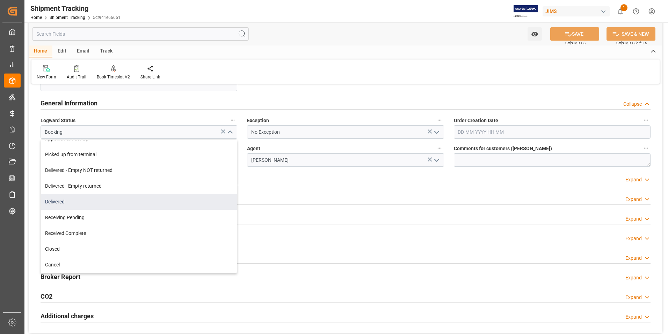
click at [98, 199] on div "Delivered" at bounding box center [139, 202] width 196 height 16
type input "Delivered"
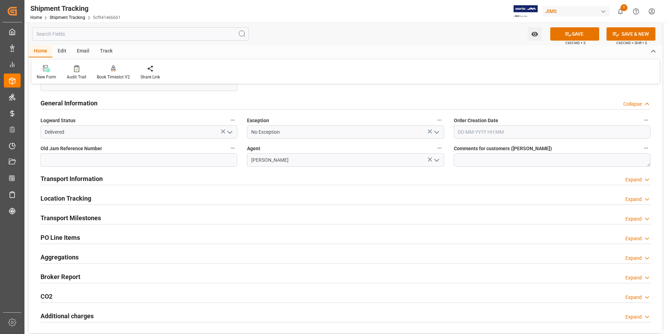
click at [436, 130] on icon "open menu" at bounding box center [437, 132] width 8 height 8
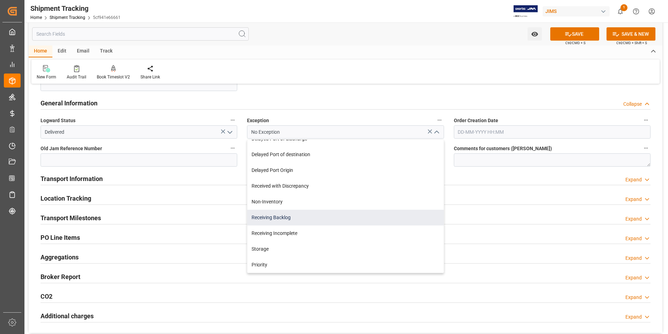
scroll to position [105, 0]
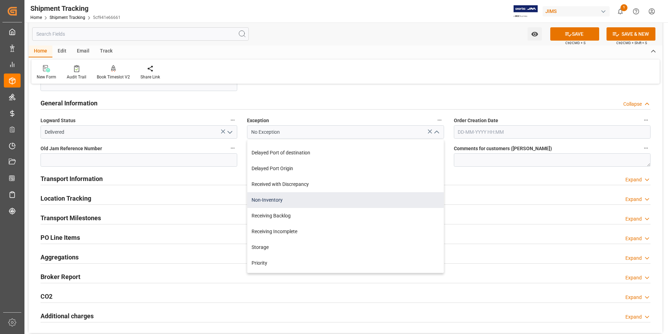
click at [303, 199] on div "Non-Inventory" at bounding box center [346, 200] width 196 height 16
type input "Non-Inventory"
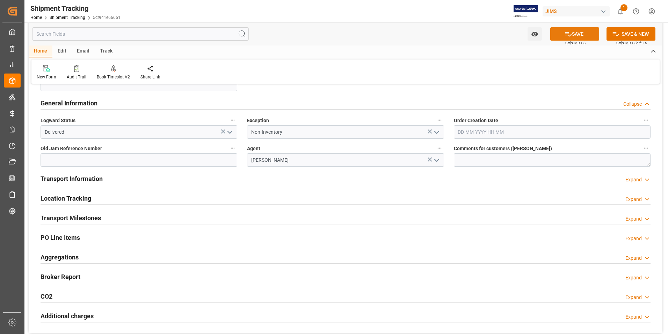
click at [570, 37] on icon at bounding box center [568, 33] width 7 height 7
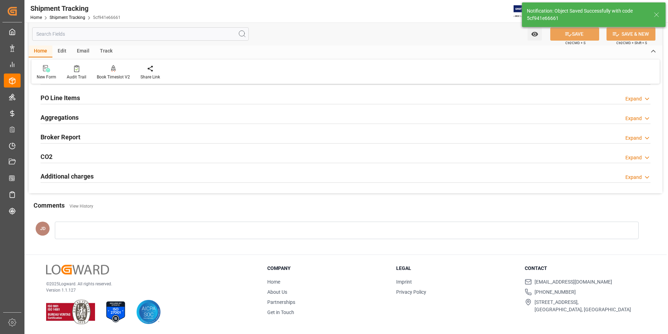
scroll to position [37, 0]
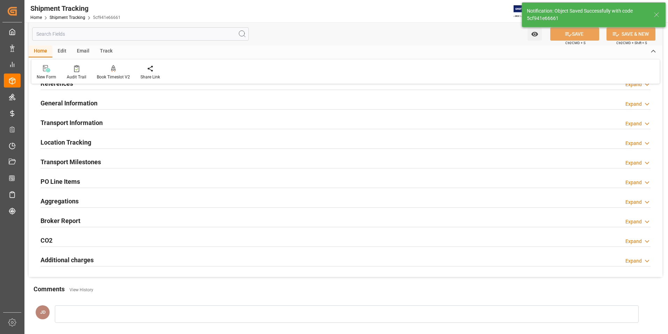
click at [88, 122] on h2 "Transport Information" at bounding box center [72, 122] width 62 height 9
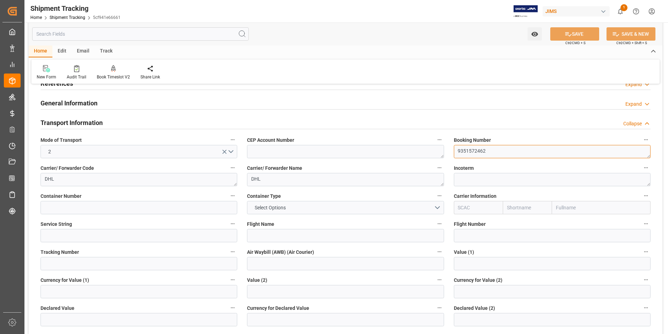
drag, startPoint x: 496, startPoint y: 148, endPoint x: 443, endPoint y: 149, distance: 53.5
click at [443, 149] on div "--Not Defined-- --Not Defined-- --Not Defined-- --Not Defined-- --Not Defined--…" at bounding box center [346, 290] width 634 height 475
click at [78, 262] on input at bounding box center [139, 263] width 197 height 13
paste input "9351572462"
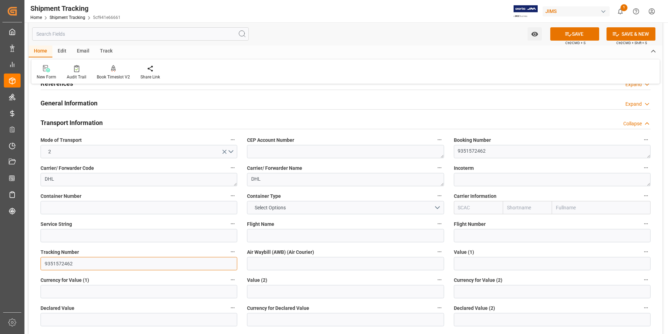
type input "9351572462"
click at [281, 264] on input at bounding box center [345, 263] width 197 height 13
paste input "9351572462"
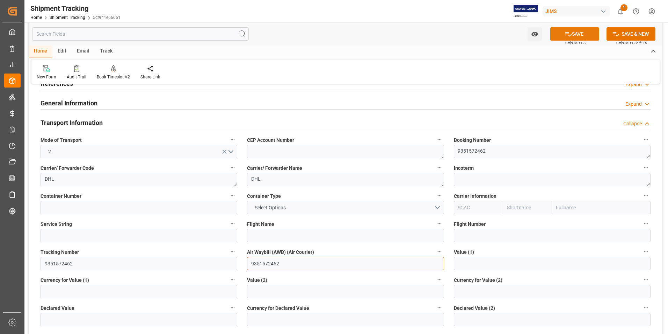
type input "9351572462"
click at [566, 37] on icon at bounding box center [568, 33] width 7 height 7
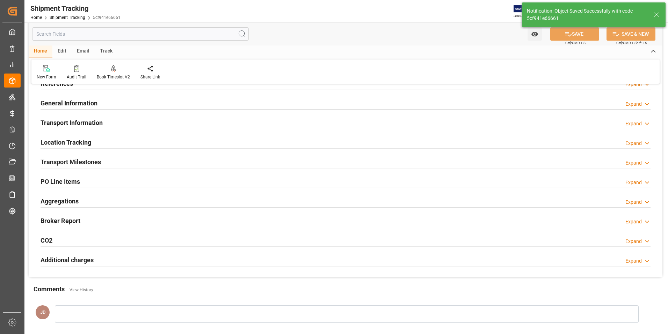
click at [80, 161] on h2 "Transport Milestones" at bounding box center [71, 161] width 60 height 9
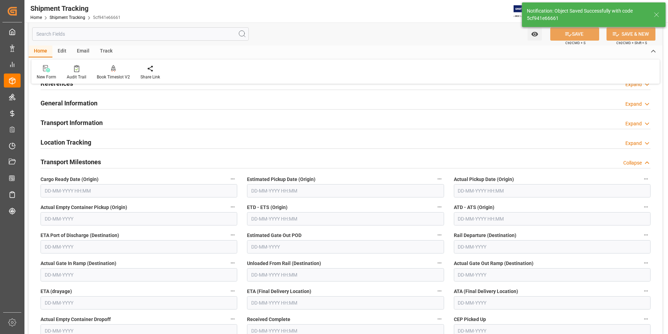
click at [470, 189] on input "text" at bounding box center [552, 190] width 197 height 13
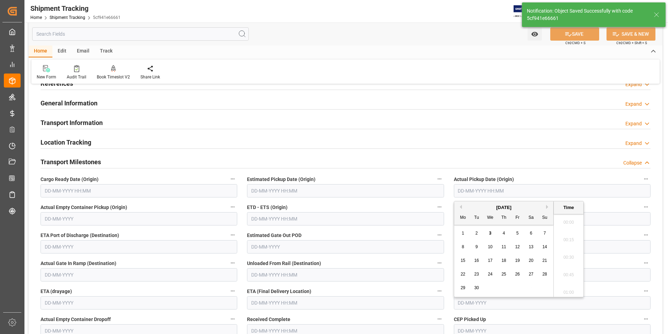
scroll to position [1051, 0]
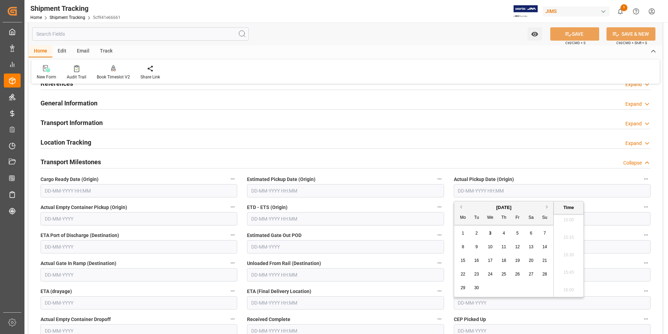
click at [459, 236] on div "1" at bounding box center [463, 233] width 9 height 8
click at [491, 233] on span "3" at bounding box center [490, 232] width 2 height 5
type input "03-09-2025 00:00"
click at [279, 220] on input "text" at bounding box center [345, 218] width 197 height 13
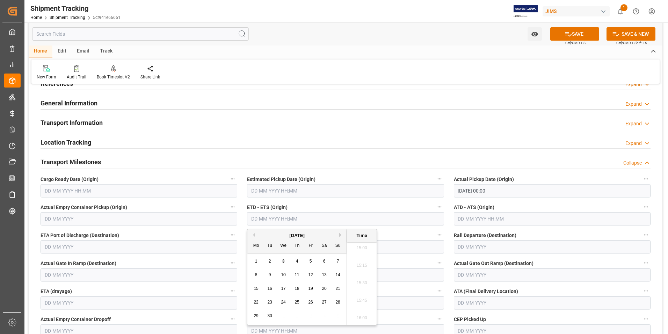
click at [250, 267] on div "1 2 3 4 5 6 7" at bounding box center [297, 261] width 95 height 14
click at [284, 260] on span "3" at bounding box center [283, 260] width 2 height 5
type input "03-09-2025 00:00"
click at [468, 222] on input "text" at bounding box center [552, 218] width 197 height 13
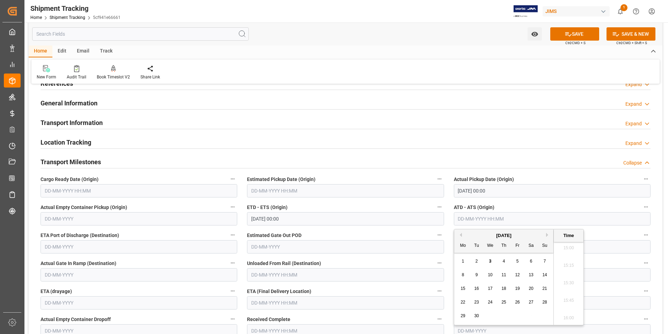
click at [457, 256] on div "1 2 3 4 5 6 7" at bounding box center [504, 261] width 95 height 14
click at [491, 259] on span "3" at bounding box center [490, 260] width 2 height 5
type input "03-09-2025 00:00"
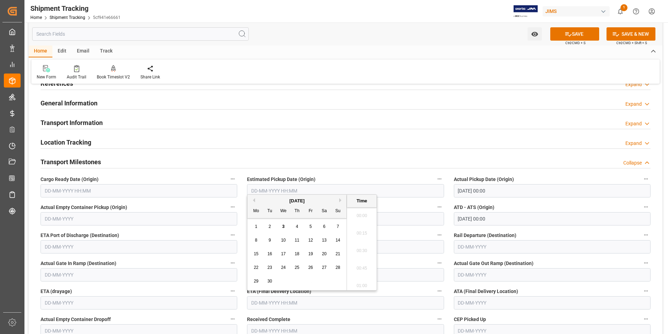
click at [269, 302] on input "text" at bounding box center [345, 302] width 197 height 13
click at [250, 246] on div "8 9 10 11 12 13 14" at bounding box center [297, 240] width 95 height 14
click at [268, 239] on div "9" at bounding box center [270, 240] width 9 height 8
type input "09-09-2025 00:00"
click at [575, 35] on button "SAVE" at bounding box center [575, 33] width 49 height 13
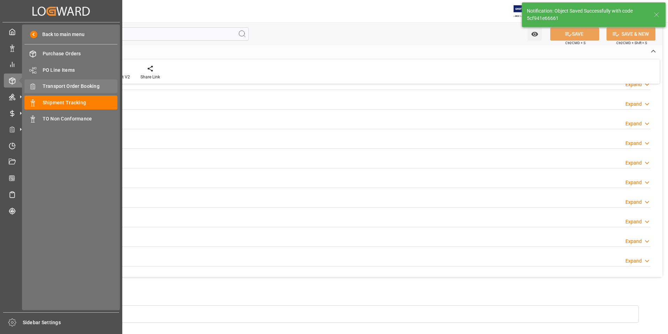
click at [67, 85] on span "Transport Order Booking" at bounding box center [80, 86] width 75 height 7
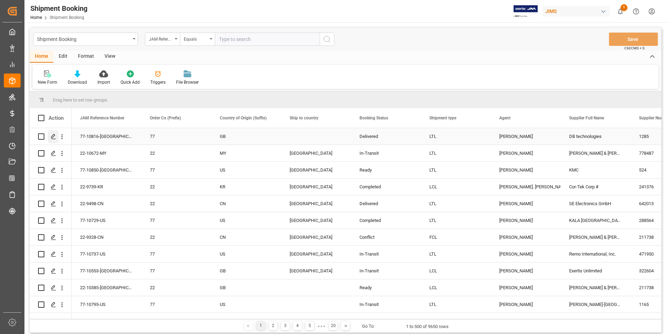
click at [54, 134] on icon "Press SPACE to select this row." at bounding box center [54, 137] width 6 height 6
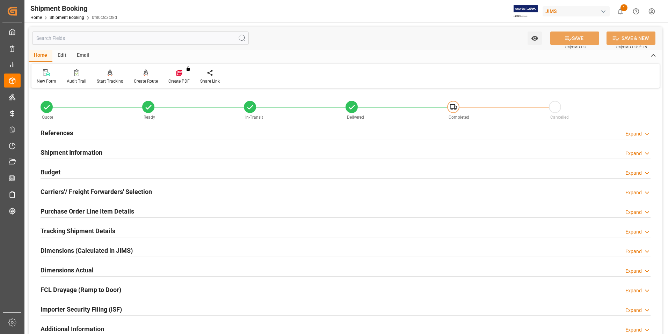
click at [82, 210] on h2 "Purchase Order Line Item Details" at bounding box center [88, 210] width 94 height 9
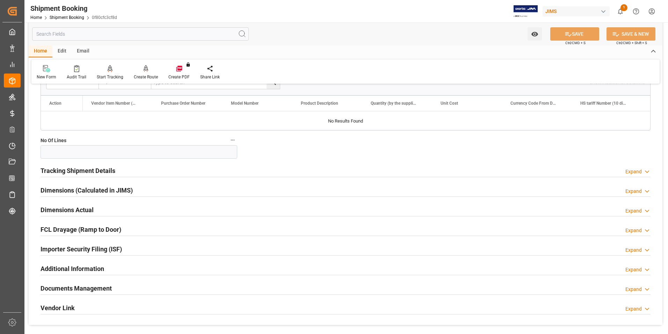
scroll to position [175, 0]
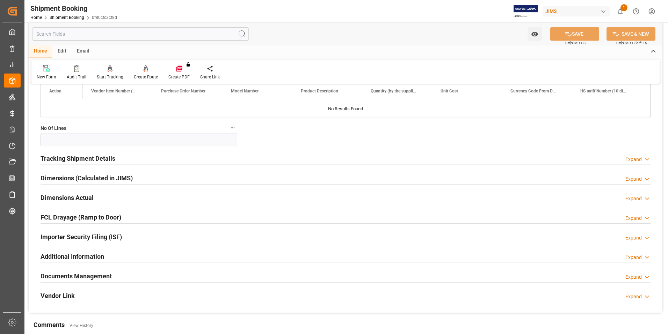
click at [77, 273] on h2 "Documents Management" at bounding box center [76, 275] width 71 height 9
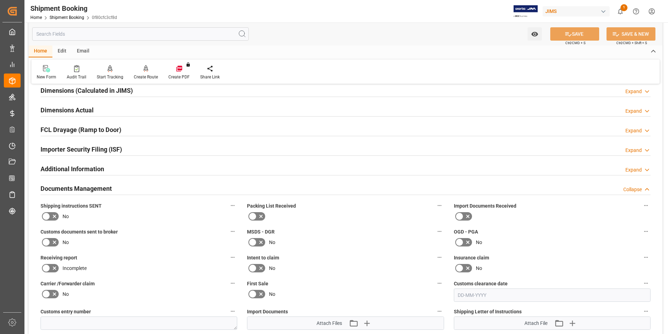
scroll to position [280, 0]
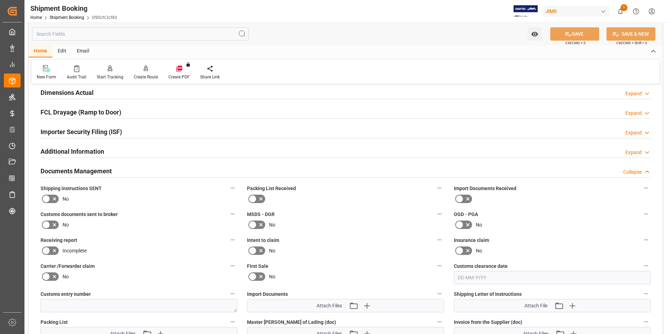
click at [465, 194] on icon at bounding box center [468, 198] width 8 height 8
click at [0, 0] on input "checkbox" at bounding box center [0, 0] width 0 height 0
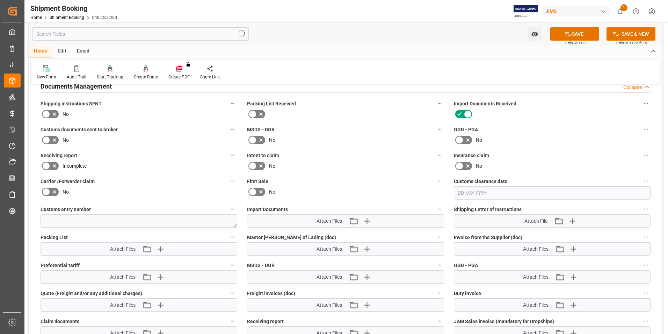
scroll to position [420, 0]
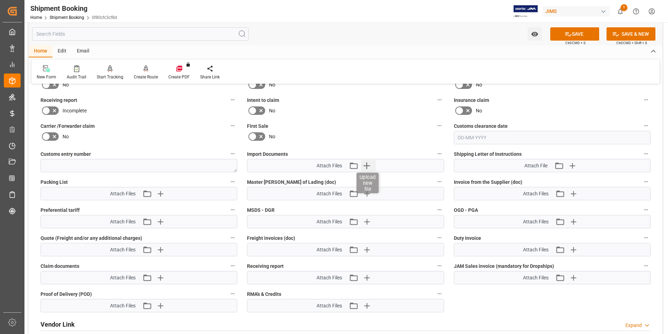
click at [366, 165] on icon "button" at bounding box center [367, 165] width 7 height 7
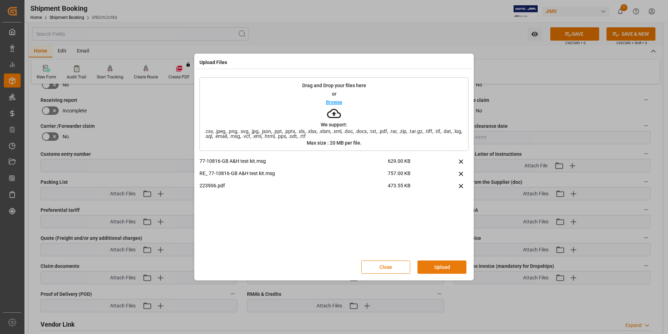
click at [431, 266] on button "Upload" at bounding box center [442, 266] width 49 height 13
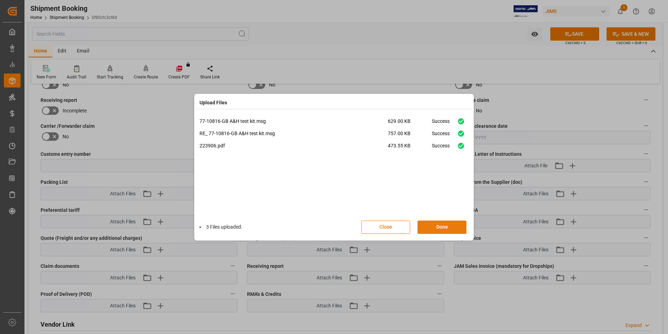
click at [433, 226] on button "Done" at bounding box center [442, 226] width 49 height 13
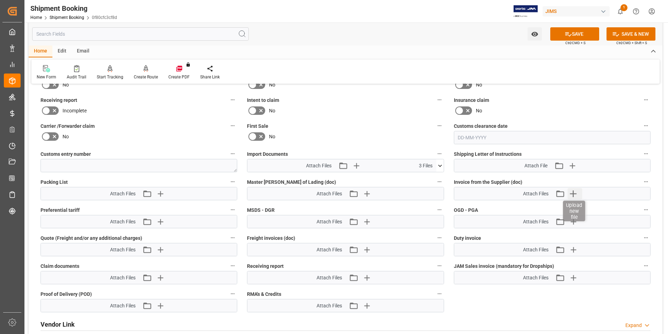
click at [573, 193] on icon "button" at bounding box center [574, 193] width 7 height 7
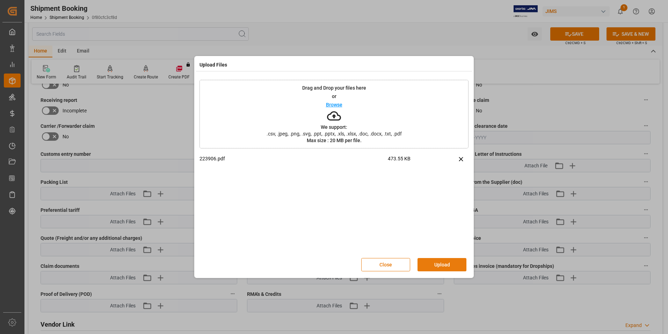
click at [436, 264] on button "Upload" at bounding box center [442, 264] width 49 height 13
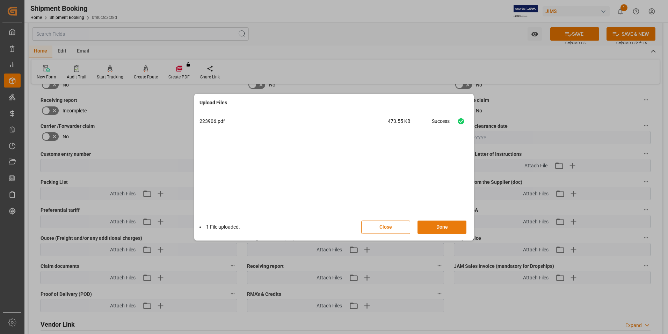
click at [442, 224] on button "Done" at bounding box center [442, 226] width 49 height 13
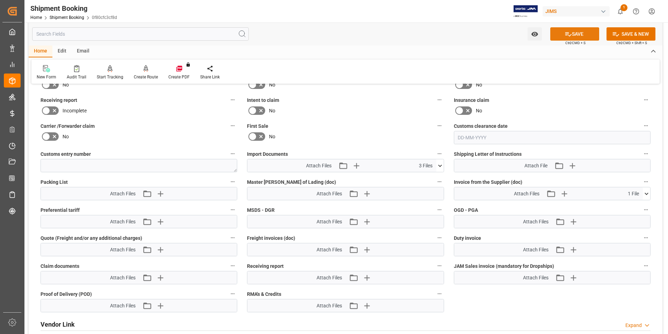
click at [578, 35] on button "SAVE" at bounding box center [575, 33] width 49 height 13
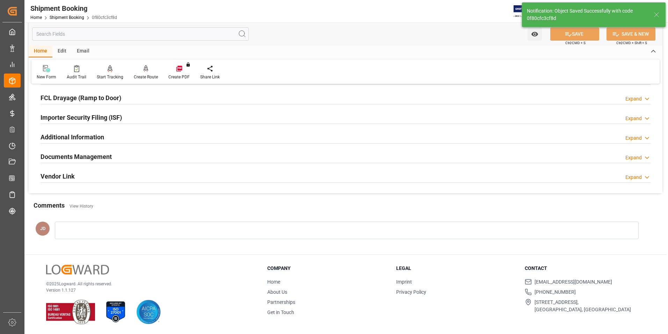
scroll to position [191, 0]
click at [92, 225] on div at bounding box center [347, 230] width 584 height 17
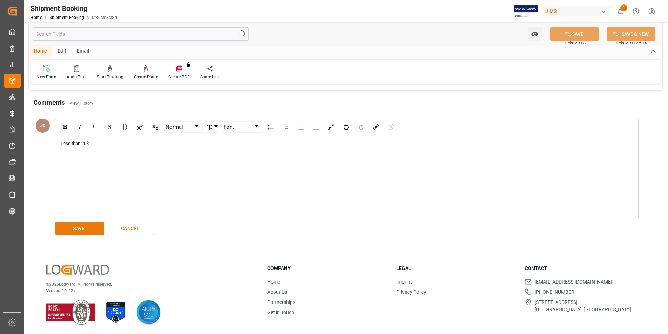
click at [80, 229] on button "SAVE" at bounding box center [79, 227] width 49 height 13
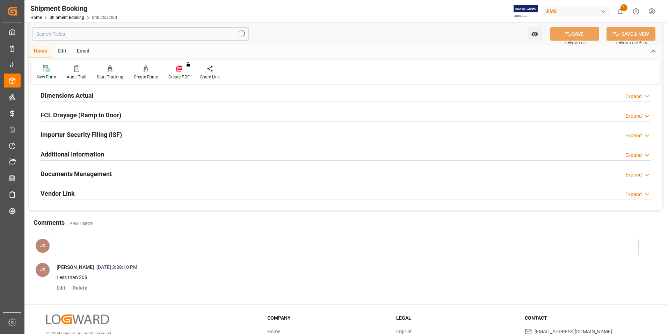
scroll to position [175, 0]
click at [94, 170] on h2 "Documents Management" at bounding box center [76, 173] width 71 height 9
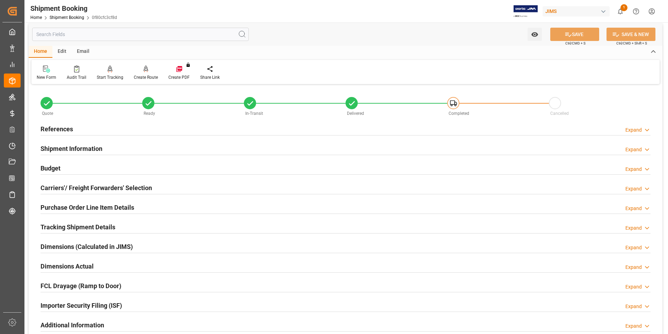
scroll to position [0, 0]
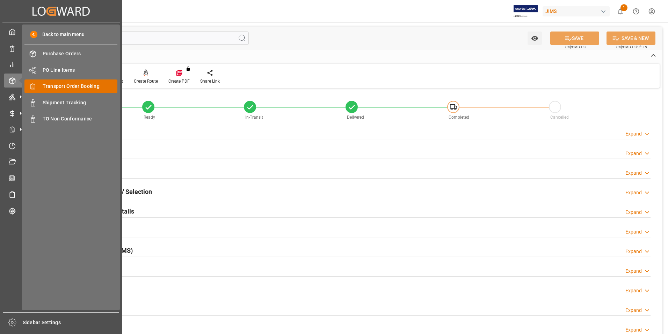
click at [86, 85] on span "Transport Order Booking" at bounding box center [80, 86] width 75 height 7
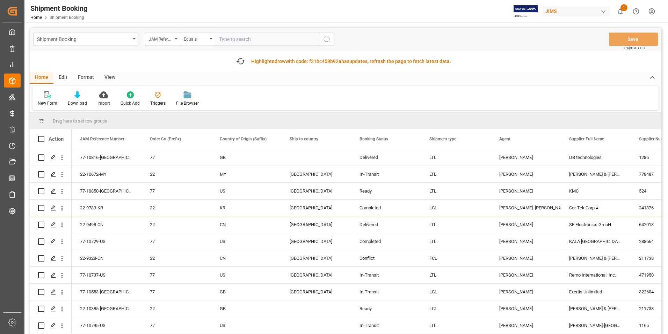
click at [263, 41] on input "text" at bounding box center [267, 39] width 105 height 13
paste input "22-10385-[GEOGRAPHIC_DATA]"
type input "22-10385-[GEOGRAPHIC_DATA]"
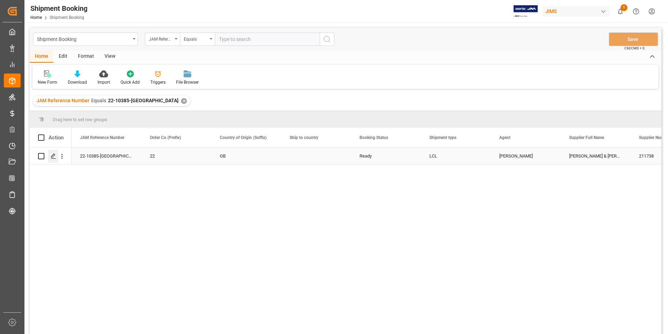
click at [55, 154] on icon "Press SPACE to select this row." at bounding box center [54, 156] width 6 height 6
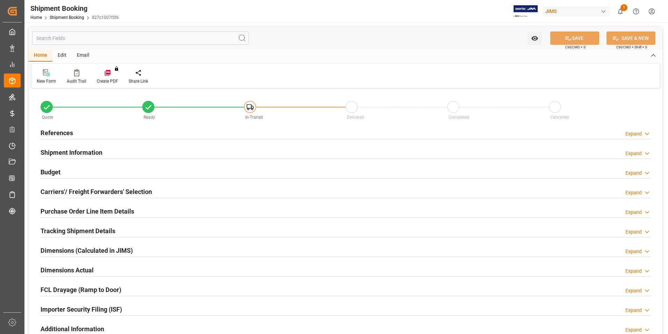
type input "308.7268"
type input "84.2748"
type input "702.29"
click at [55, 170] on h2 "Budget" at bounding box center [51, 171] width 20 height 9
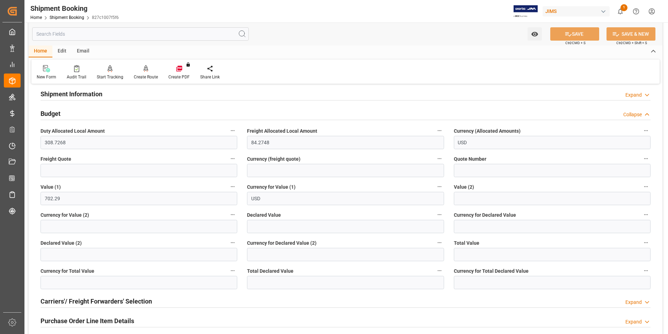
scroll to position [105, 0]
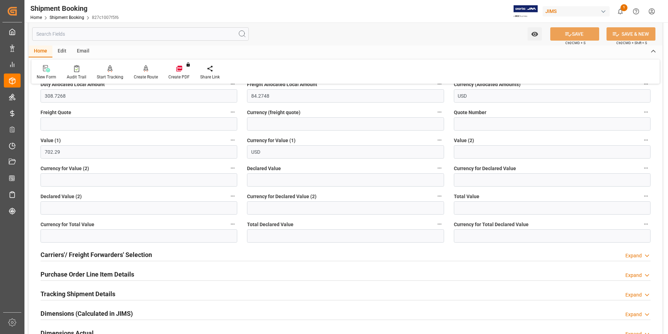
click at [72, 274] on h2 "Purchase Order Line Item Details" at bounding box center [88, 273] width 94 height 9
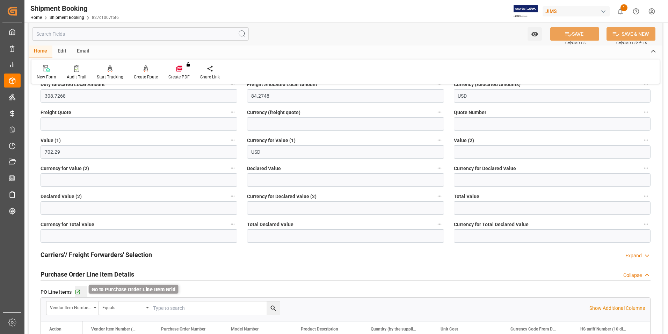
click at [78, 291] on icon "button" at bounding box center [78, 291] width 5 height 5
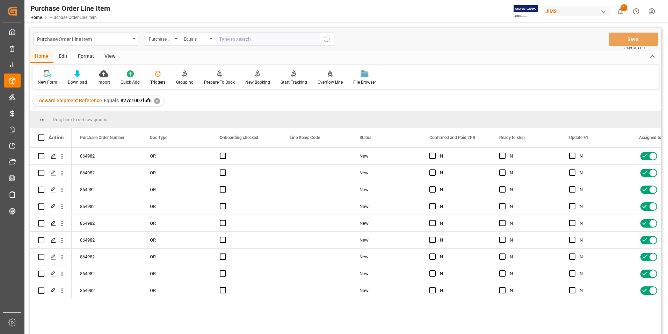
click at [108, 53] on div "View" at bounding box center [109, 57] width 21 height 12
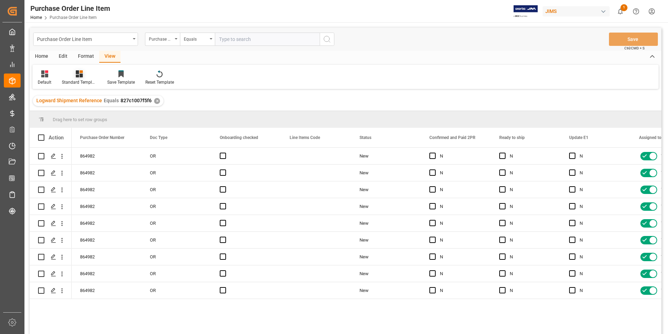
click at [73, 82] on div "Standard Templates" at bounding box center [79, 82] width 35 height 6
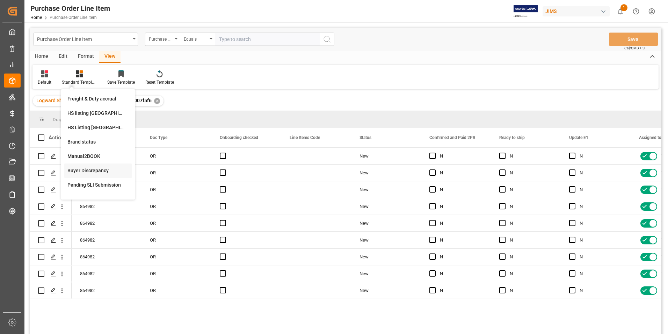
click at [95, 167] on div "Buyer Discrepancy" at bounding box center [97, 170] width 61 height 7
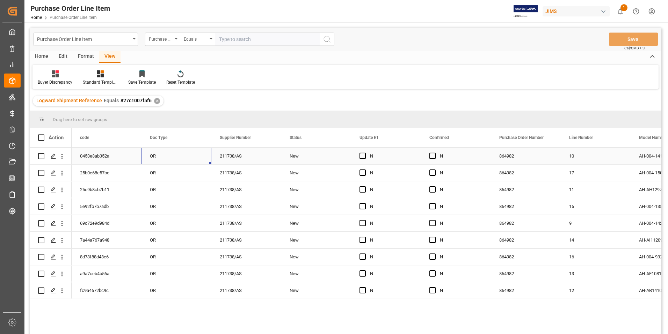
click at [181, 152] on div "OR" at bounding box center [177, 156] width 70 height 16
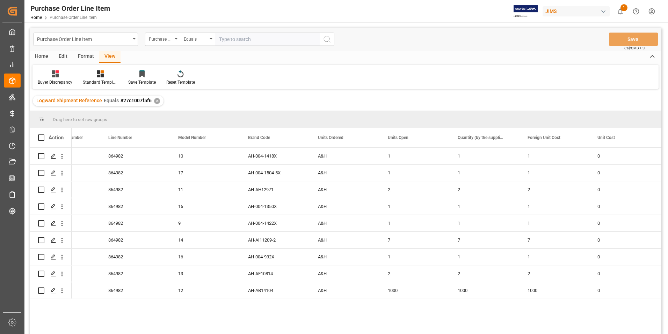
scroll to position [0, 461]
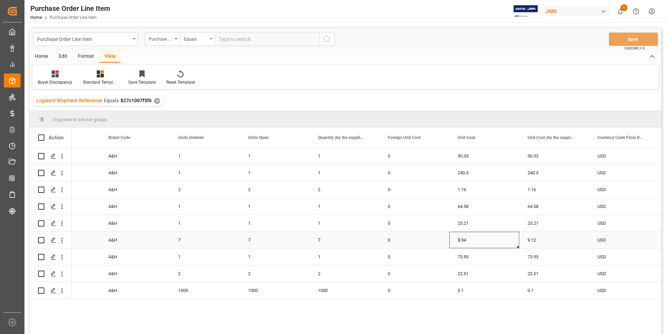
click at [480, 238] on div "8.94" at bounding box center [485, 239] width 70 height 16
click at [558, 239] on div "9.12" at bounding box center [555, 239] width 70 height 16
click at [559, 239] on div "9.12" at bounding box center [555, 239] width 70 height 16
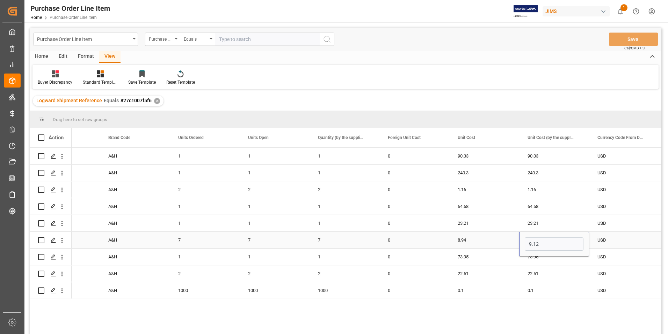
click at [559, 239] on input "9.12" at bounding box center [554, 243] width 59 height 13
type input "8.94"
click at [623, 38] on button "Save" at bounding box center [633, 39] width 49 height 13
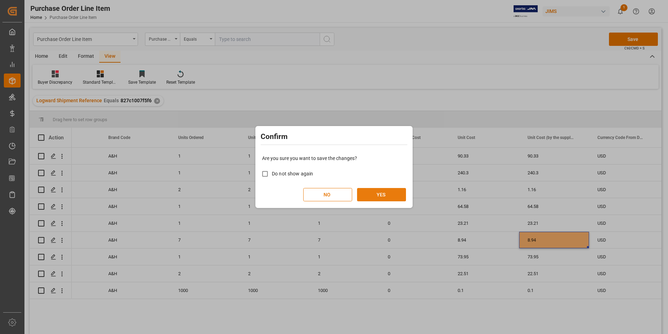
click at [386, 194] on button "YES" at bounding box center [381, 194] width 49 height 13
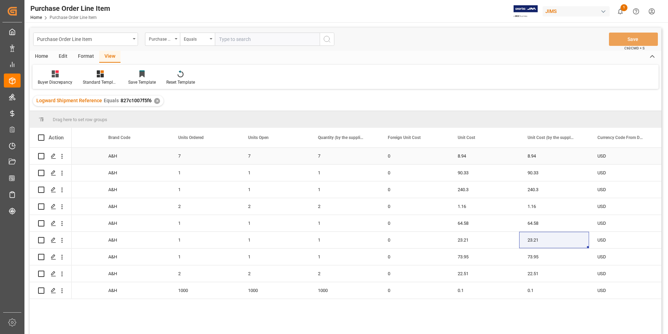
click at [507, 152] on div "8.94" at bounding box center [485, 156] width 70 height 16
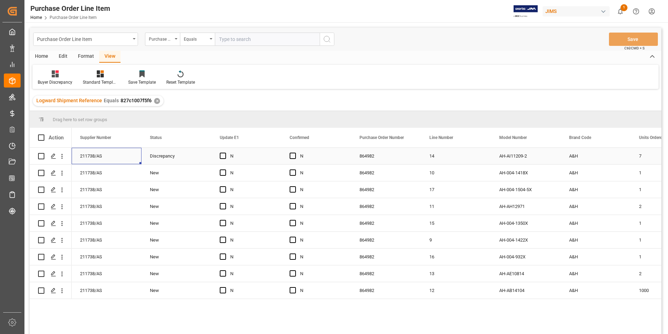
scroll to position [0, 0]
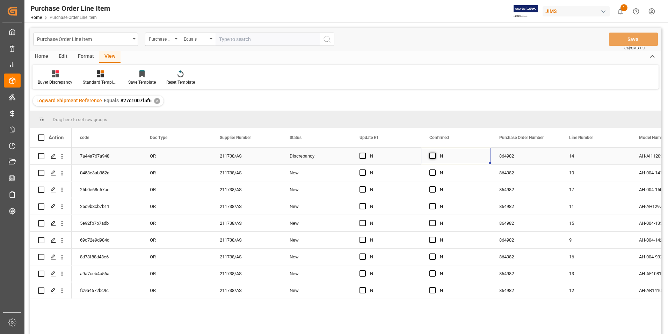
click at [434, 156] on span "Press SPACE to select this row." at bounding box center [433, 155] width 6 height 6
click at [435, 152] on input "Press SPACE to select this row." at bounding box center [435, 152] width 0 height 0
drag, startPoint x: 491, startPoint y: 162, endPoint x: 471, endPoint y: 147, distance: 25.0
click at [471, 147] on div "Action Line Number Model Number Brand Code Y" at bounding box center [346, 233] width 632 height 210
click at [474, 149] on div "Y" at bounding box center [461, 156] width 43 height 16
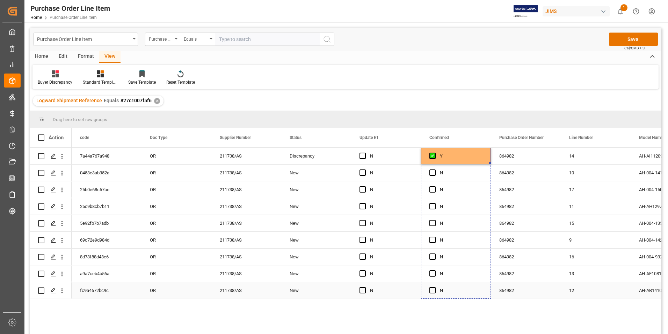
drag, startPoint x: 490, startPoint y: 163, endPoint x: 478, endPoint y: 283, distance: 120.5
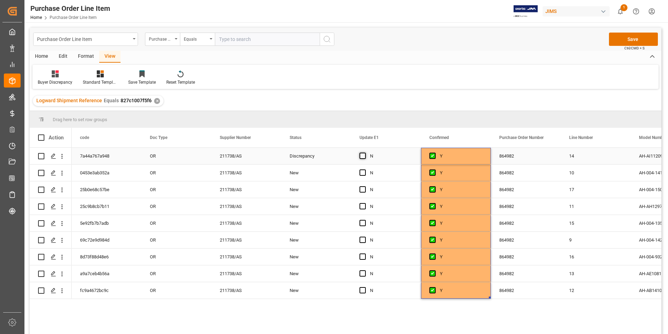
click at [365, 157] on span "Press SPACE to select this row." at bounding box center [363, 155] width 6 height 6
click at [365, 152] on input "Press SPACE to select this row." at bounding box center [365, 152] width 0 height 0
drag, startPoint x: 420, startPoint y: 163, endPoint x: 414, endPoint y: 289, distance: 126.7
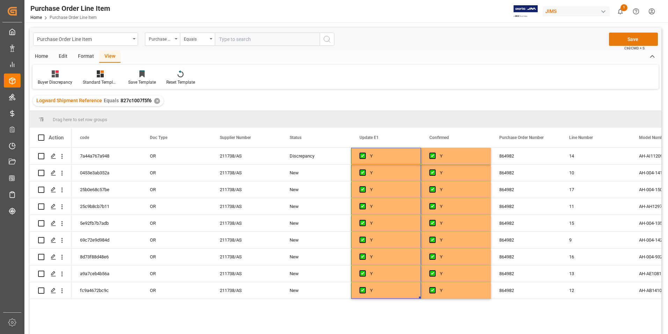
click at [622, 39] on button "Save" at bounding box center [633, 39] width 49 height 13
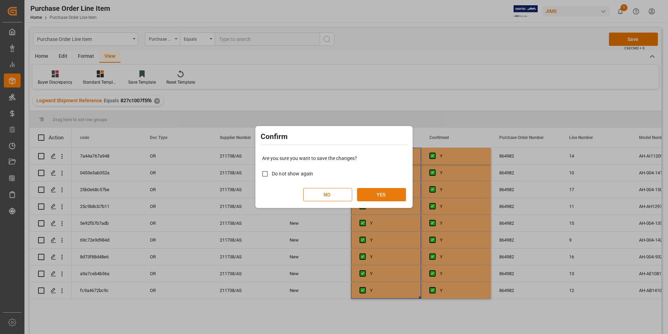
click at [371, 189] on button "YES" at bounding box center [381, 194] width 49 height 13
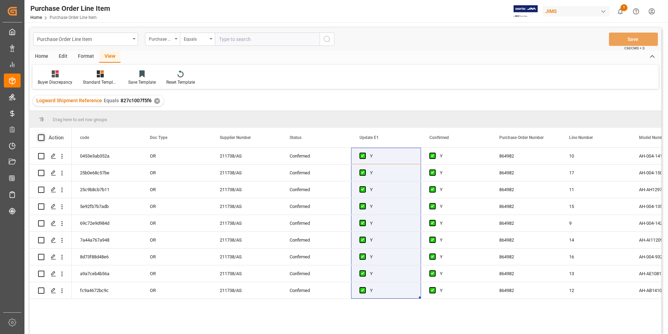
click at [43, 136] on span at bounding box center [41, 137] width 6 height 6
click at [43, 134] on input "checkbox" at bounding box center [43, 134] width 0 height 0
checkbox input "true"
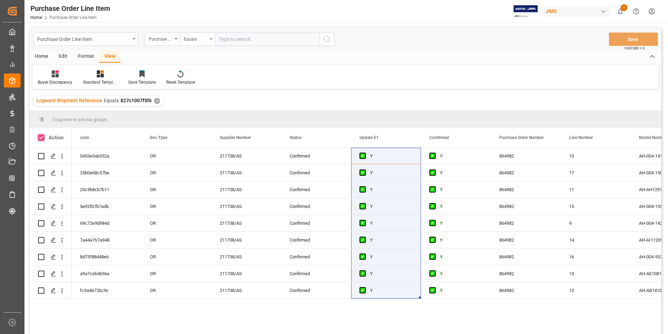
checkbox input "true"
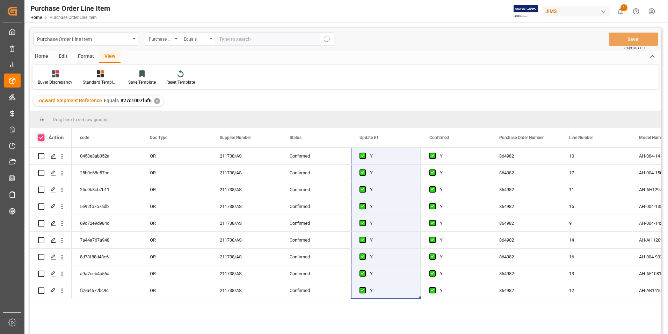
checkbox input "true"
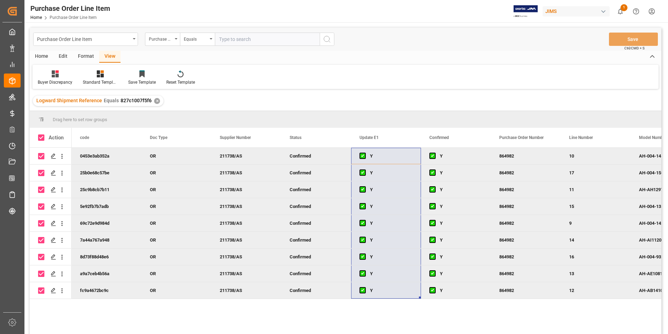
click at [43, 56] on div "Home" at bounding box center [42, 57] width 24 height 12
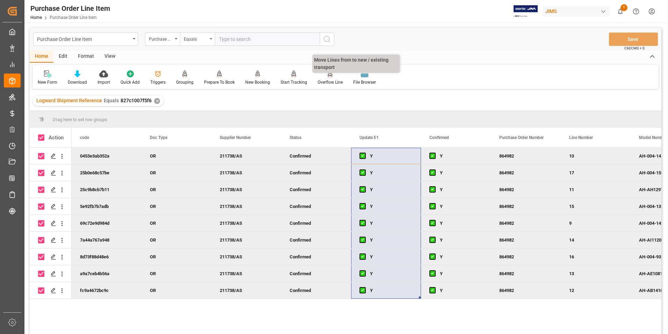
click at [326, 81] on div "Overflow Line" at bounding box center [330, 82] width 25 height 6
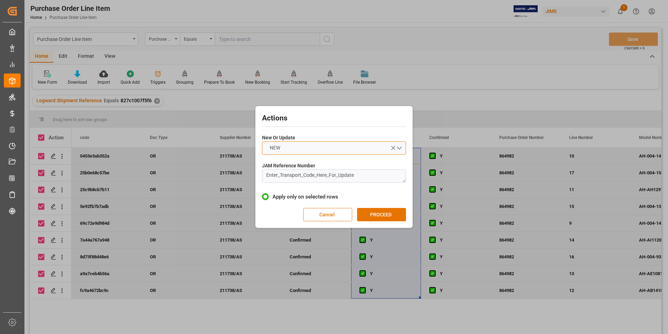
click at [305, 145] on button "NEW" at bounding box center [334, 147] width 144 height 13
click at [312, 164] on div "UPDATE" at bounding box center [334, 164] width 143 height 15
drag, startPoint x: 361, startPoint y: 177, endPoint x: 259, endPoint y: 177, distance: 102.1
click at [259, 177] on div "Actions New Or Update UPDATE JAM Reference Number Enter_Transport_Code_Here_For…" at bounding box center [334, 167] width 154 height 118
type textarea "22-10385-[GEOGRAPHIC_DATA]"
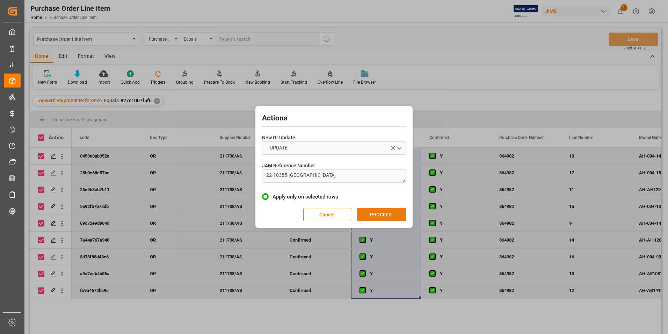
click at [370, 215] on button "PROCEED" at bounding box center [381, 214] width 49 height 13
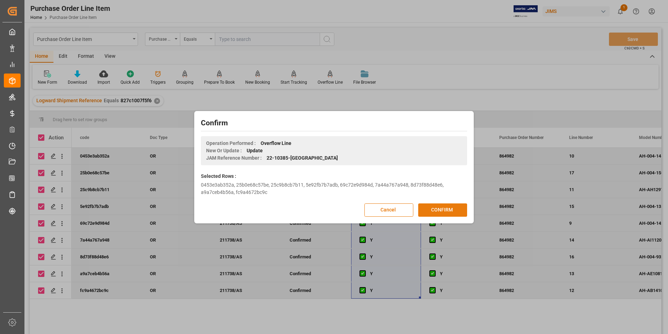
click at [431, 209] on button "CONFIRM" at bounding box center [443, 209] width 49 height 13
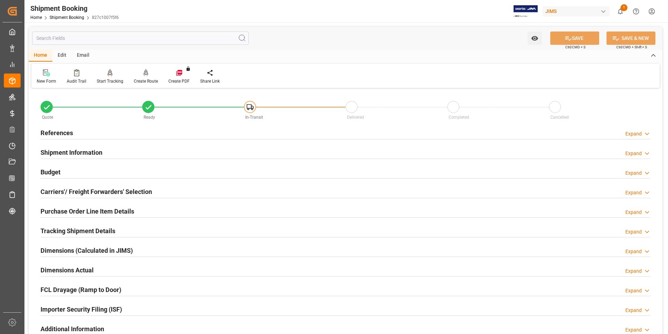
click at [74, 209] on h2 "Purchase Order Line Item Details" at bounding box center [88, 210] width 94 height 9
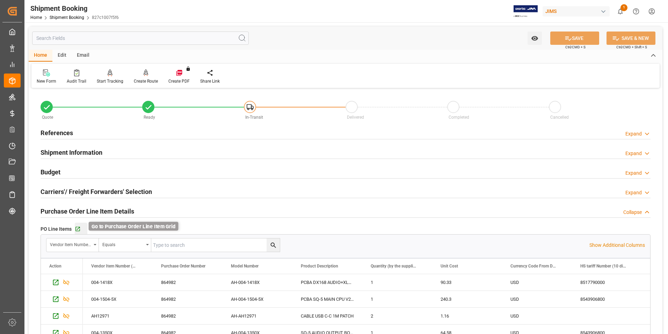
click at [77, 228] on icon "button" at bounding box center [78, 229] width 6 height 6
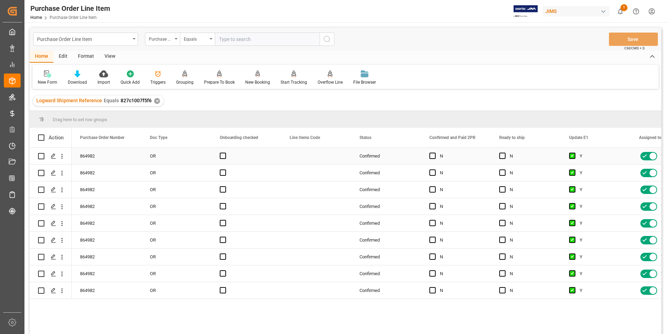
click at [505, 152] on div "Press SPACE to select this row." at bounding box center [505, 156] width 10 height 16
click at [501, 158] on span "Press SPACE to select this row." at bounding box center [503, 155] width 6 height 6
click at [505, 152] on input "Press SPACE to select this row." at bounding box center [505, 152] width 0 height 0
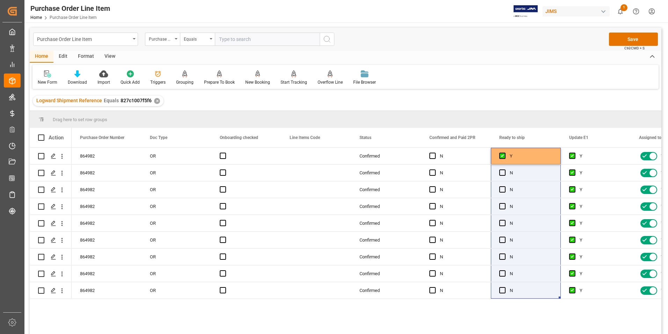
drag, startPoint x: 561, startPoint y: 162, endPoint x: 544, endPoint y: 299, distance: 138.4
click at [544, 299] on div "864982 OR Confirmed N Y Y Yes No 864982 OR Confirmed N N Y Yes No 864982 OR Con…" at bounding box center [367, 243] width 590 height 191
click at [634, 40] on button "Save" at bounding box center [633, 39] width 49 height 13
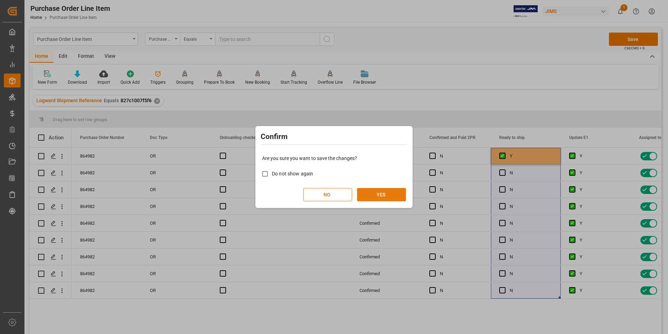
click at [369, 189] on button "YES" at bounding box center [381, 194] width 49 height 13
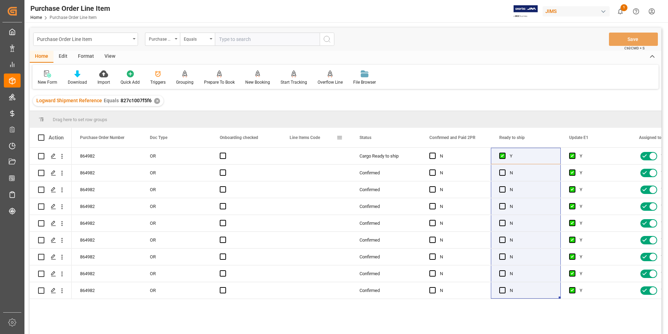
click at [336, 137] on div "Line Items Code" at bounding box center [313, 138] width 47 height 20
click at [341, 140] on span at bounding box center [340, 137] width 6 height 6
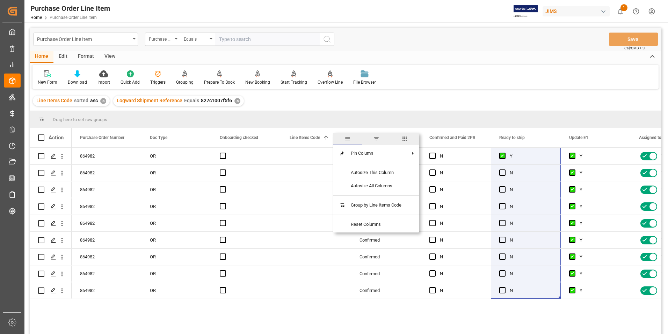
click at [405, 138] on span "columns" at bounding box center [405, 138] width 6 height 6
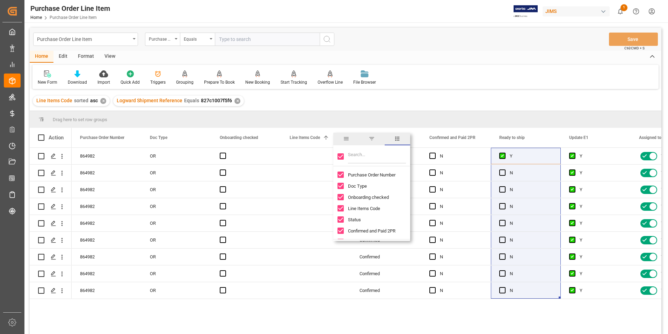
click at [339, 155] on input "Toggle Select All Columns" at bounding box center [341, 156] width 6 height 6
checkbox input "false"
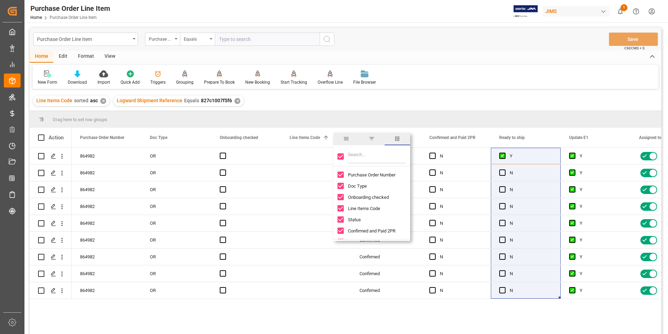
checkbox input "false"
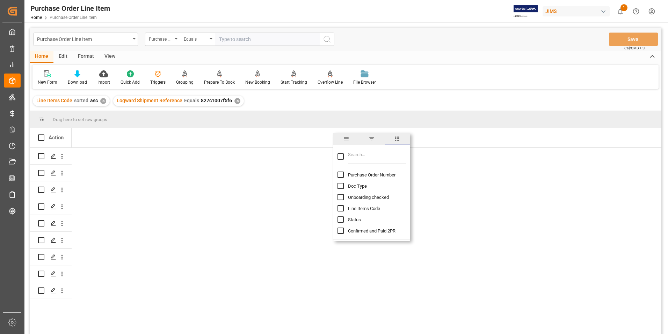
click at [342, 171] on input "Purchase Order Number column toggle visibility (hidden)" at bounding box center [341, 174] width 6 height 6
checkbox input "true"
checkbox input "false"
click at [367, 160] on input "Filter Columns Input" at bounding box center [377, 156] width 58 height 14
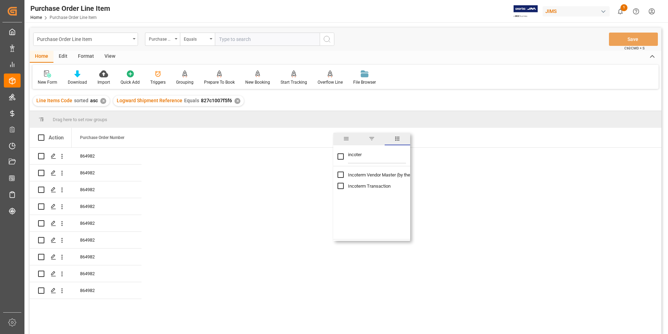
type input "incoter"
checkbox input "true"
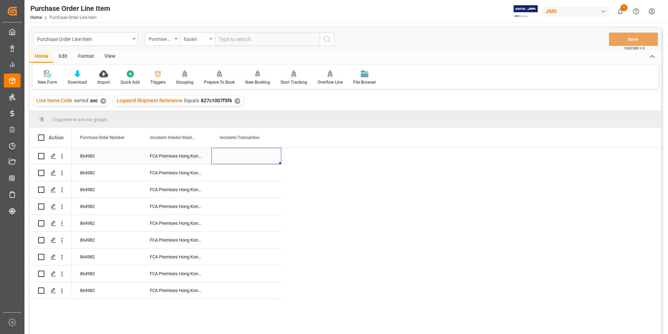
click at [233, 157] on div "Press SPACE to select this row." at bounding box center [247, 156] width 70 height 16
click at [233, 157] on input "Press SPACE to select this row." at bounding box center [246, 159] width 59 height 13
type input "DAP Southaven"
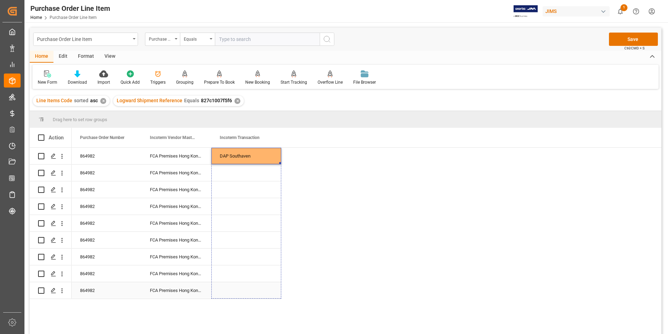
drag, startPoint x: 280, startPoint y: 163, endPoint x: 280, endPoint y: 292, distance: 129.4
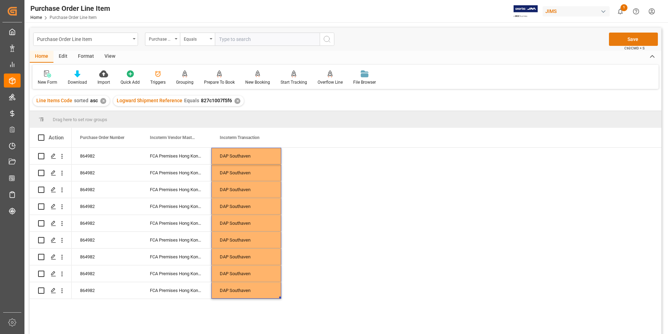
click at [631, 40] on button "Save" at bounding box center [633, 39] width 49 height 13
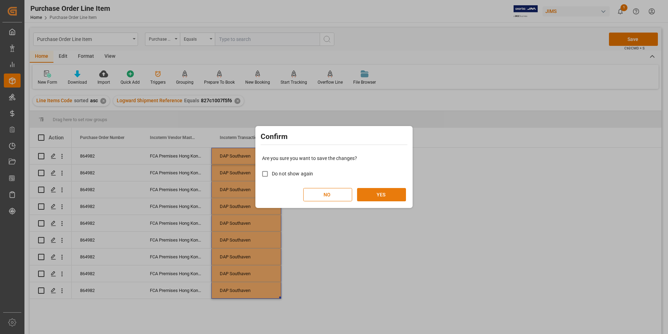
click at [377, 199] on button "YES" at bounding box center [381, 194] width 49 height 13
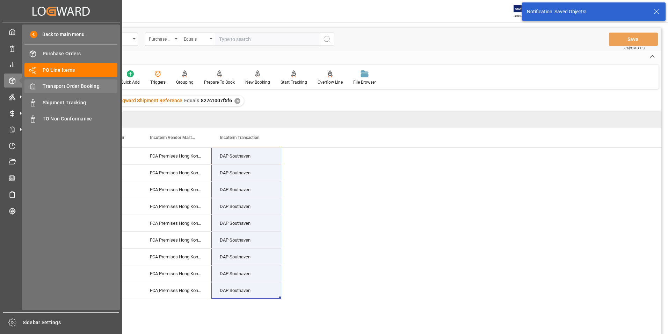
click at [67, 88] on span "Transport Order Booking" at bounding box center [80, 86] width 75 height 7
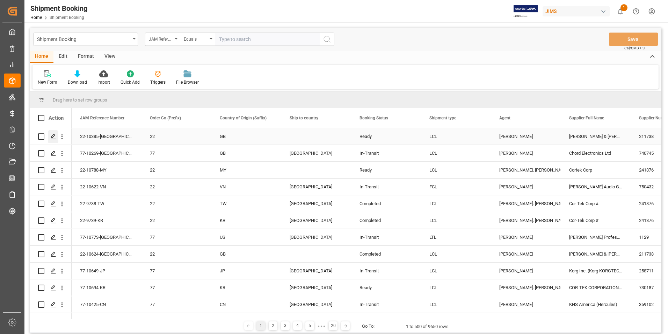
click at [53, 134] on icon "Press SPACE to select this row." at bounding box center [54, 137] width 6 height 6
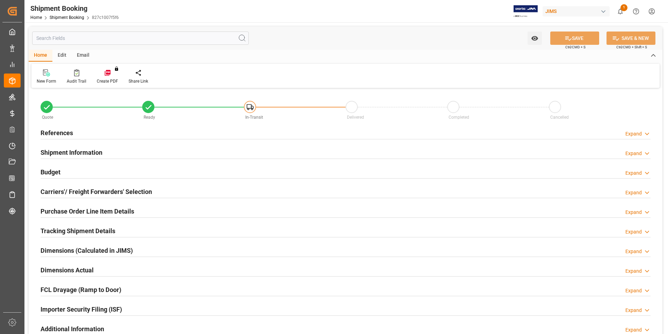
type input "9"
click at [68, 209] on h2 "Purchase Order Line Item Details" at bounding box center [88, 210] width 94 height 9
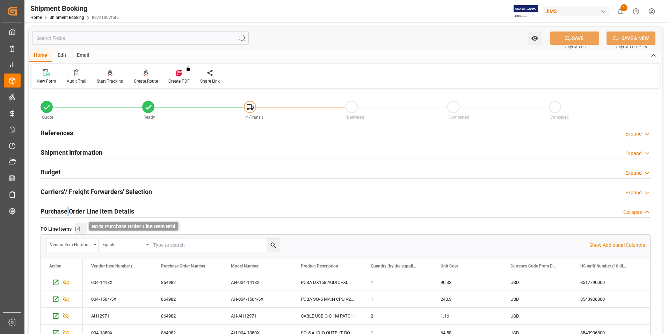
click at [79, 228] on icon "button" at bounding box center [78, 229] width 6 height 6
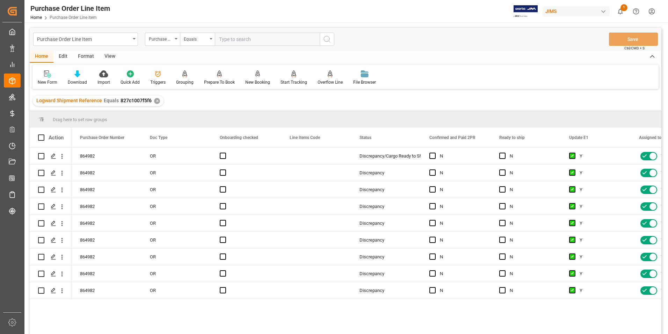
click at [109, 55] on div "View" at bounding box center [109, 57] width 21 height 12
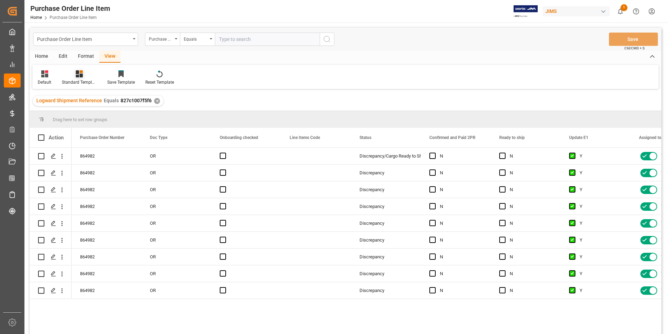
click at [84, 83] on div "Standard Templates" at bounding box center [79, 82] width 35 height 6
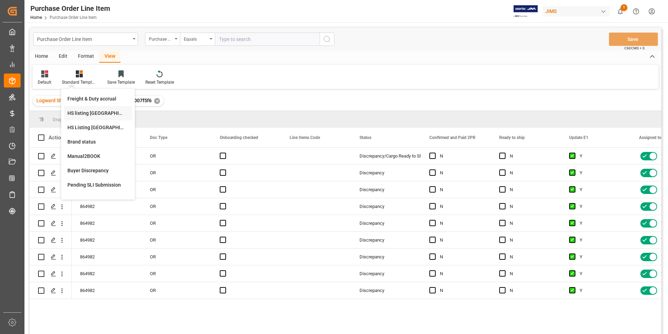
click at [87, 114] on div "HS listing [GEOGRAPHIC_DATA]" at bounding box center [97, 112] width 61 height 7
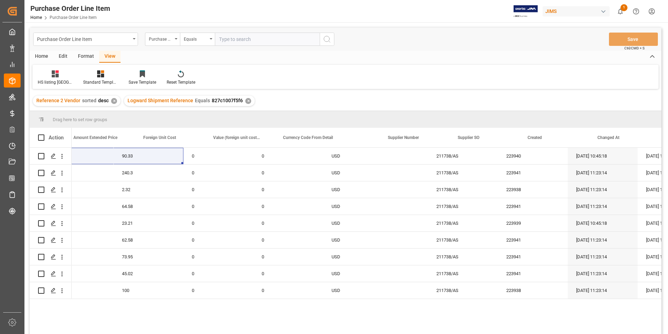
scroll to position [0, 564]
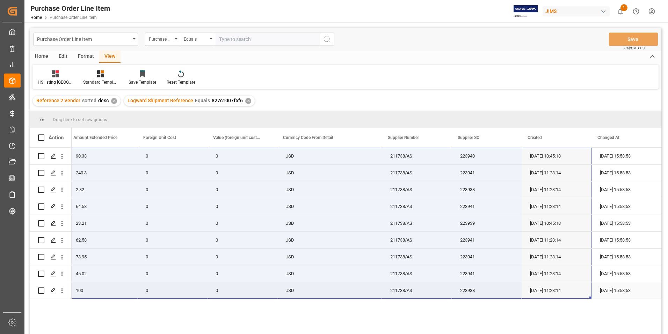
drag, startPoint x: 86, startPoint y: 153, endPoint x: 541, endPoint y: 285, distance: 473.5
click at [541, 285] on div "22-10385-GB 90.33 90.33 0 0 USD 211738/AS 223940 [DATE] 10:45:18 [DATE] 15:58:5…" at bounding box center [85, 223] width 1154 height 151
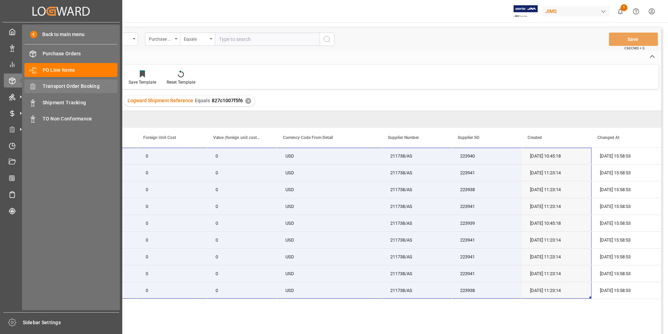
click at [82, 83] on span "Transport Order Booking" at bounding box center [80, 86] width 75 height 7
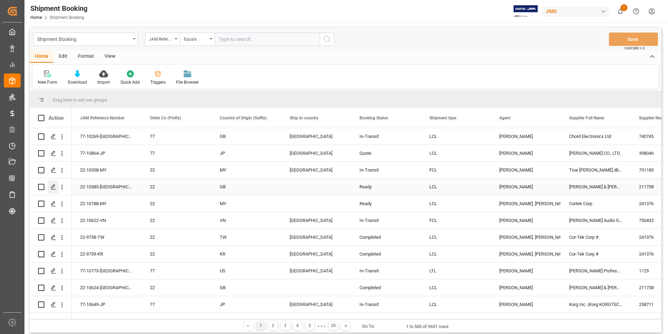
click at [53, 186] on icon "Press SPACE to select this row." at bounding box center [54, 187] width 6 height 6
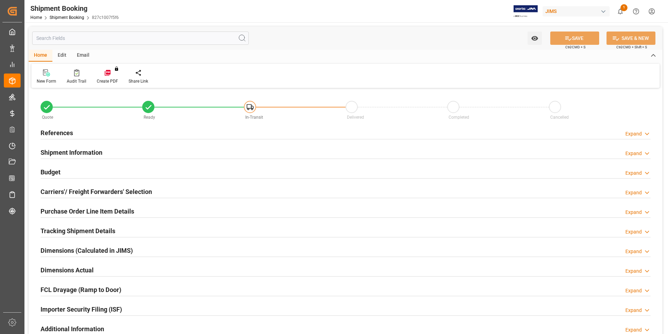
type input "308.7268"
type input "84.2748"
type input "702.29"
click at [54, 171] on h2 "Budget" at bounding box center [51, 171] width 20 height 9
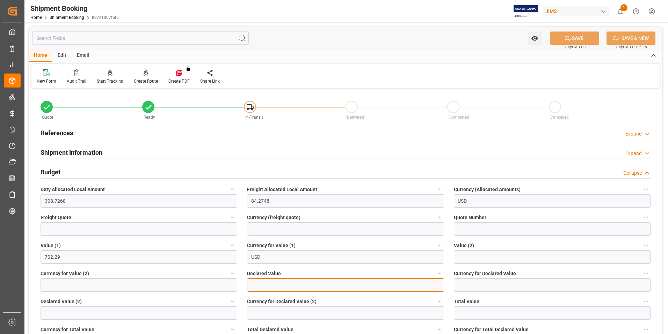
click at [271, 282] on input "text" at bounding box center [345, 284] width 197 height 13
click at [271, 281] on input "text" at bounding box center [345, 284] width 197 height 13
type input "607.29"
click at [473, 287] on input at bounding box center [552, 284] width 197 height 13
type input "usd"
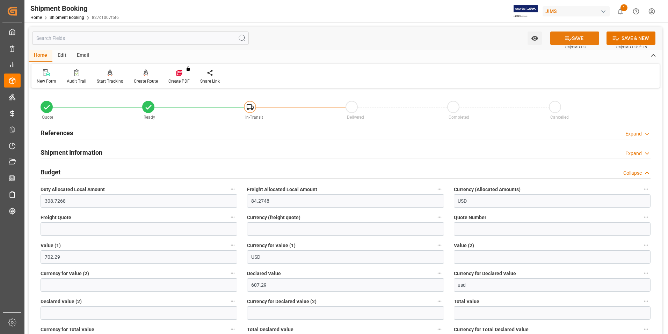
click at [586, 39] on button "SAVE" at bounding box center [575, 37] width 49 height 13
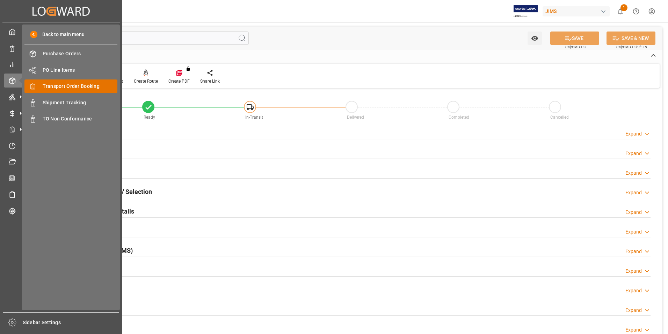
click at [103, 90] on span "Transport Order Booking" at bounding box center [80, 86] width 75 height 7
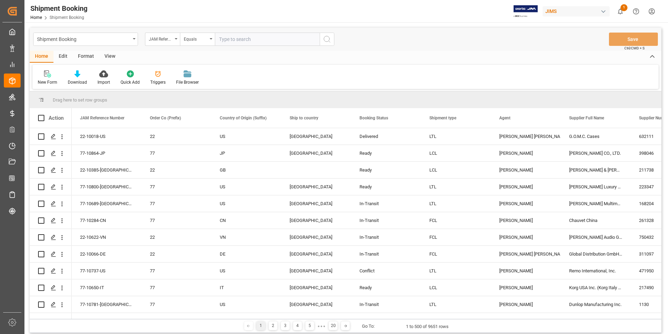
click at [247, 38] on input "text" at bounding box center [267, 39] width 105 height 13
type input "77-10796-[GEOGRAPHIC_DATA]"
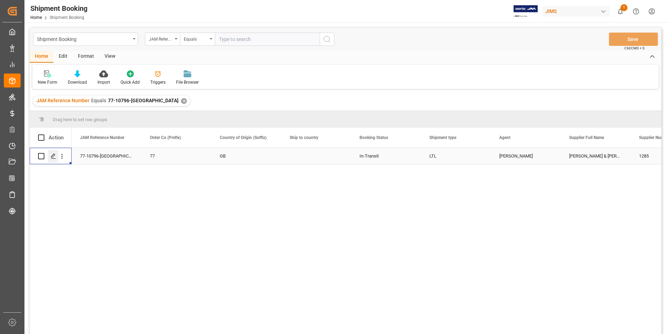
click at [53, 154] on icon "Press SPACE to select this row." at bounding box center [54, 156] width 6 height 6
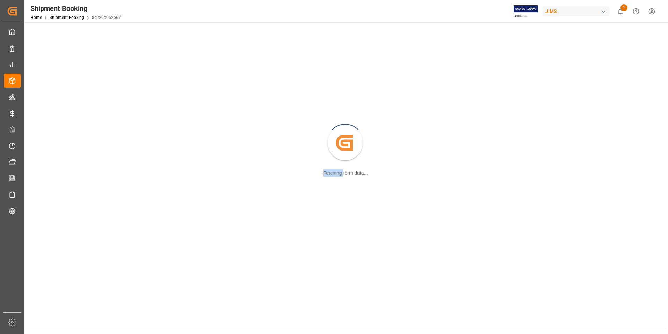
click at [53, 154] on div "Created by potrace 1.15, written by Peter Selinger 2001-2017 Fetching form data…" at bounding box center [346, 144] width 634 height 234
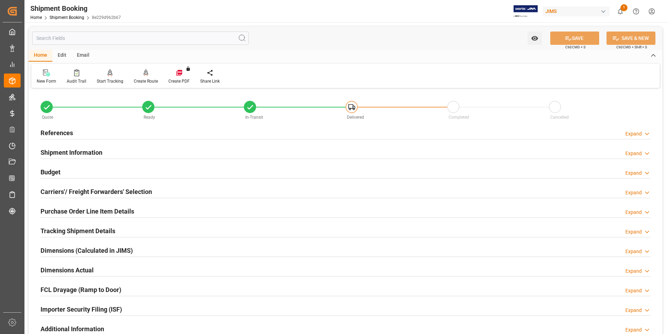
drag, startPoint x: 53, startPoint y: 154, endPoint x: 62, endPoint y: 152, distance: 8.9
click at [62, 152] on h2 "Shipment Information" at bounding box center [72, 152] width 62 height 9
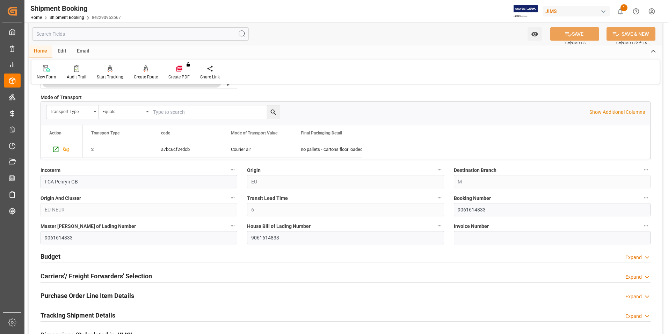
scroll to position [210, 0]
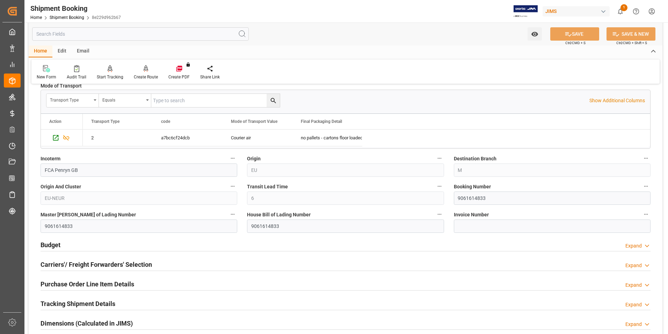
click at [56, 243] on h2 "Budget" at bounding box center [51, 244] width 20 height 9
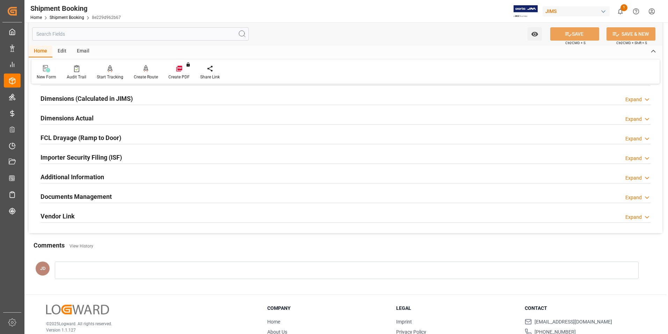
scroll to position [642, 0]
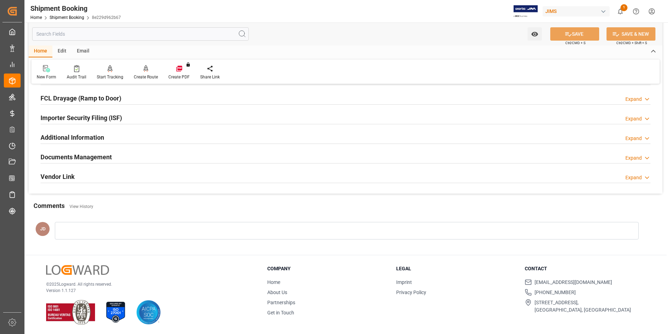
click at [91, 155] on h2 "Documents Management" at bounding box center [76, 156] width 71 height 9
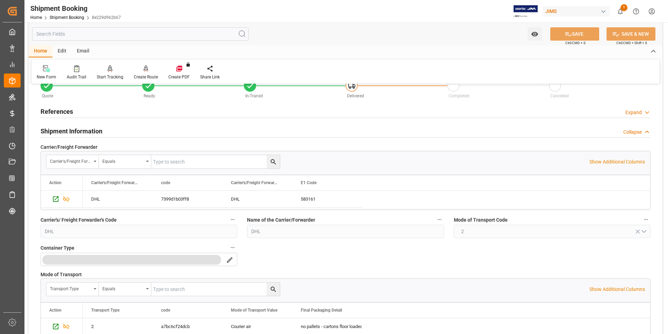
scroll to position [0, 0]
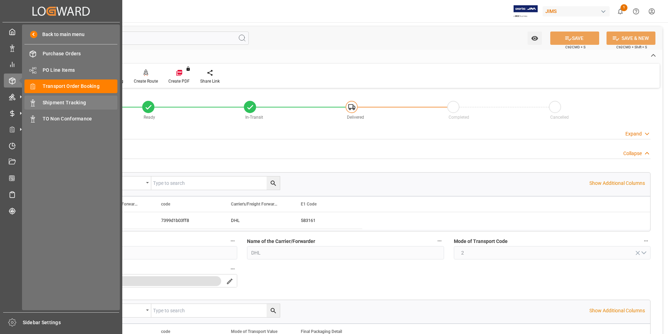
click at [83, 99] on span "Shipment Tracking" at bounding box center [80, 102] width 75 height 7
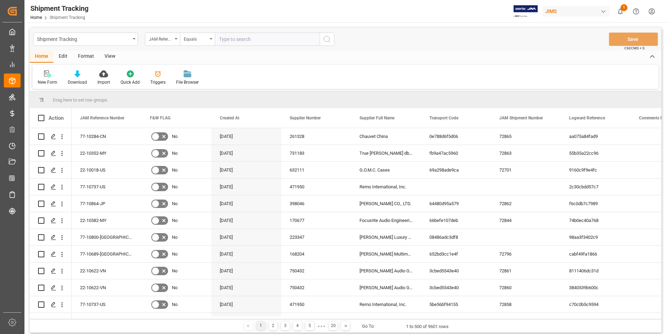
click at [242, 41] on input "text" at bounding box center [267, 39] width 105 height 13
type input "77-10796-[GEOGRAPHIC_DATA]"
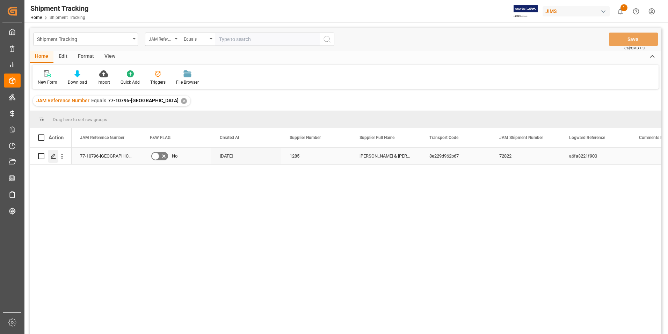
click at [55, 155] on icon "Press SPACE to select this row." at bounding box center [54, 156] width 6 height 6
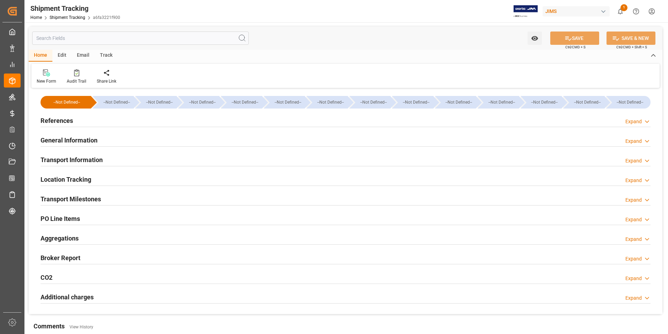
type input "[DATE]"
click at [67, 121] on h2 "References" at bounding box center [57, 120] width 33 height 9
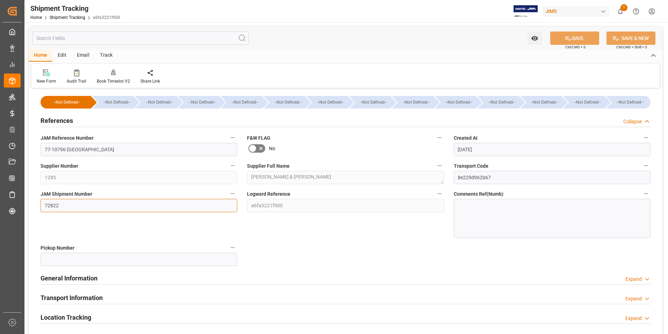
click at [82, 203] on input "72822" at bounding box center [139, 205] width 197 height 13
drag, startPoint x: 79, startPoint y: 205, endPoint x: 26, endPoint y: 207, distance: 53.9
click at [25, 207] on div "Watch Option SAVE Ctrl/CMD + S SAVE & NEW Ctrl/CMD + Shift + S Home Edit Email …" at bounding box center [345, 267] width 643 height 490
type input "72864"
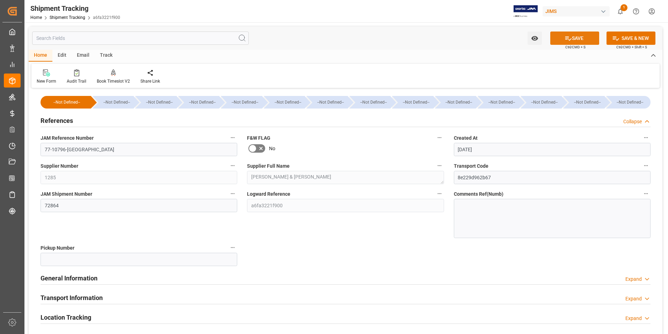
click at [585, 36] on button "SAVE" at bounding box center [575, 37] width 49 height 13
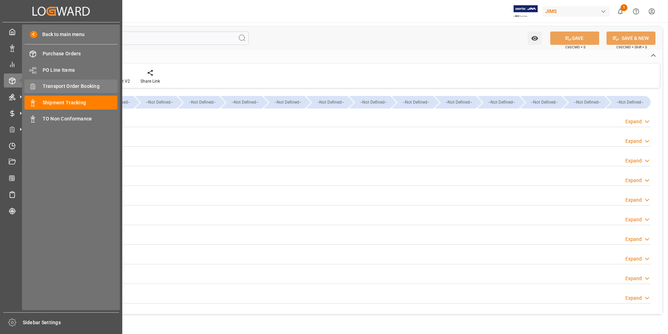
click at [74, 86] on span "Transport Order Booking" at bounding box center [80, 86] width 75 height 7
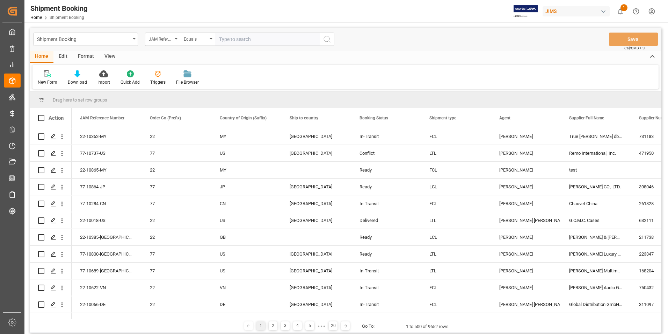
click at [247, 38] on input "text" at bounding box center [267, 39] width 105 height 13
type input "77-10796-[GEOGRAPHIC_DATA]"
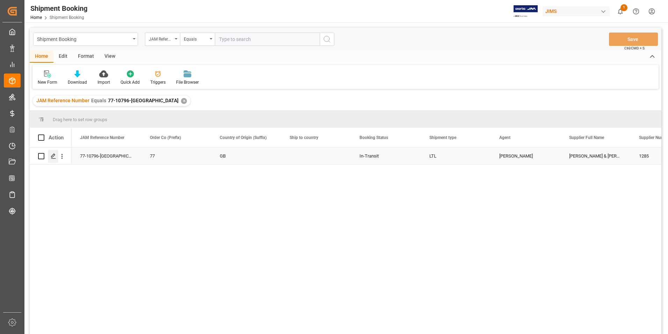
click at [55, 156] on icon "Press SPACE to select this row." at bounding box center [54, 156] width 6 height 6
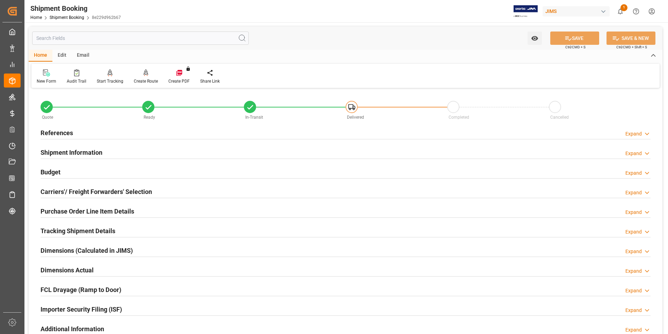
click at [74, 229] on h2 "Tracking Shipment Details" at bounding box center [78, 230] width 75 height 9
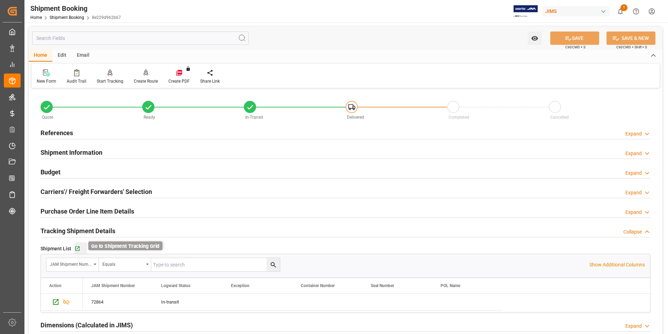
click at [76, 247] on icon "button" at bounding box center [77, 248] width 6 height 6
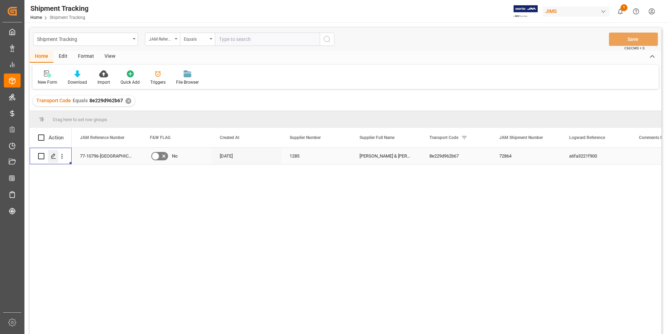
click at [53, 155] on icon "Press SPACE to select this row." at bounding box center [54, 156] width 6 height 6
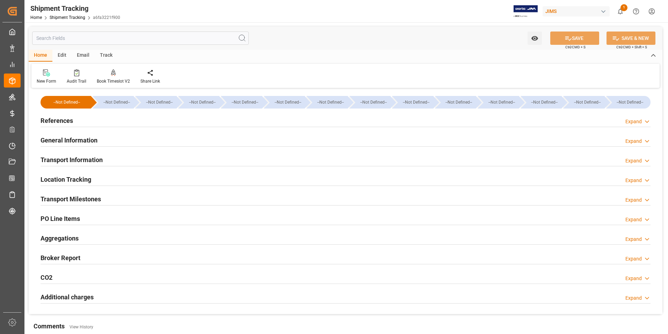
click at [66, 119] on h2 "References" at bounding box center [57, 120] width 33 height 9
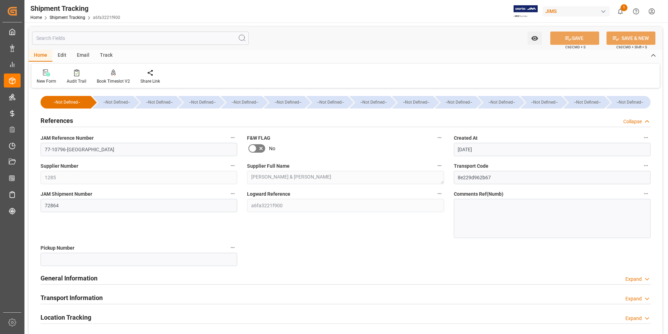
click at [81, 277] on h2 "General Information" at bounding box center [69, 277] width 57 height 9
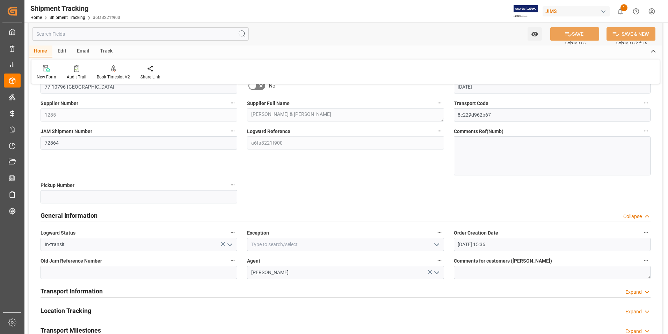
scroll to position [105, 0]
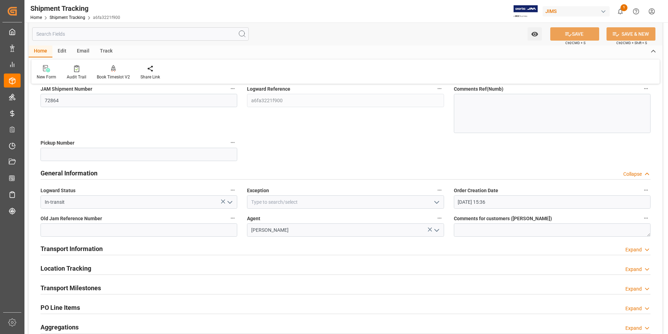
click at [228, 202] on icon "open menu" at bounding box center [230, 202] width 8 height 8
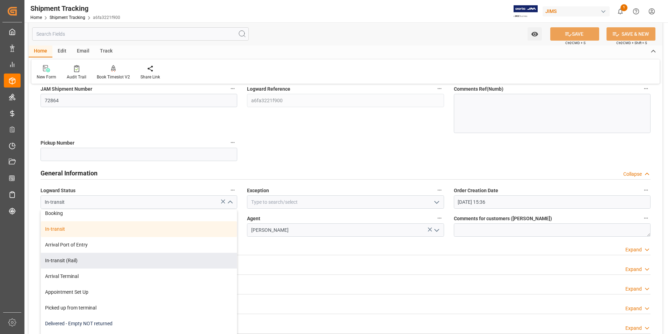
scroll to position [70, 0]
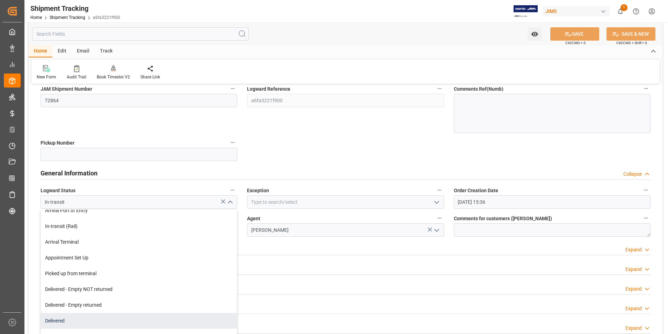
click at [127, 317] on div "Delivered" at bounding box center [139, 321] width 196 height 16
type input "Delivered"
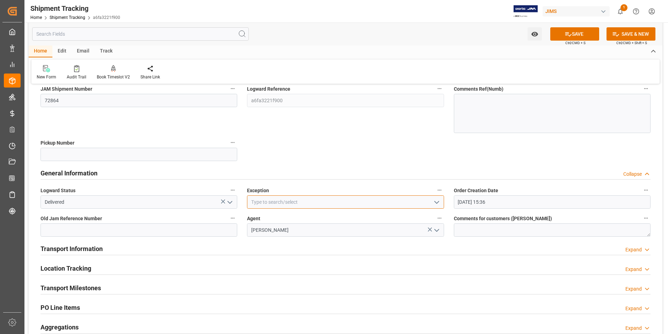
click at [381, 200] on input at bounding box center [345, 201] width 197 height 13
click at [439, 203] on icon "open menu" at bounding box center [437, 202] width 8 height 8
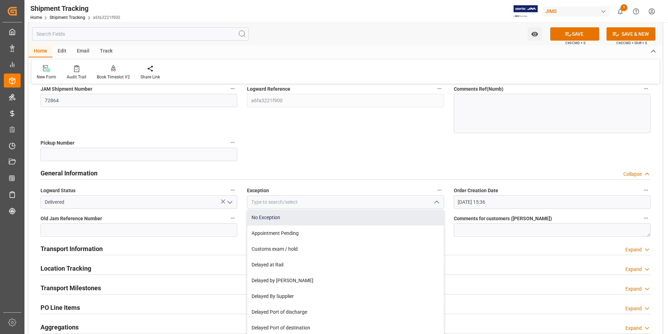
click at [321, 220] on div "No Exception" at bounding box center [346, 217] width 196 height 16
type input "No Exception"
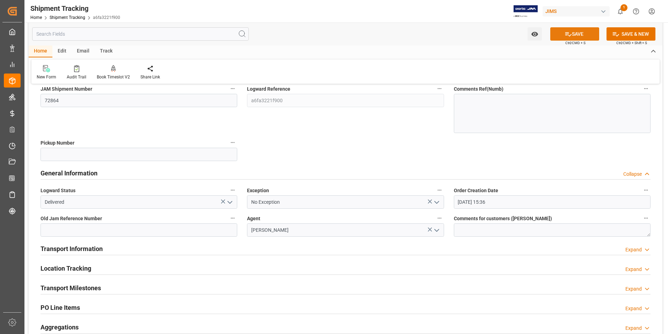
click at [578, 34] on button "SAVE" at bounding box center [575, 33] width 49 height 13
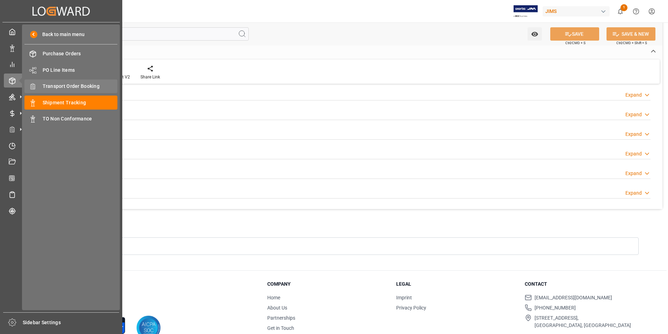
click at [81, 84] on span "Transport Order Booking" at bounding box center [80, 86] width 75 height 7
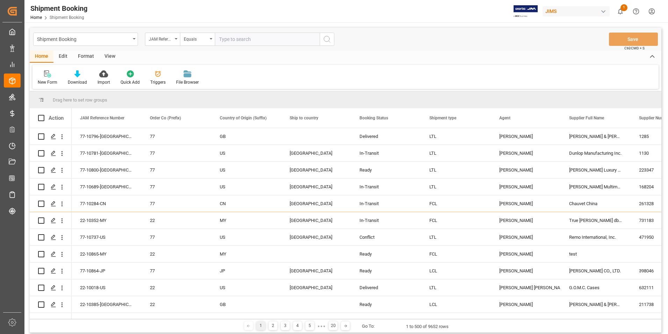
click at [243, 40] on input "text" at bounding box center [267, 39] width 105 height 13
paste input "22-10382-[GEOGRAPHIC_DATA]"
type input "22-10382-[GEOGRAPHIC_DATA]"
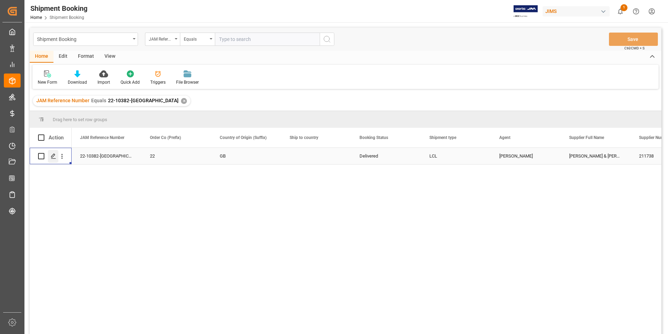
click at [53, 153] on icon "Press SPACE to select this row." at bounding box center [54, 156] width 6 height 6
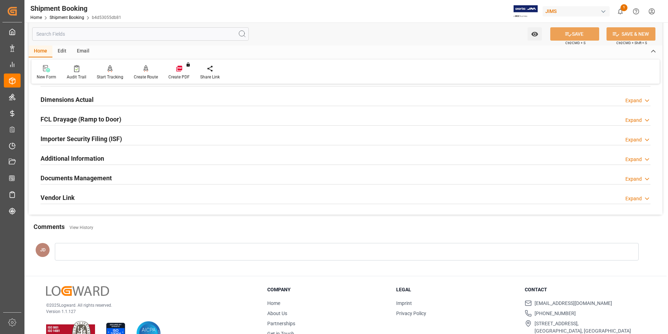
scroll to position [191, 0]
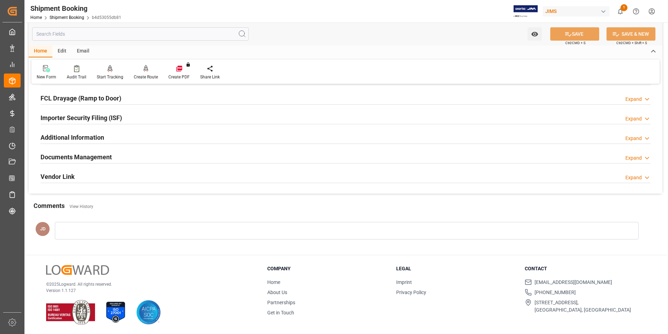
click at [107, 156] on h2 "Documents Management" at bounding box center [76, 156] width 71 height 9
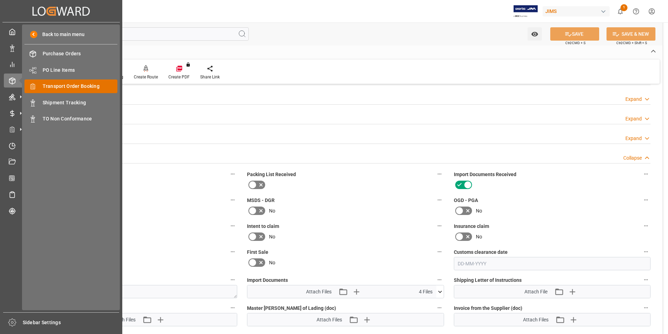
click at [65, 86] on span "Transport Order Booking" at bounding box center [80, 86] width 75 height 7
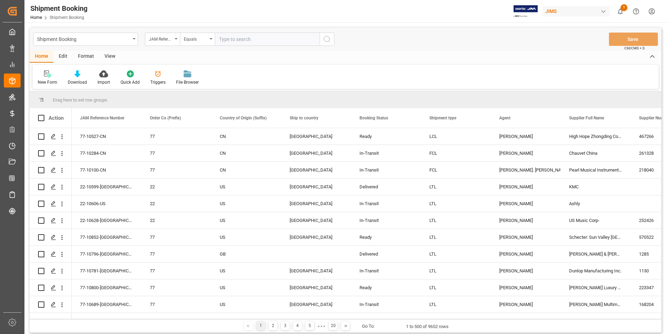
click at [242, 37] on input "text" at bounding box center [267, 39] width 105 height 13
paste input "22-10381-GB"
type input "22-10381-GB"
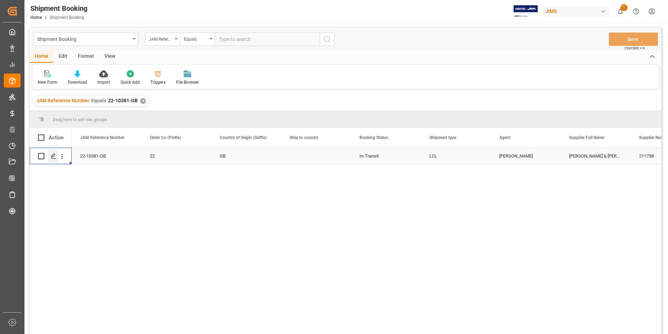
click at [54, 155] on icon "Press SPACE to select this row." at bounding box center [54, 156] width 6 height 6
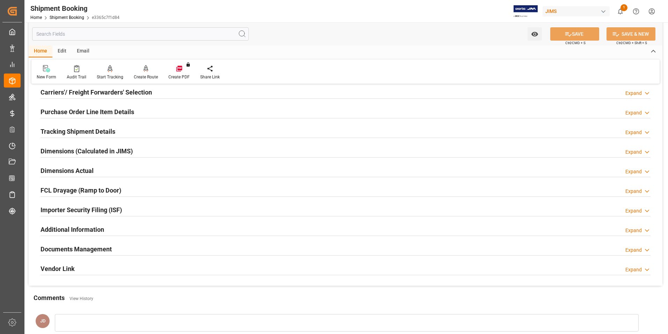
scroll to position [105, 0]
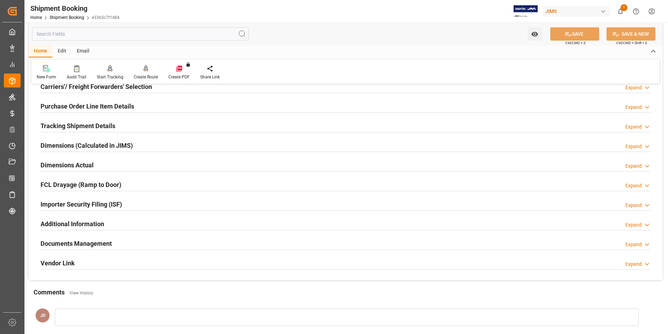
click at [91, 244] on h2 "Documents Management" at bounding box center [76, 242] width 71 height 9
